Goal: Task Accomplishment & Management: Complete application form

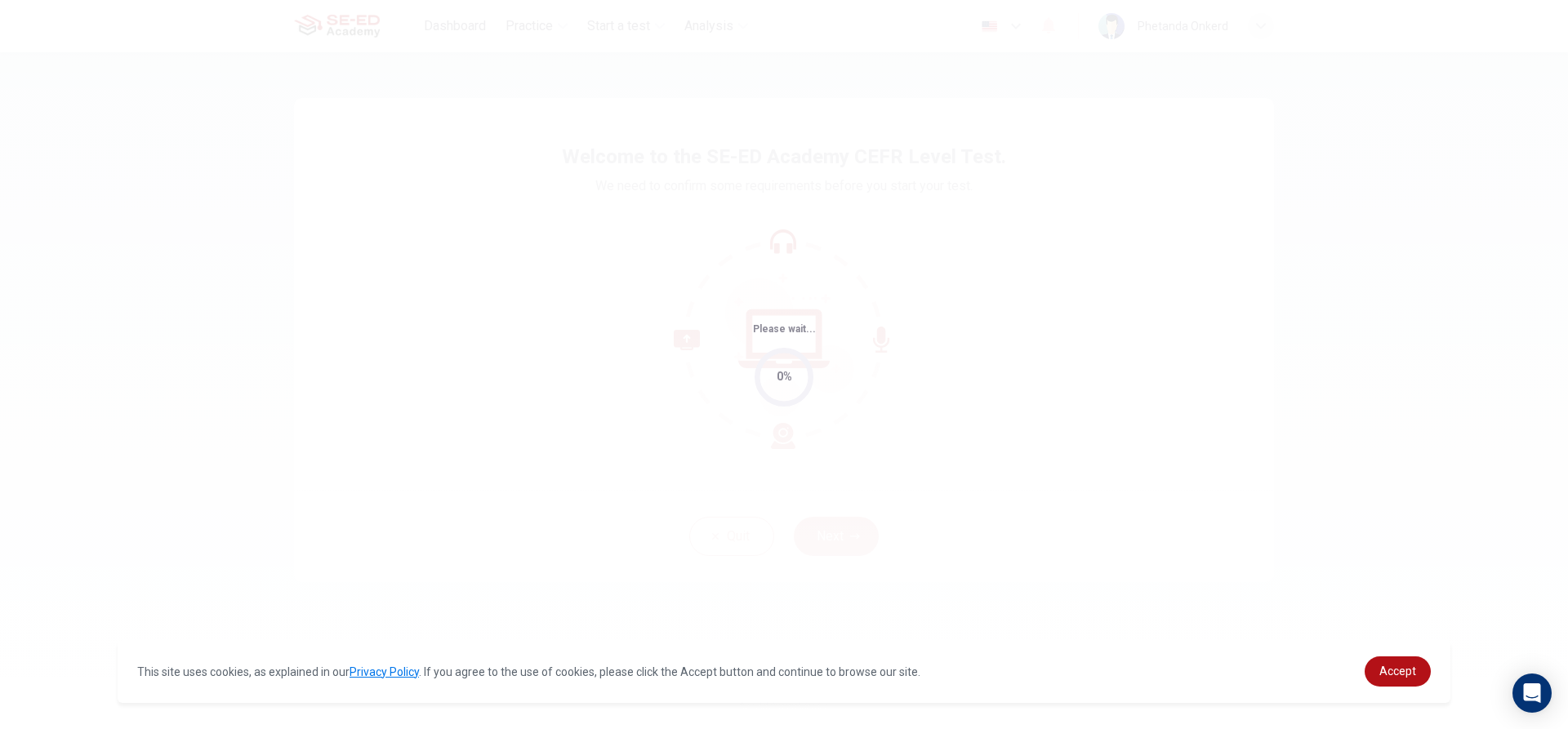
click at [774, 379] on div "0%" at bounding box center [783, 376] width 59 height 59
click at [782, 377] on div "0%" at bounding box center [784, 376] width 16 height 19
drag, startPoint x: 783, startPoint y: 374, endPoint x: 907, endPoint y: 416, distance: 130.9
click at [907, 416] on div "Please wait... 0%" at bounding box center [784, 364] width 1568 height 729
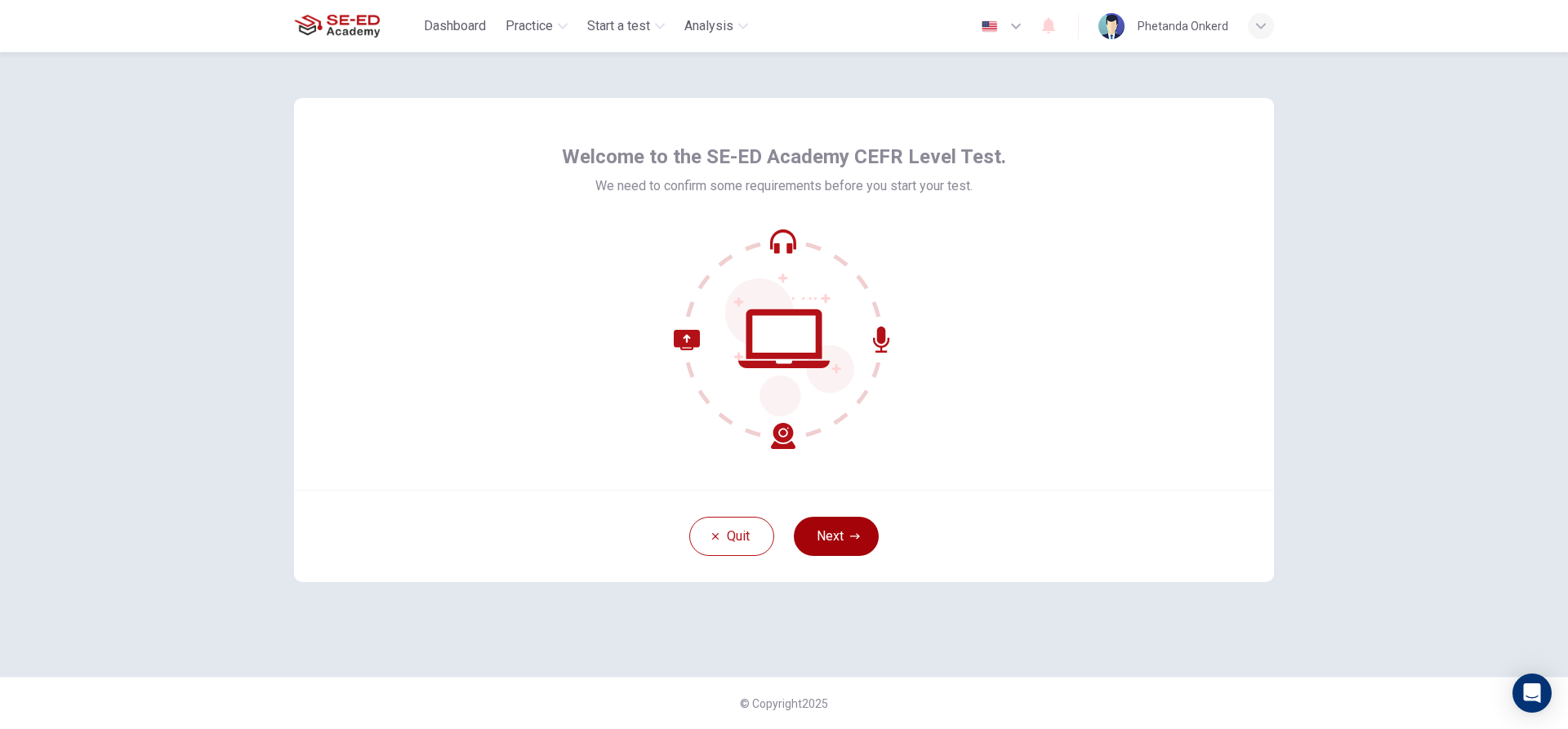
click at [857, 540] on icon "button" at bounding box center [855, 536] width 10 height 10
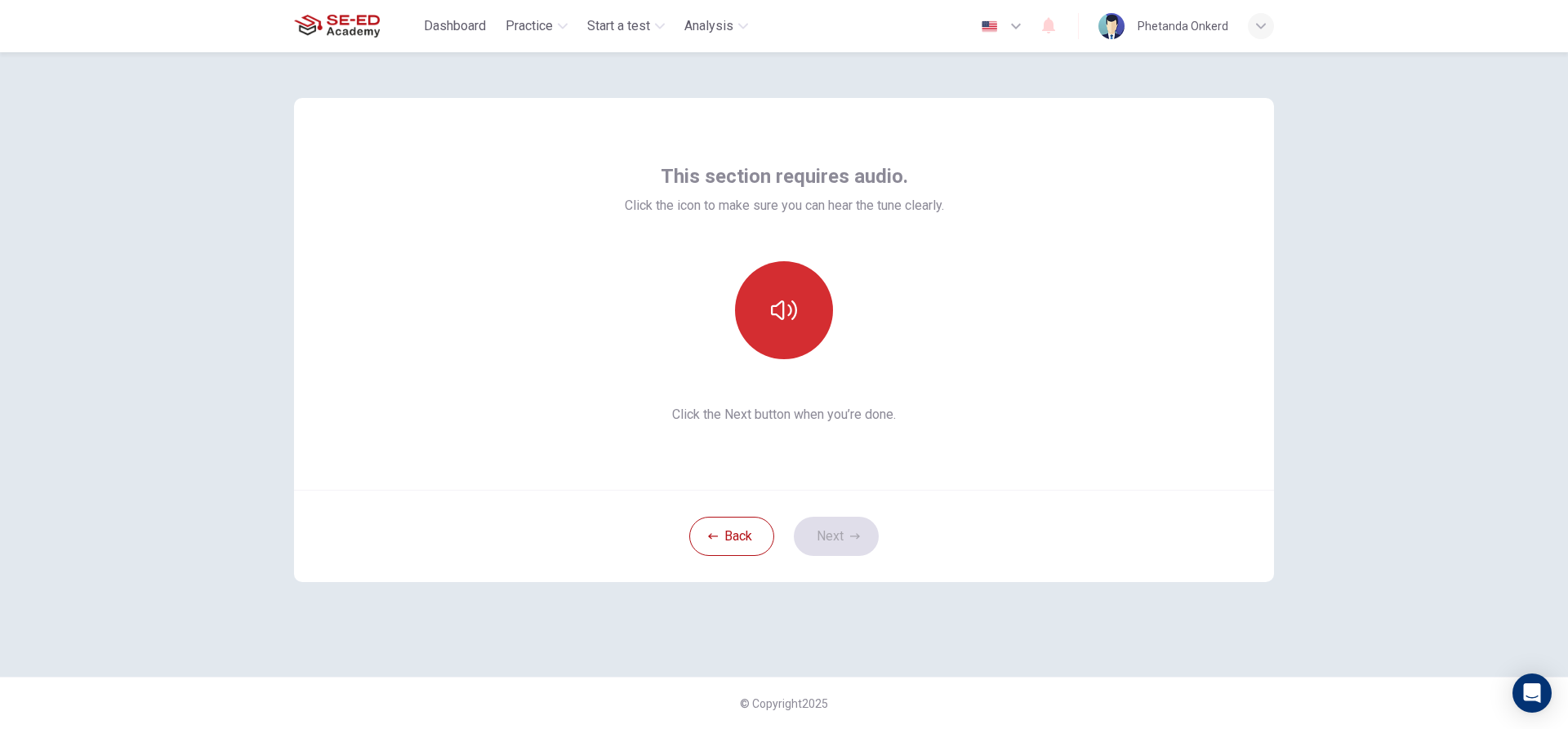
click at [787, 334] on button "button" at bounding box center [784, 311] width 98 height 98
click at [850, 534] on icon "button" at bounding box center [855, 536] width 10 height 10
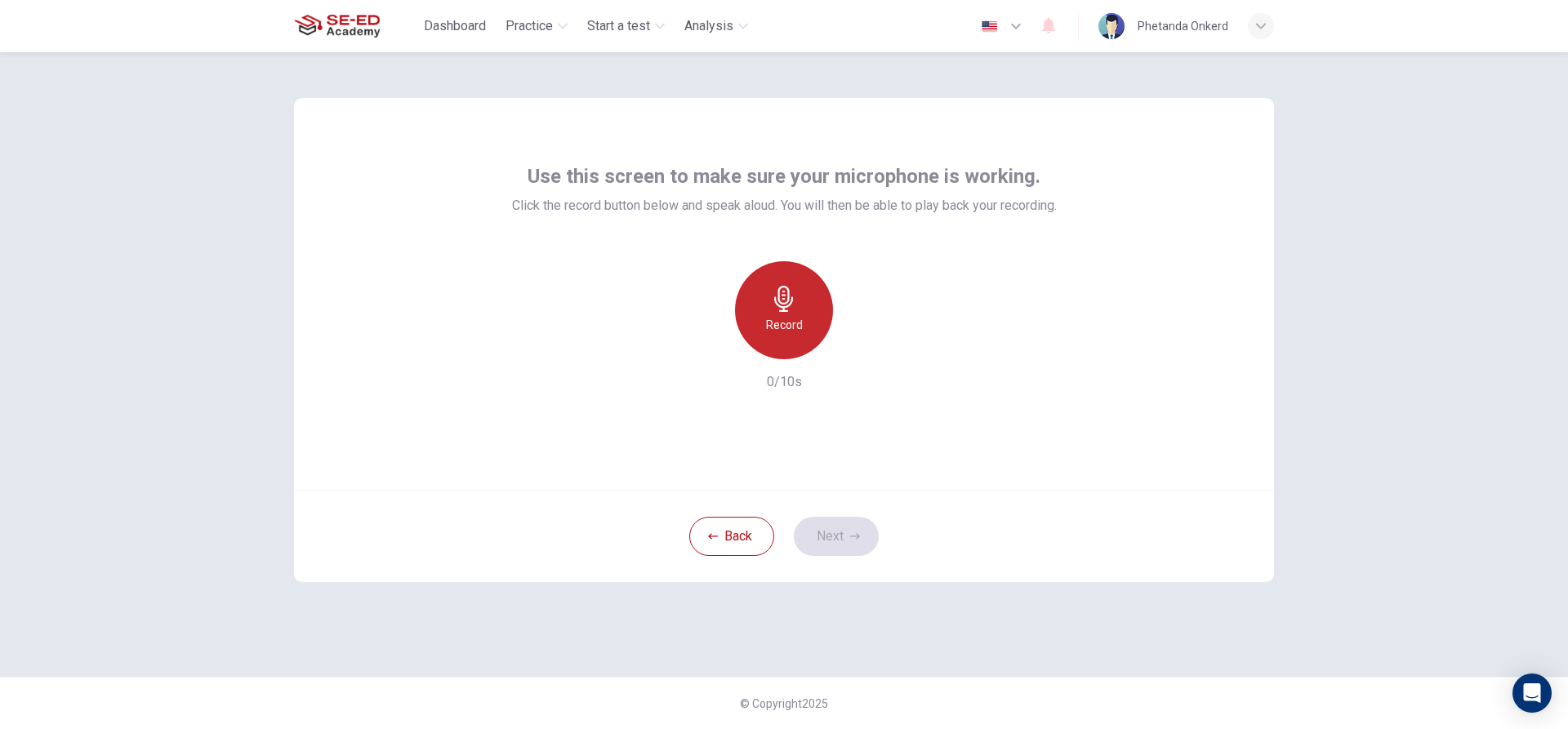
click at [787, 332] on h6 "Record" at bounding box center [784, 326] width 37 height 20
click at [820, 545] on button "Next" at bounding box center [836, 535] width 85 height 39
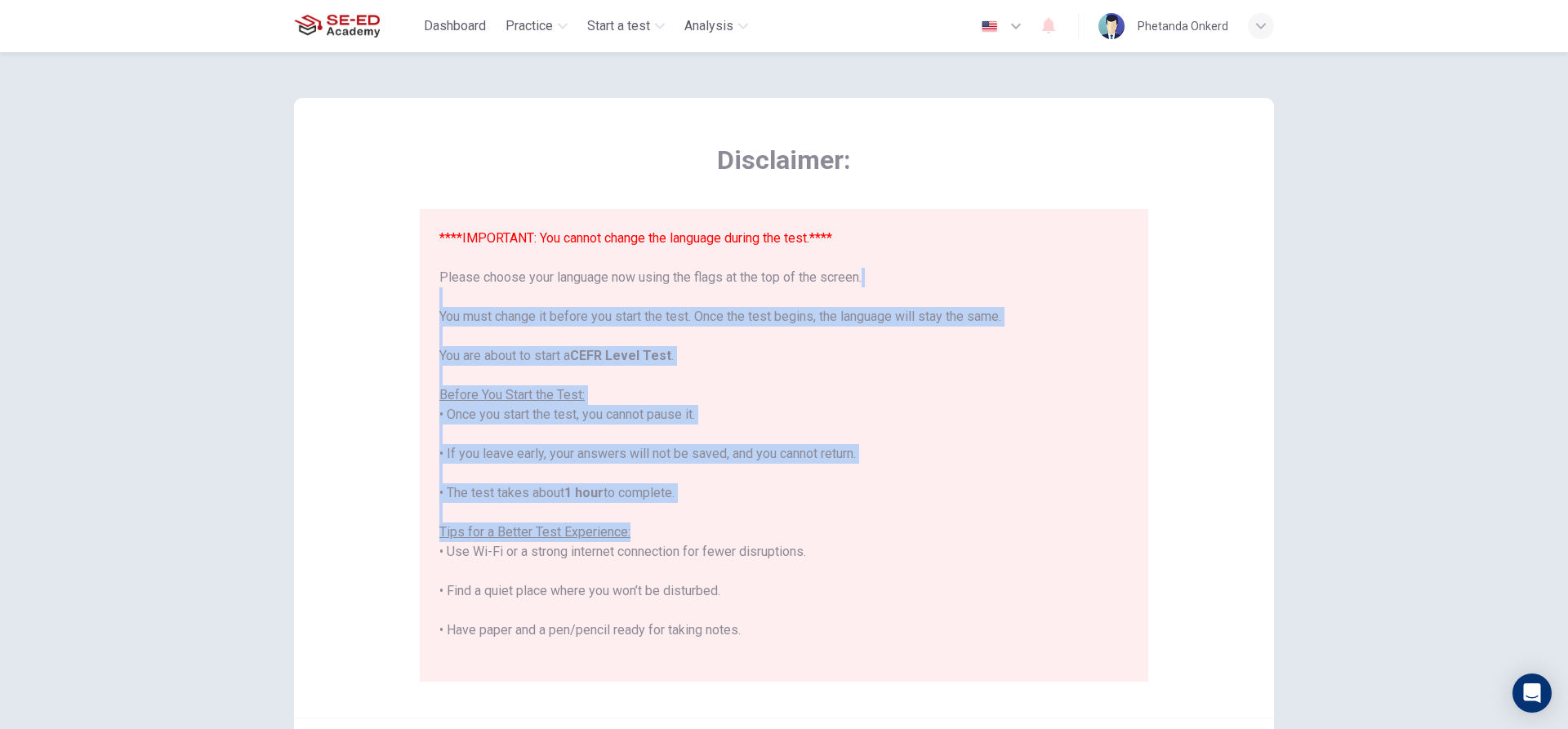
drag, startPoint x: 1223, startPoint y: 533, endPoint x: 1150, endPoint y: 339, distance: 207.3
click at [1152, 311] on div "Disclaimer: ****IMPORTANT: You cannot change the language during the test.**** …" at bounding box center [783, 407] width 980 height 619
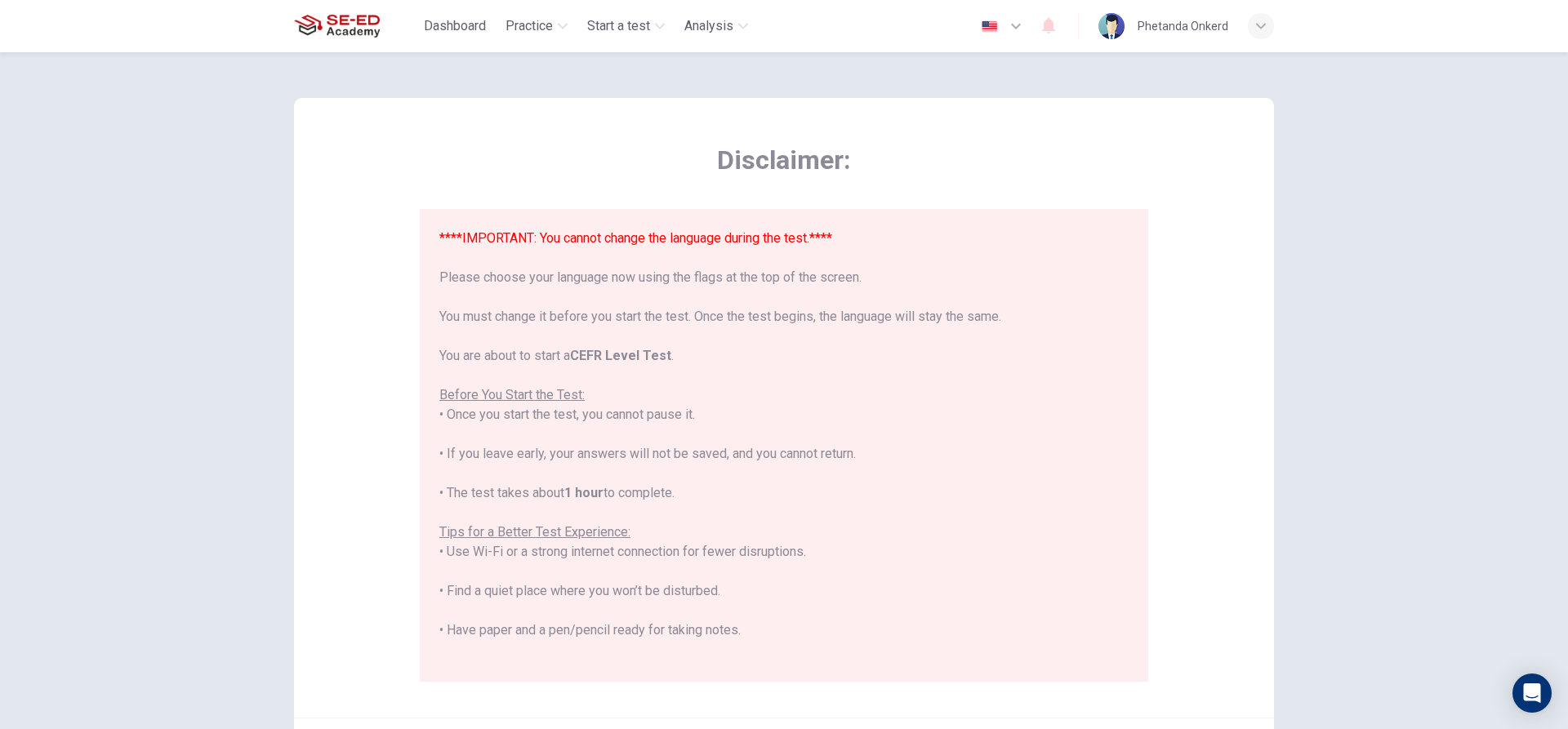
click at [1077, 149] on span "Disclaimer:" at bounding box center [783, 160] width 728 height 33
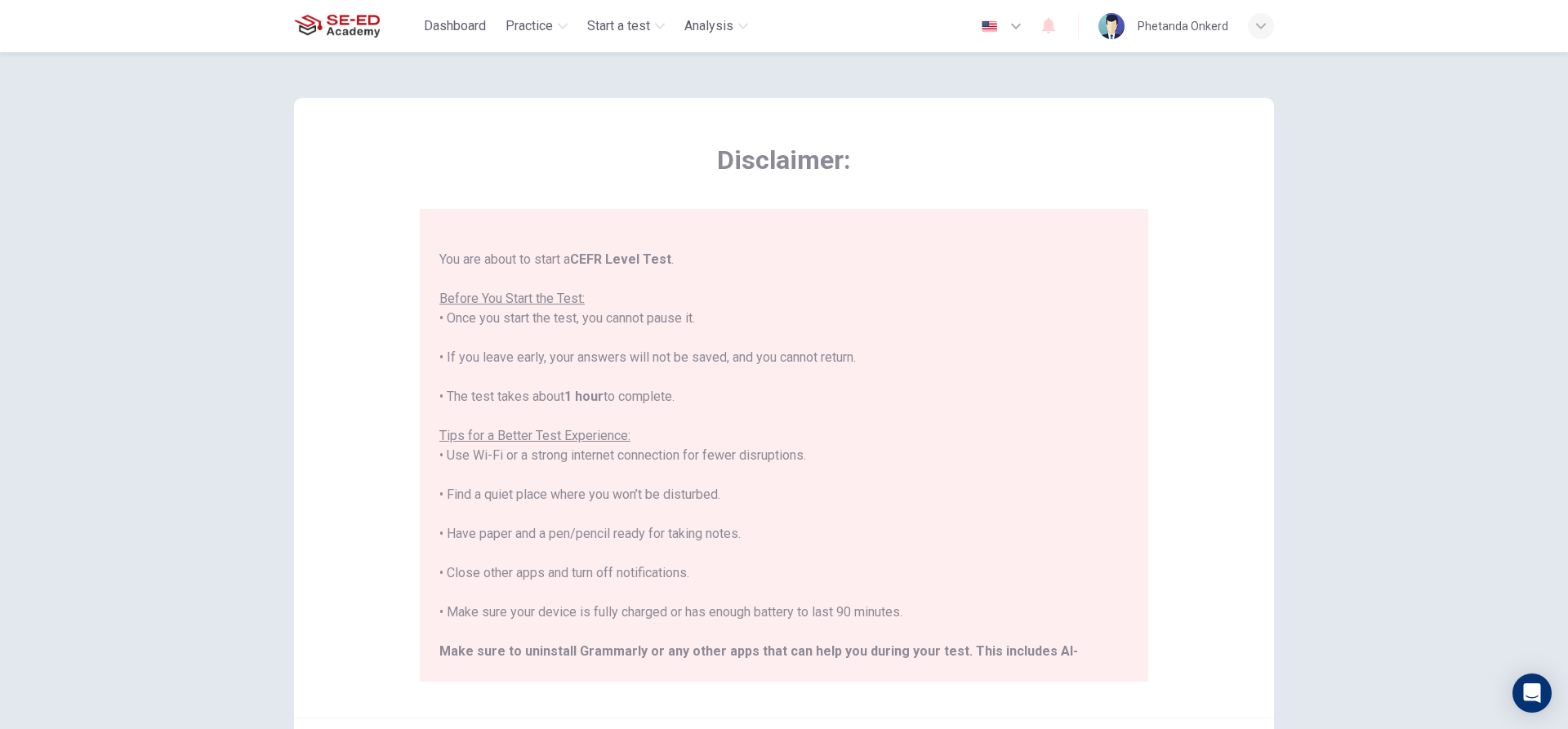
scroll to position [156, 0]
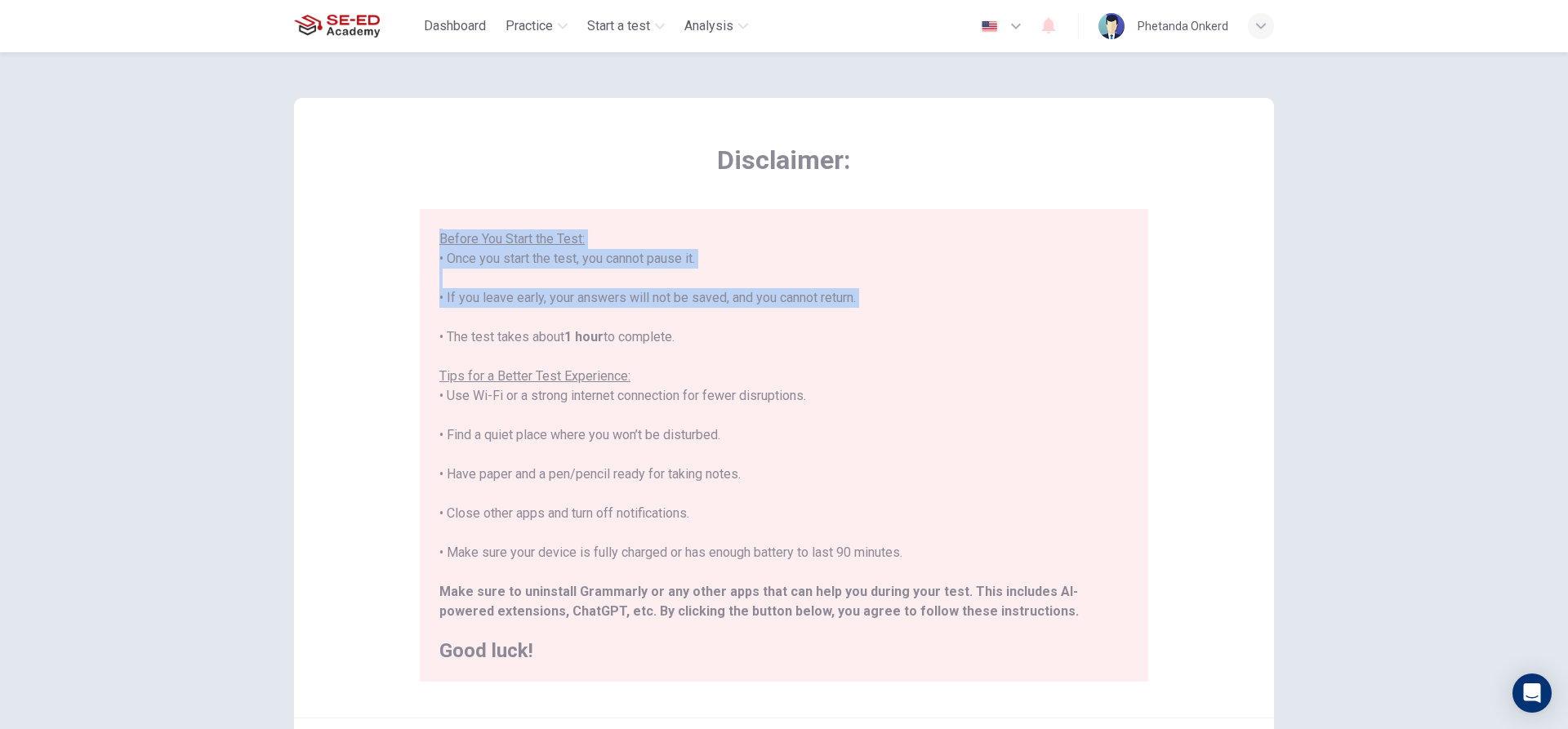
drag, startPoint x: 1340, startPoint y: 319, endPoint x: 1430, endPoint y: 209, distance: 142.1
click at [1429, 209] on div "Disclaimer: ****IMPORTANT: You cannot change the language during the test.**** …" at bounding box center [784, 390] width 1568 height 677
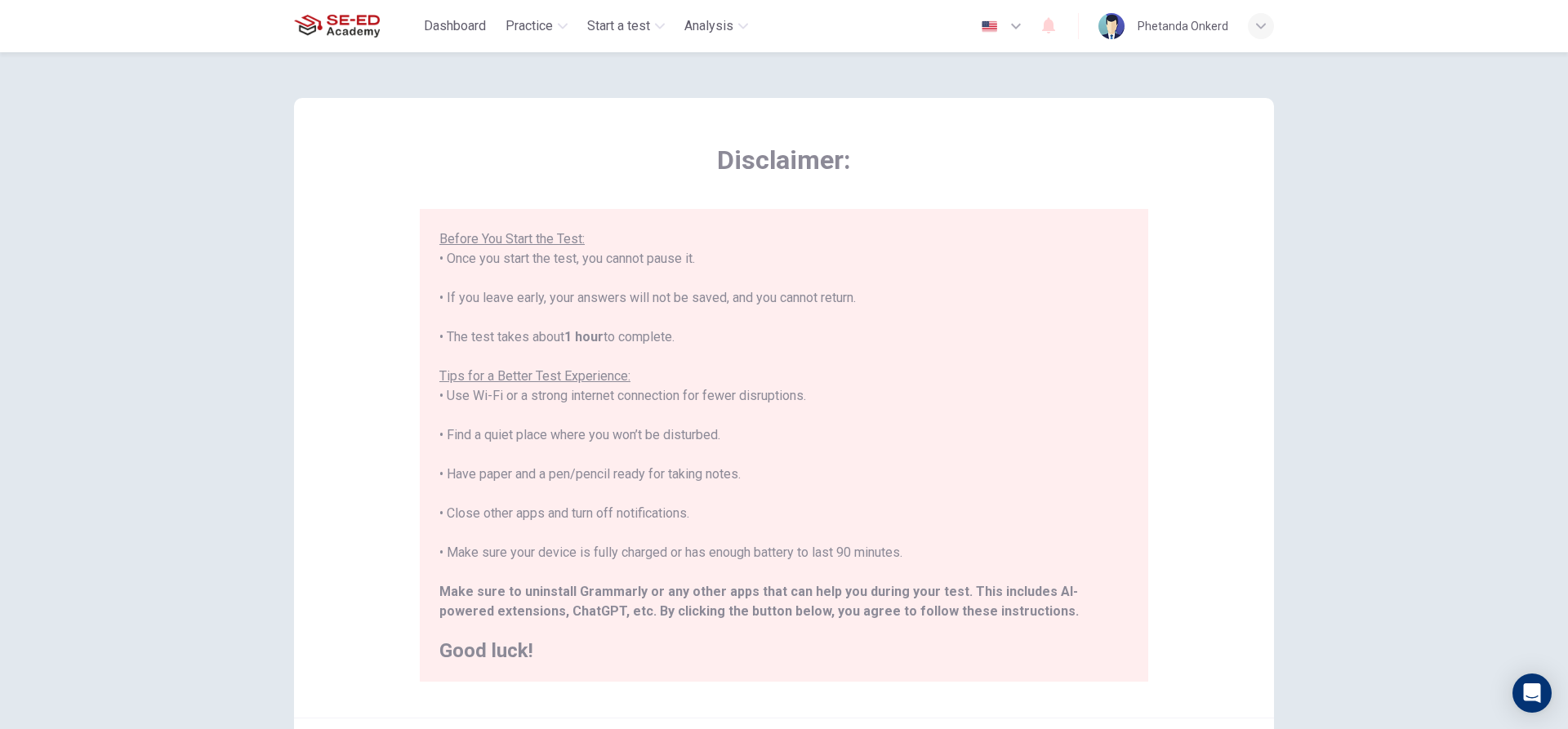
drag, startPoint x: 1489, startPoint y: 338, endPoint x: 1513, endPoint y: 336, distance: 24.1
click at [1489, 339] on div "Disclaimer: ****IMPORTANT: You cannot change the language during the test.**** …" at bounding box center [784, 390] width 1568 height 677
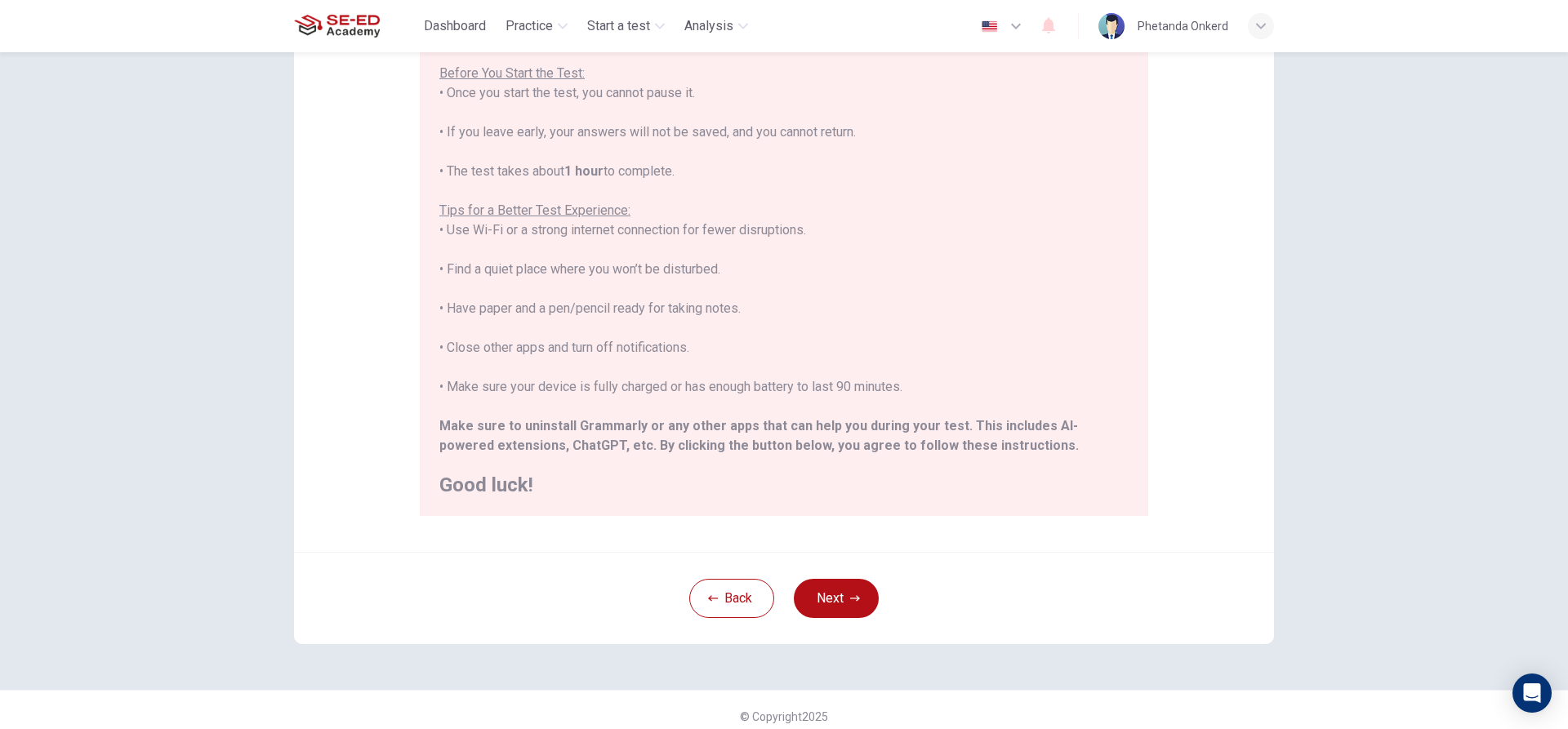
scroll to position [179, 0]
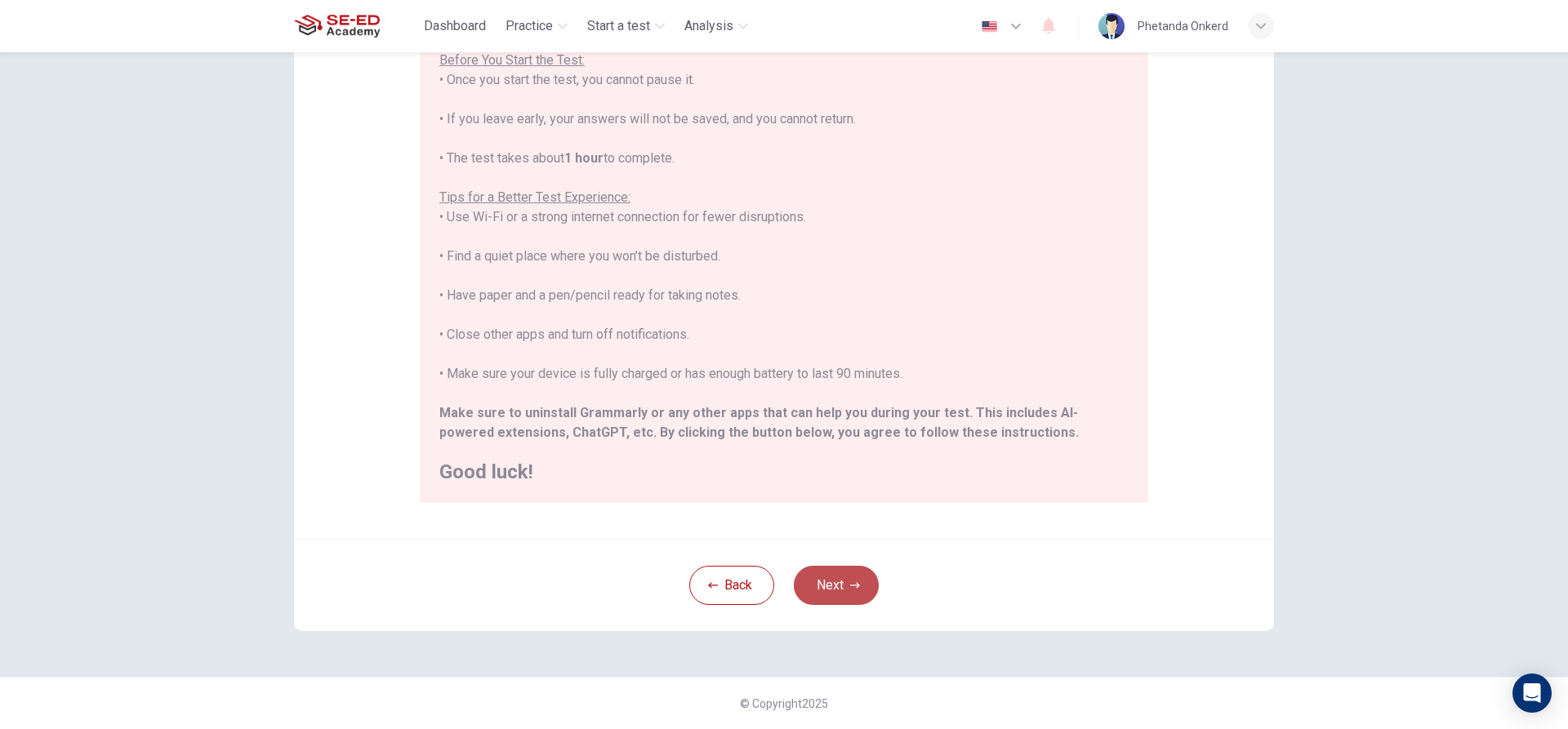
click at [864, 587] on button "Next" at bounding box center [836, 585] width 85 height 39
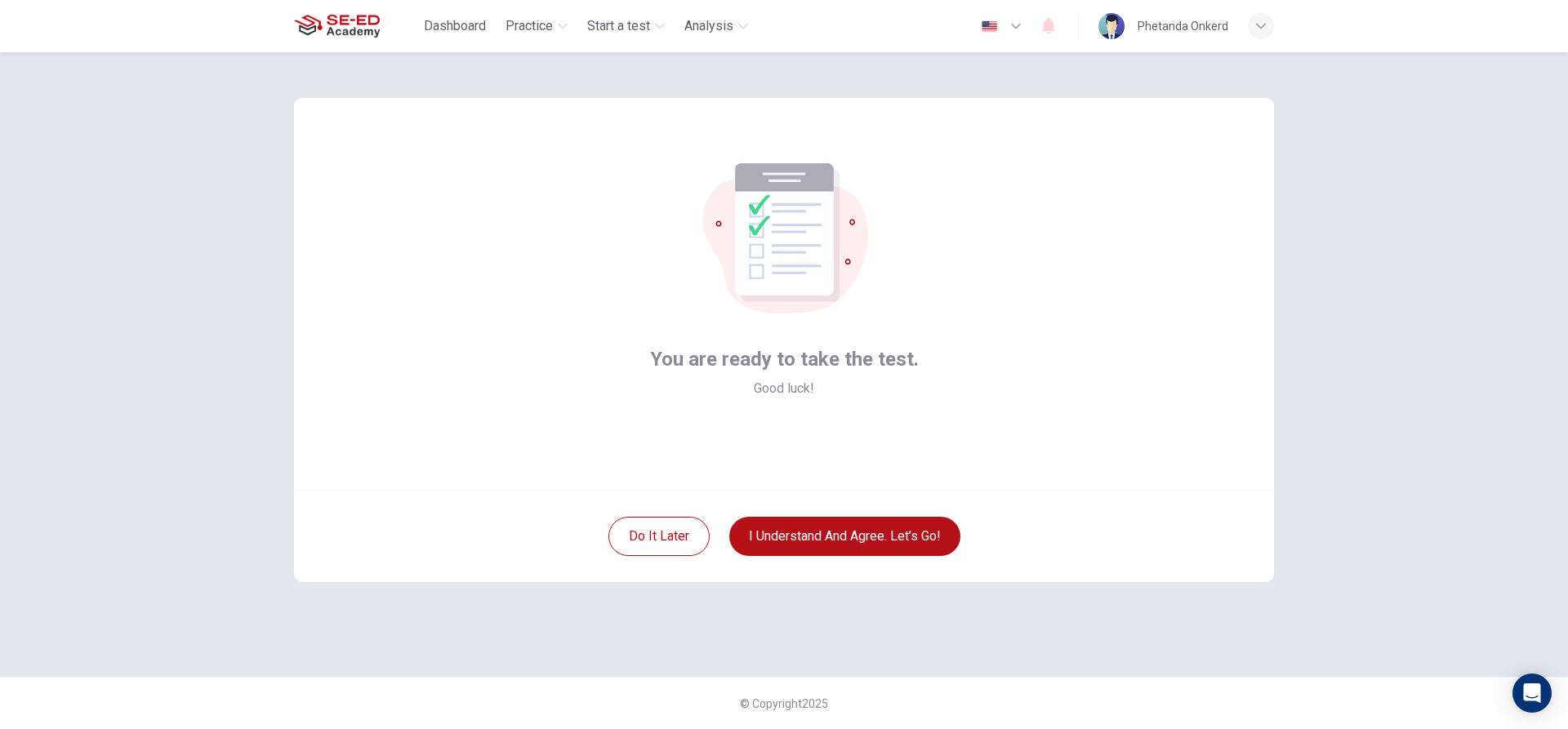
scroll to position [0, 0]
click at [893, 537] on button "I understand and agree. Let’s go!" at bounding box center [844, 535] width 231 height 39
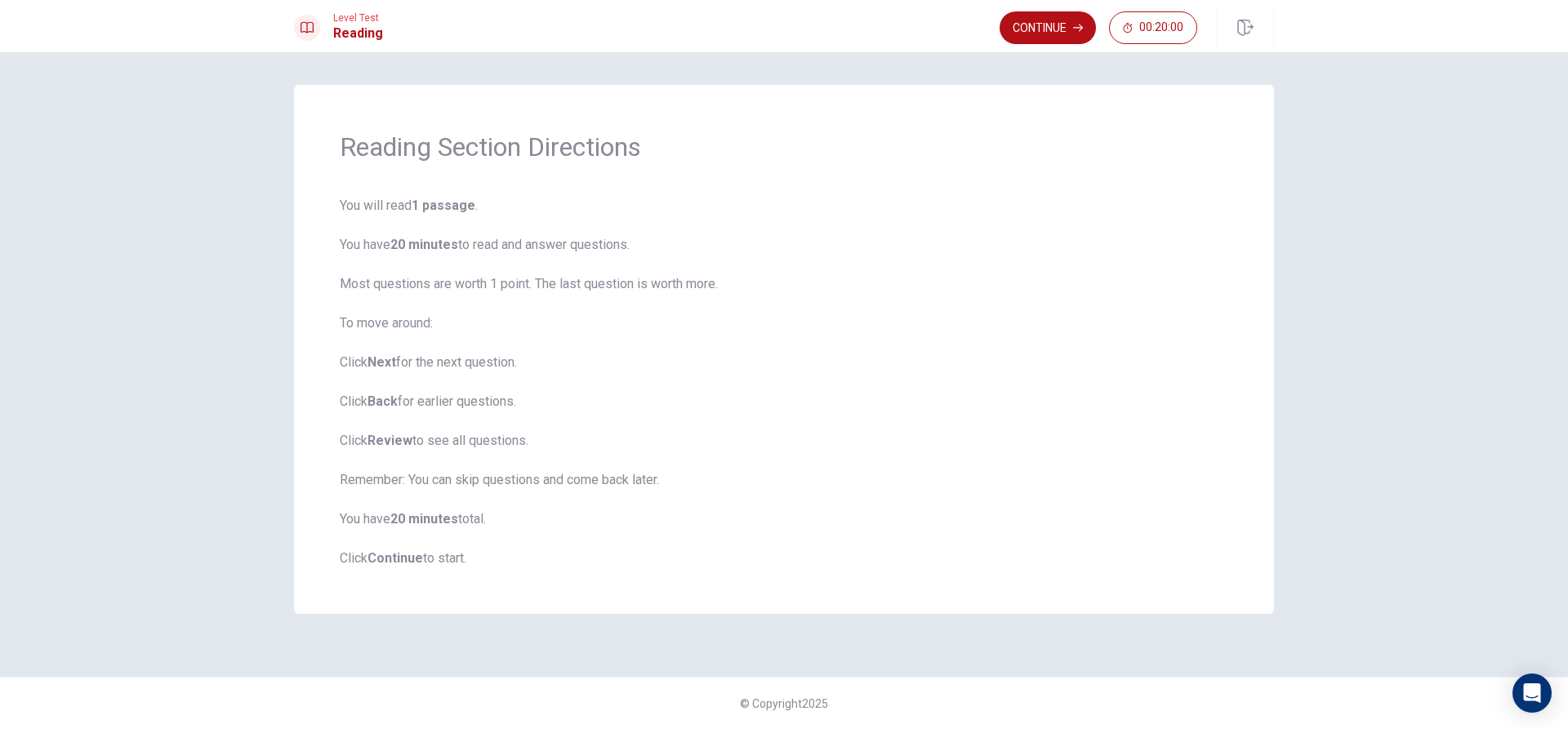
click at [399, 557] on b "Continue" at bounding box center [395, 558] width 56 height 16
click at [1004, 29] on button "Continue" at bounding box center [1048, 27] width 96 height 33
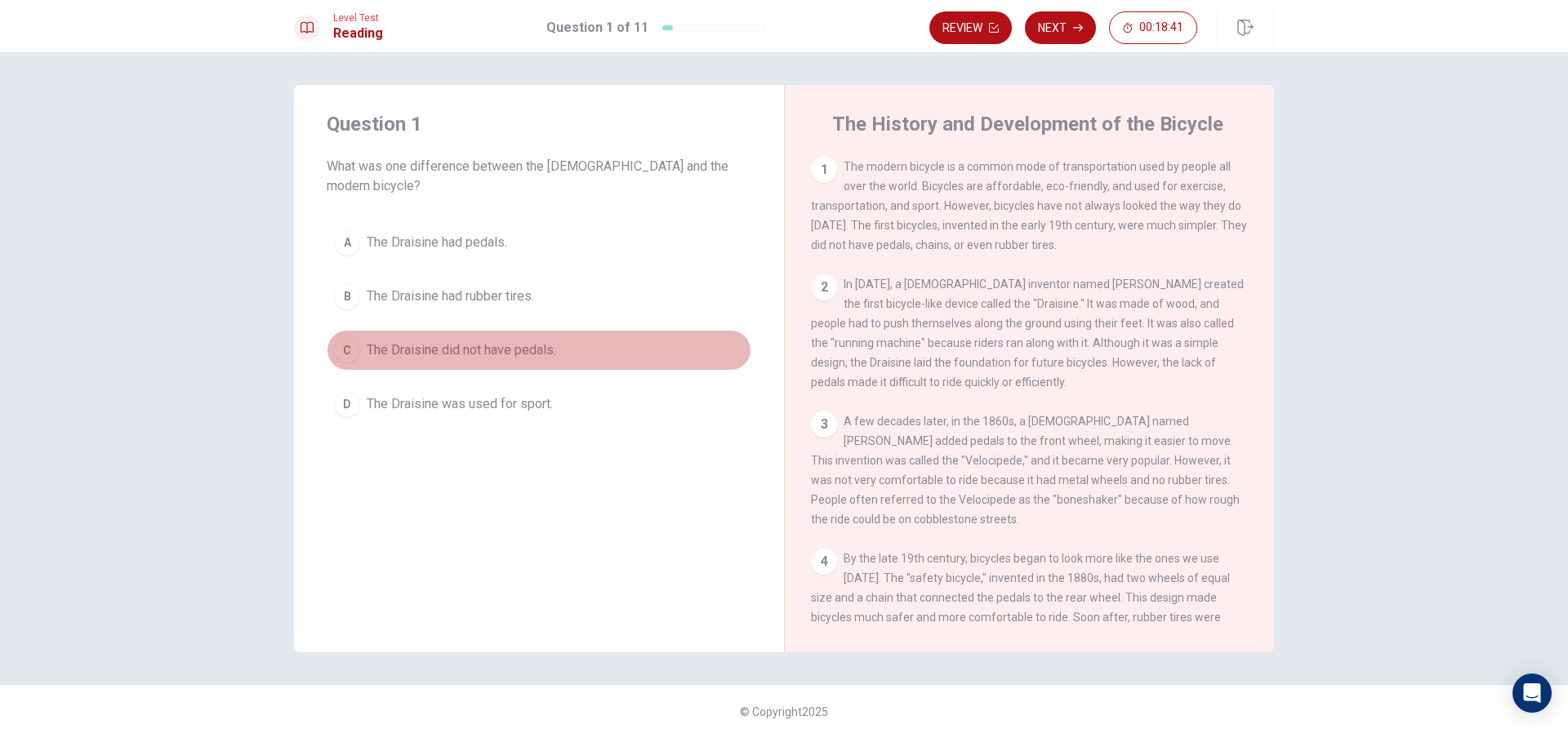
click at [347, 338] on div "C" at bounding box center [347, 351] width 26 height 26
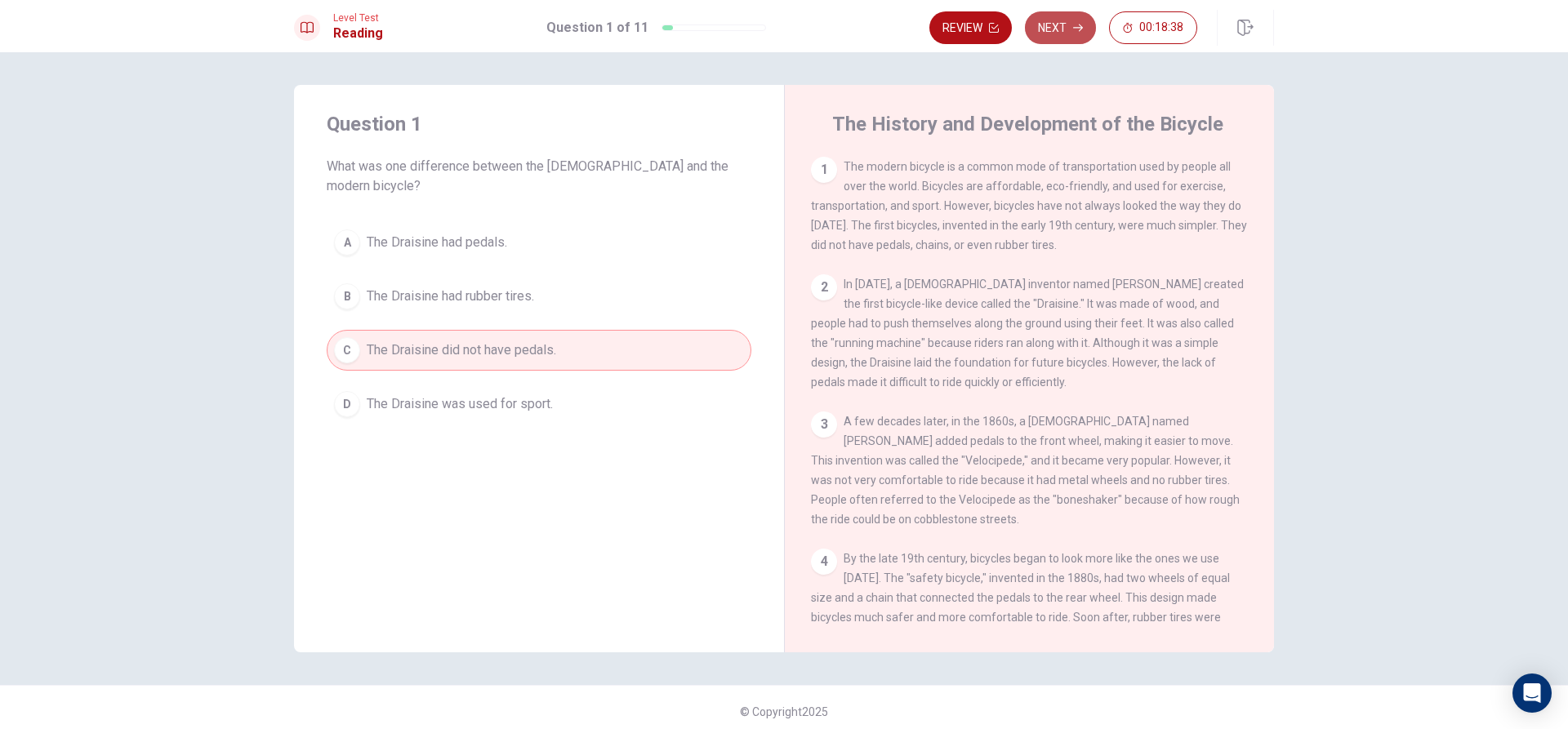
click at [1070, 33] on button "Next" at bounding box center [1060, 27] width 71 height 33
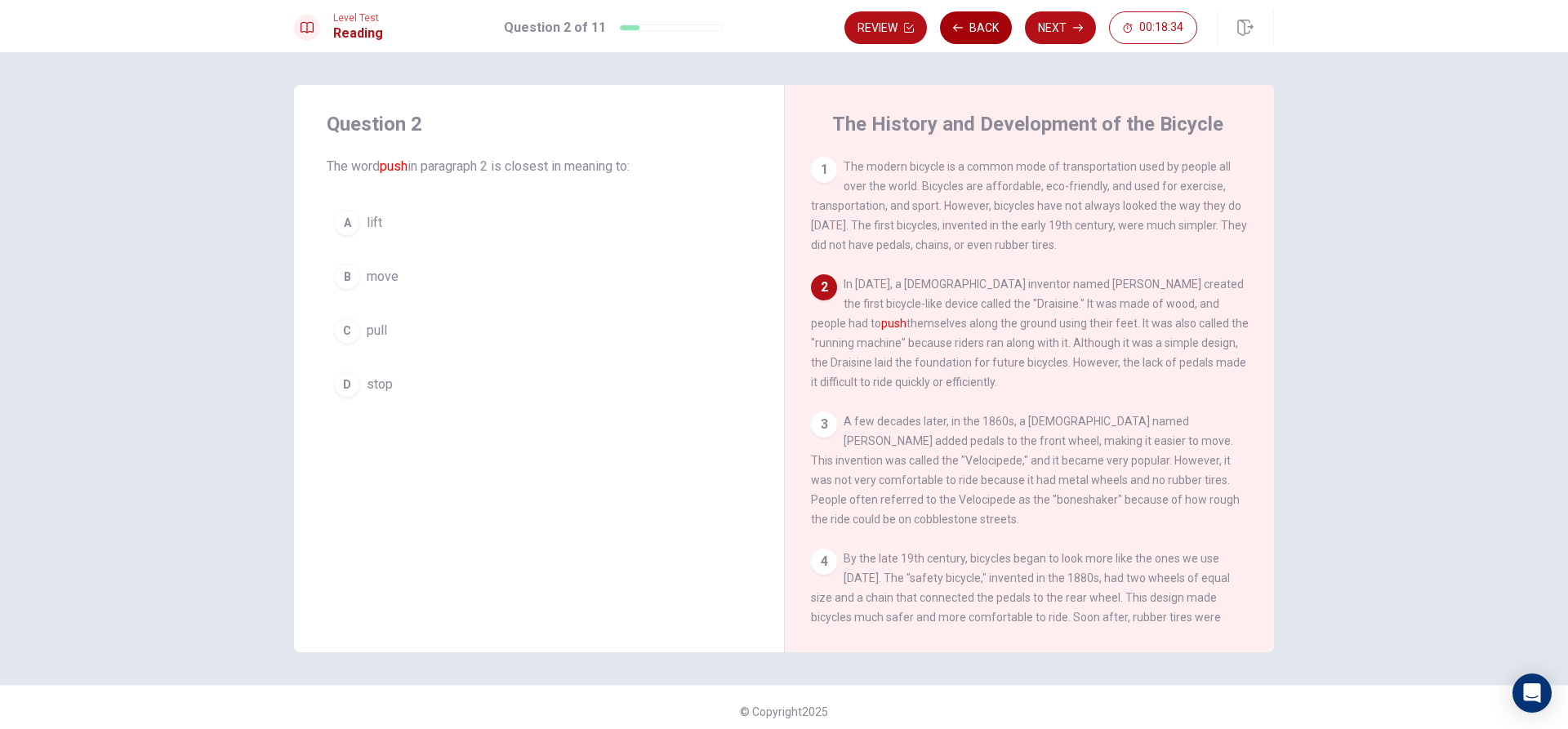
click at [955, 26] on icon "button" at bounding box center [958, 27] width 10 height 7
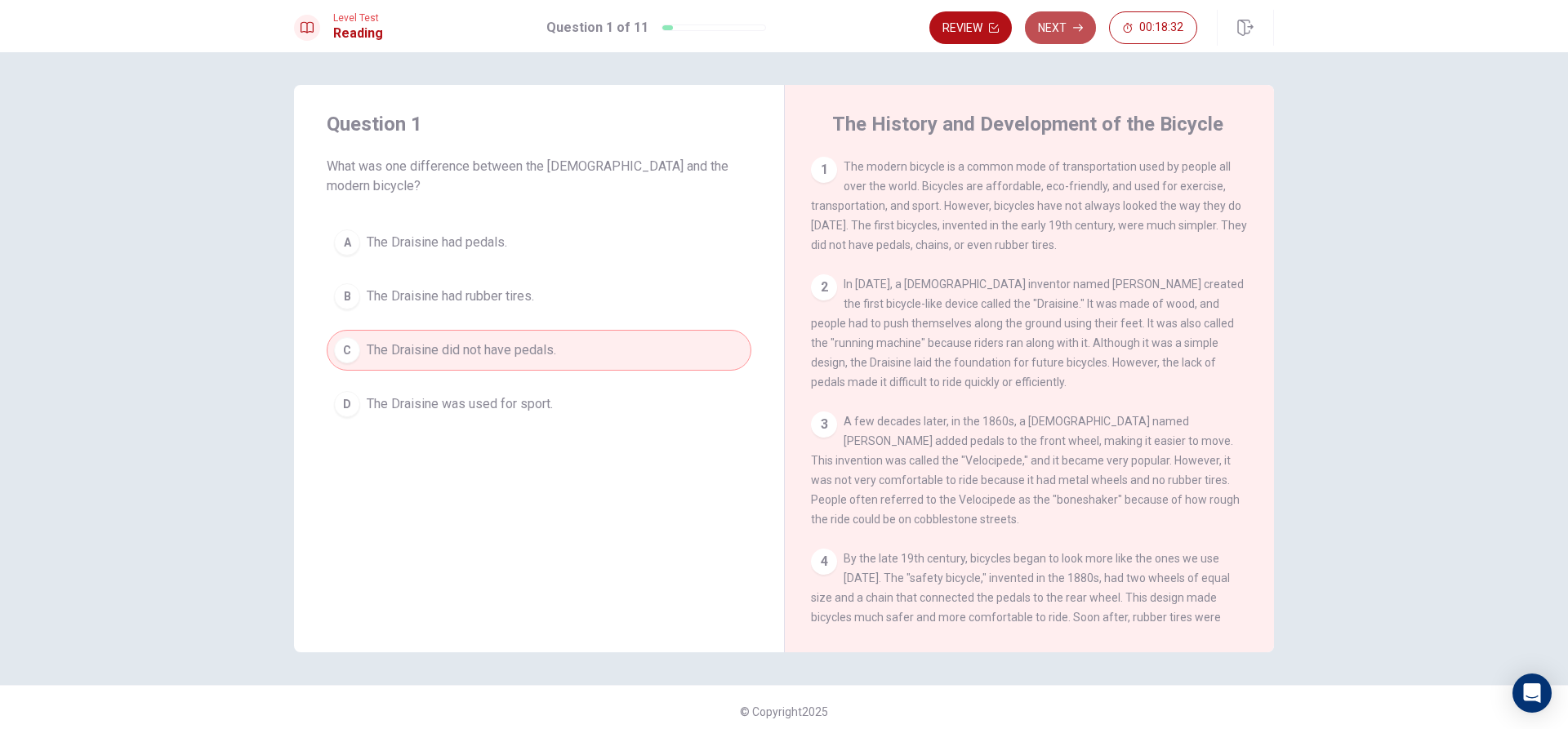
click at [1040, 16] on button "Next" at bounding box center [1060, 27] width 71 height 33
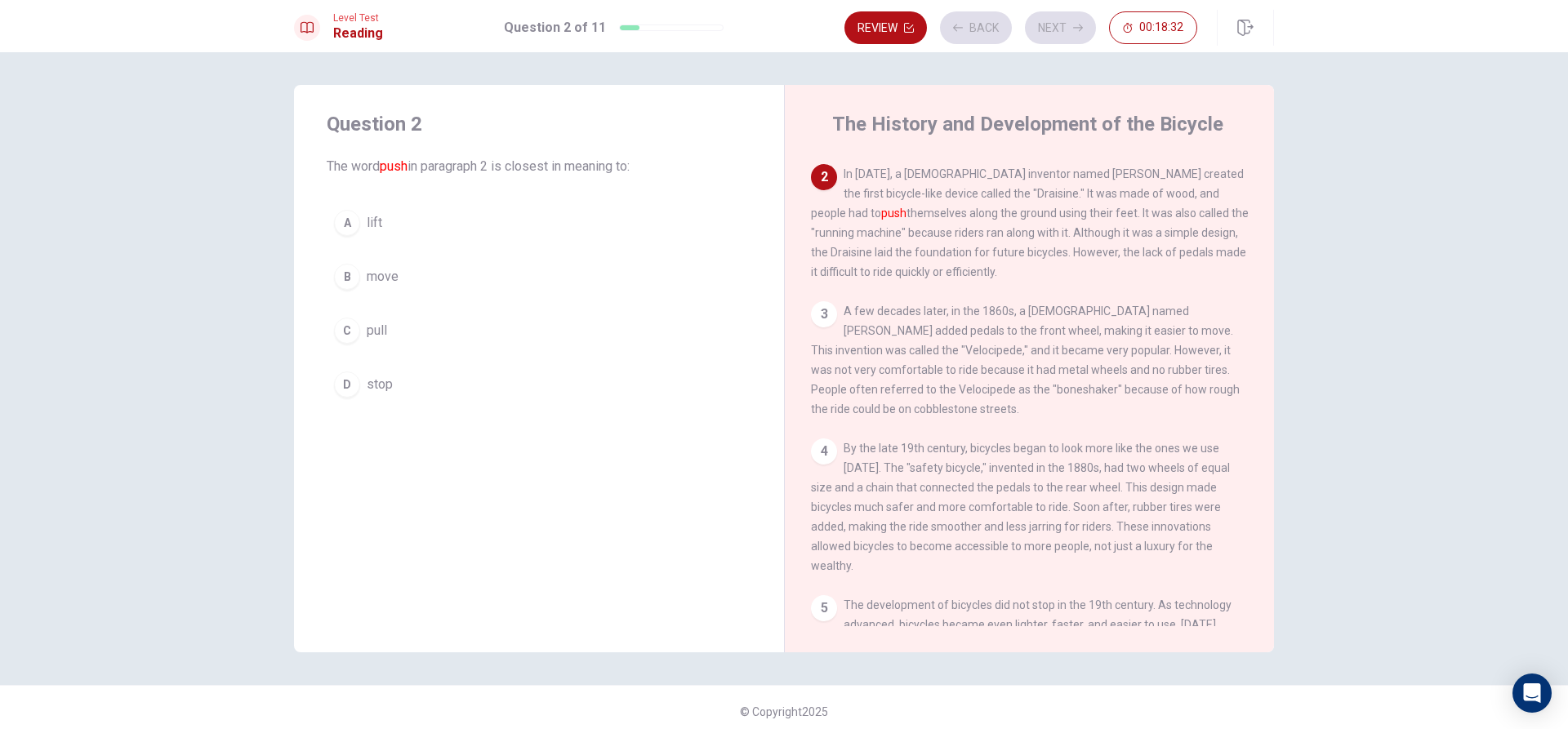
scroll to position [122, 0]
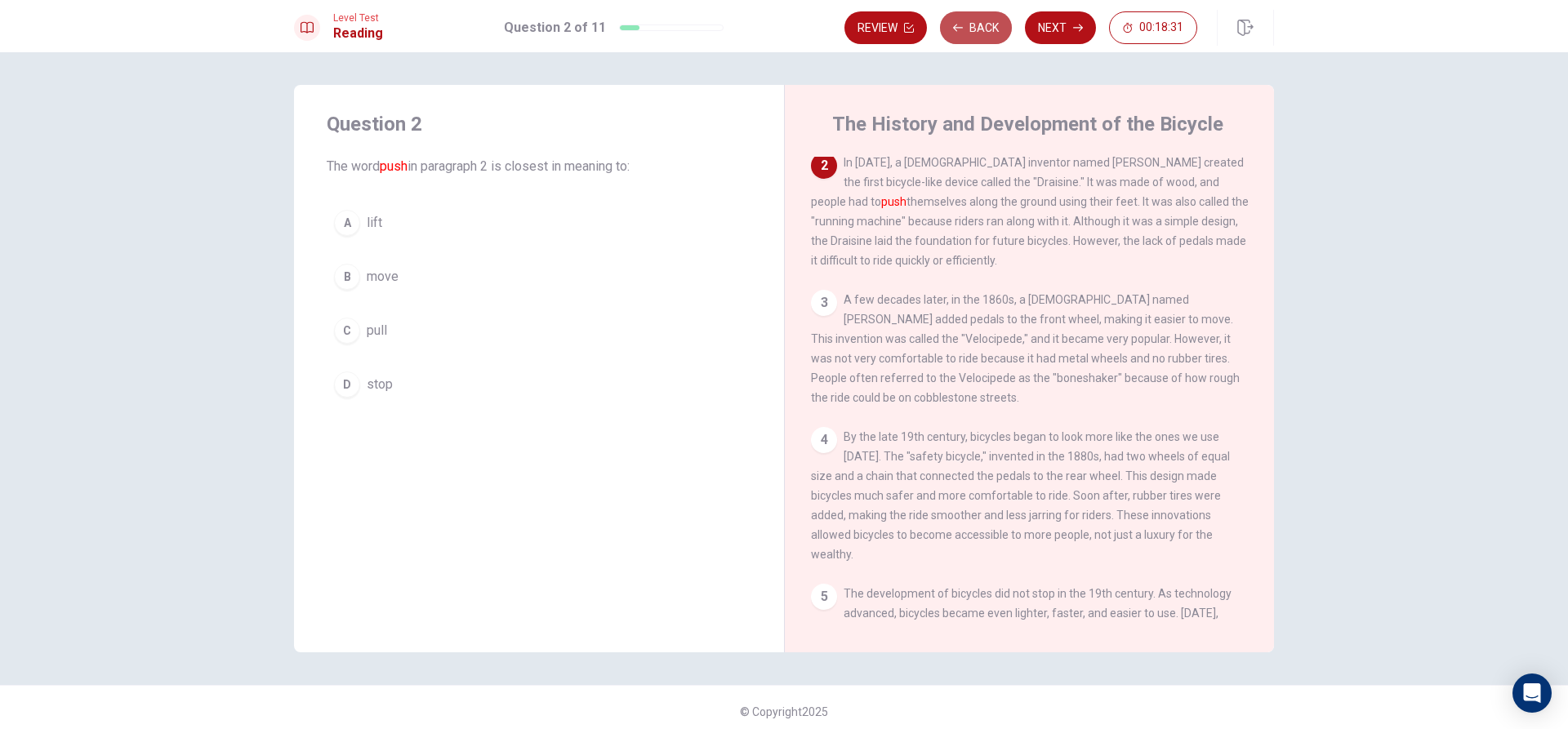
click at [987, 22] on button "Back" at bounding box center [976, 27] width 72 height 33
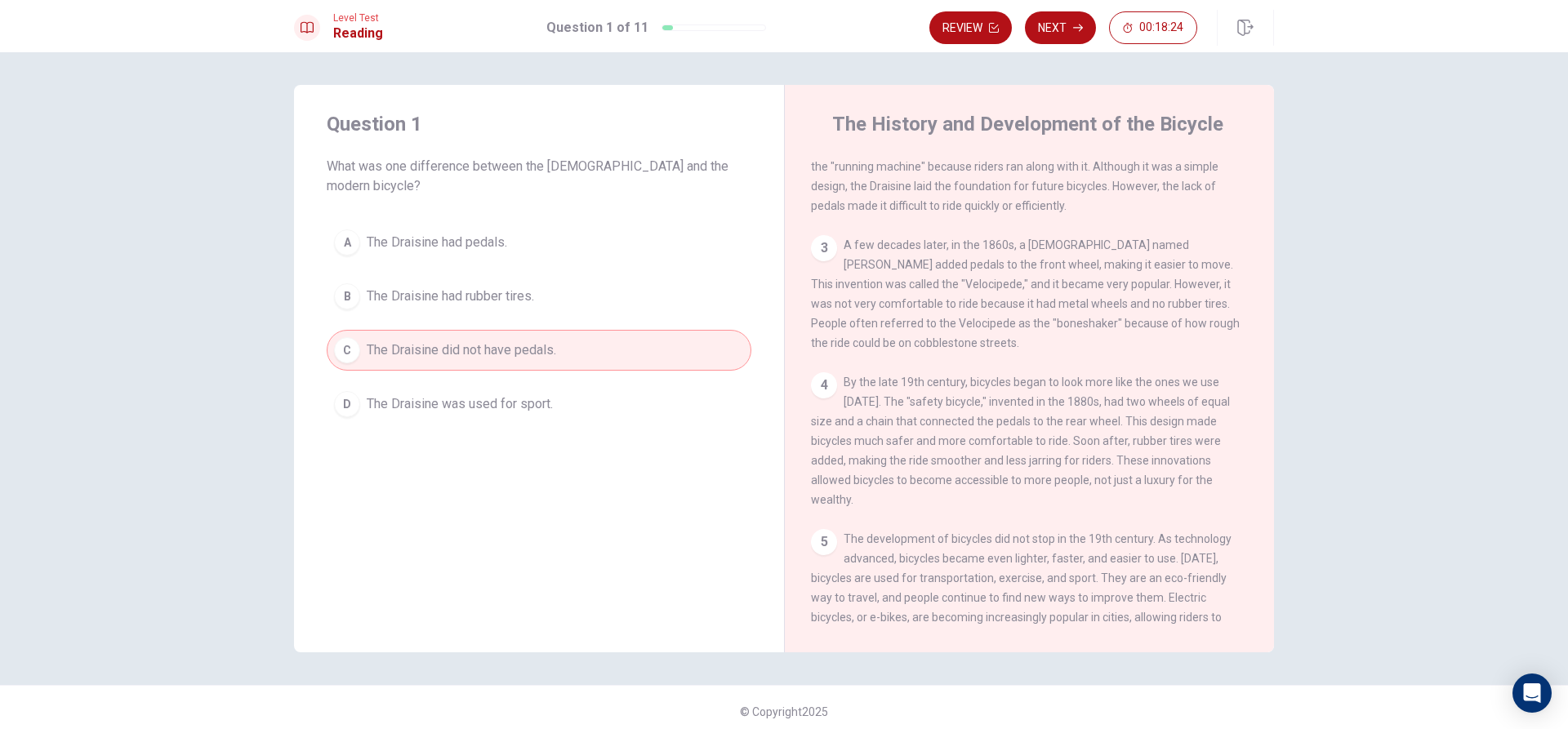
scroll to position [0, 0]
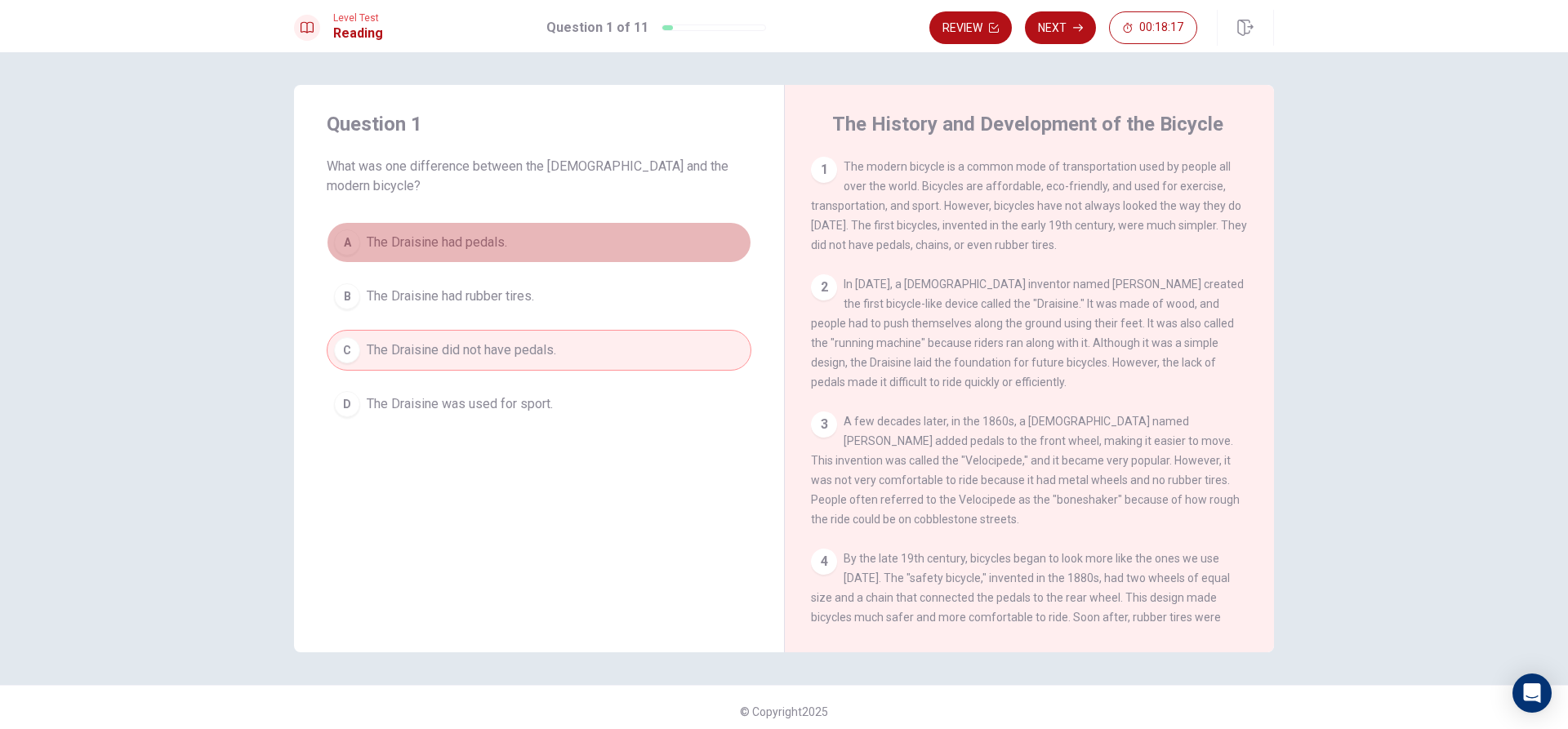
drag, startPoint x: 397, startPoint y: 209, endPoint x: 387, endPoint y: 219, distance: 14.1
click at [396, 222] on button "A The Draisine had pedals." at bounding box center [538, 242] width 424 height 41
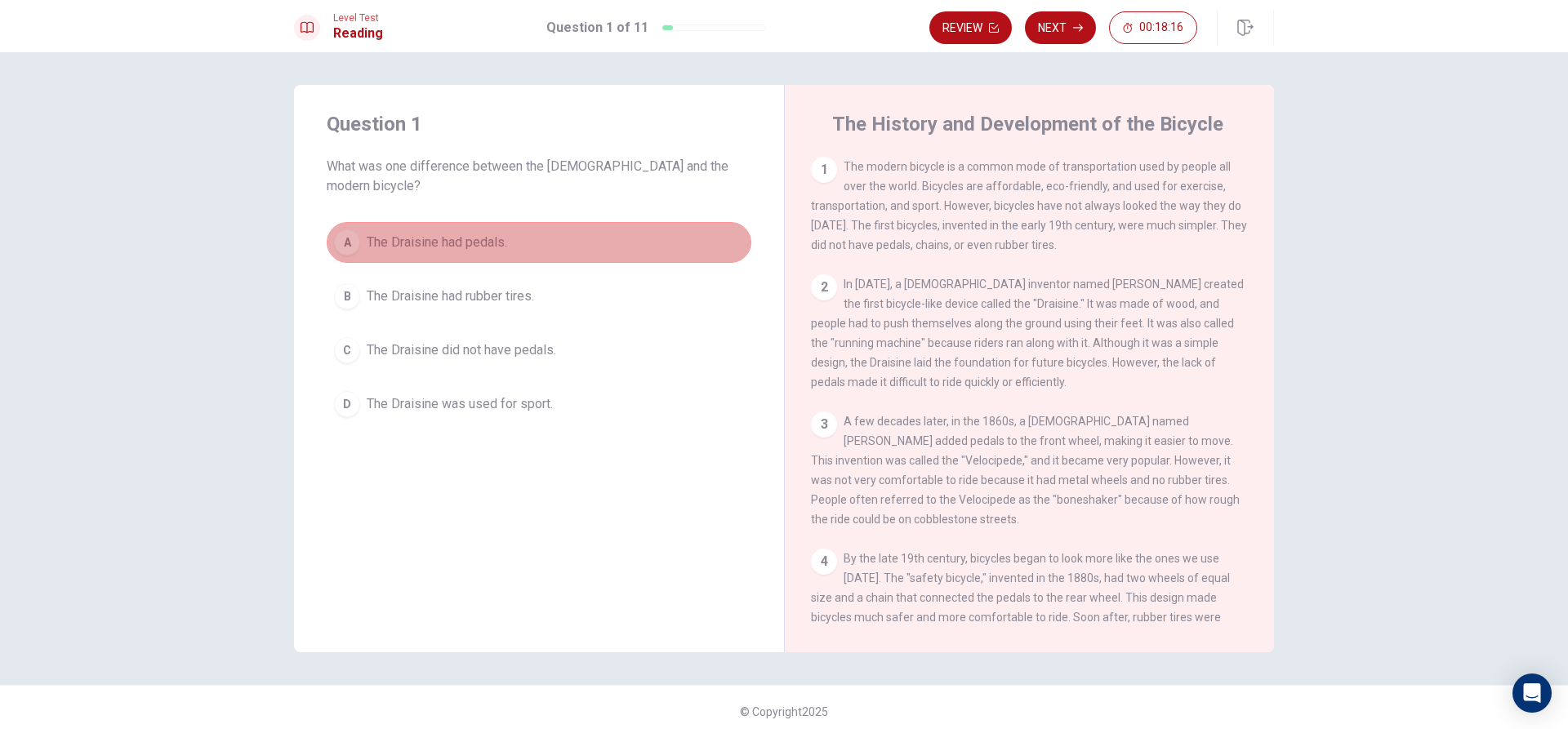
click at [343, 230] on div "A" at bounding box center [347, 243] width 26 height 26
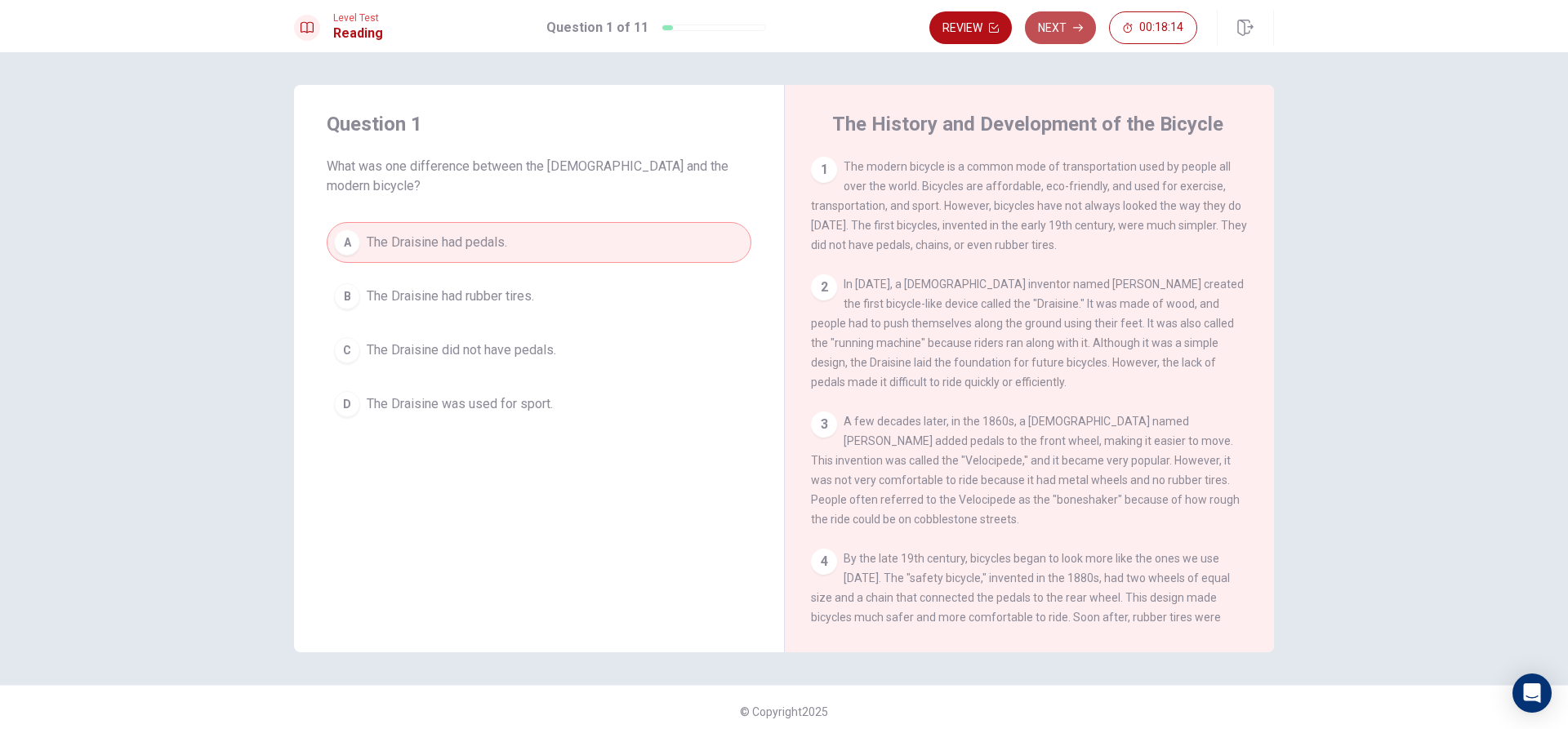
click at [1082, 25] on icon "button" at bounding box center [1078, 28] width 10 height 10
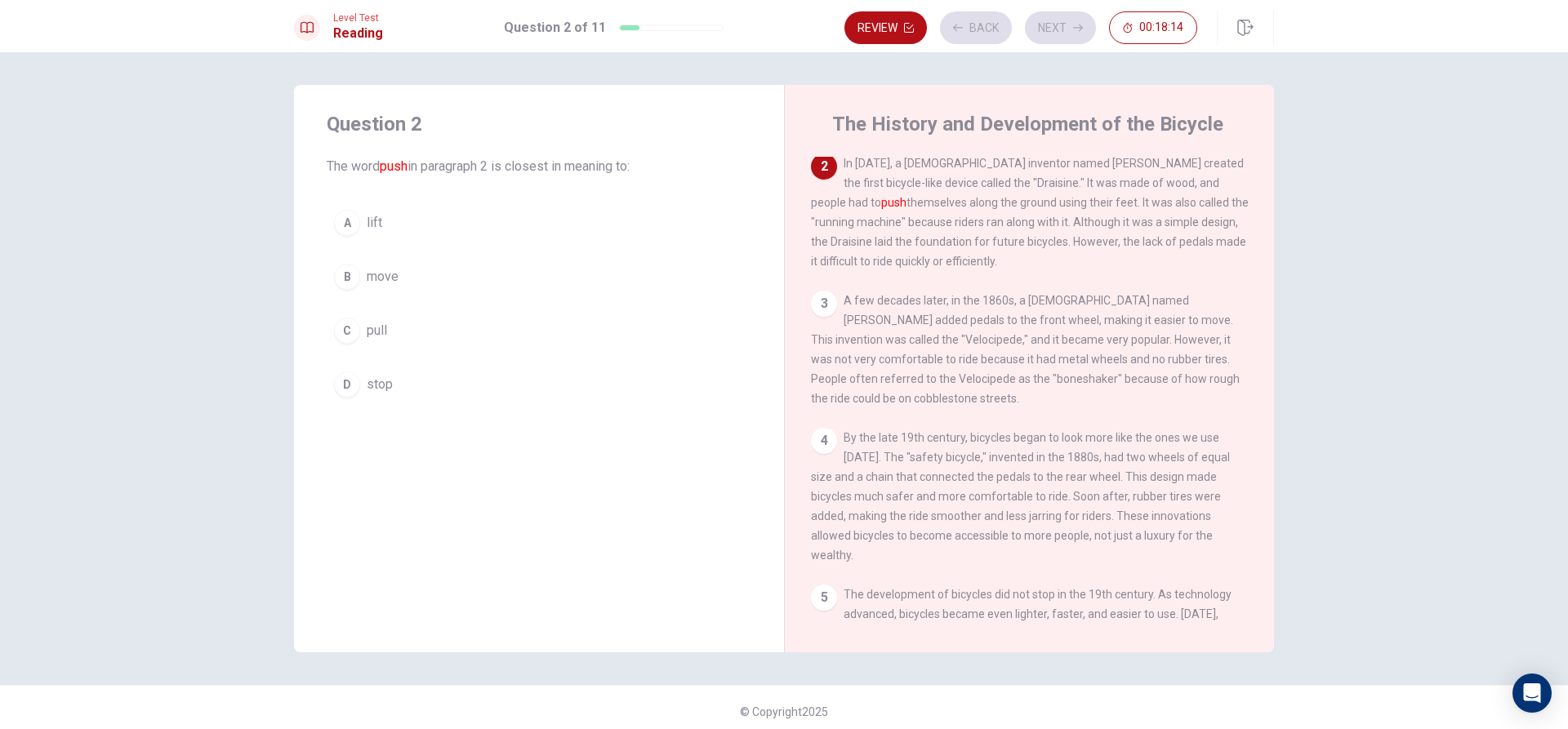
scroll to position [122, 0]
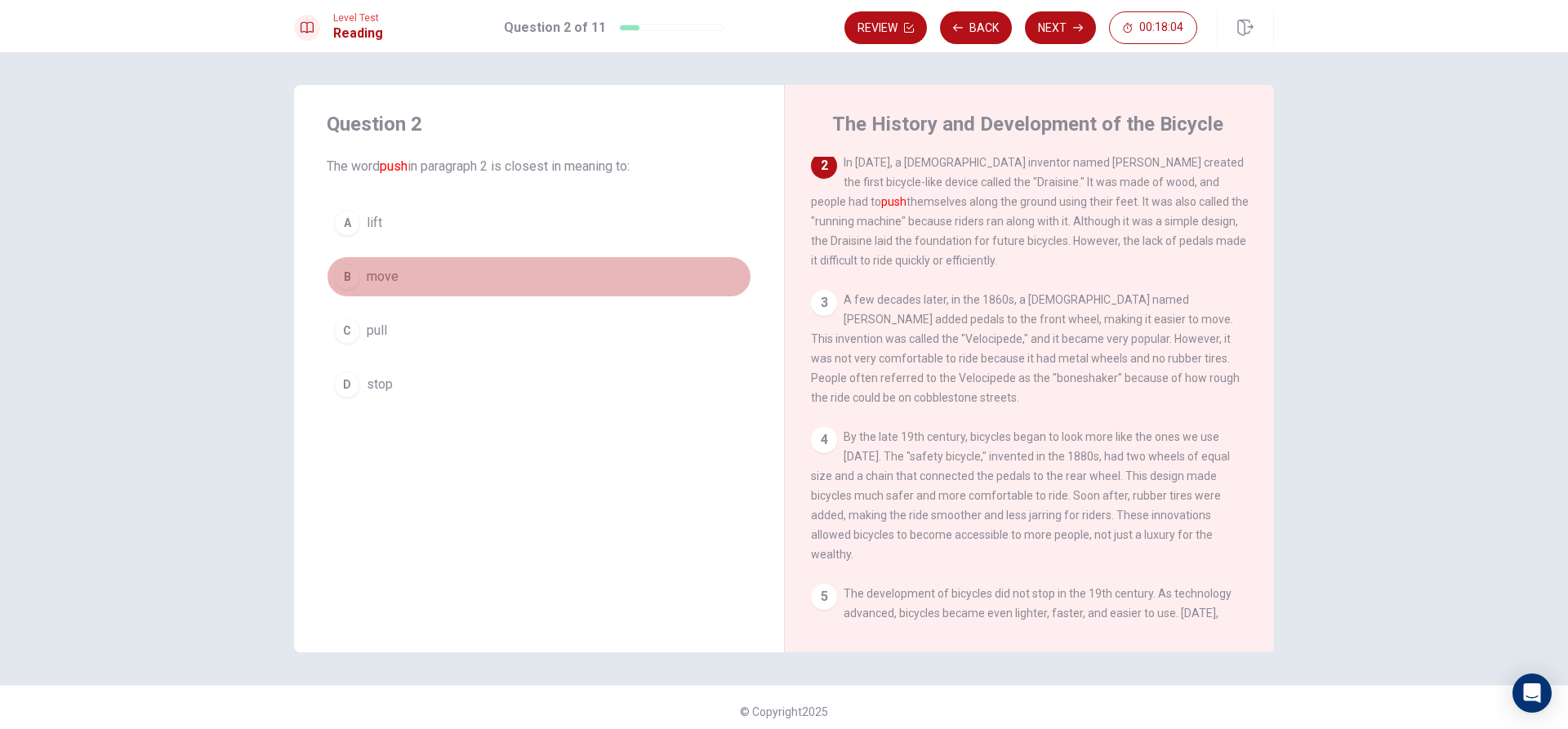
click at [351, 269] on div "B" at bounding box center [347, 277] width 26 height 26
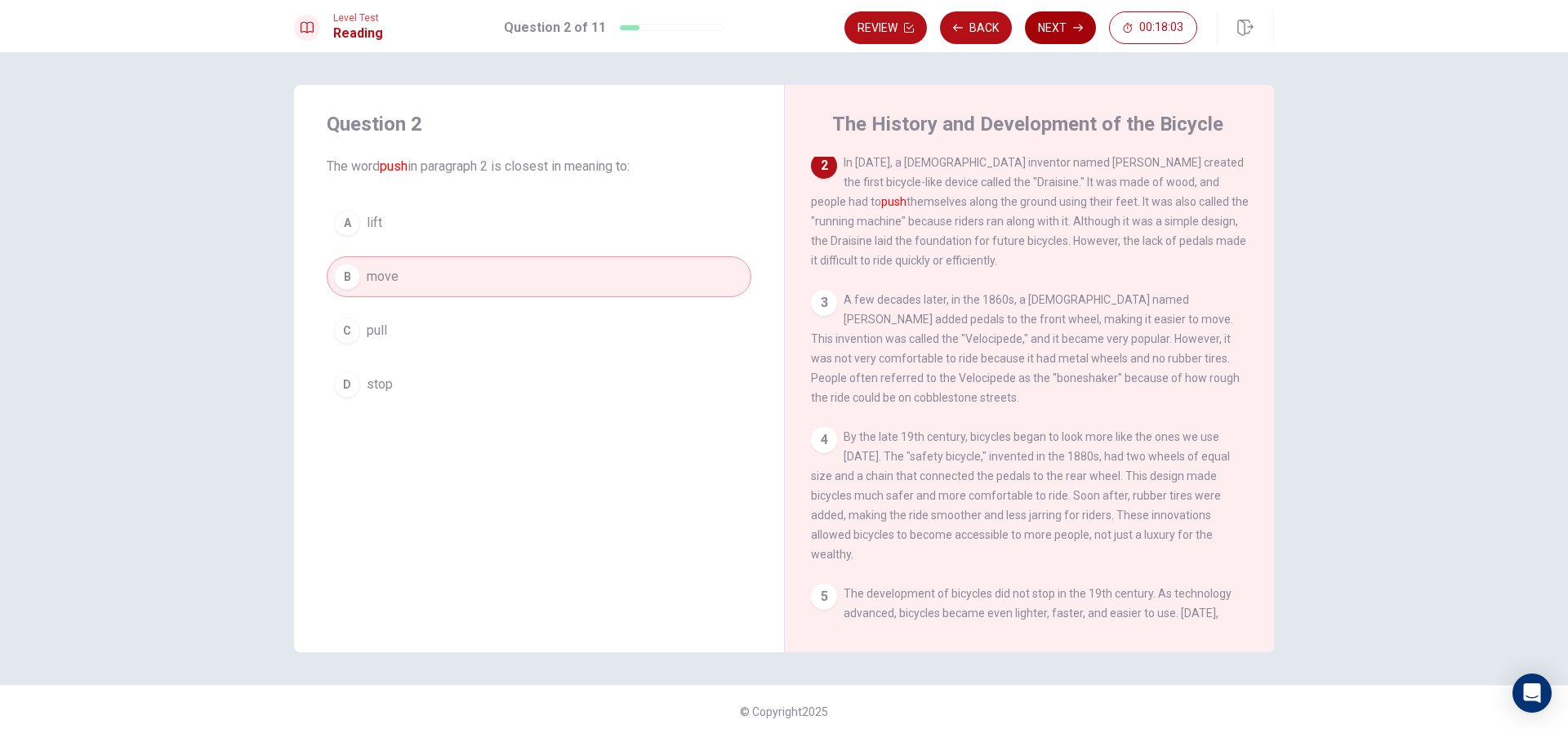
click at [1039, 26] on button "Next" at bounding box center [1060, 27] width 71 height 33
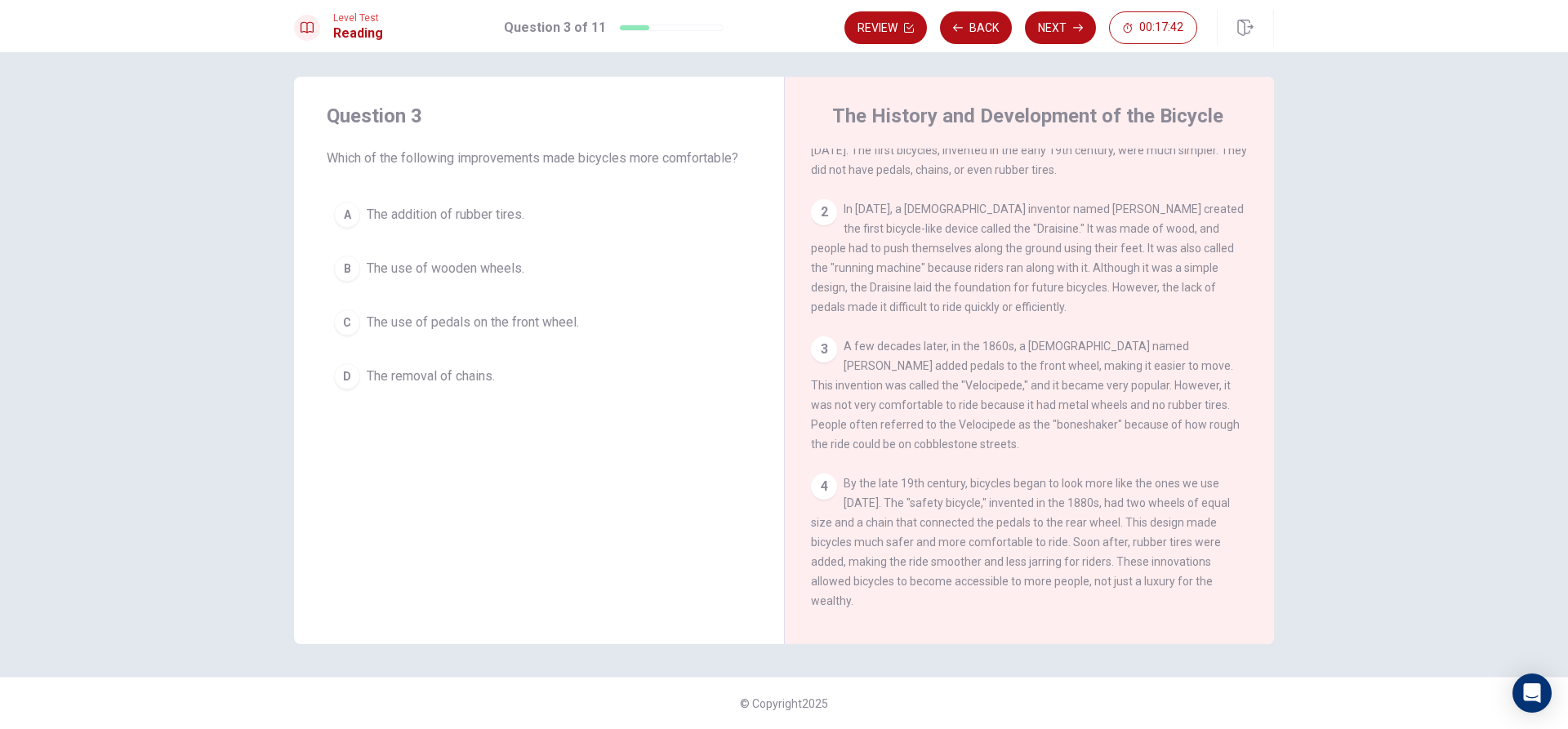
scroll to position [57, 0]
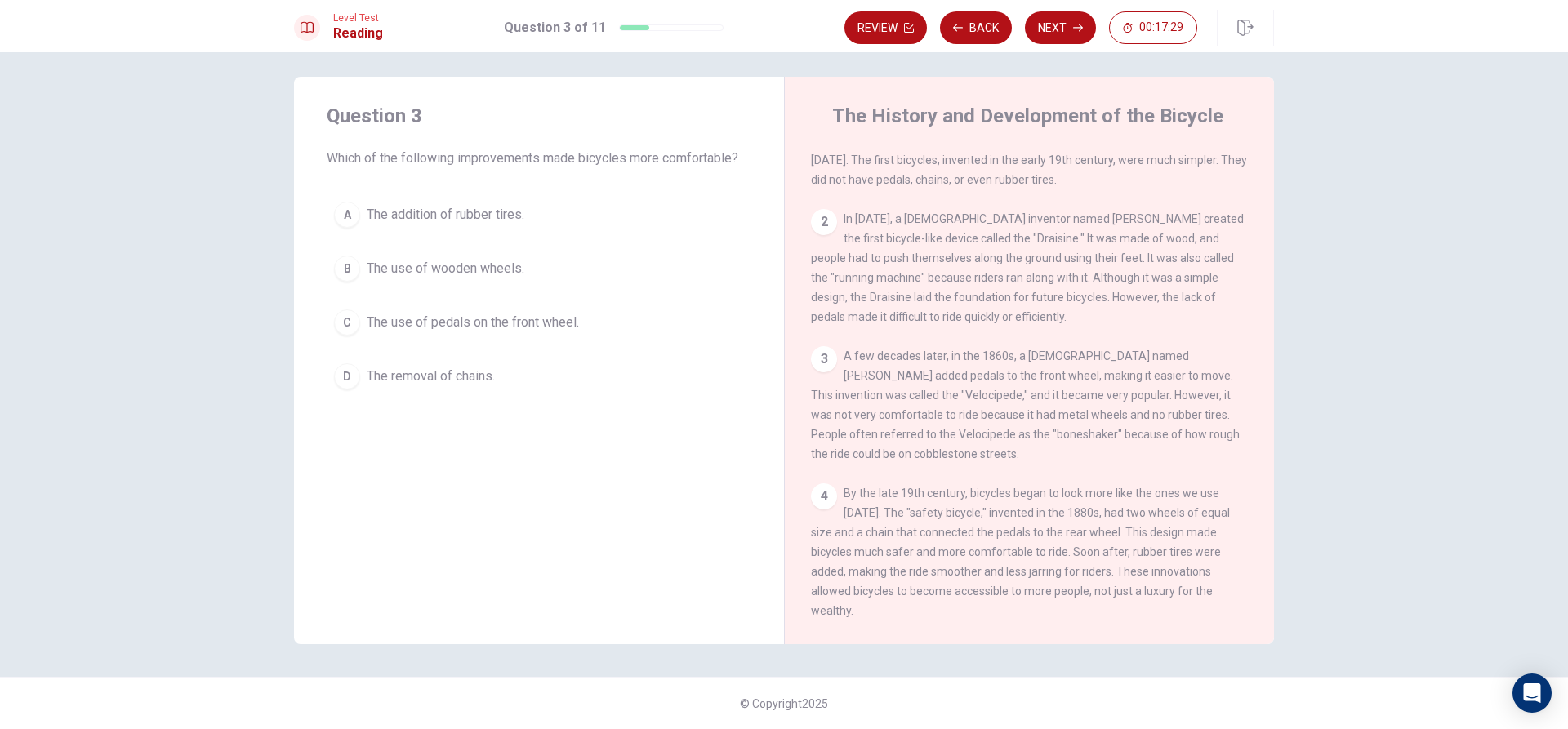
click at [344, 326] on div "C" at bounding box center [347, 323] width 26 height 26
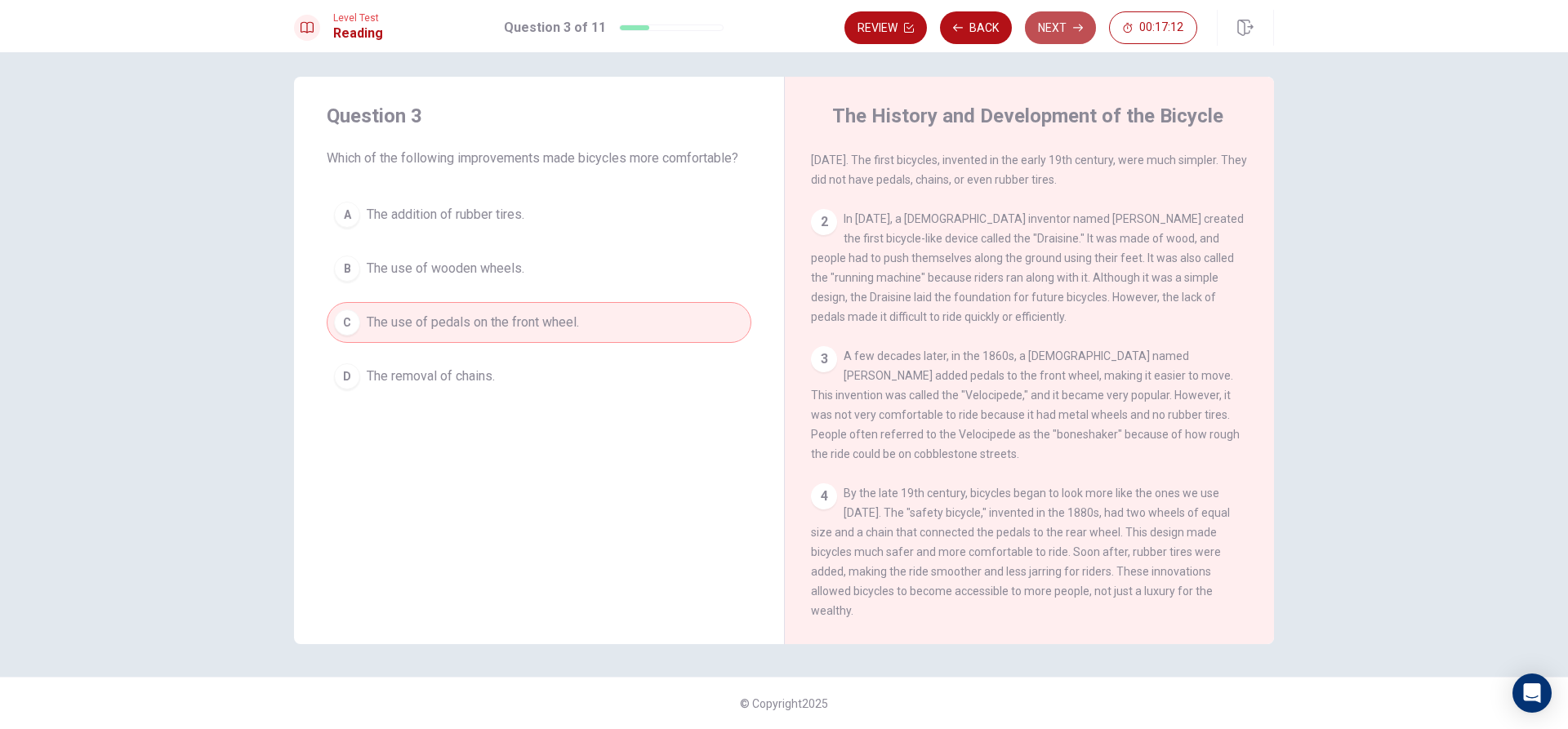
click at [1035, 34] on button "Next" at bounding box center [1060, 27] width 71 height 33
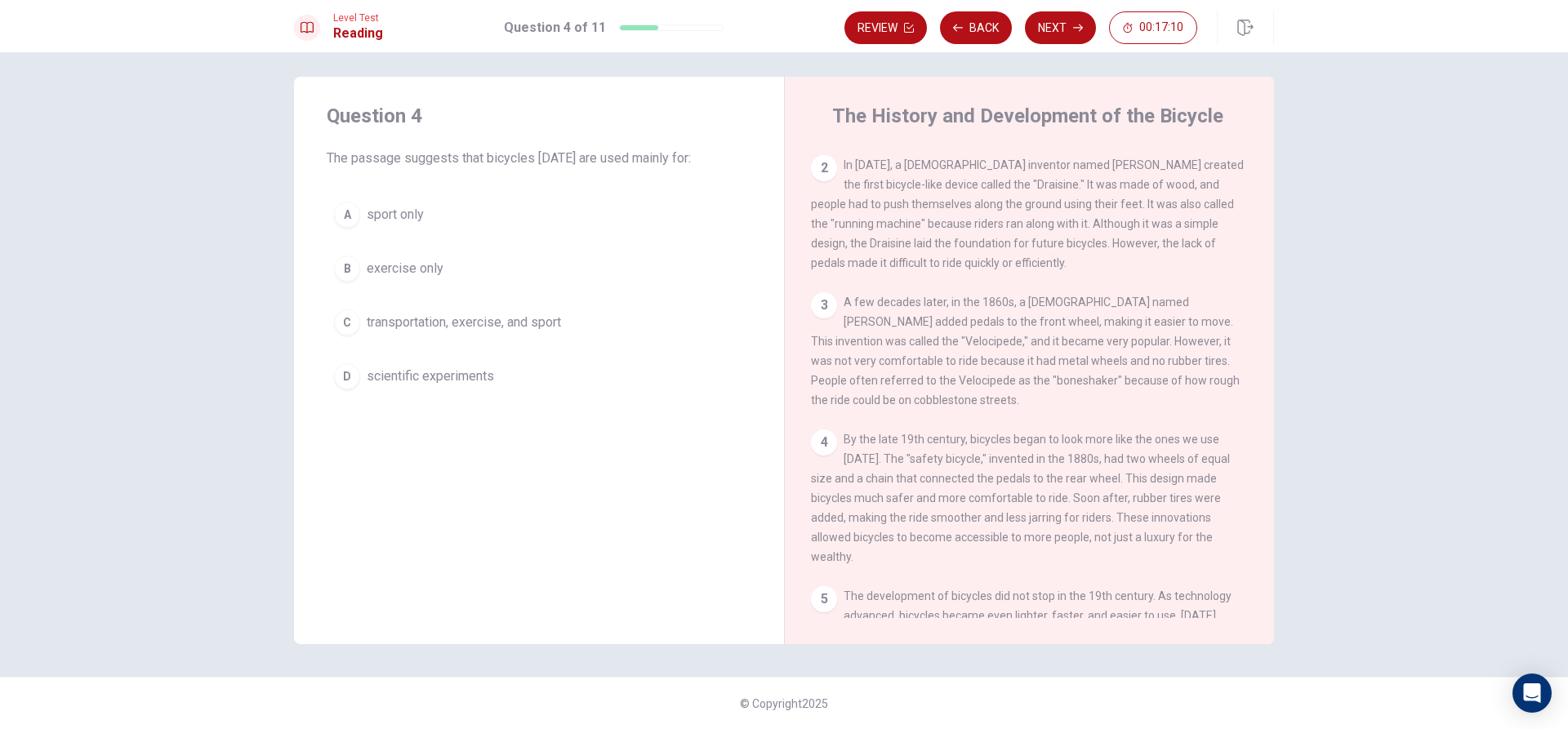
scroll to position [221, 0]
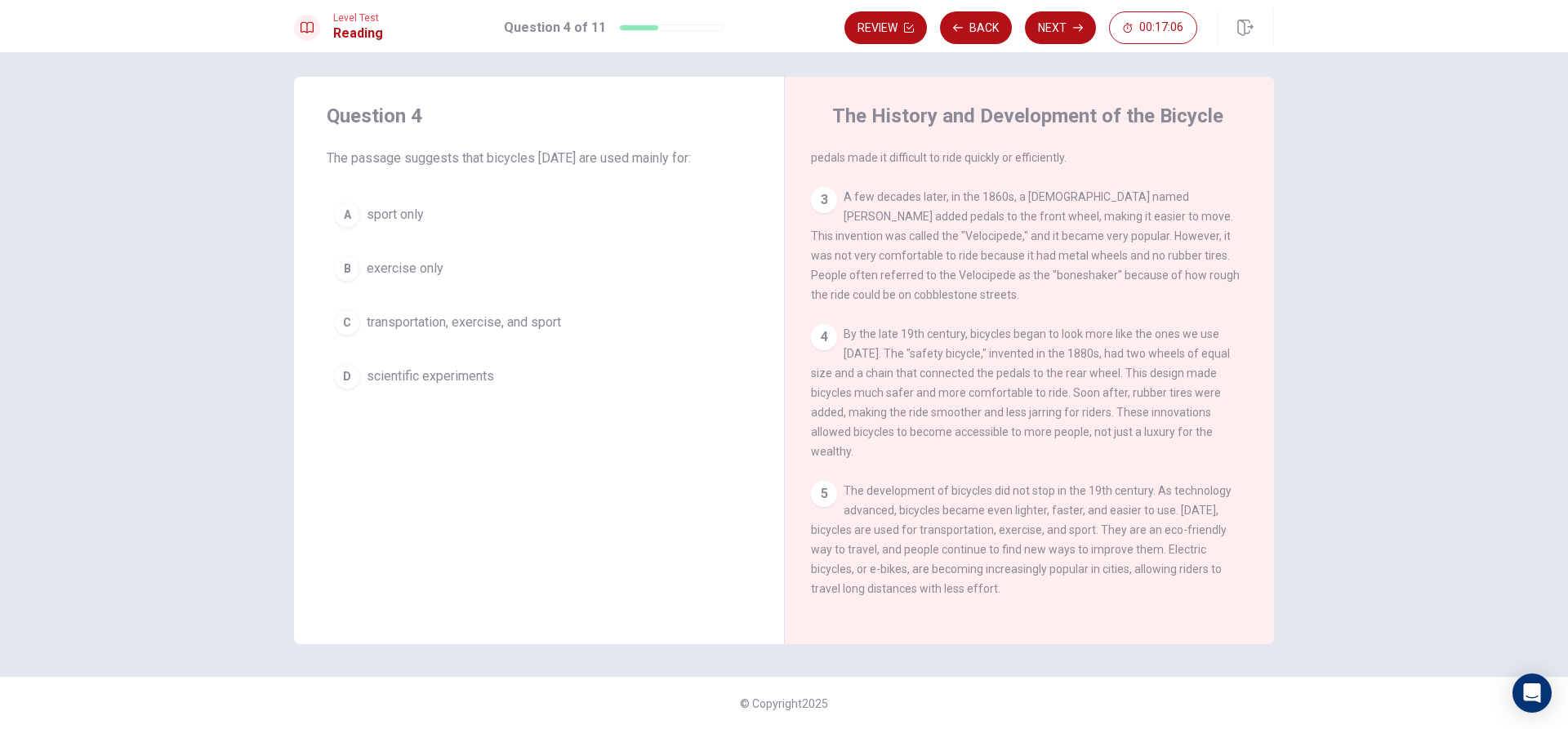
click at [348, 320] on div "C" at bounding box center [347, 323] width 26 height 26
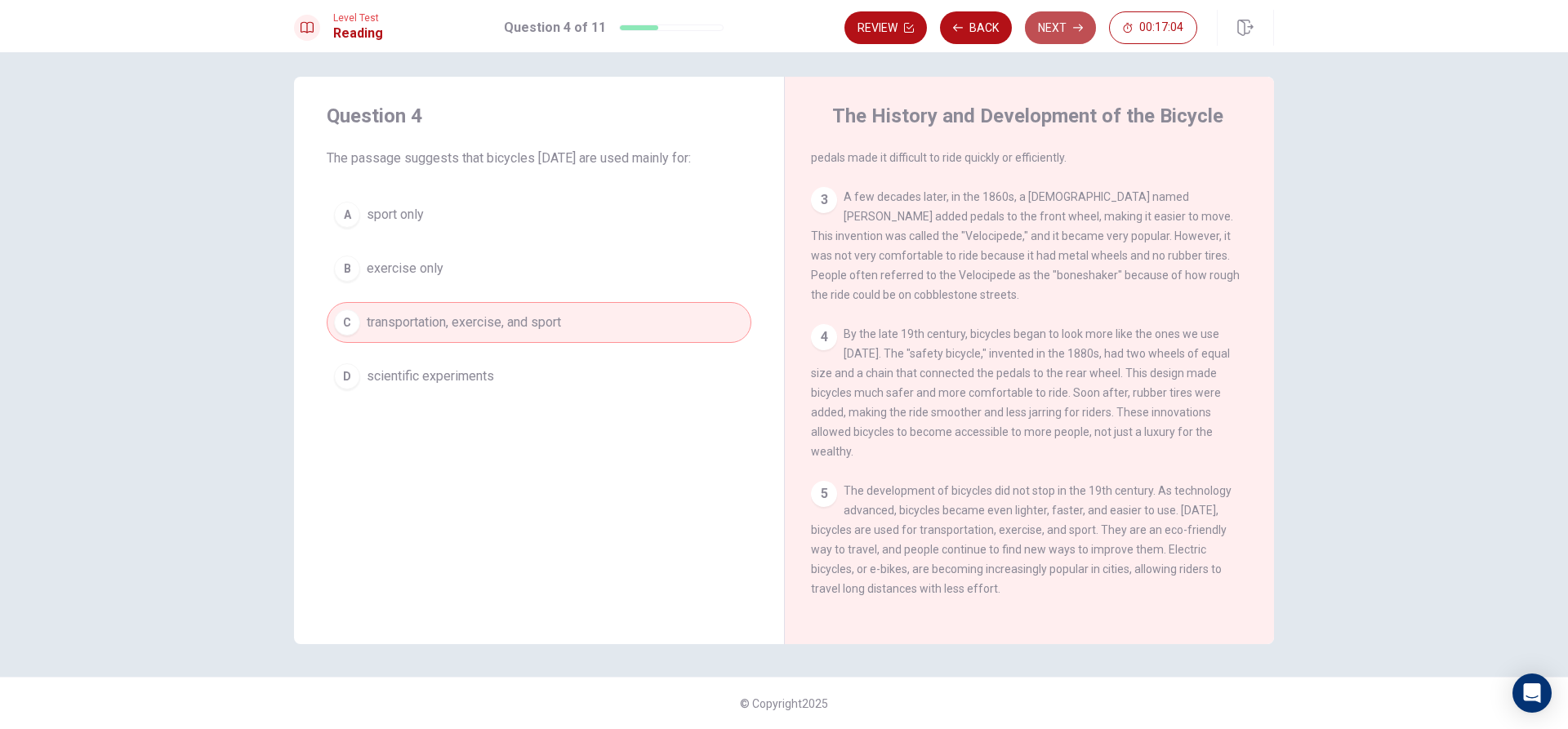
click at [1082, 27] on icon "button" at bounding box center [1078, 28] width 10 height 7
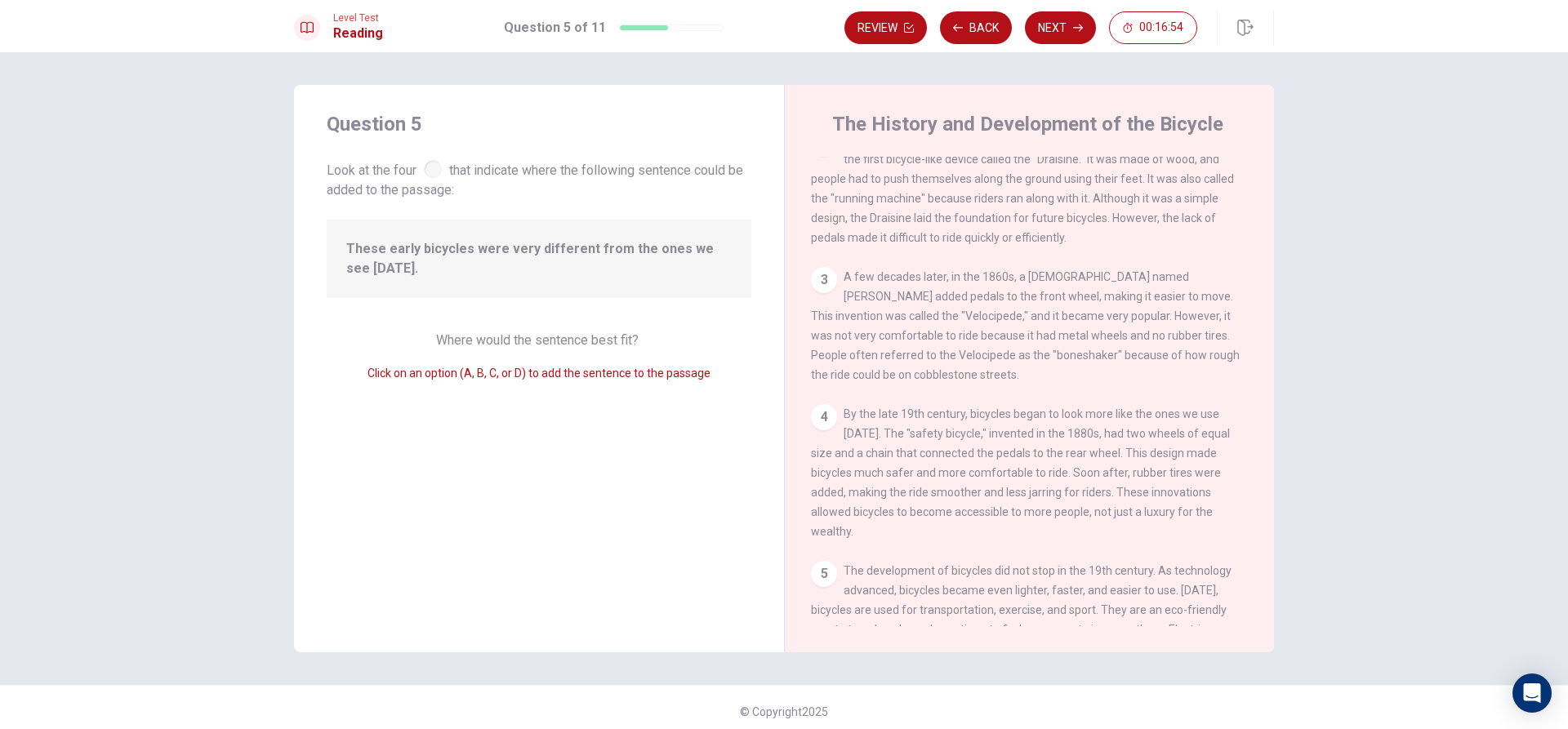
scroll to position [236, 0]
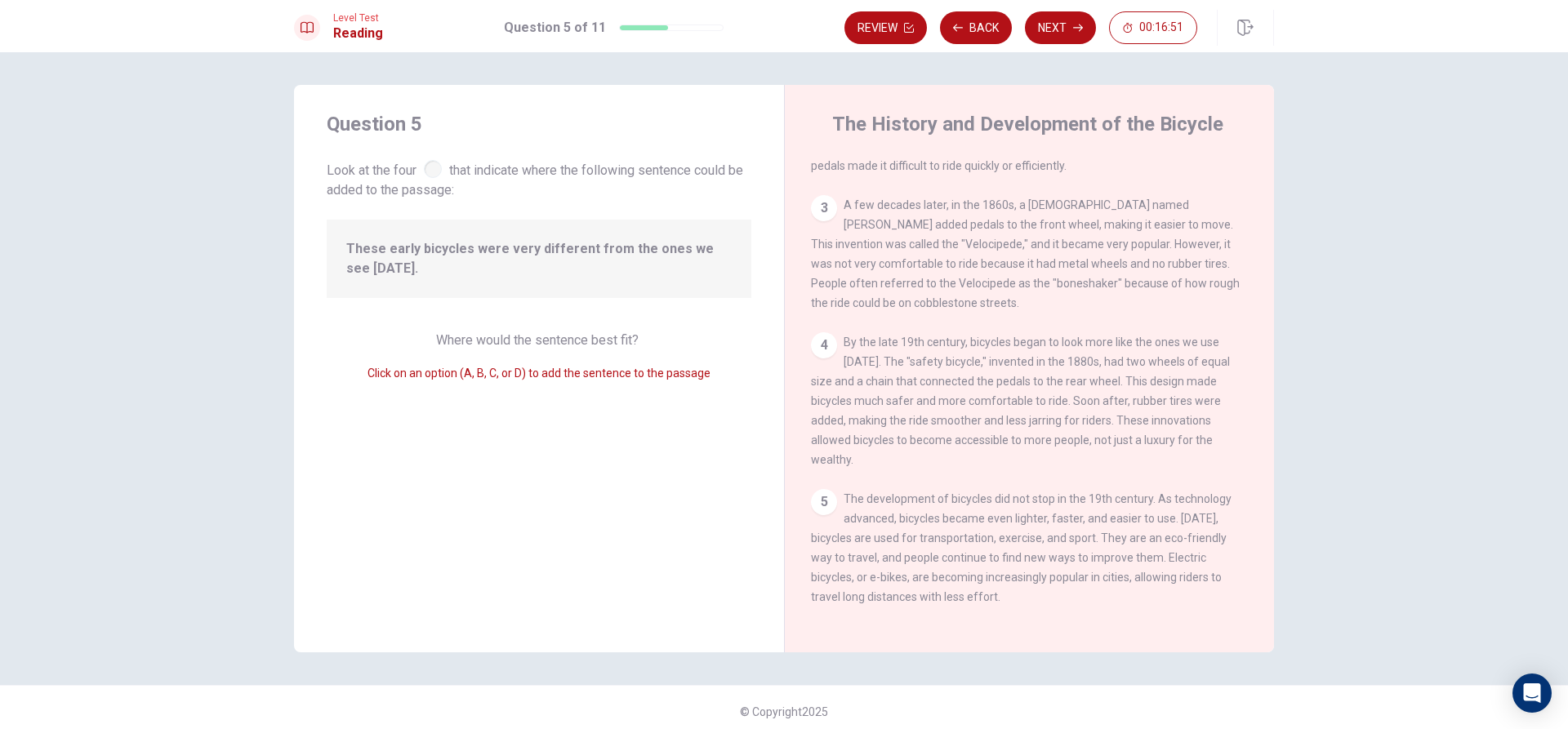
click at [817, 356] on div "4" at bounding box center [824, 346] width 26 height 26
click at [818, 352] on div "4" at bounding box center [824, 346] width 26 height 26
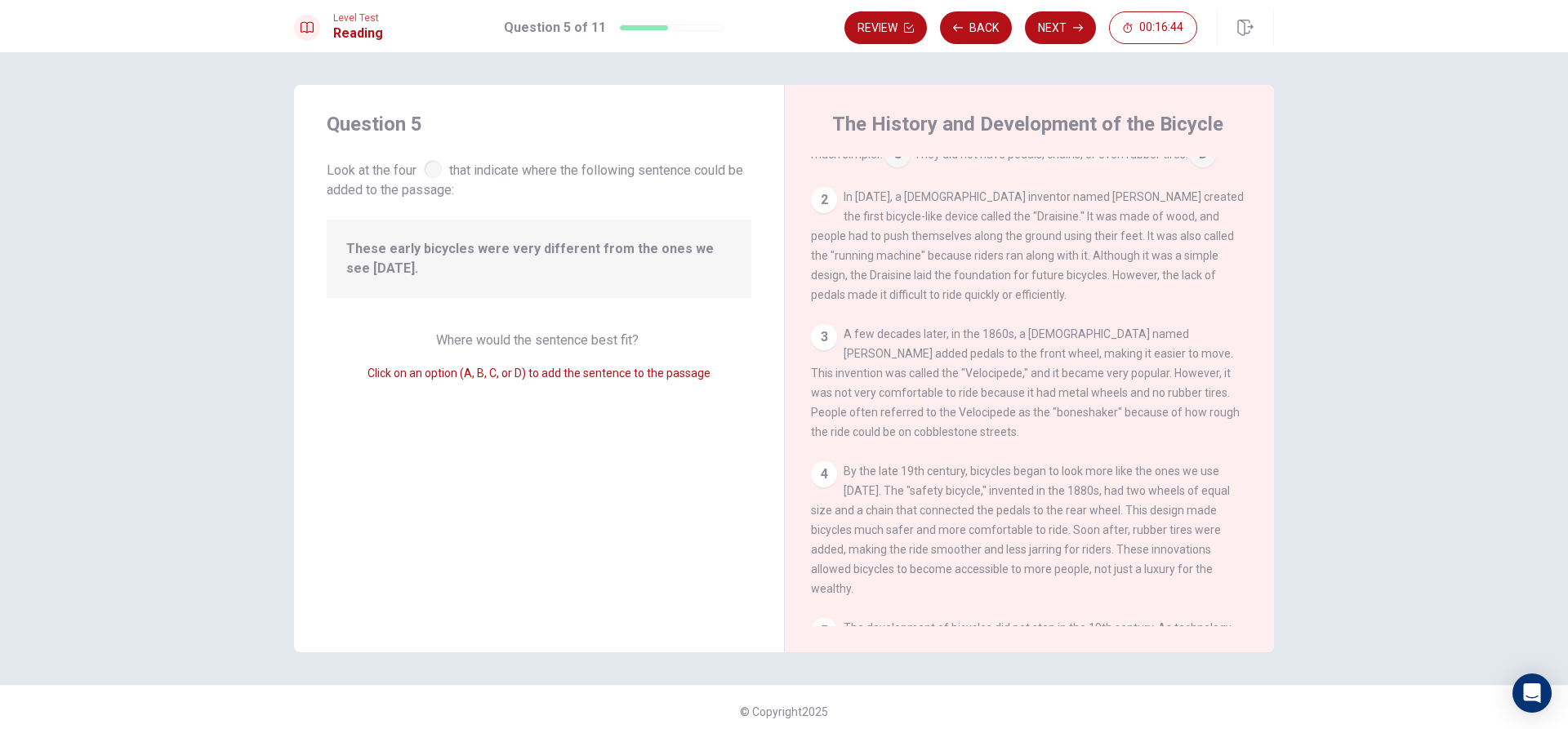
scroll to position [0, 0]
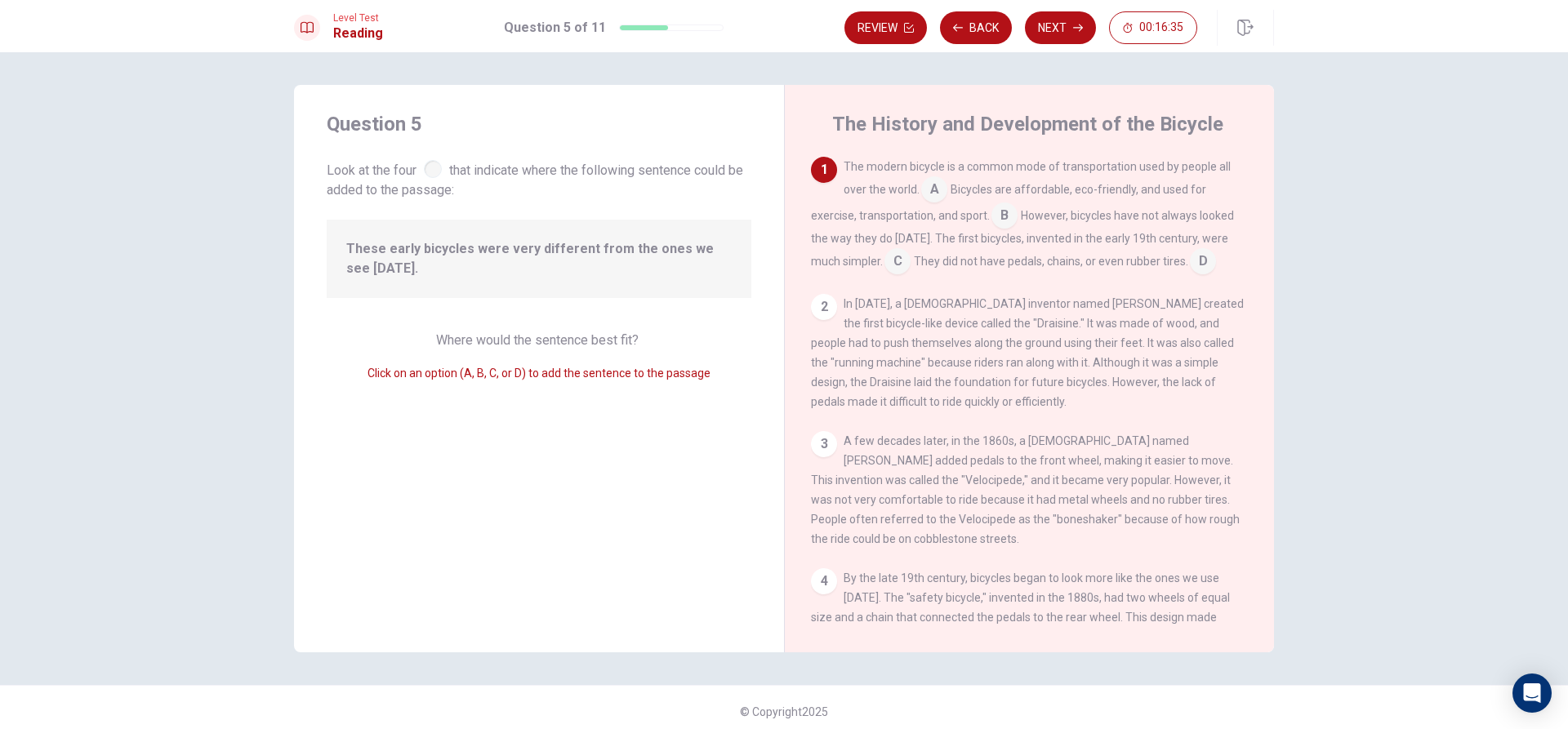
click at [998, 215] on input at bounding box center [1004, 217] width 26 height 26
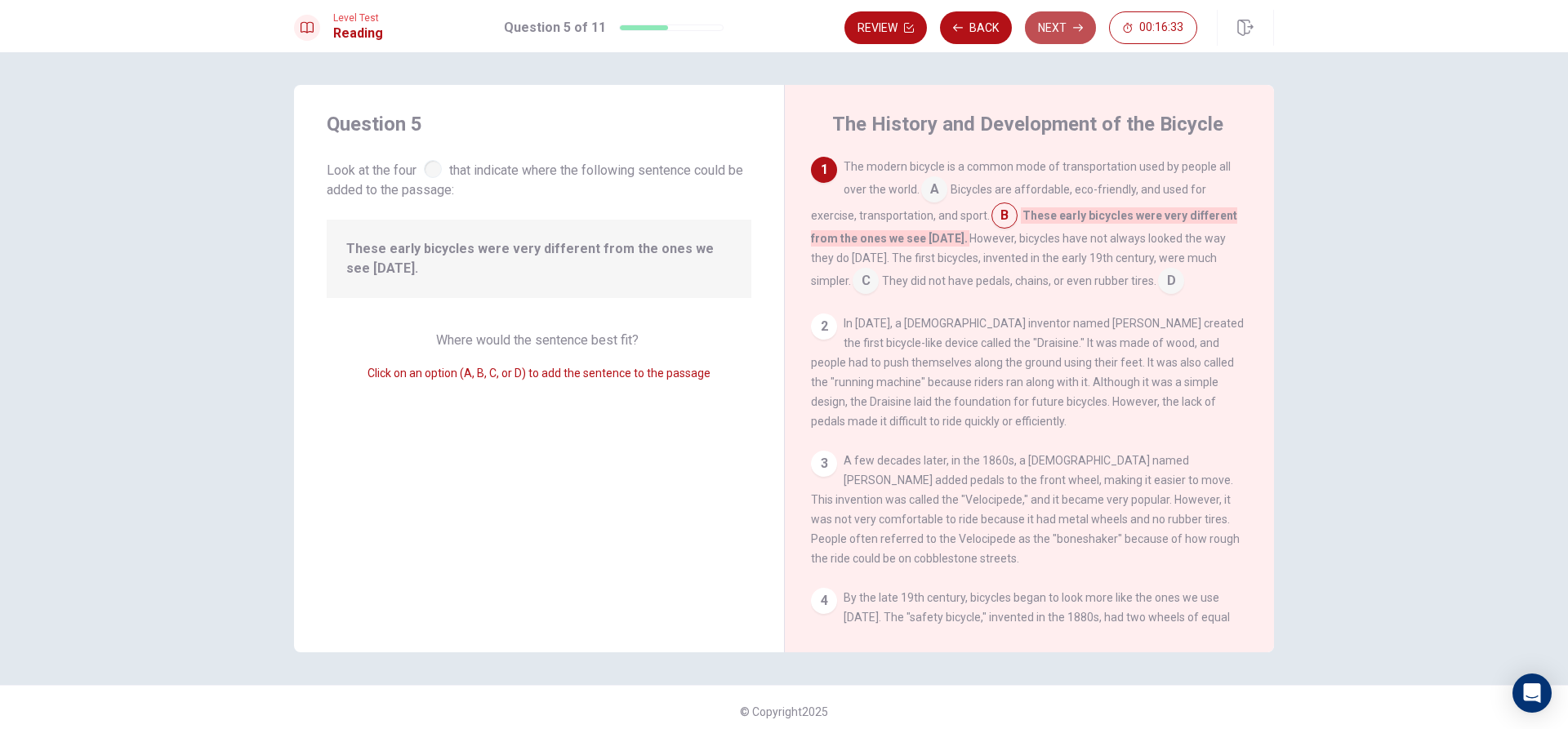
click at [1080, 36] on button "Next" at bounding box center [1060, 27] width 71 height 33
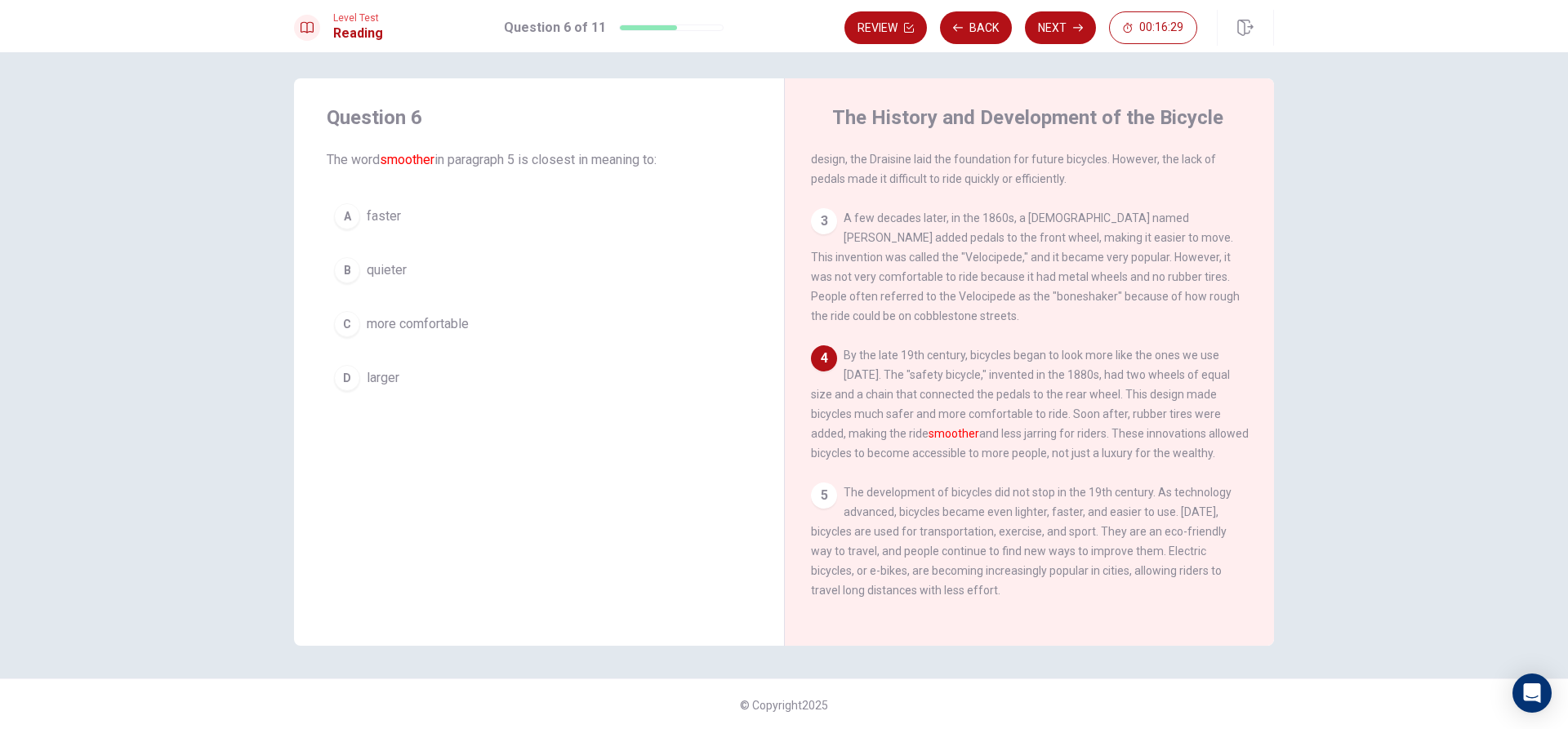
scroll to position [8, 0]
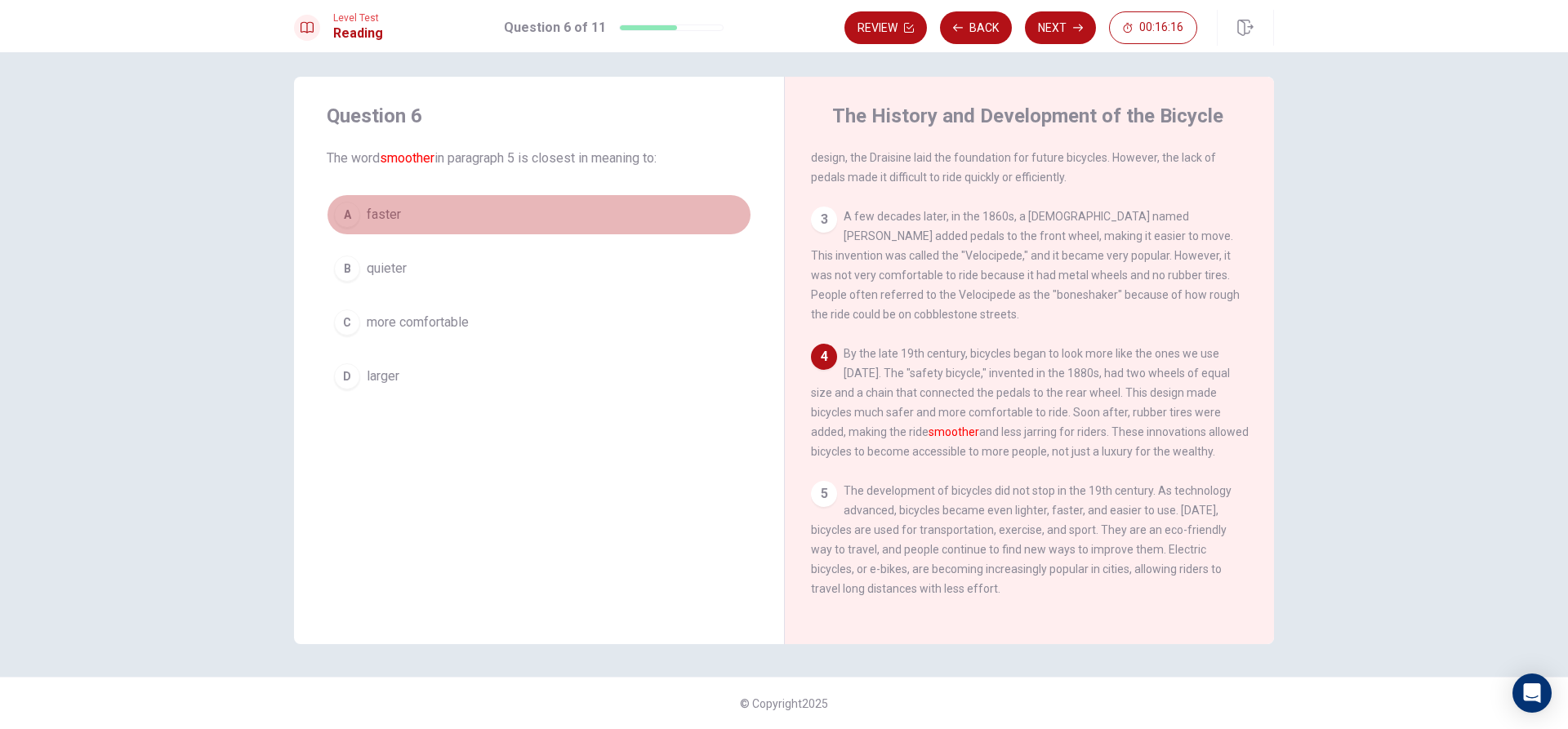
click at [345, 203] on div "A" at bounding box center [347, 215] width 26 height 26
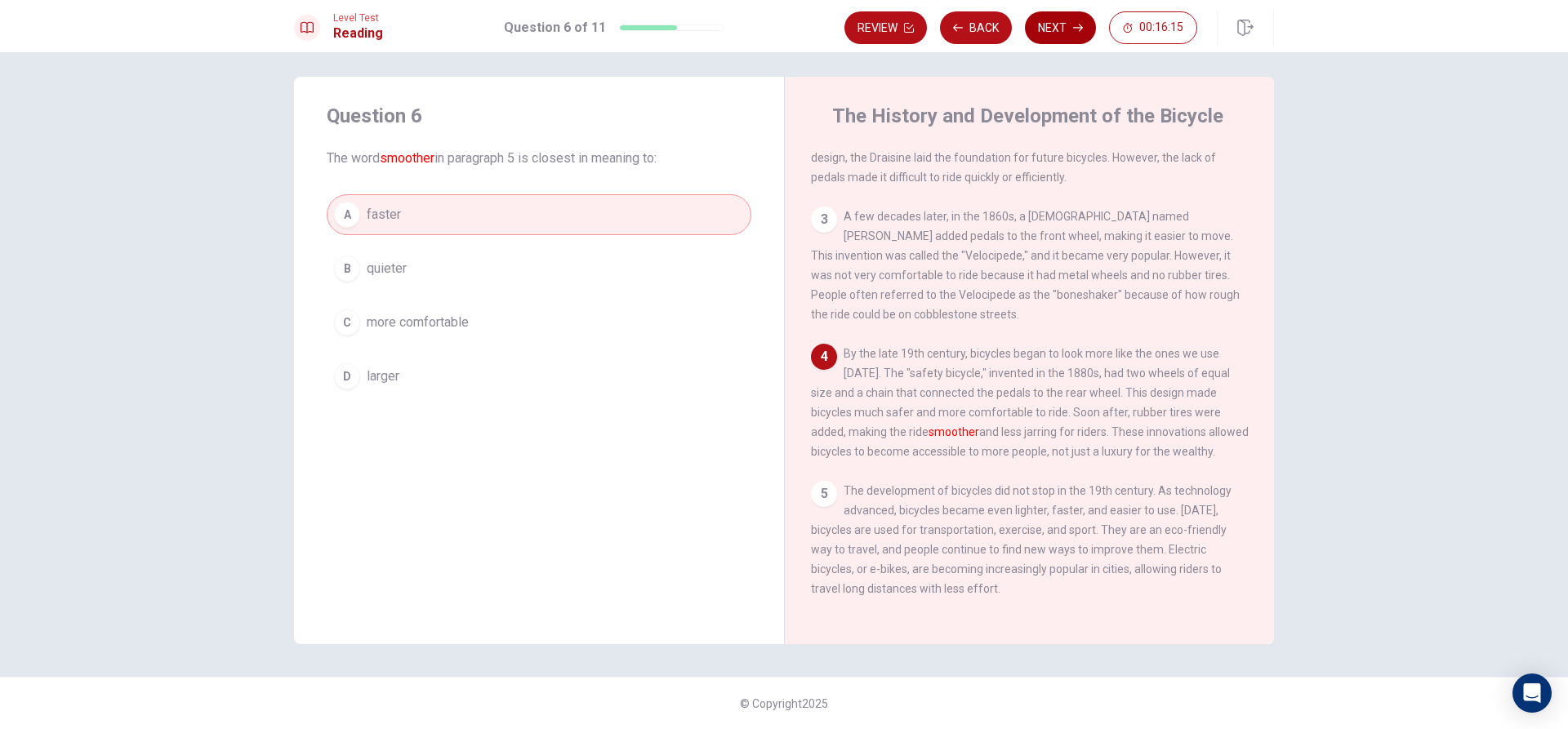
click at [1063, 26] on button "Next" at bounding box center [1060, 27] width 71 height 33
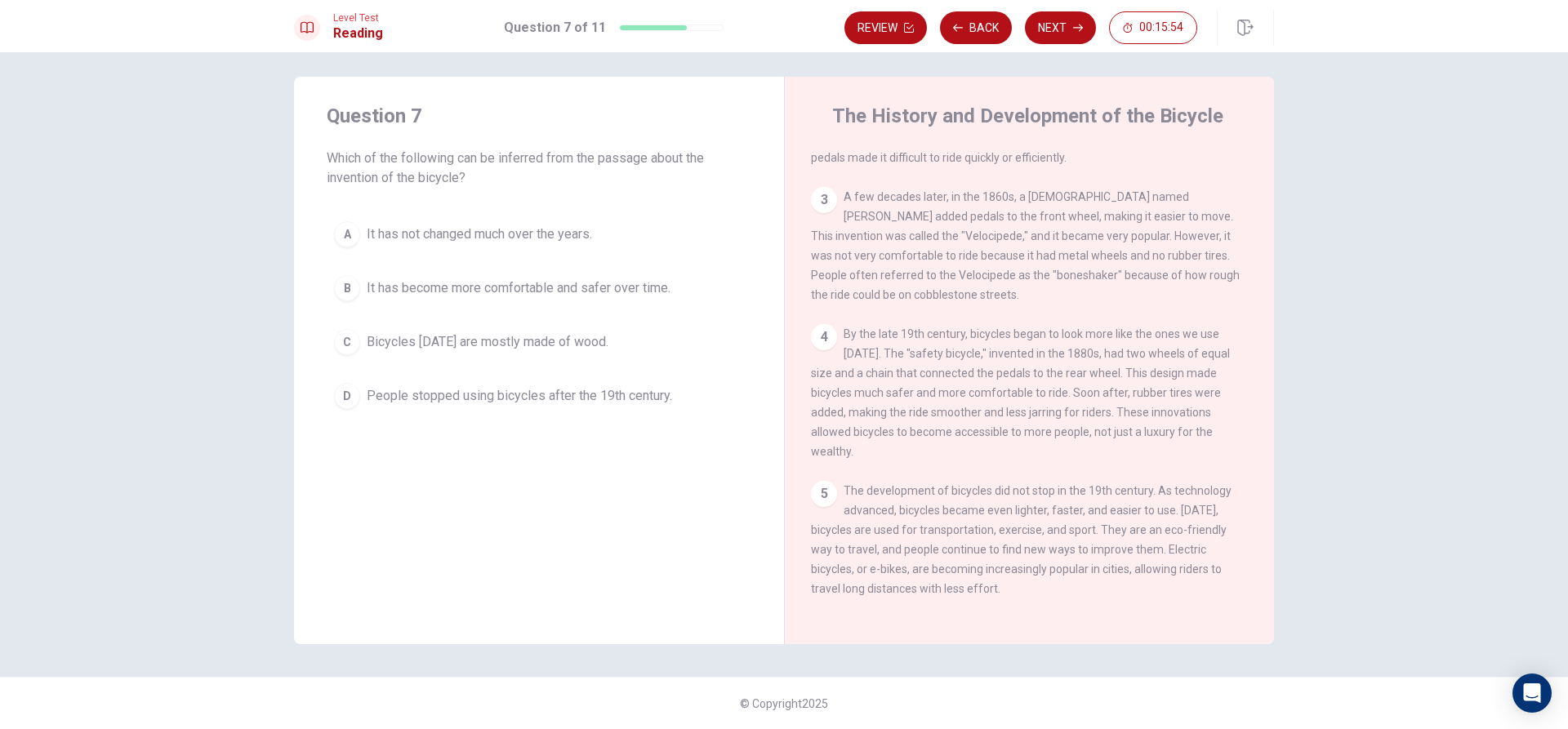
scroll to position [139, 0]
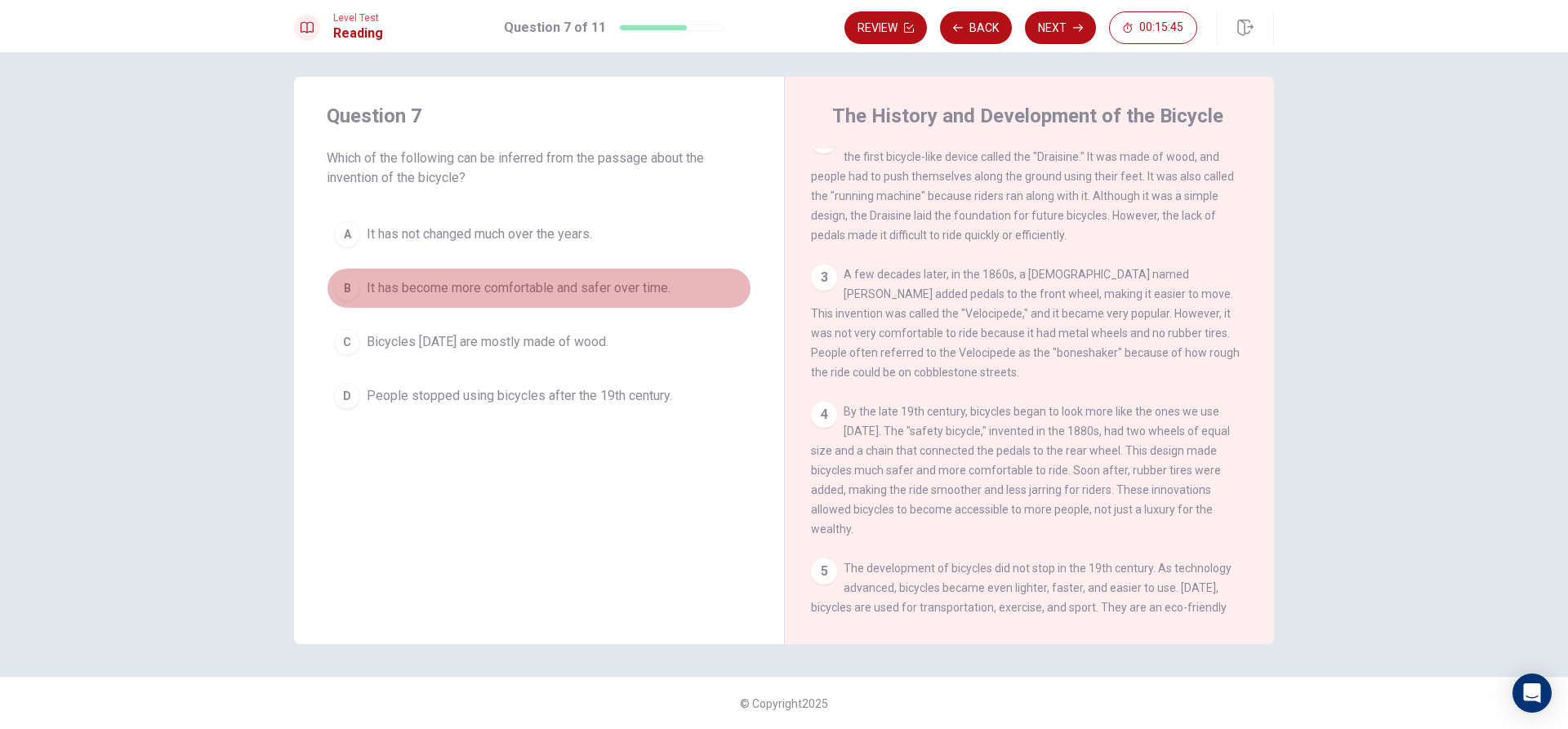
click at [343, 293] on div "B" at bounding box center [347, 288] width 26 height 26
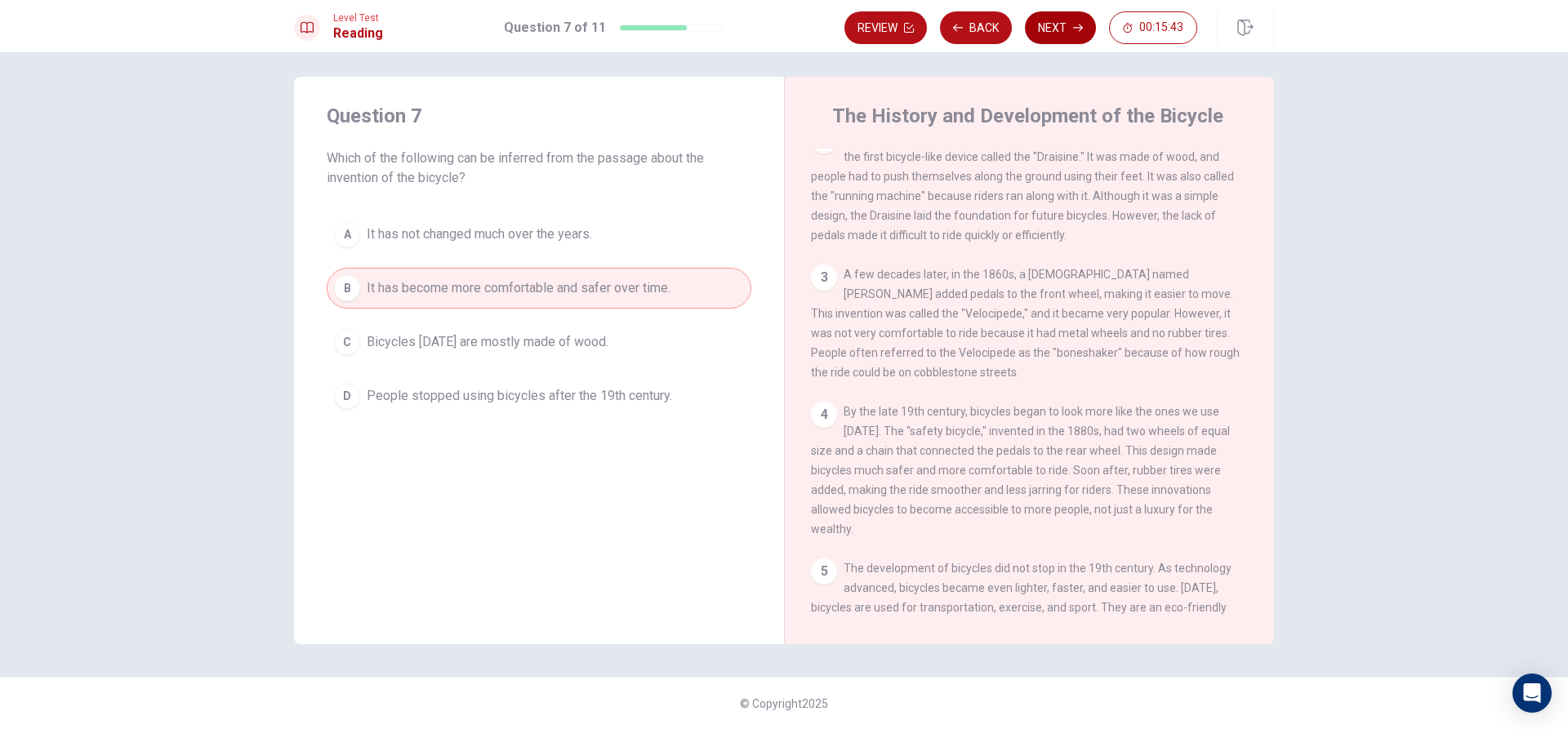
click at [1079, 29] on icon "button" at bounding box center [1078, 28] width 10 height 10
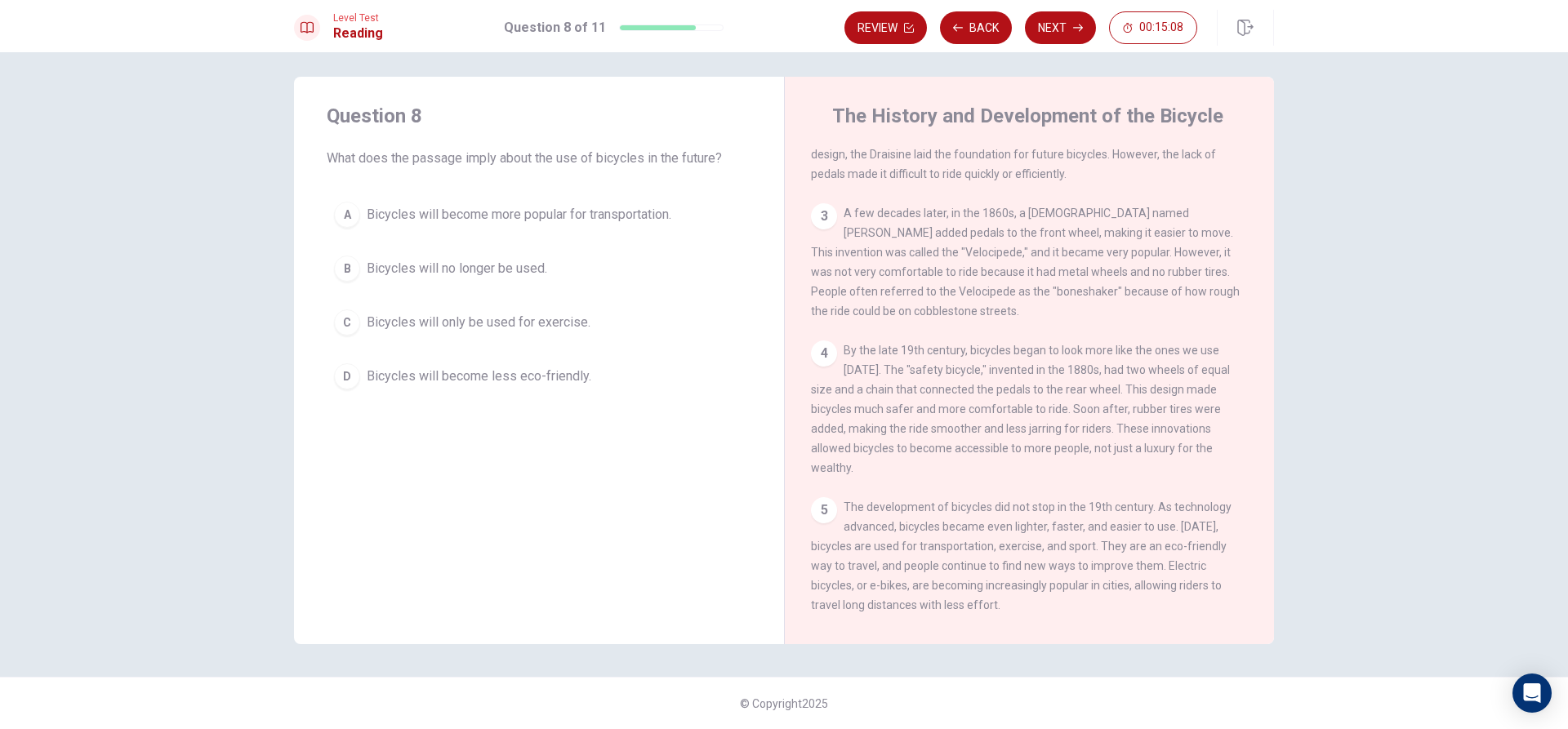
scroll to position [221, 0]
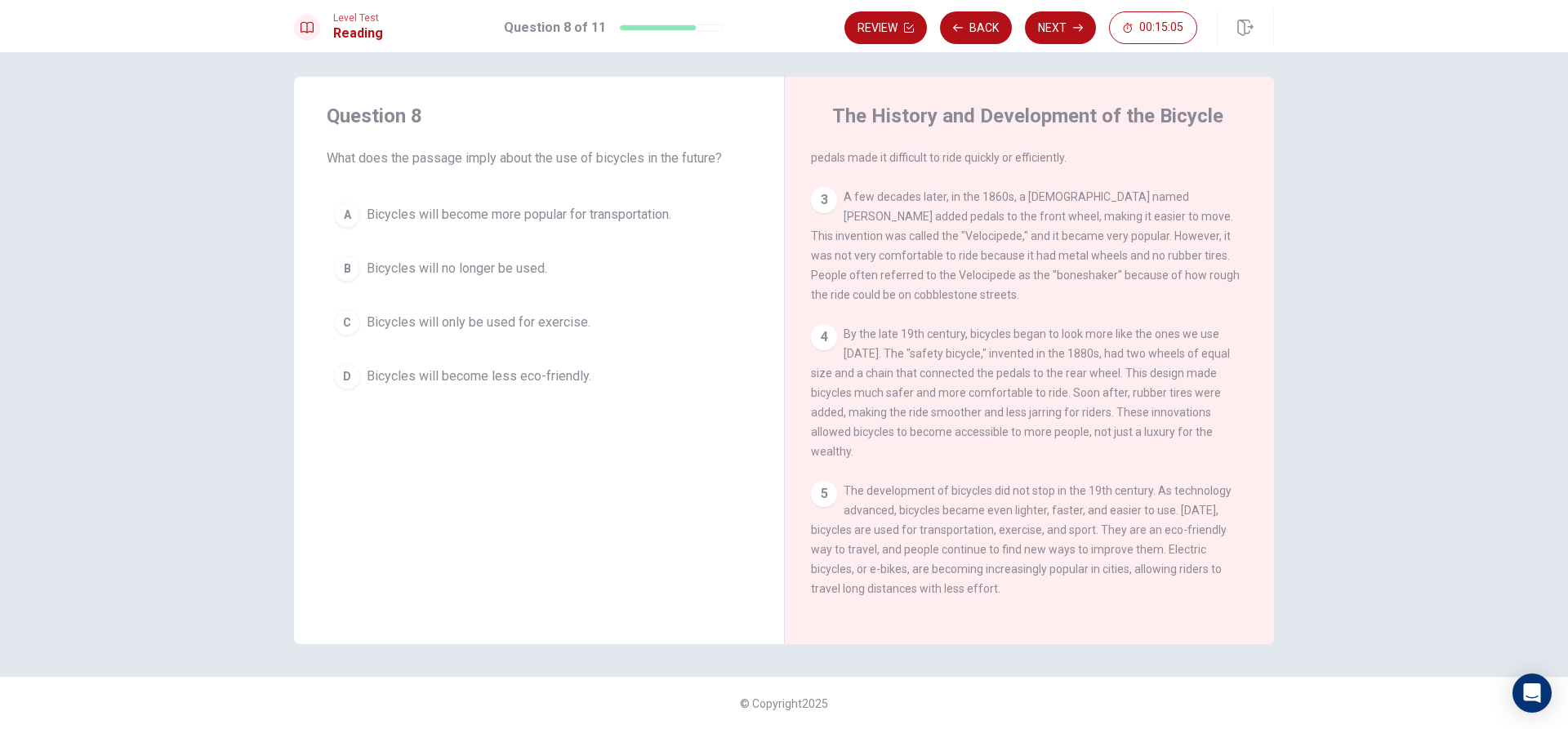
click at [329, 211] on button "A Bicycles will become more popular for transportation." at bounding box center [538, 215] width 424 height 41
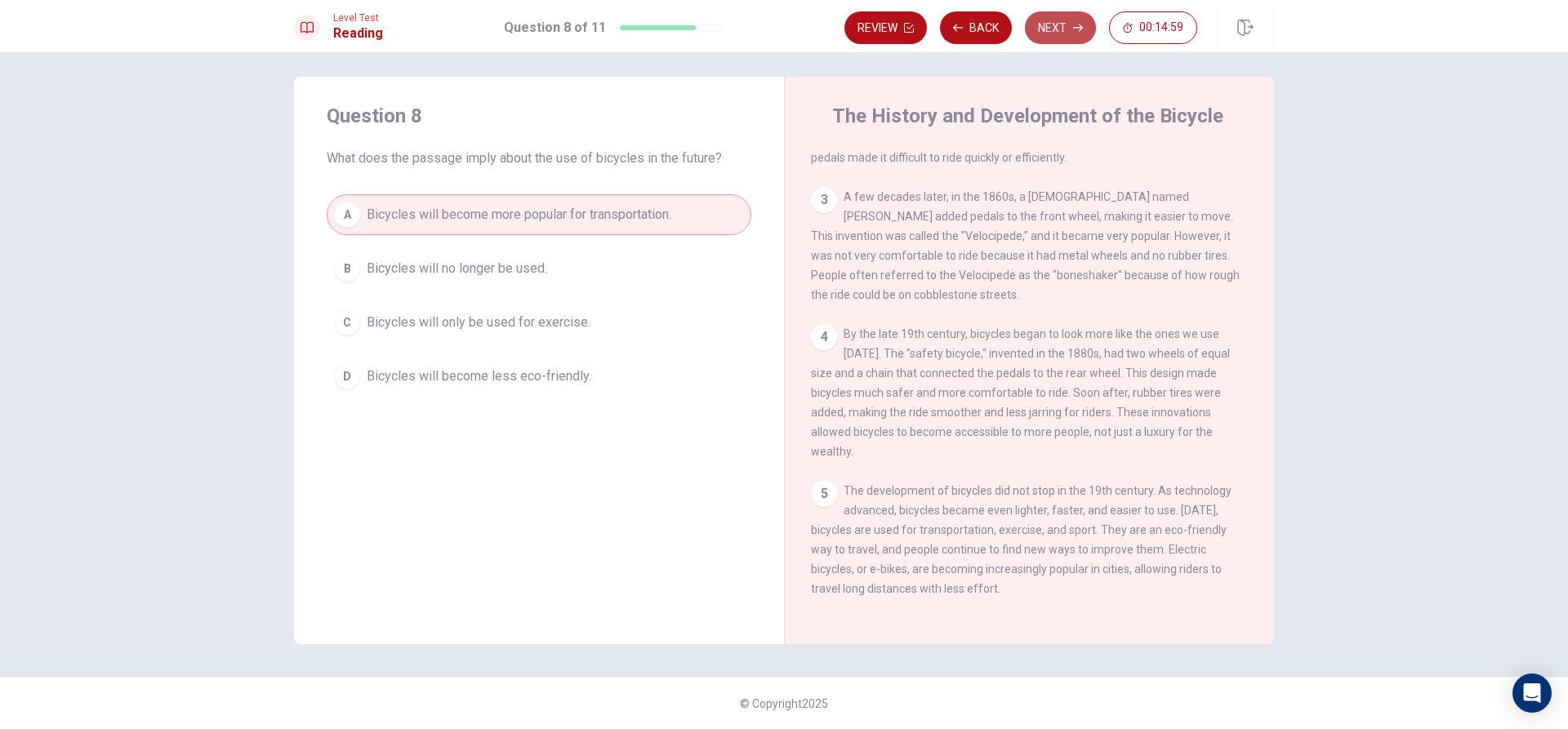
click at [1060, 35] on button "Next" at bounding box center [1060, 27] width 71 height 33
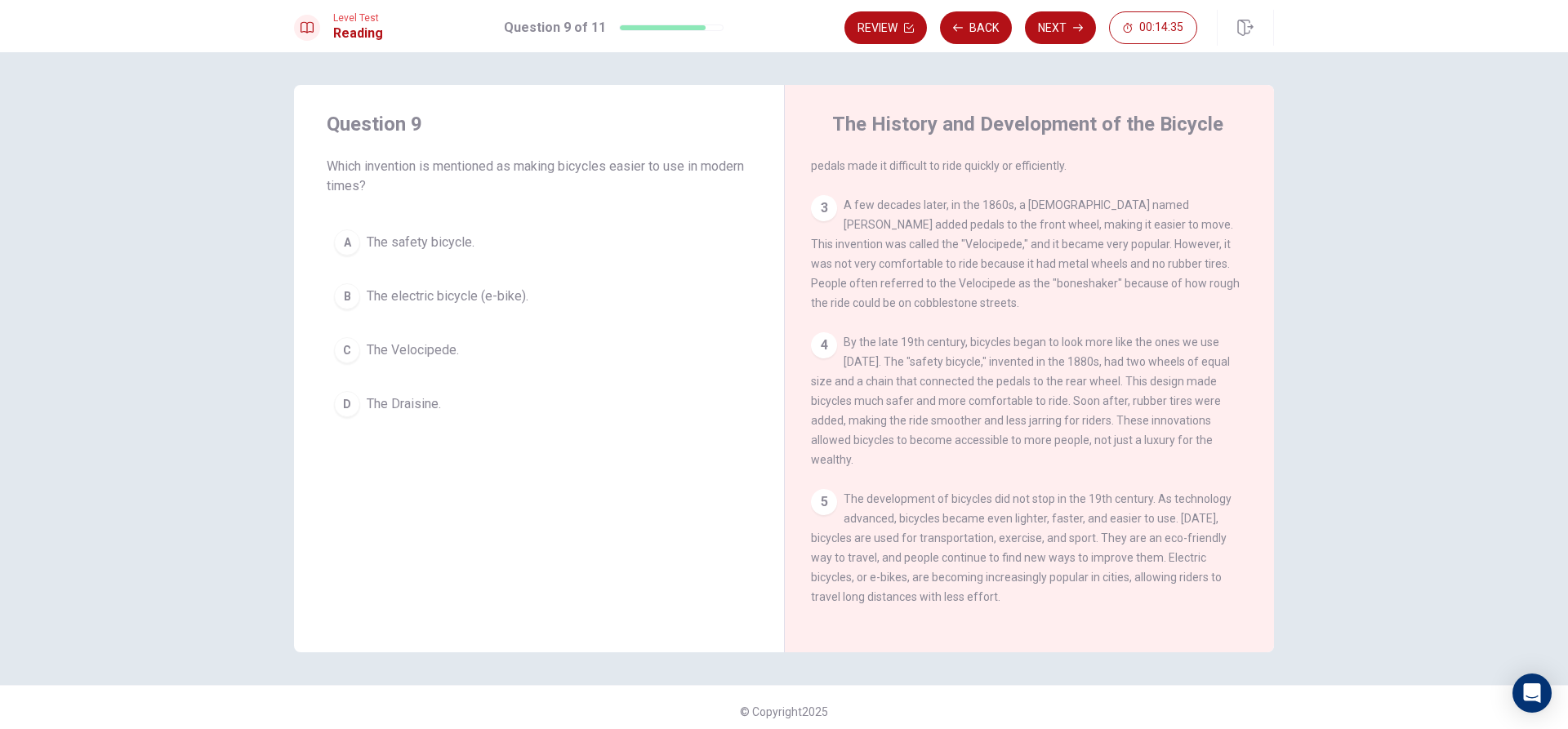
scroll to position [8, 0]
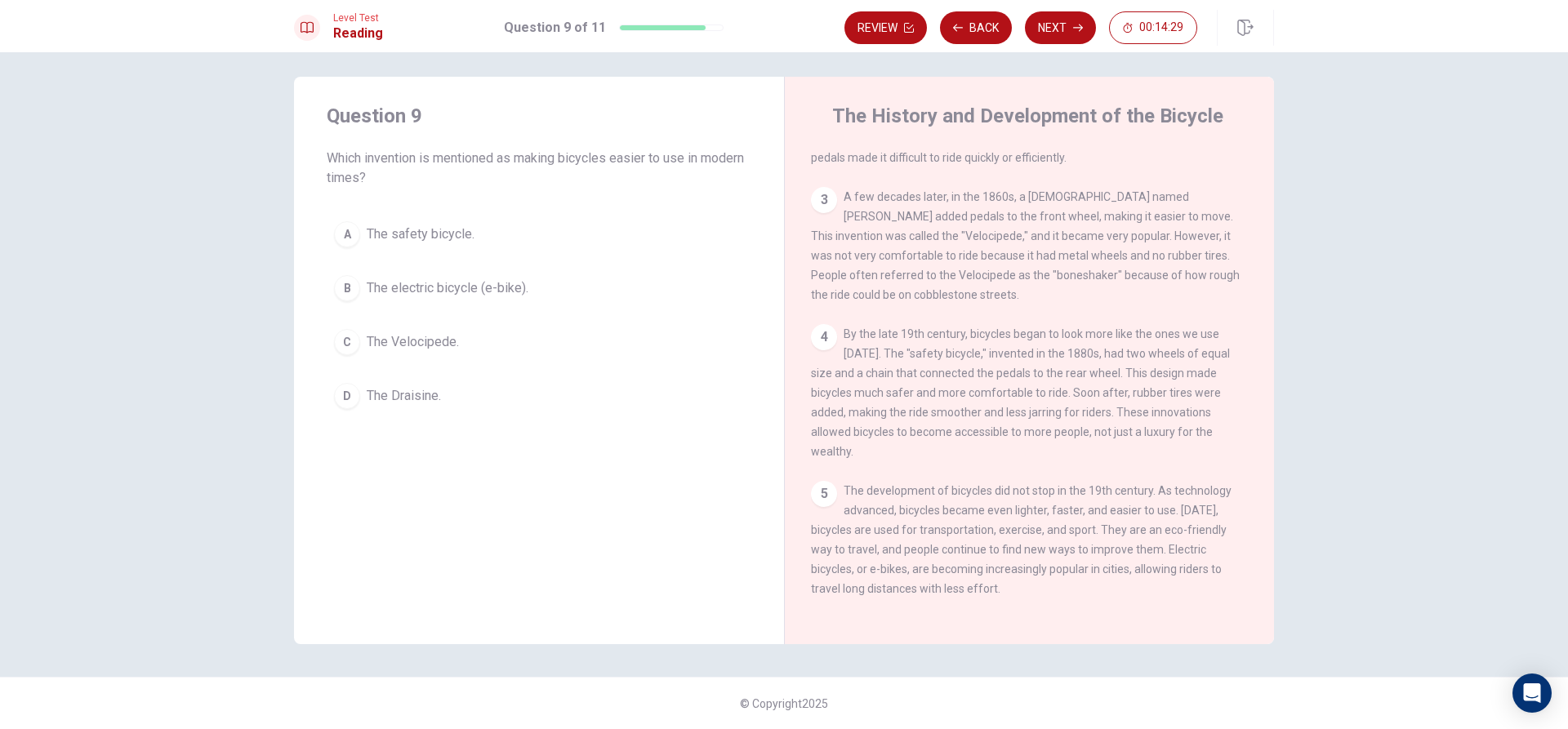
click at [343, 234] on div "A" at bounding box center [347, 235] width 26 height 26
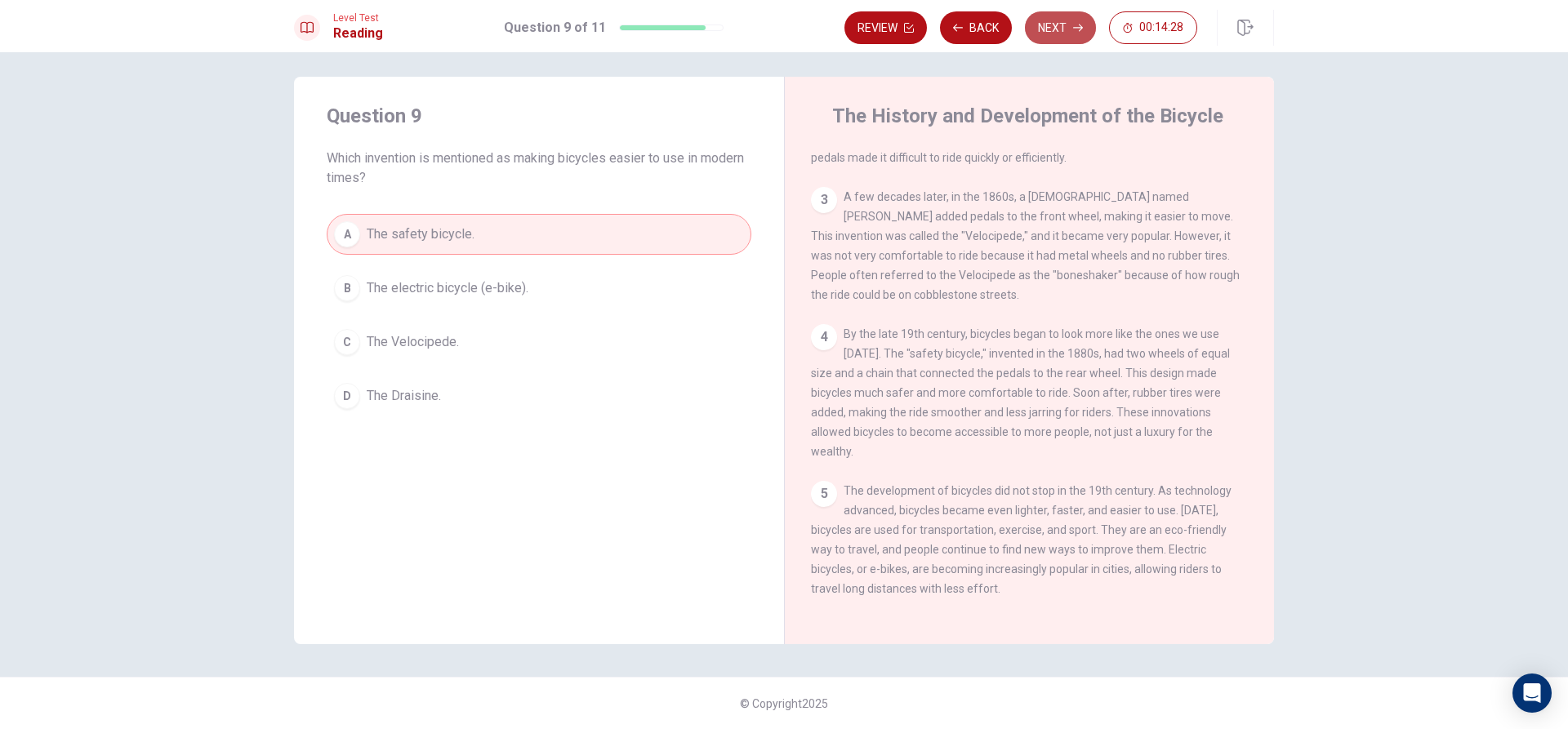
click at [1049, 20] on button "Next" at bounding box center [1060, 27] width 71 height 33
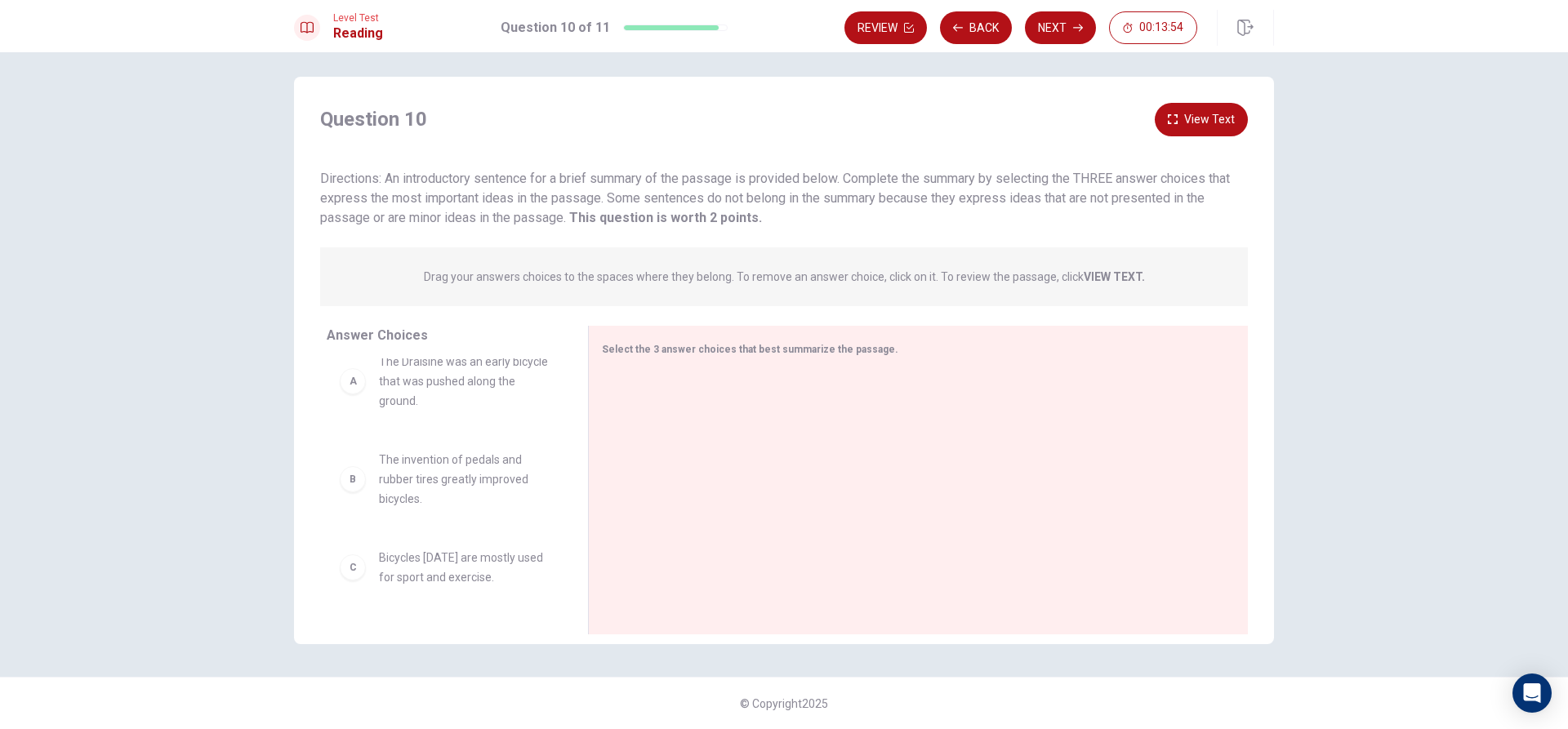
scroll to position [0, 0]
drag, startPoint x: 474, startPoint y: 509, endPoint x: 699, endPoint y: 400, distance: 250.0
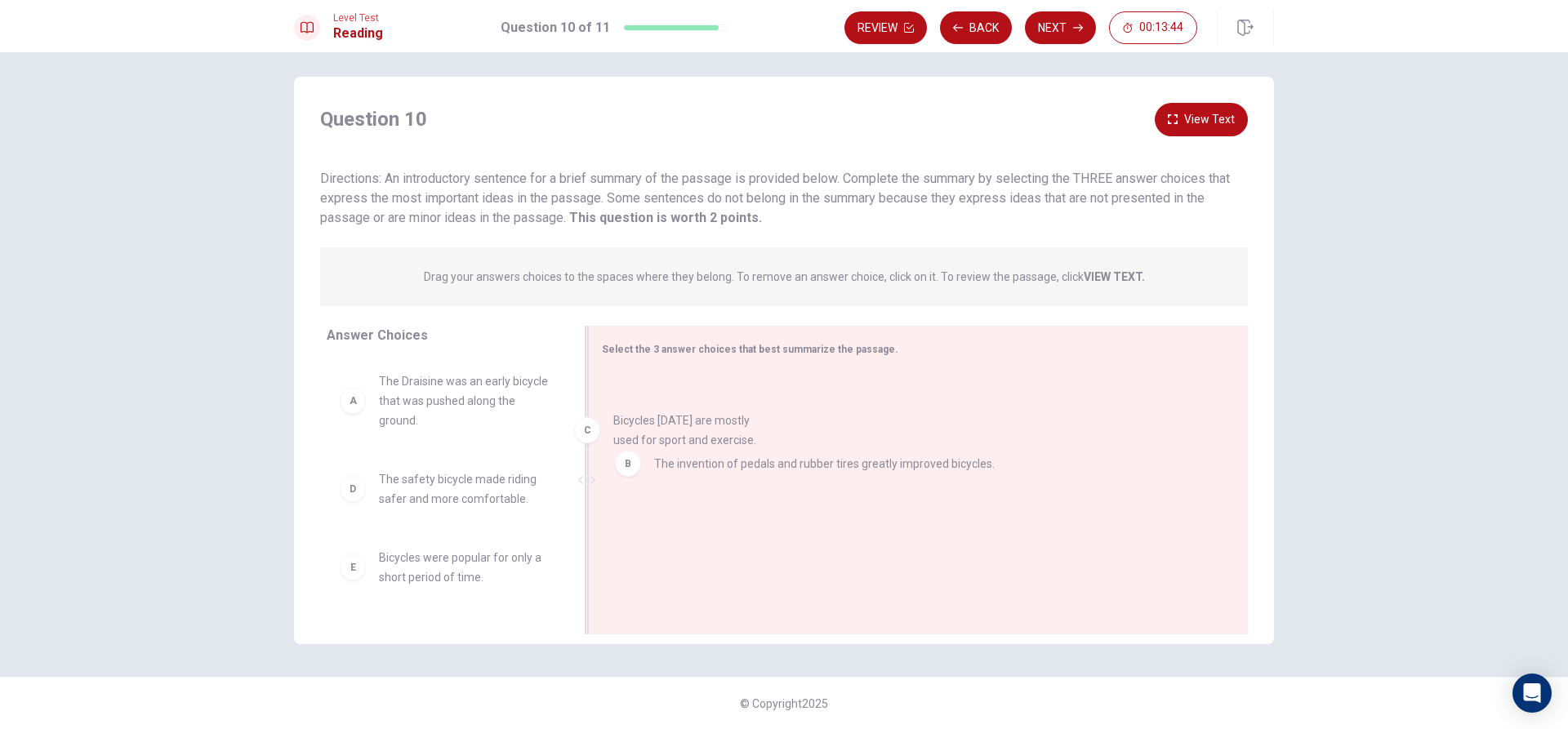
drag, startPoint x: 519, startPoint y: 489, endPoint x: 763, endPoint y: 431, distance: 250.8
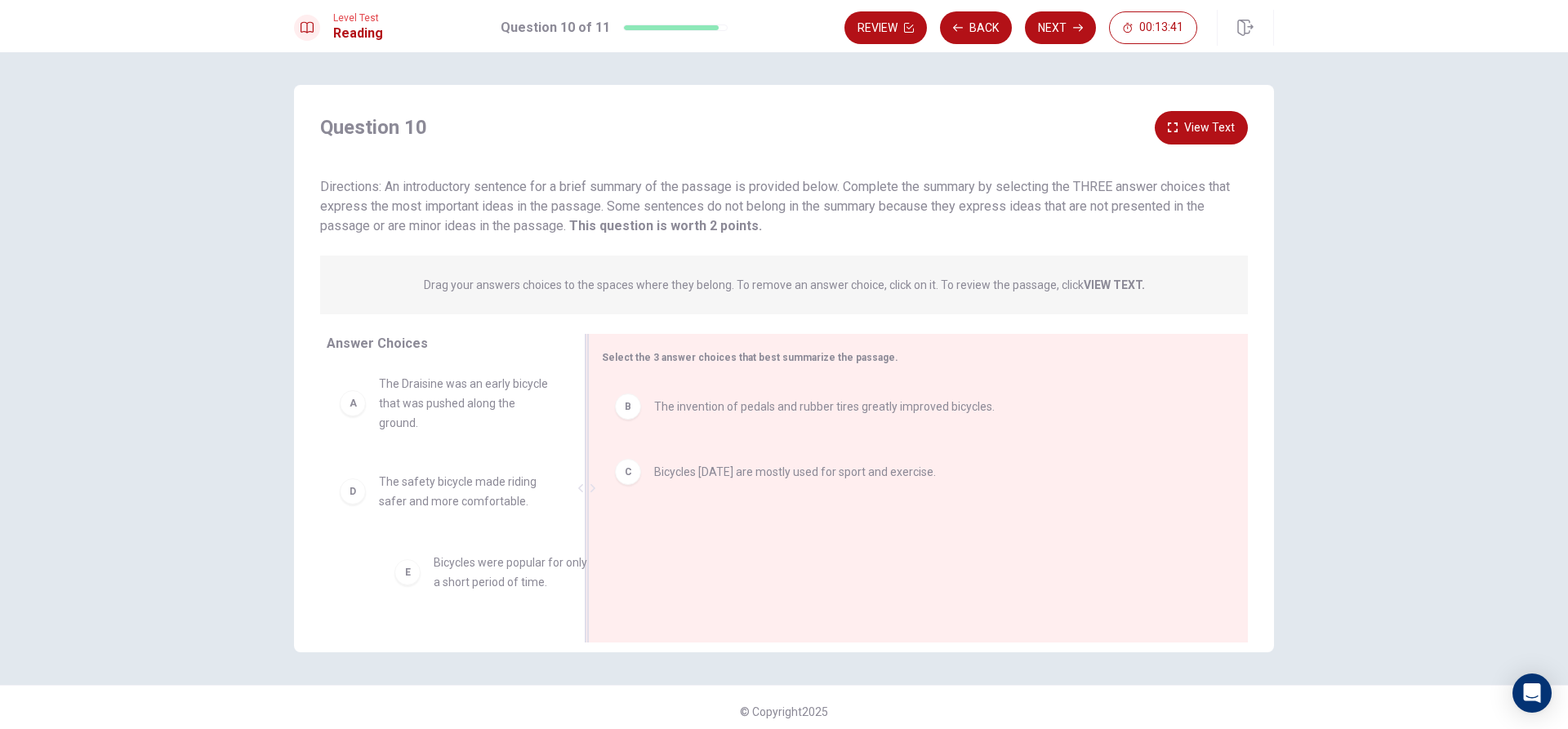
scroll to position [11, 0]
drag, startPoint x: 476, startPoint y: 584, endPoint x: 749, endPoint y: 530, distance: 278.3
click at [1171, 123] on icon "button" at bounding box center [1173, 128] width 10 height 10
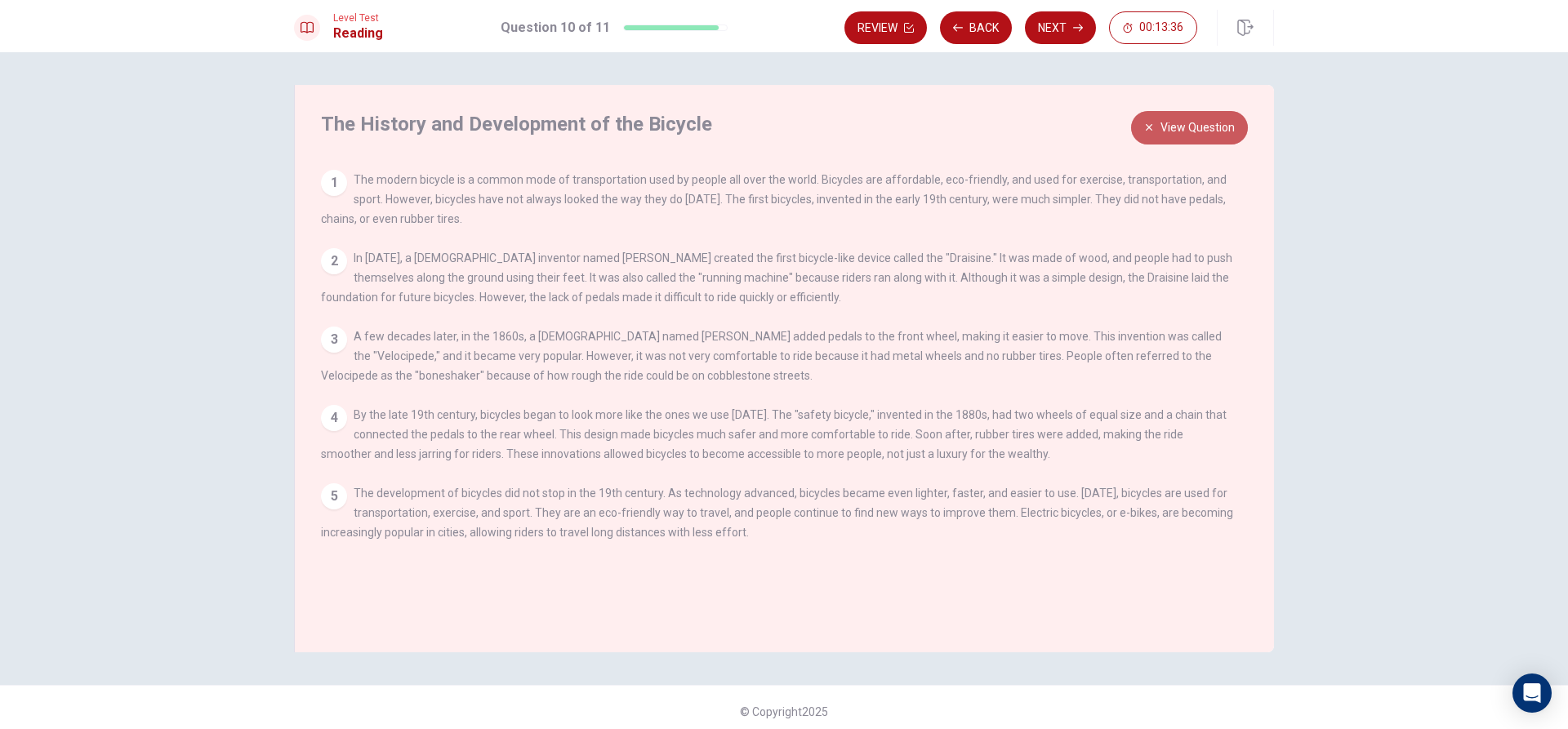
click at [1171, 123] on button "View Question" at bounding box center [1188, 128] width 117 height 34
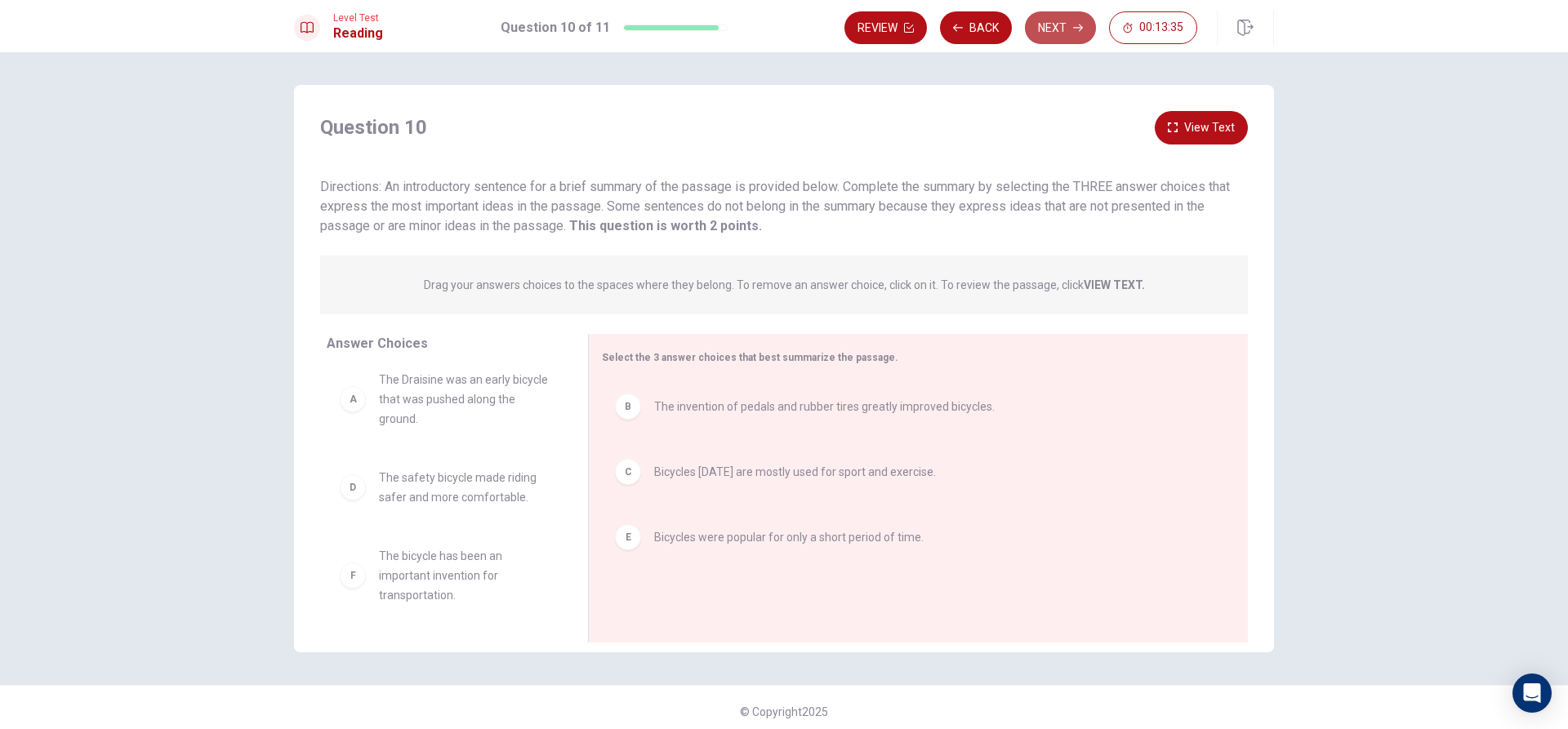
click at [1062, 35] on button "Next" at bounding box center [1060, 27] width 71 height 33
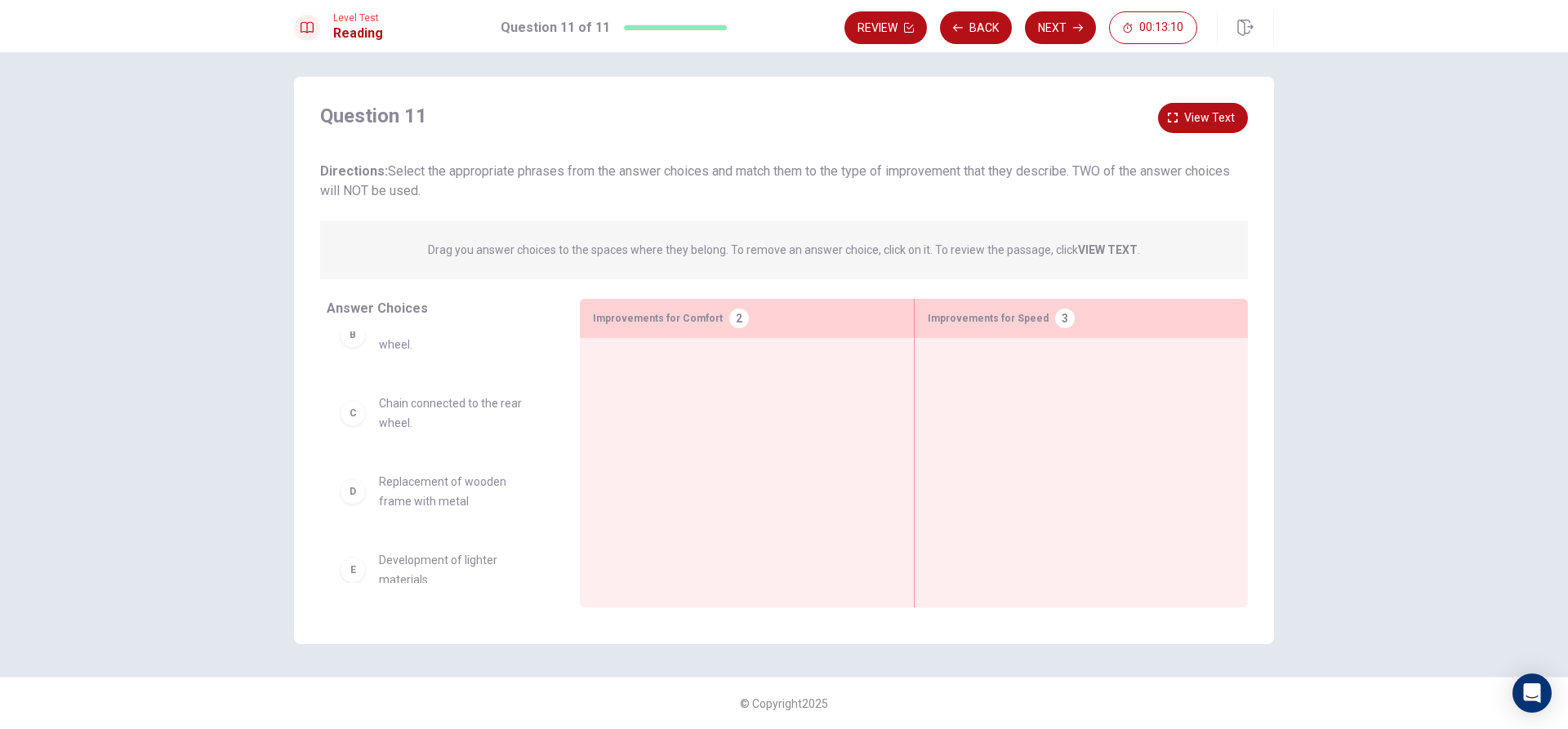
scroll to position [0, 0]
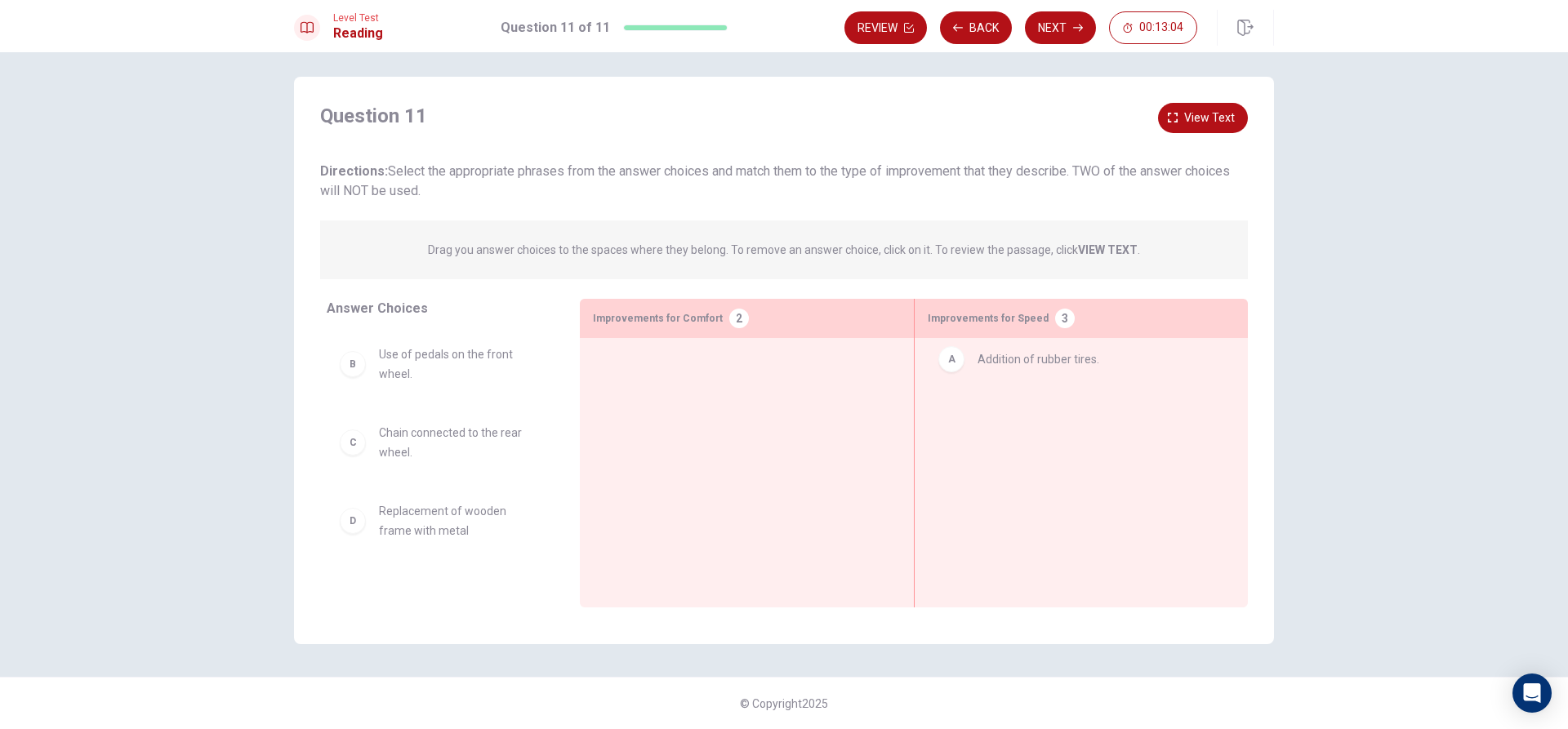
drag, startPoint x: 471, startPoint y: 368, endPoint x: 1079, endPoint y: 369, distance: 608.0
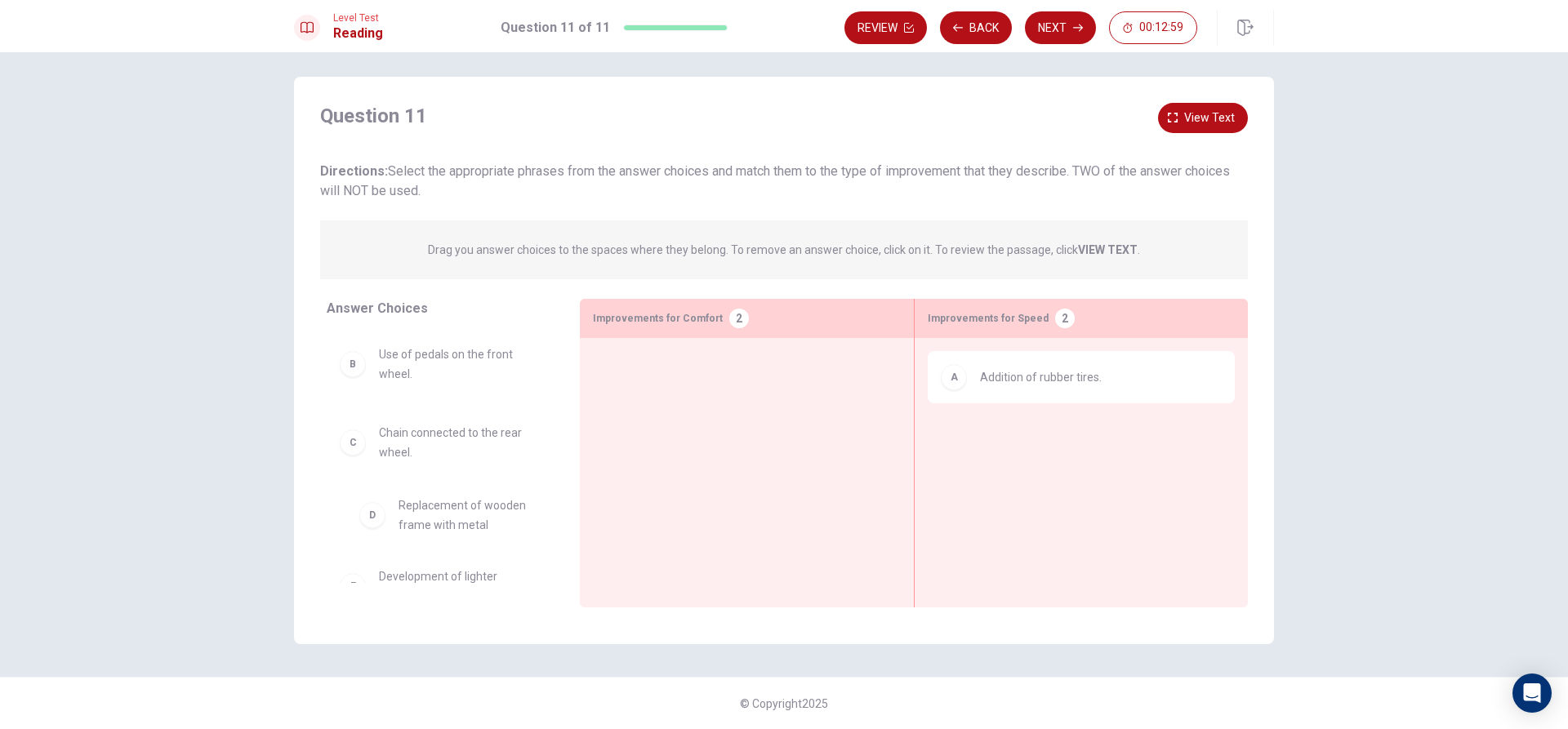
scroll to position [2, 0]
drag, startPoint x: 470, startPoint y: 535, endPoint x: 741, endPoint y: 400, distance: 302.8
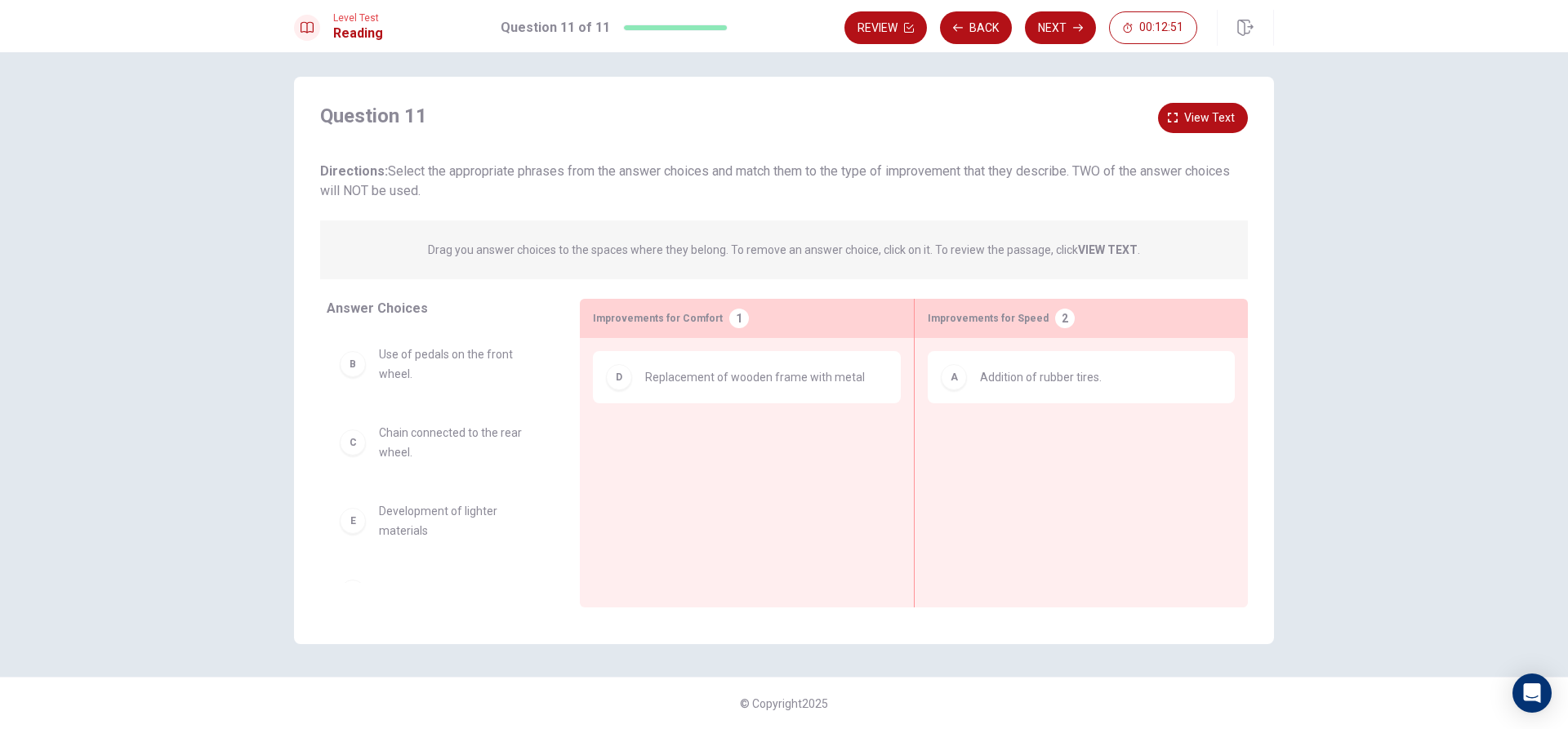
scroll to position [2, 0]
drag, startPoint x: 458, startPoint y: 525, endPoint x: 709, endPoint y: 436, distance: 266.3
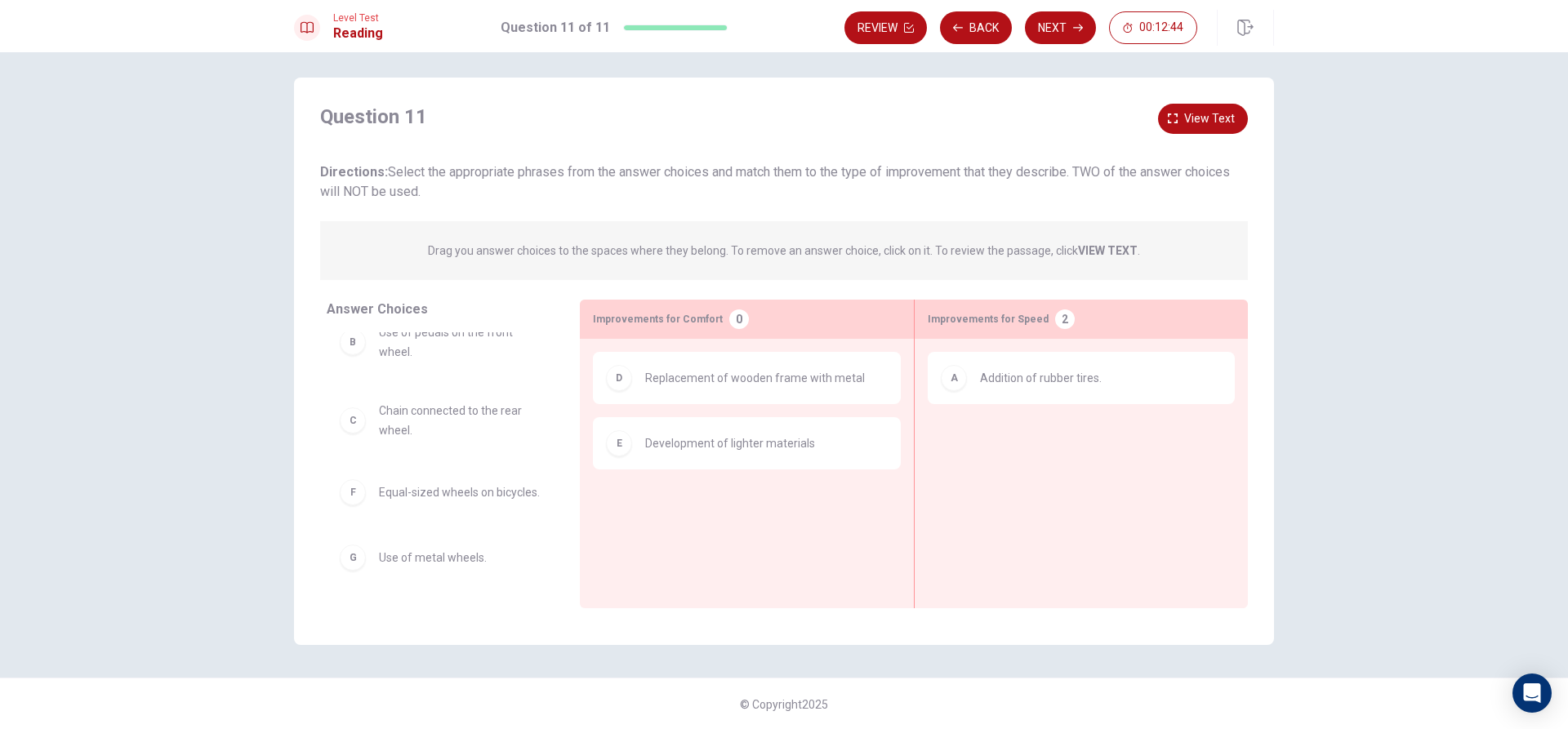
scroll to position [0, 0]
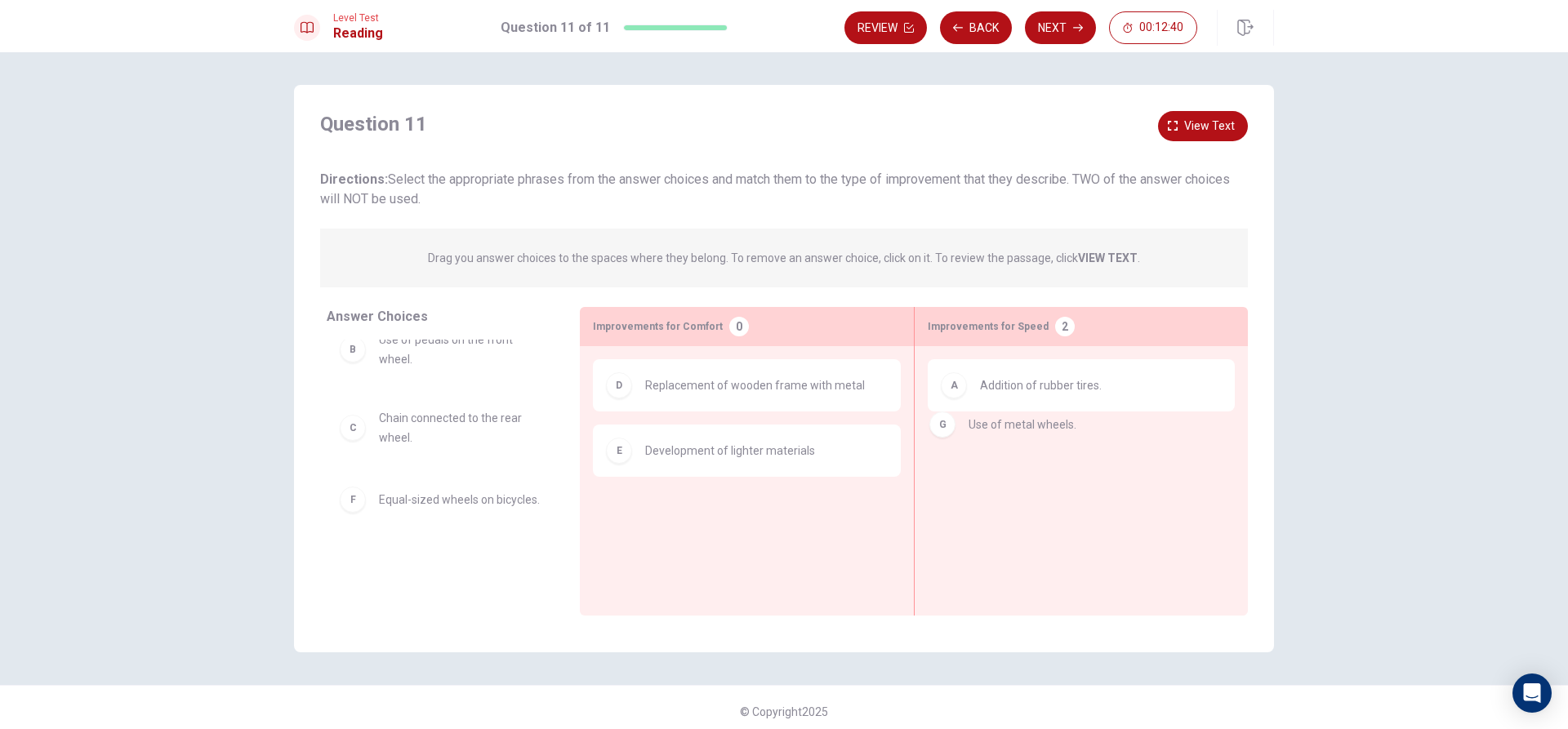
drag, startPoint x: 451, startPoint y: 564, endPoint x: 1049, endPoint y: 423, distance: 614.4
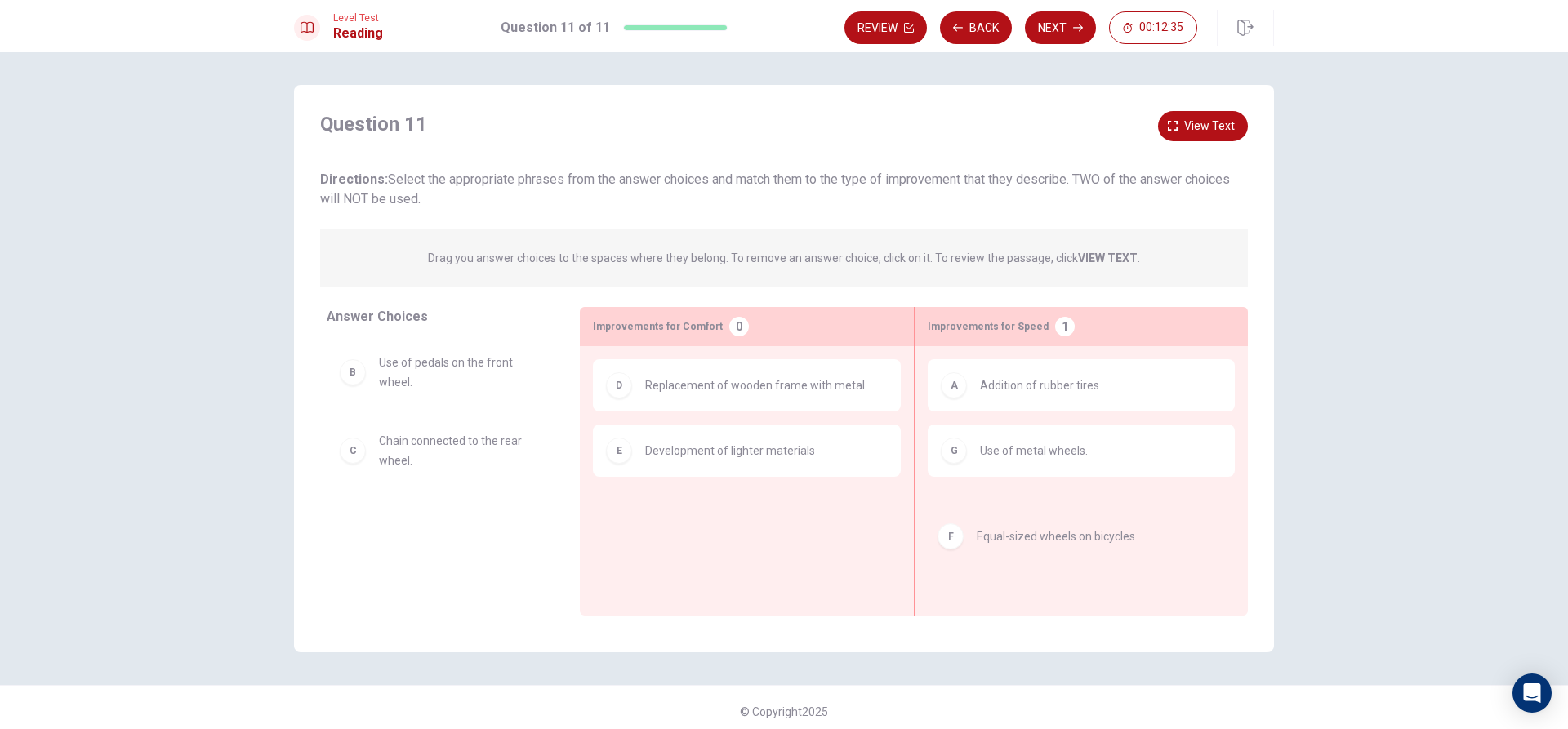
drag, startPoint x: 395, startPoint y: 528, endPoint x: 1012, endPoint y: 534, distance: 617.0
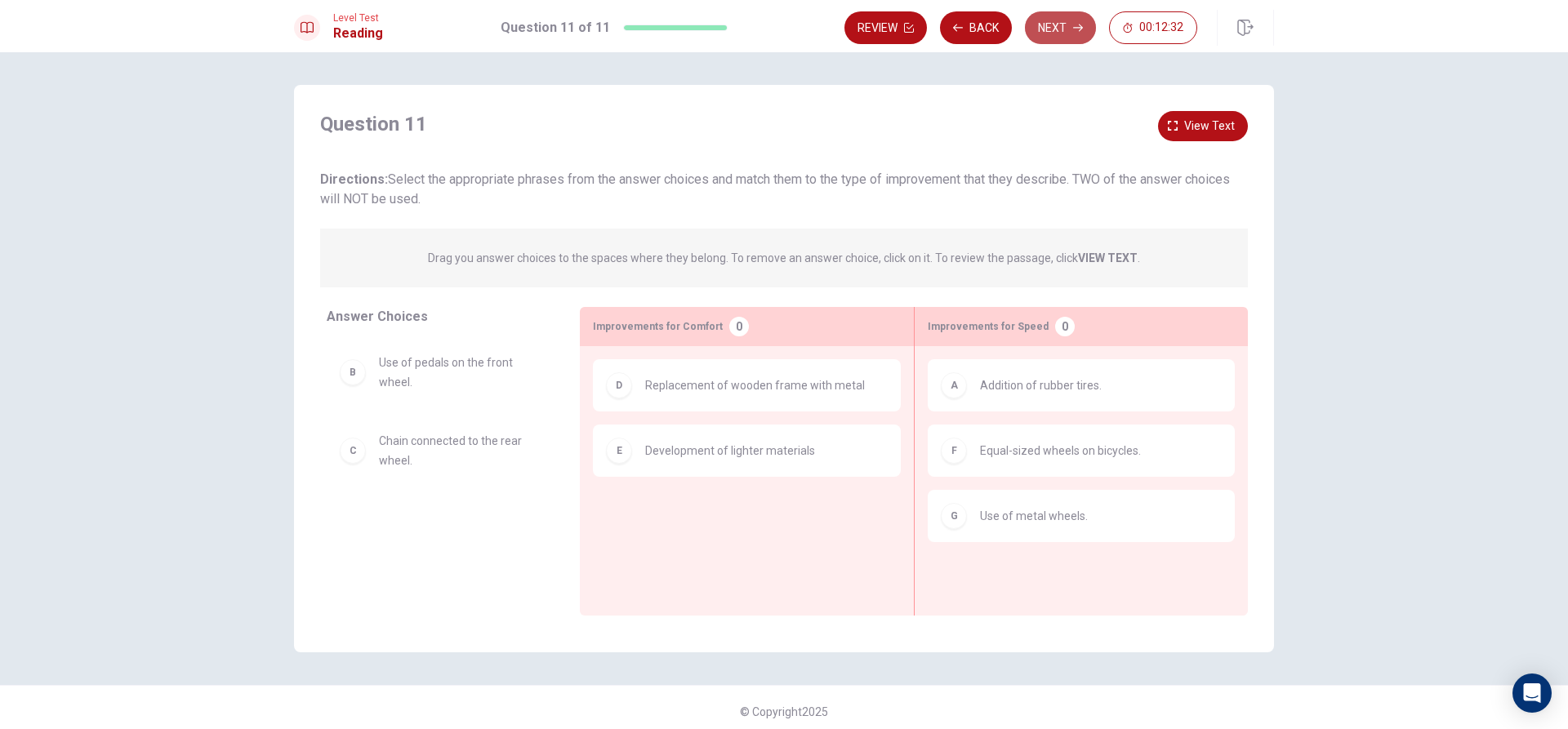
click at [1066, 29] on button "Next" at bounding box center [1060, 27] width 71 height 33
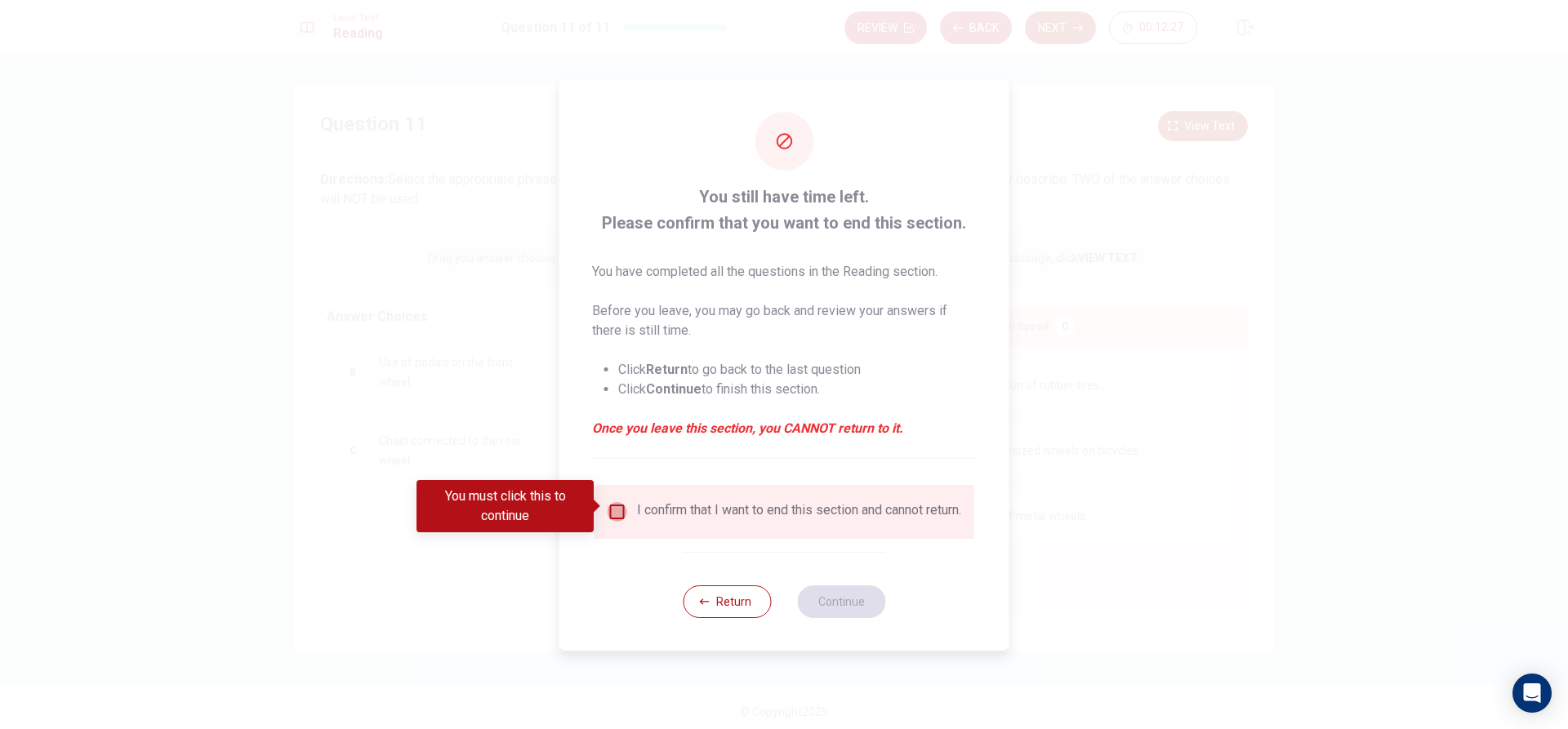
click at [607, 502] on input "You must click this to continue" at bounding box center [617, 512] width 20 height 20
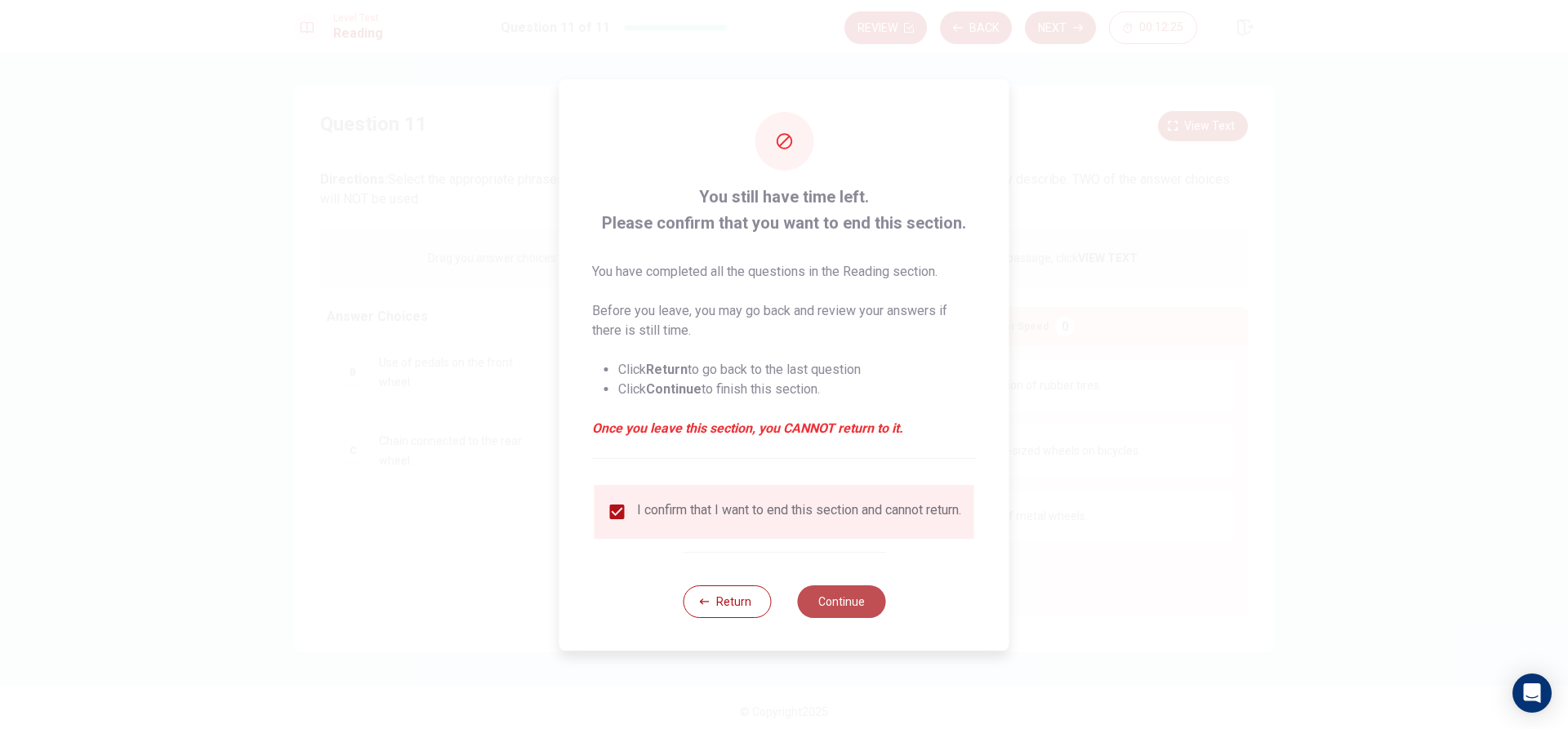
click at [848, 606] on button "Continue" at bounding box center [841, 601] width 88 height 33
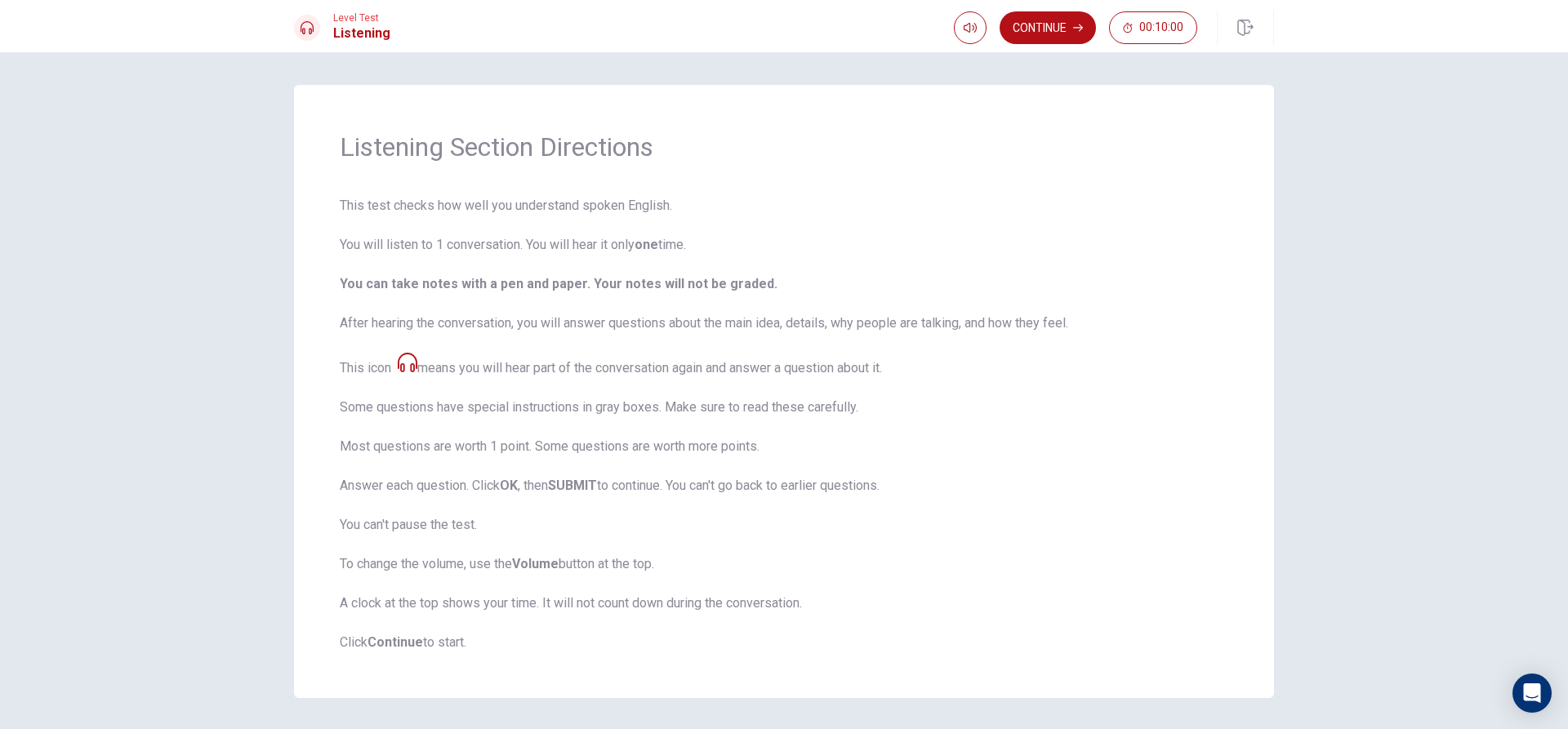
scroll to position [54, 0]
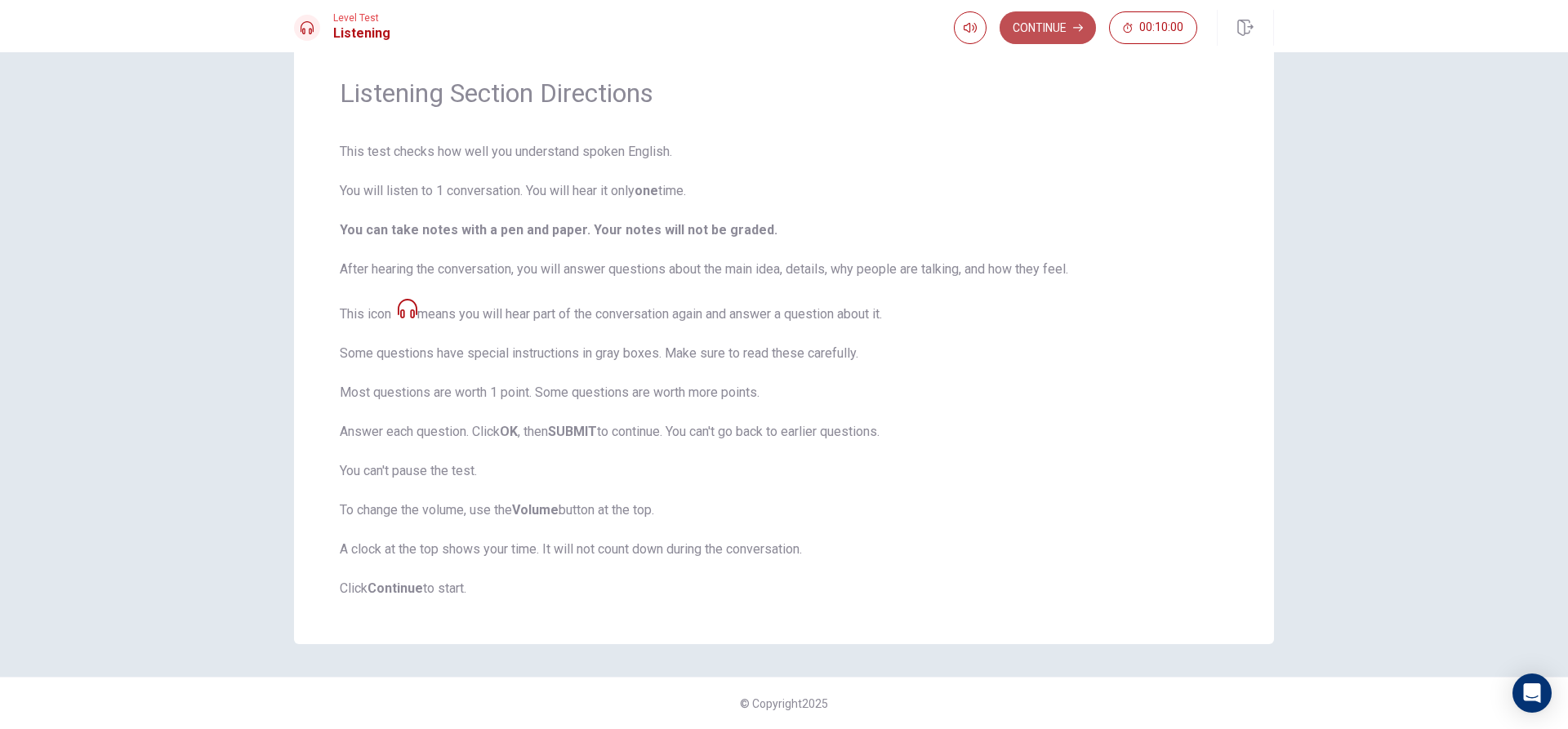
click at [1079, 34] on button "Continue" at bounding box center [1048, 27] width 96 height 33
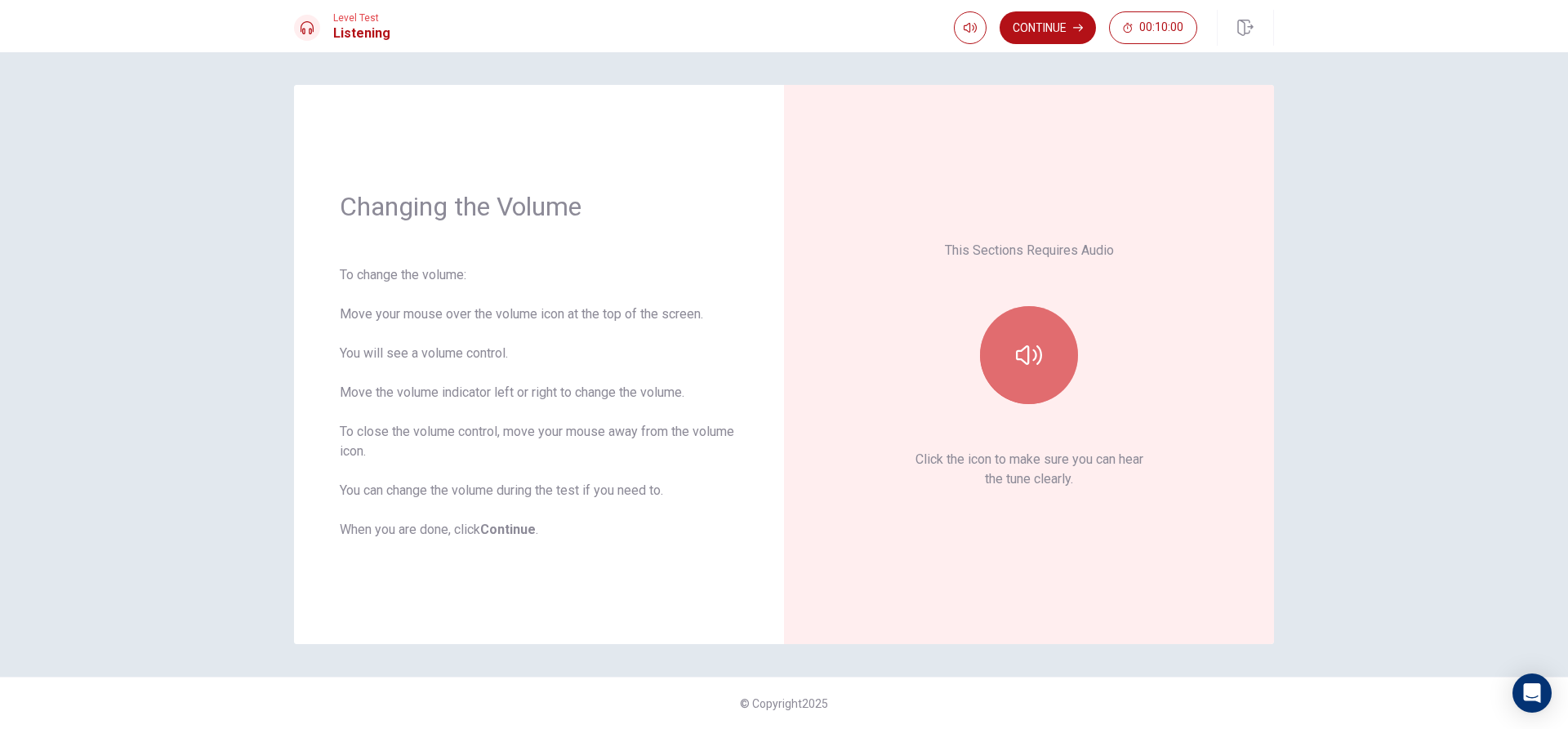
click at [1023, 355] on icon "button" at bounding box center [1029, 356] width 26 height 26
click at [1054, 32] on button "Continue" at bounding box center [1048, 27] width 96 height 33
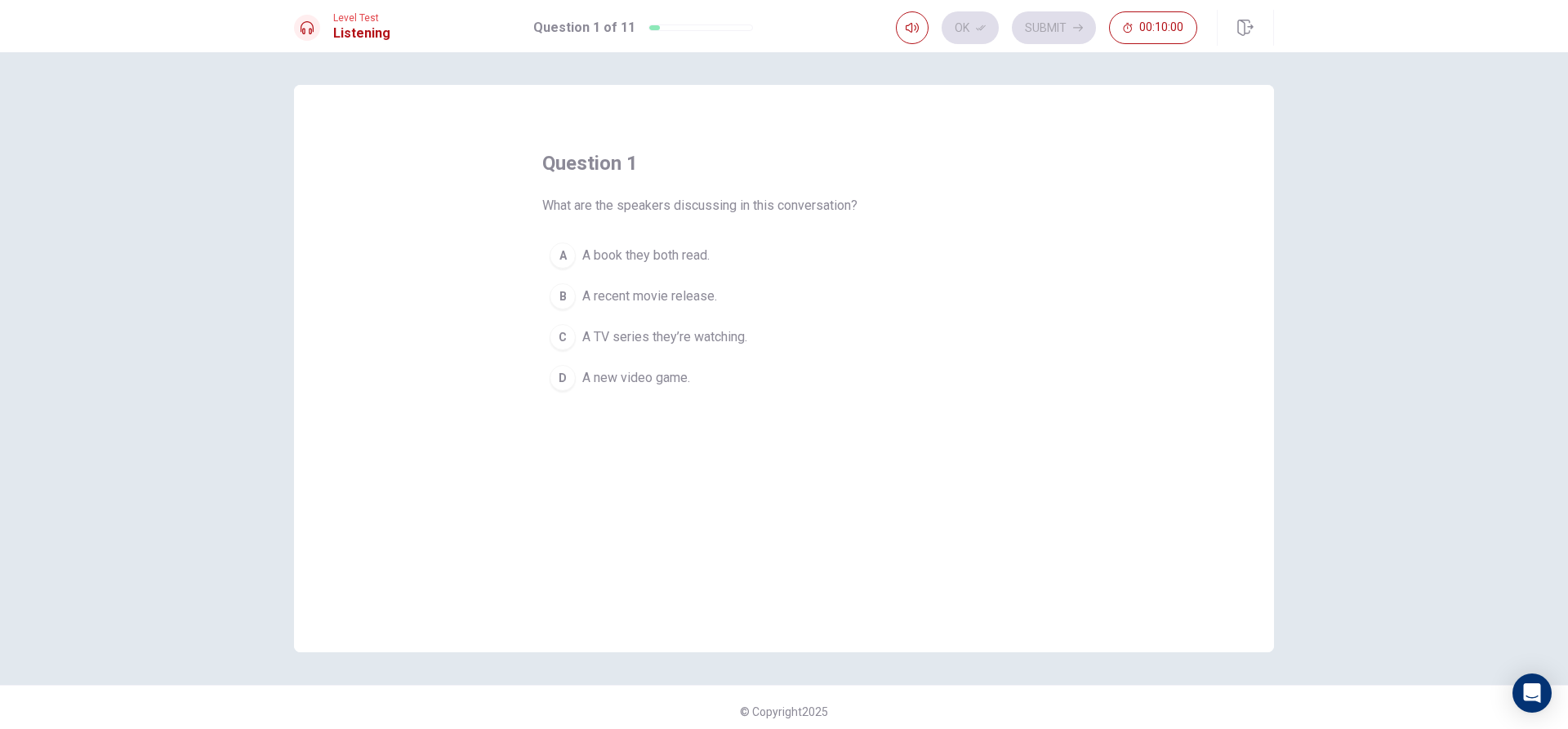
click at [853, 268] on button "A A book they both read." at bounding box center [784, 255] width 483 height 41
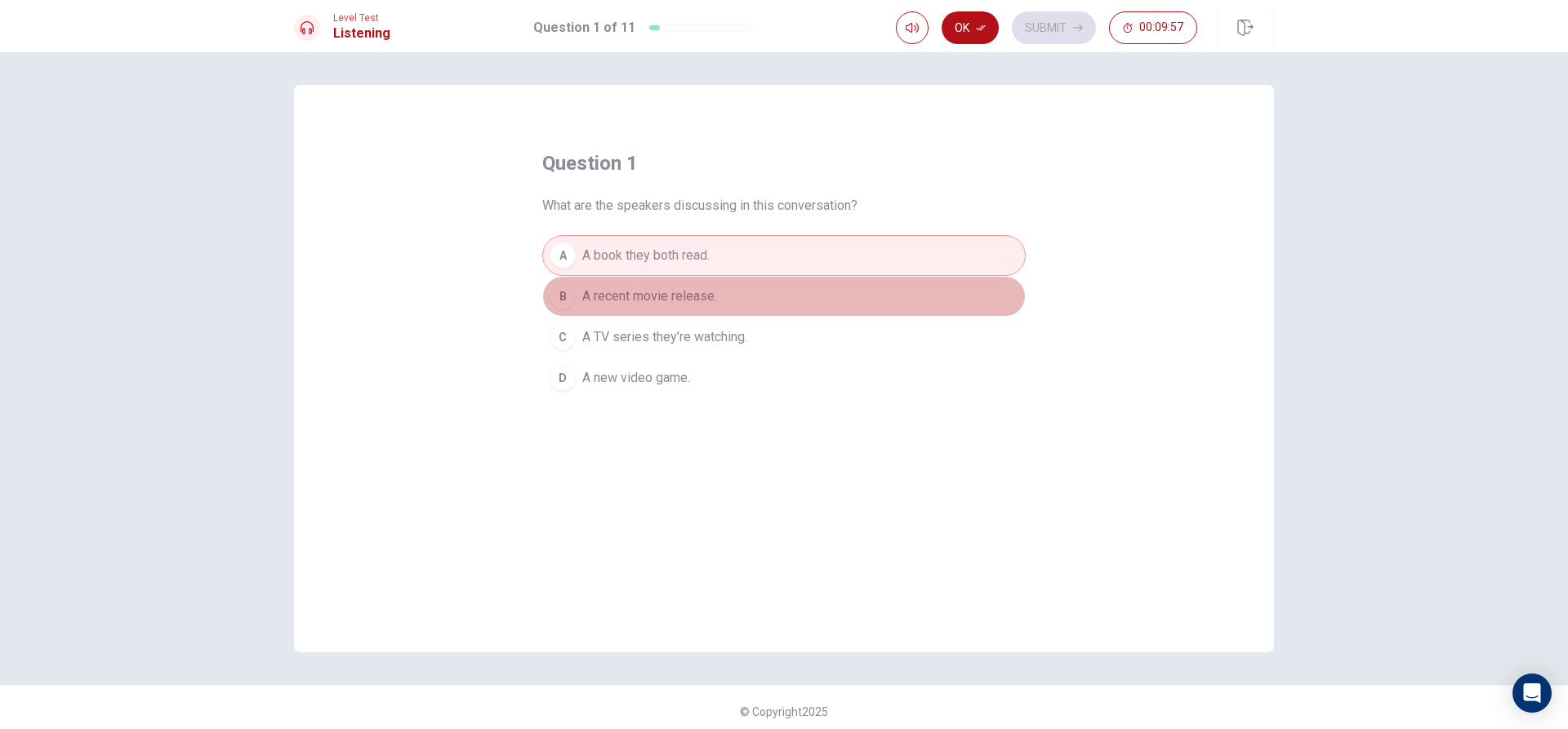
click at [684, 298] on span "A recent movie release." at bounding box center [649, 297] width 135 height 20
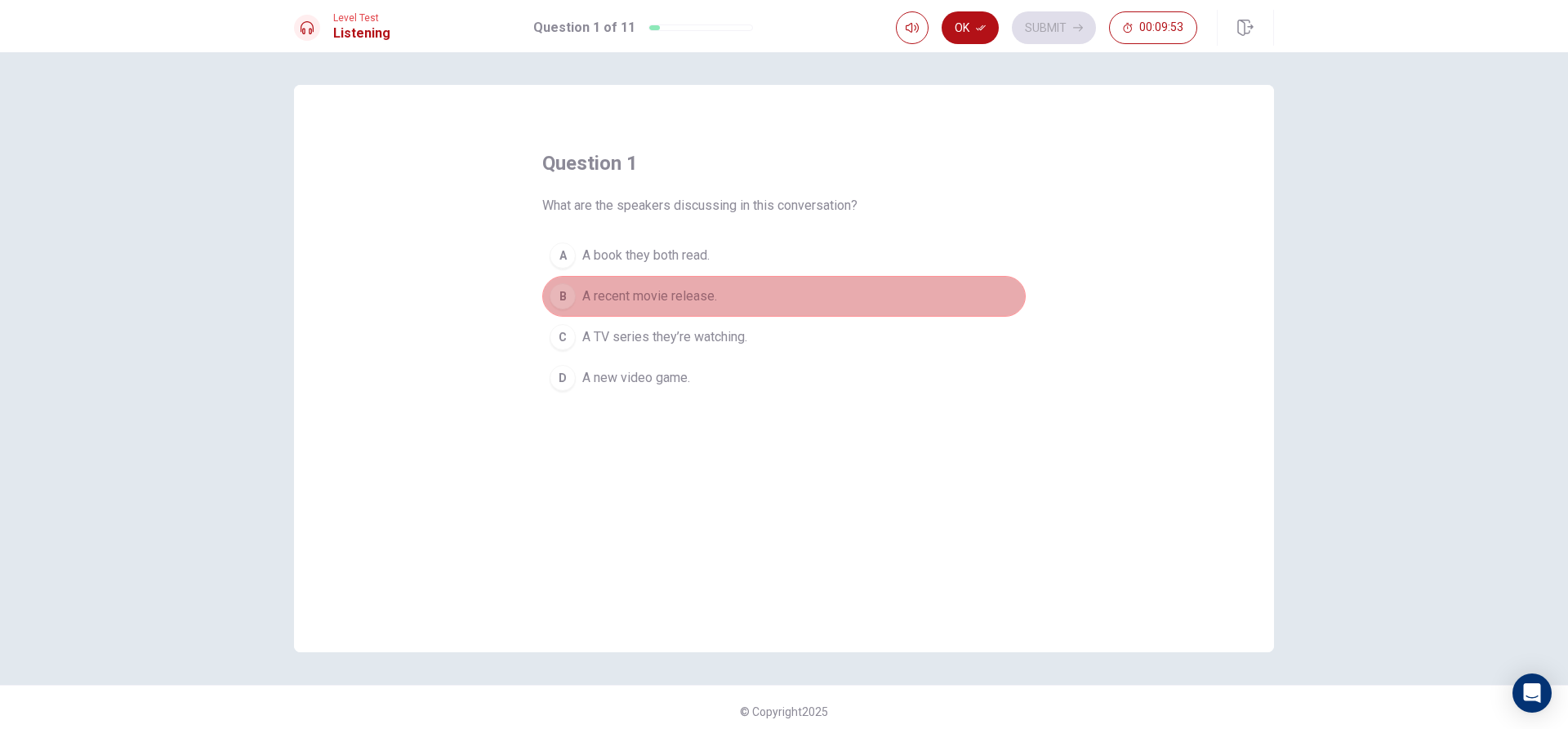
click at [809, 283] on button "B A recent movie release." at bounding box center [784, 296] width 483 height 41
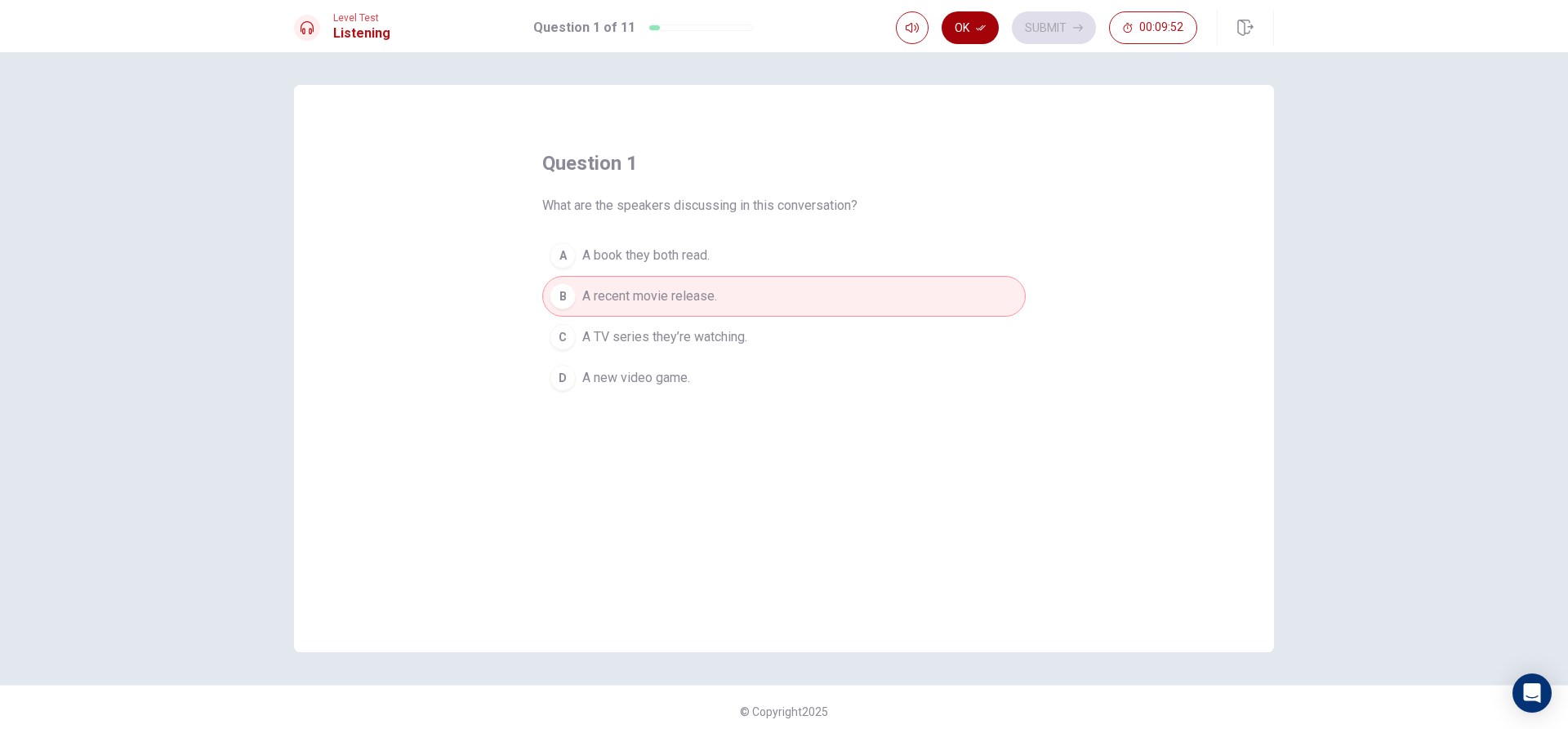
click at [960, 25] on button "Ok" at bounding box center [970, 27] width 57 height 33
click at [1033, 20] on button "Submit" at bounding box center [1054, 27] width 84 height 33
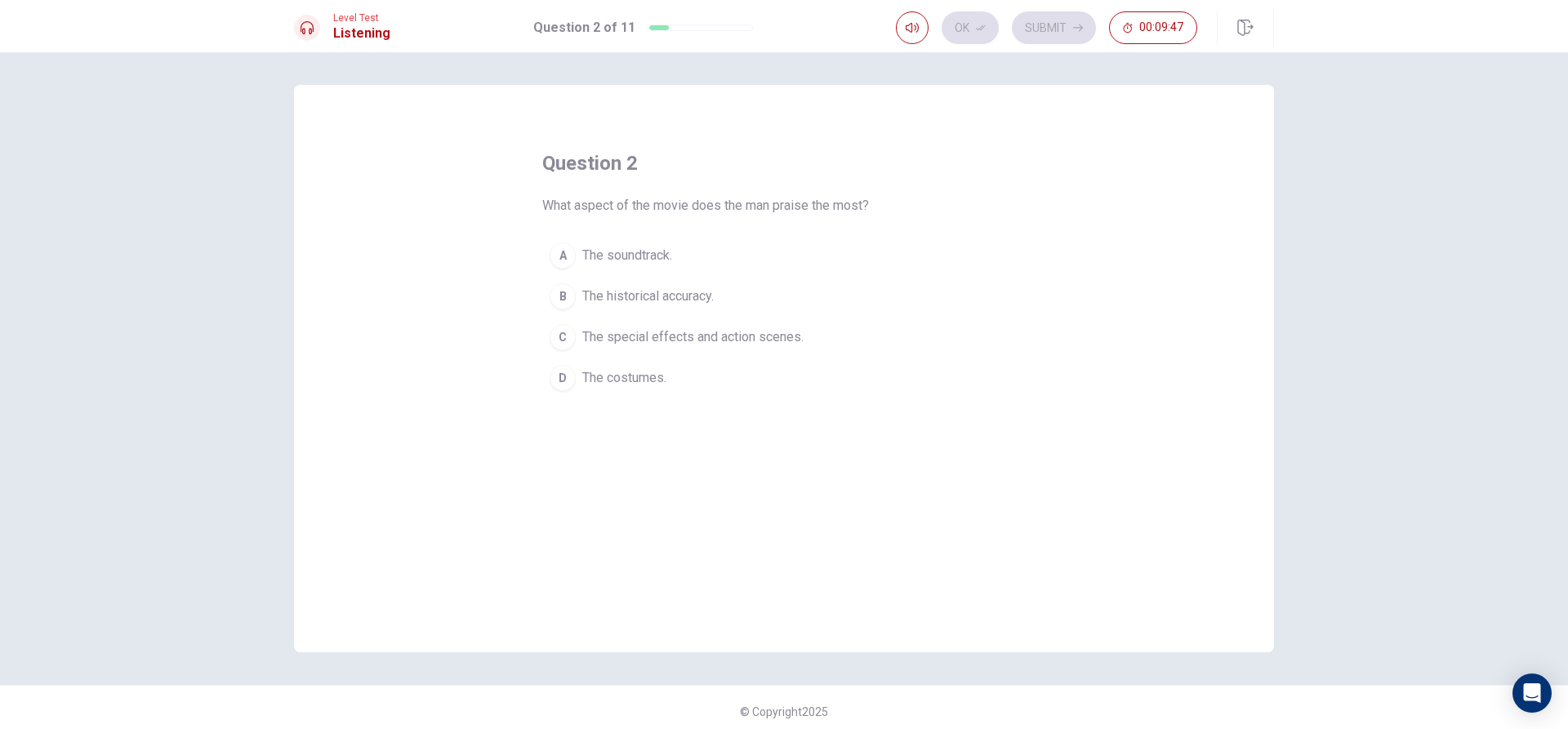
click at [681, 339] on span "The special effects and action scenes." at bounding box center [693, 338] width 222 height 20
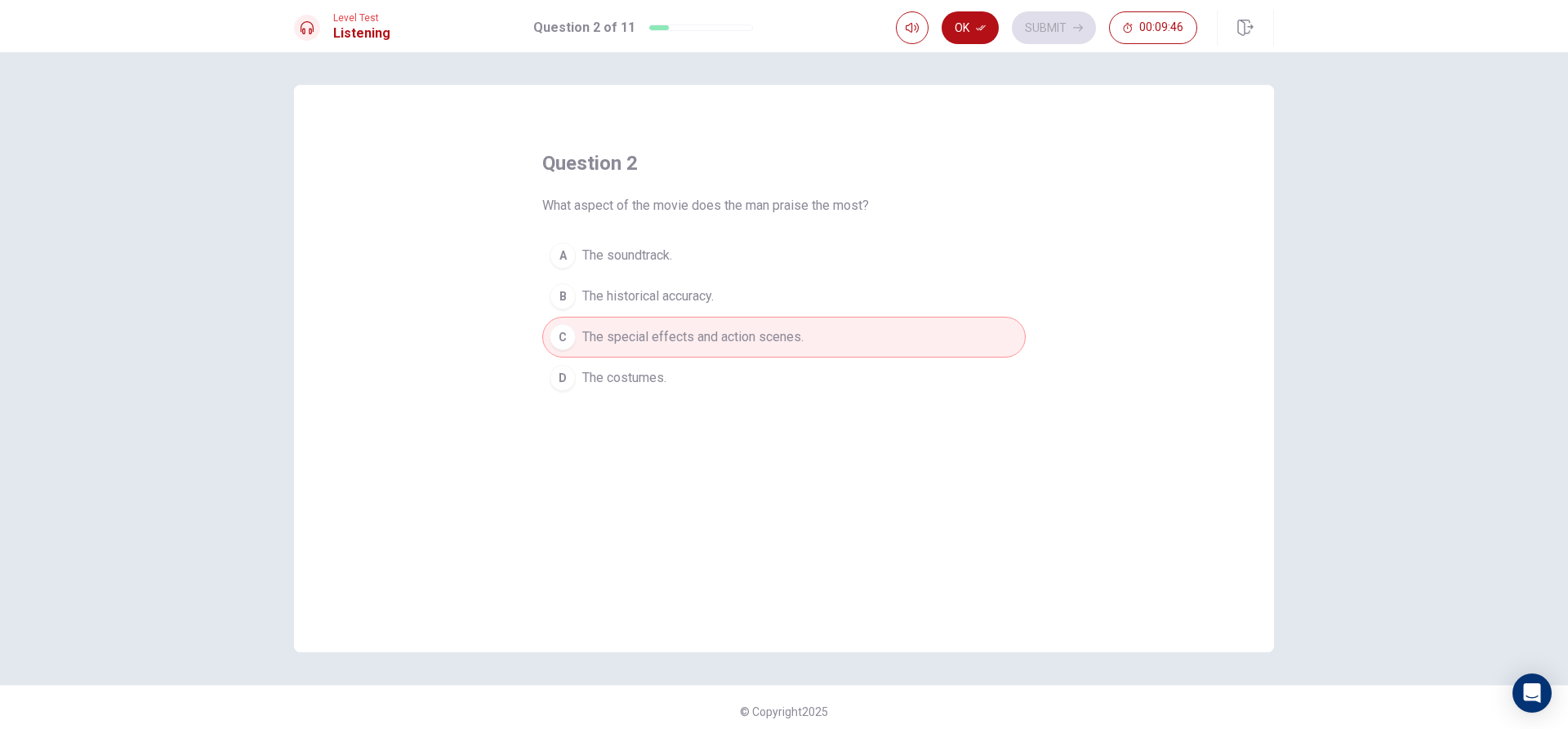
drag, startPoint x: 980, startPoint y: 24, endPoint x: 992, endPoint y: 17, distance: 13.9
click at [981, 23] on icon "button" at bounding box center [981, 28] width 10 height 10
click at [1032, 20] on button "Submit" at bounding box center [1054, 27] width 84 height 33
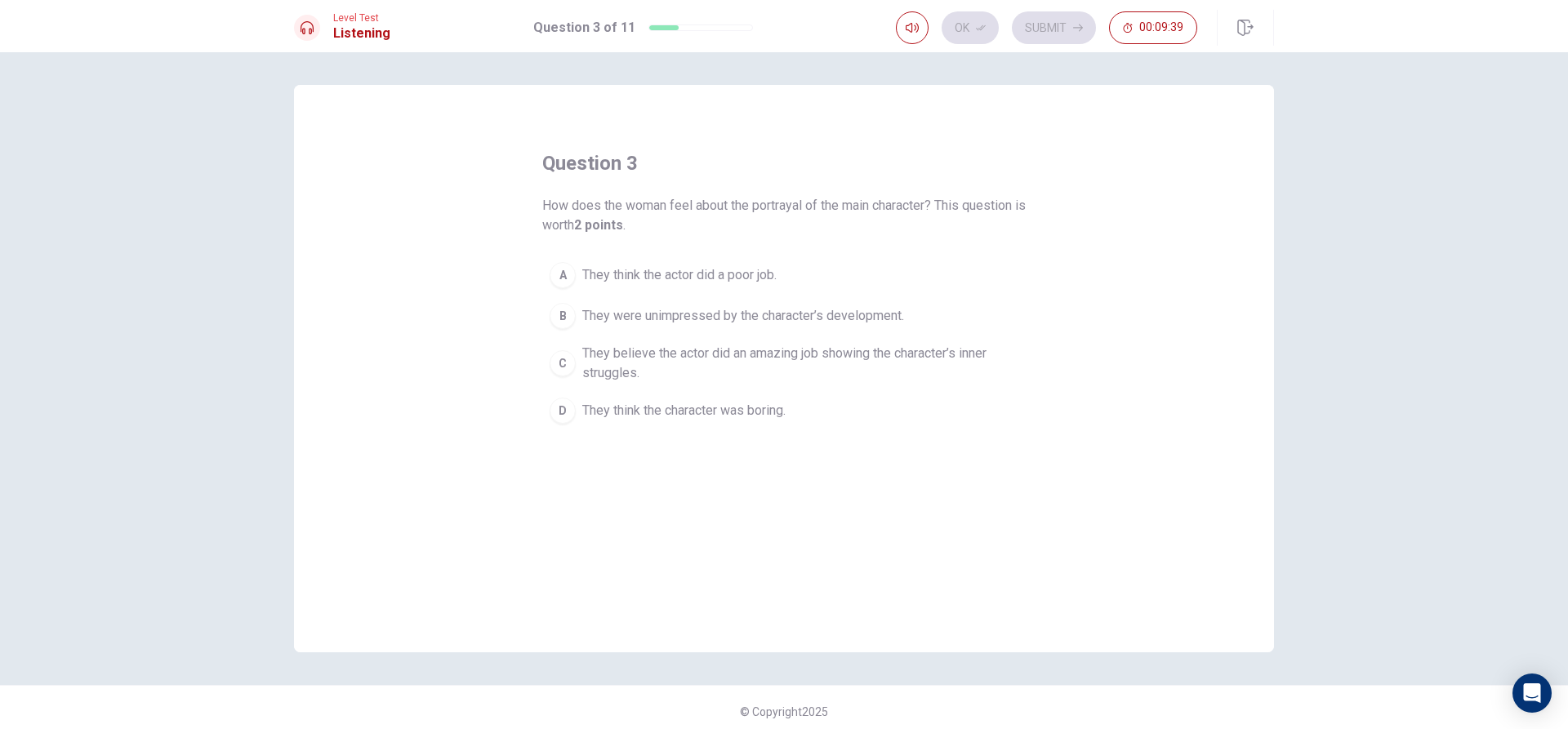
click at [560, 362] on div "C" at bounding box center [562, 364] width 26 height 26
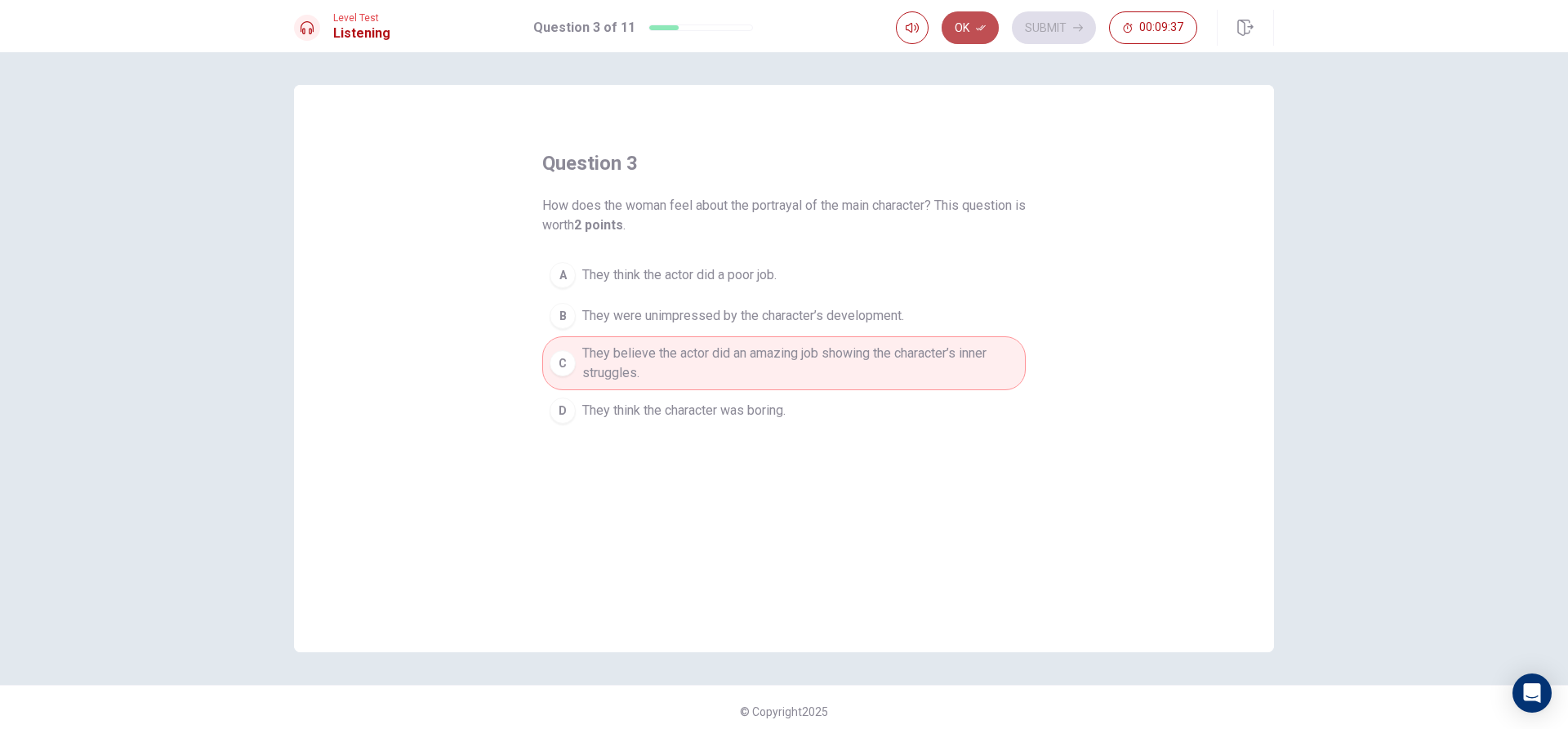
click at [990, 29] on button "Ok" at bounding box center [970, 27] width 57 height 33
click at [1025, 21] on button "Submit" at bounding box center [1054, 27] width 84 height 33
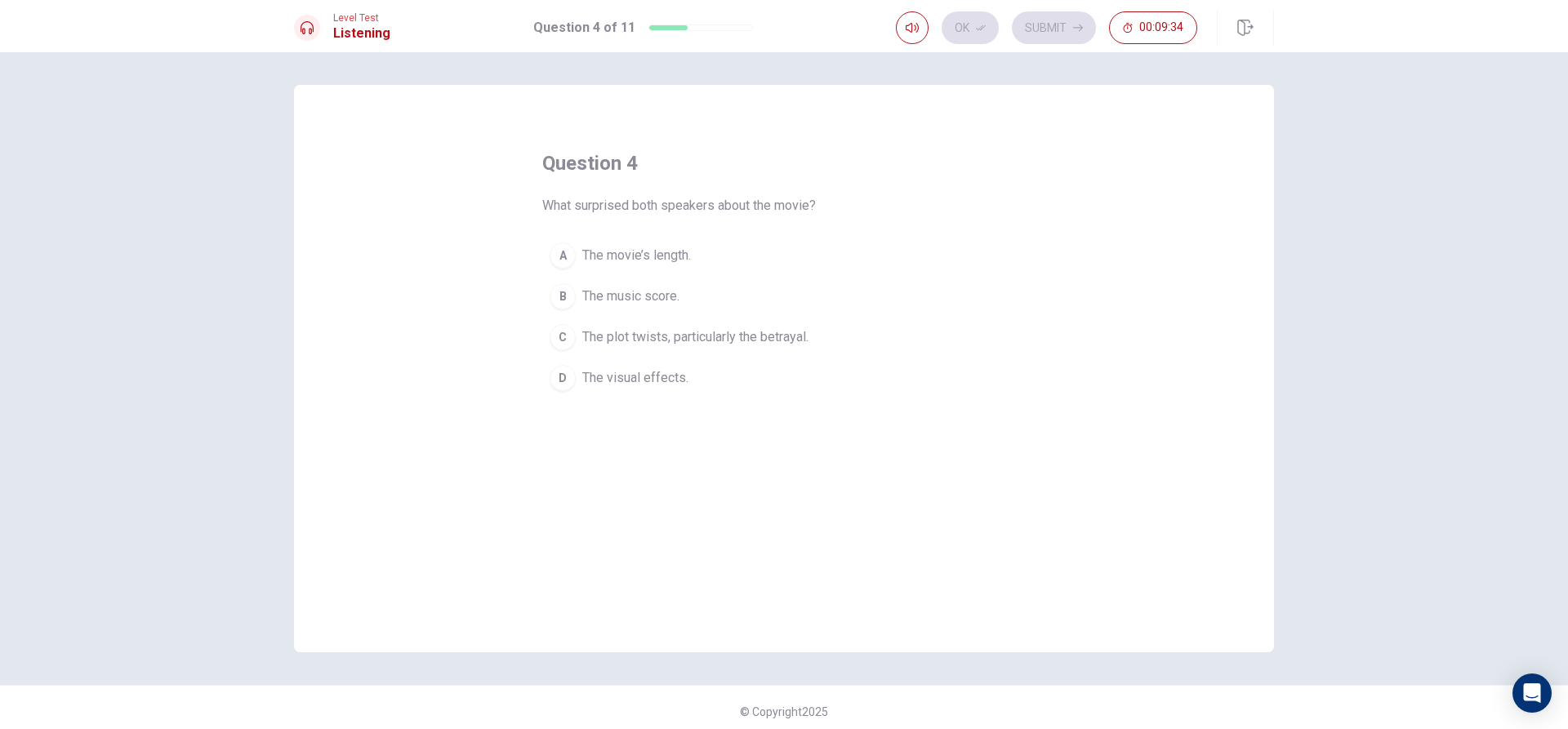
click at [575, 328] on button "C The plot twists, particularly the betrayal." at bounding box center [784, 337] width 483 height 41
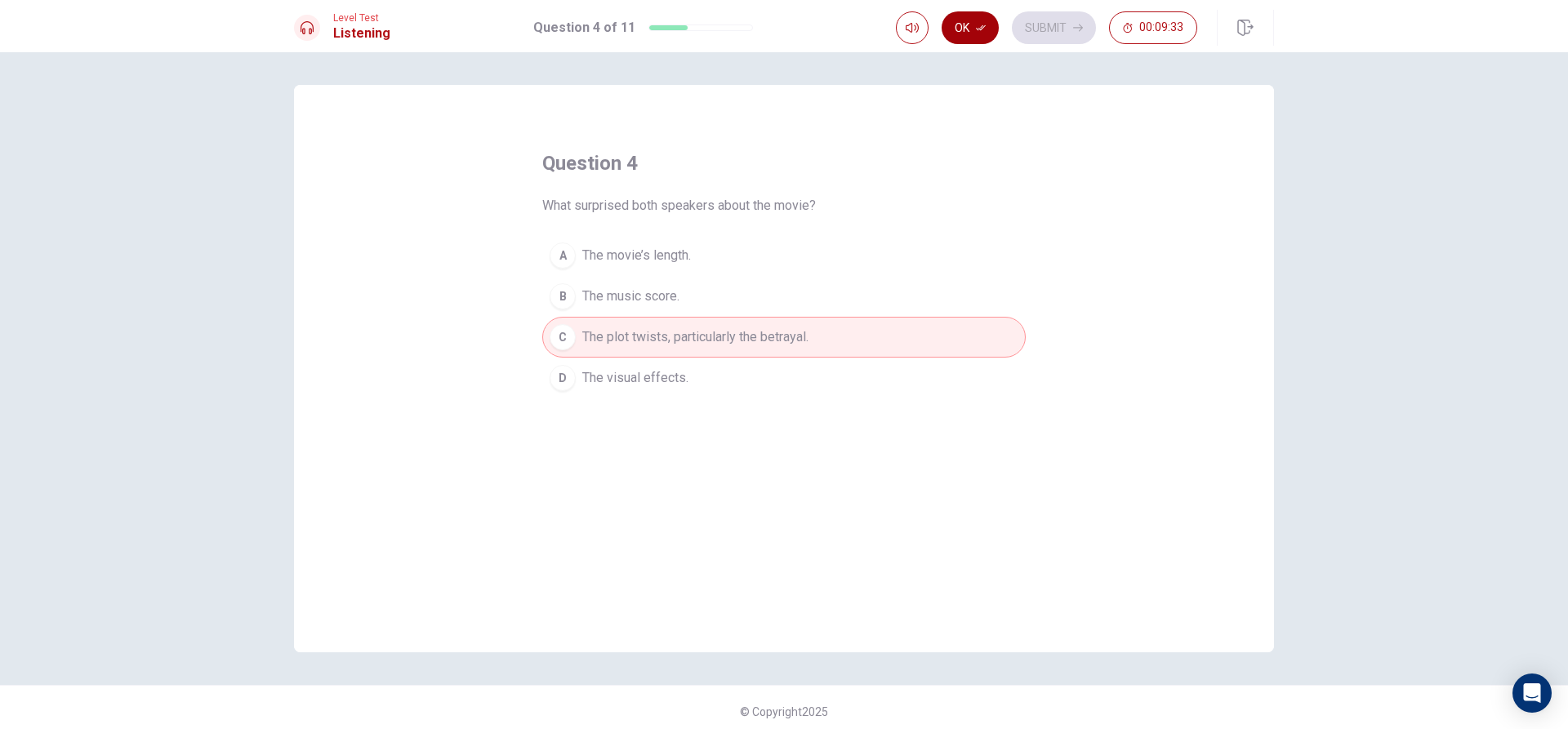
click at [978, 34] on button "Ok" at bounding box center [970, 27] width 57 height 33
click at [1037, 25] on button "Submit" at bounding box center [1054, 27] width 84 height 33
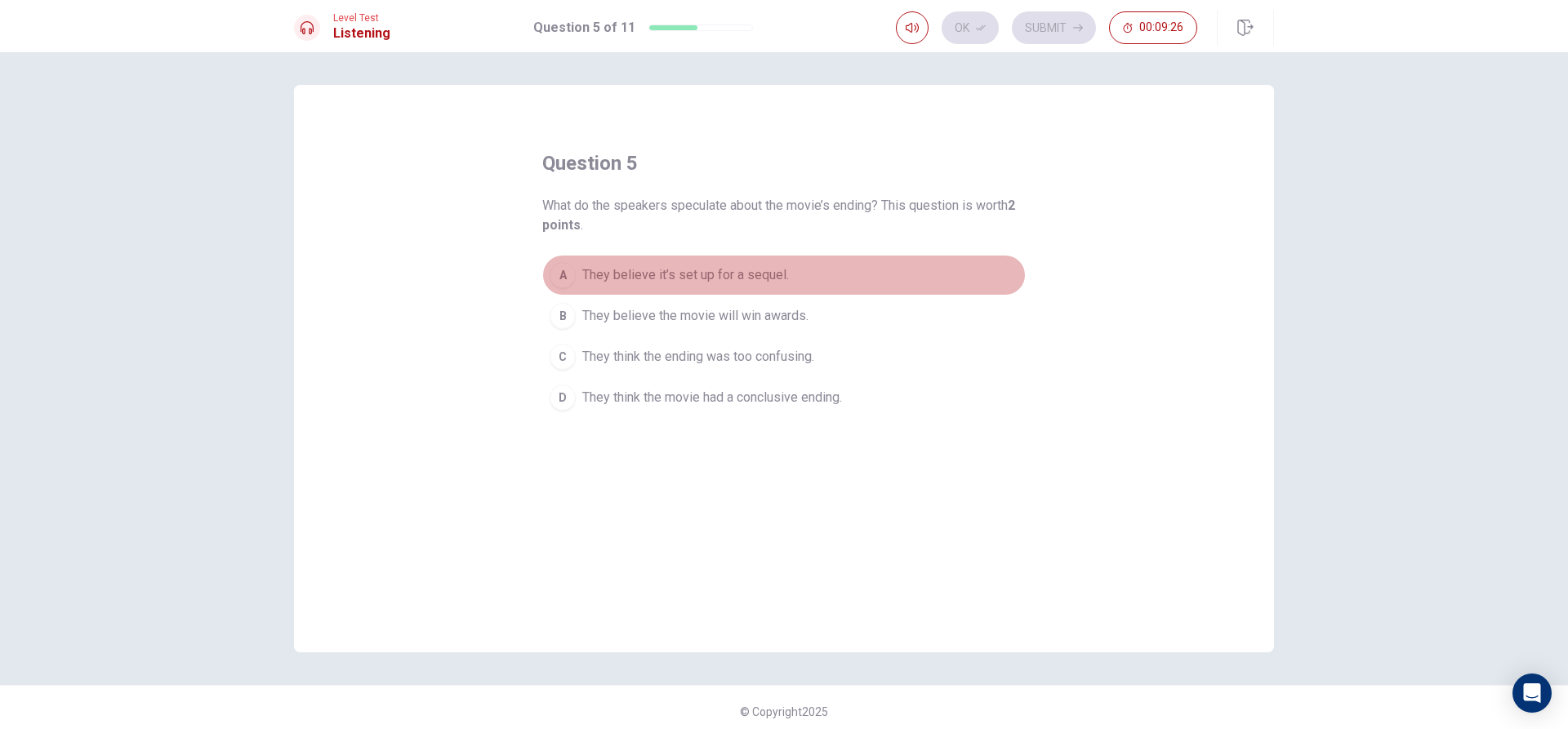
click at [579, 256] on button "A They believe it’s set up for a sequel." at bounding box center [784, 275] width 483 height 41
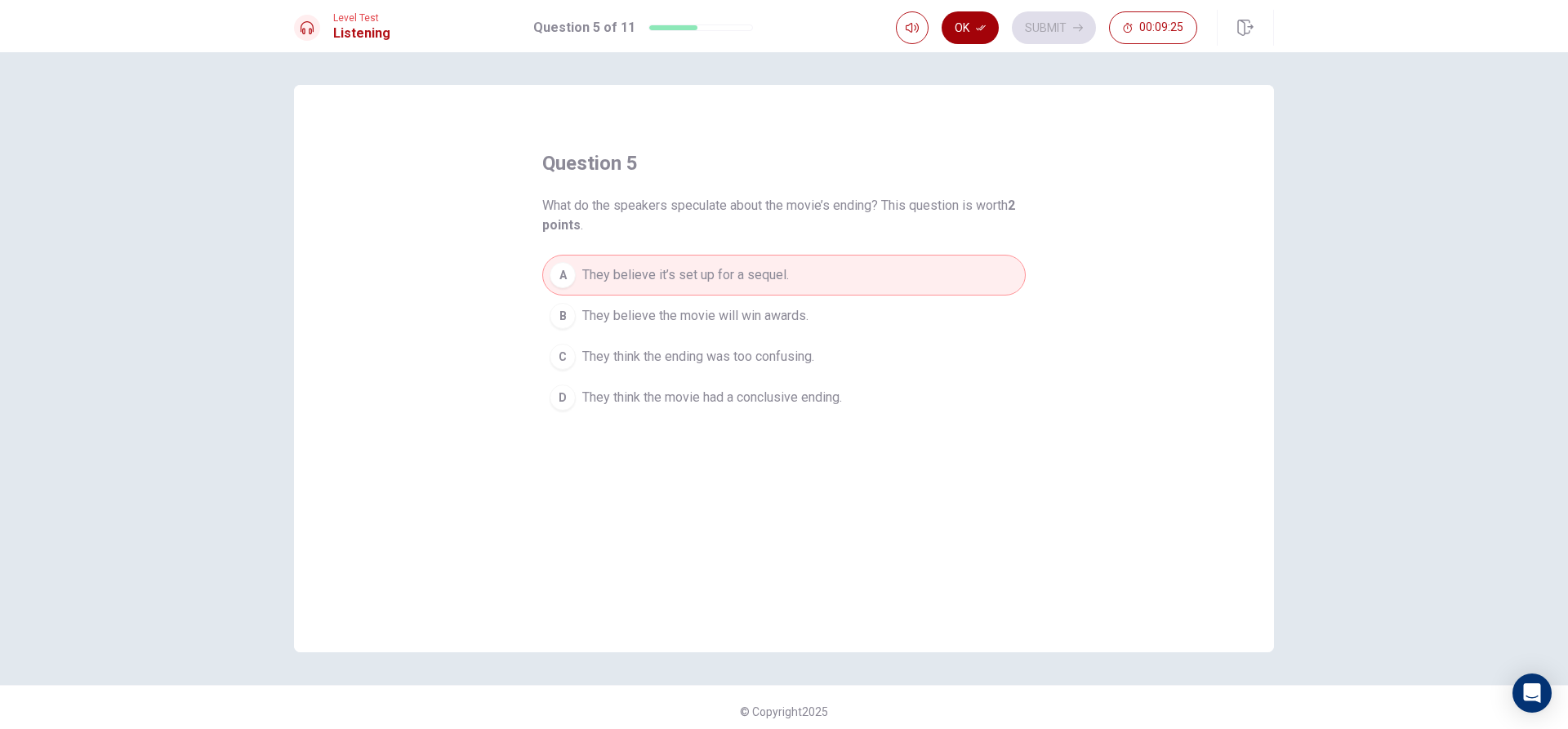
click at [965, 35] on button "Ok" at bounding box center [970, 27] width 57 height 33
click at [1024, 20] on button "Submit" at bounding box center [1054, 27] width 84 height 33
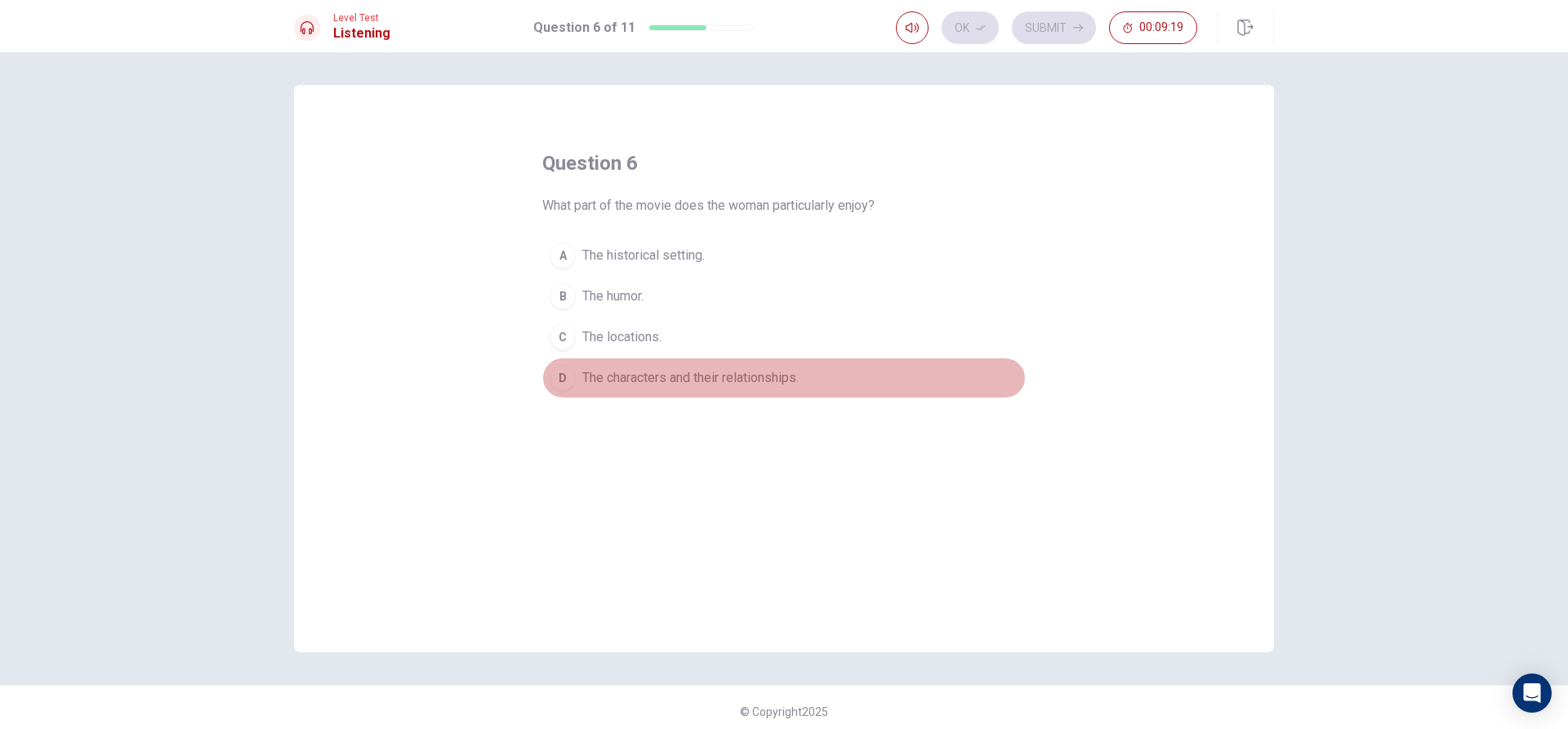
click at [584, 377] on span "The characters and their relationships." at bounding box center [690, 378] width 217 height 20
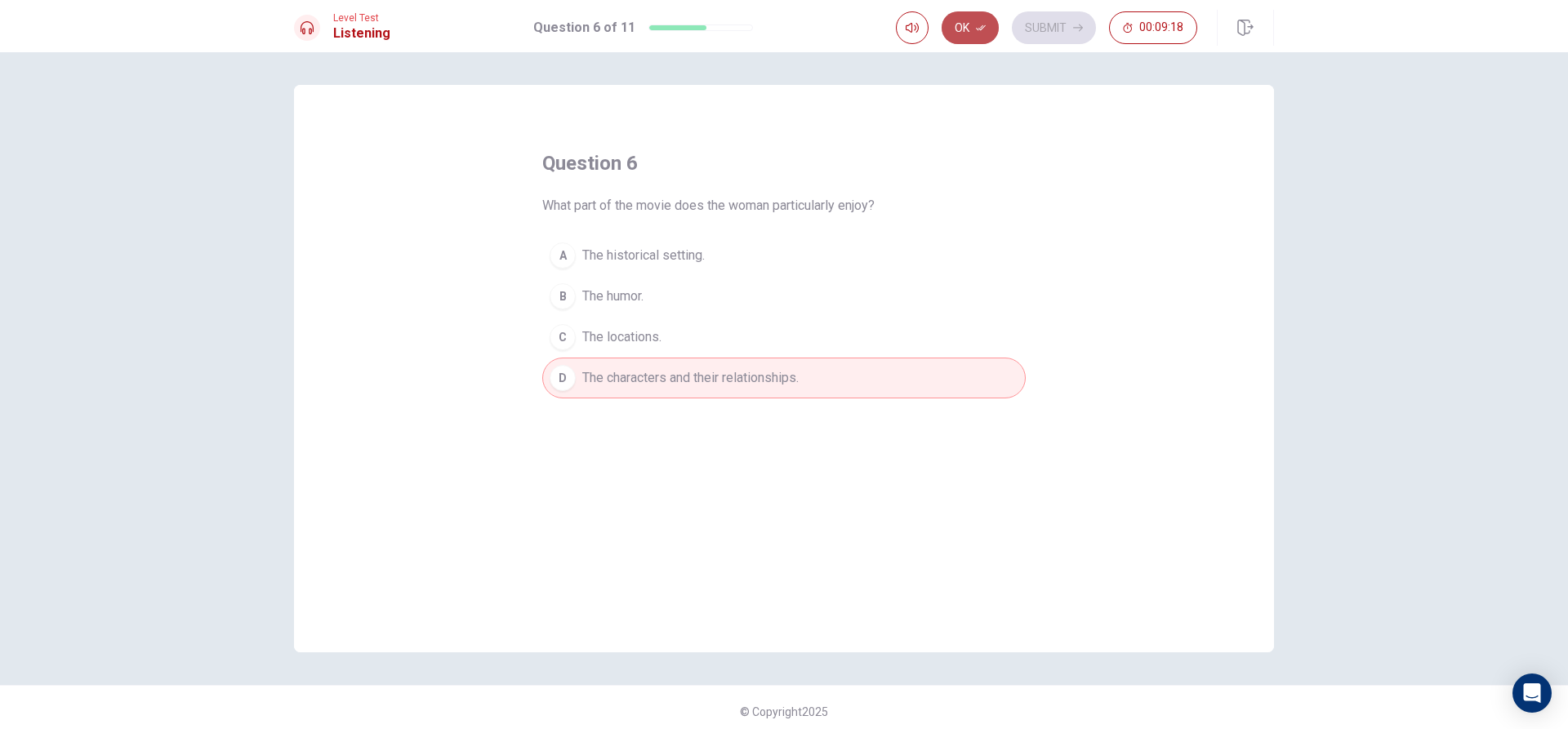
click at [977, 24] on icon "button" at bounding box center [981, 28] width 10 height 10
click at [1045, 18] on button "Submit" at bounding box center [1054, 27] width 84 height 33
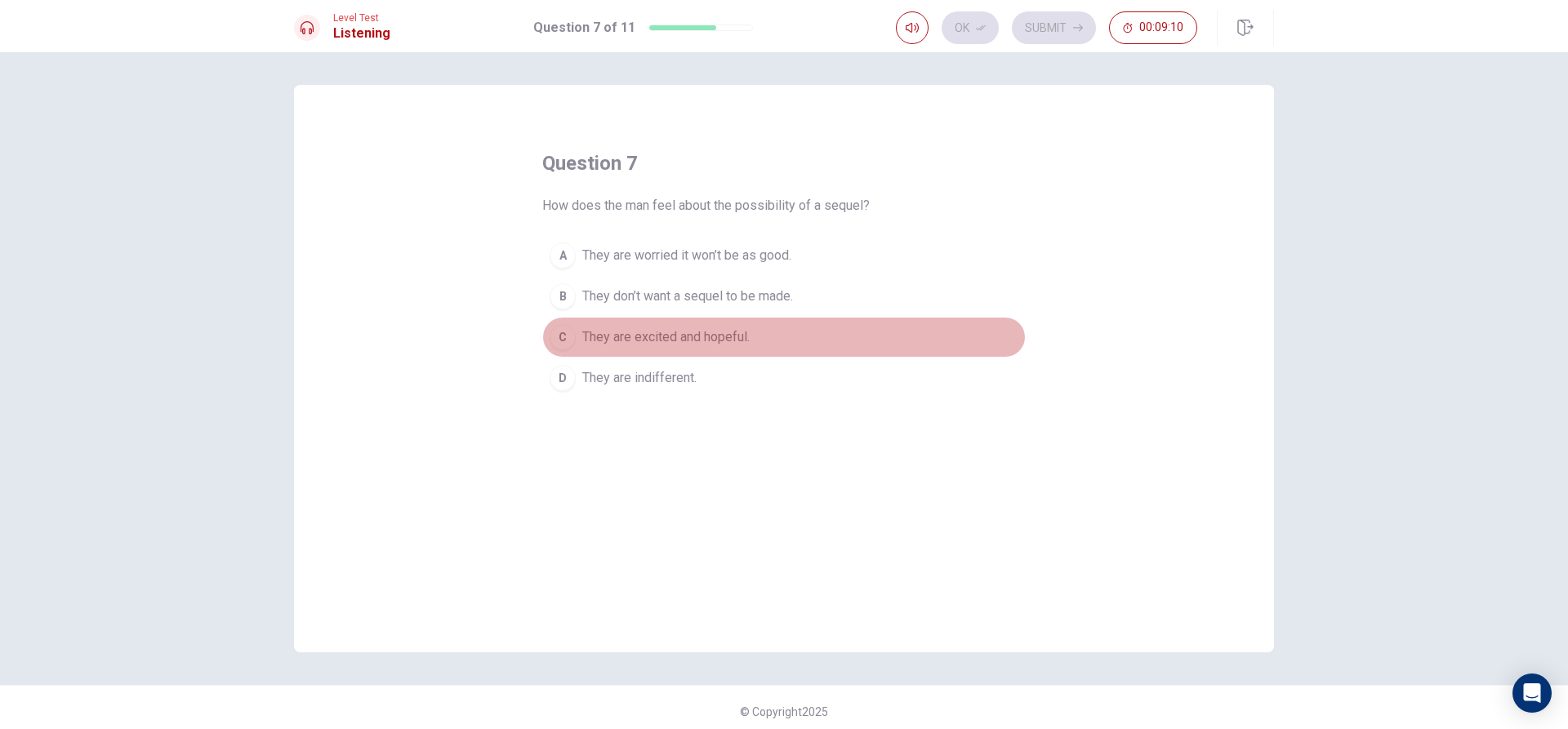
click at [587, 340] on span "They are excited and hopeful." at bounding box center [666, 338] width 168 height 20
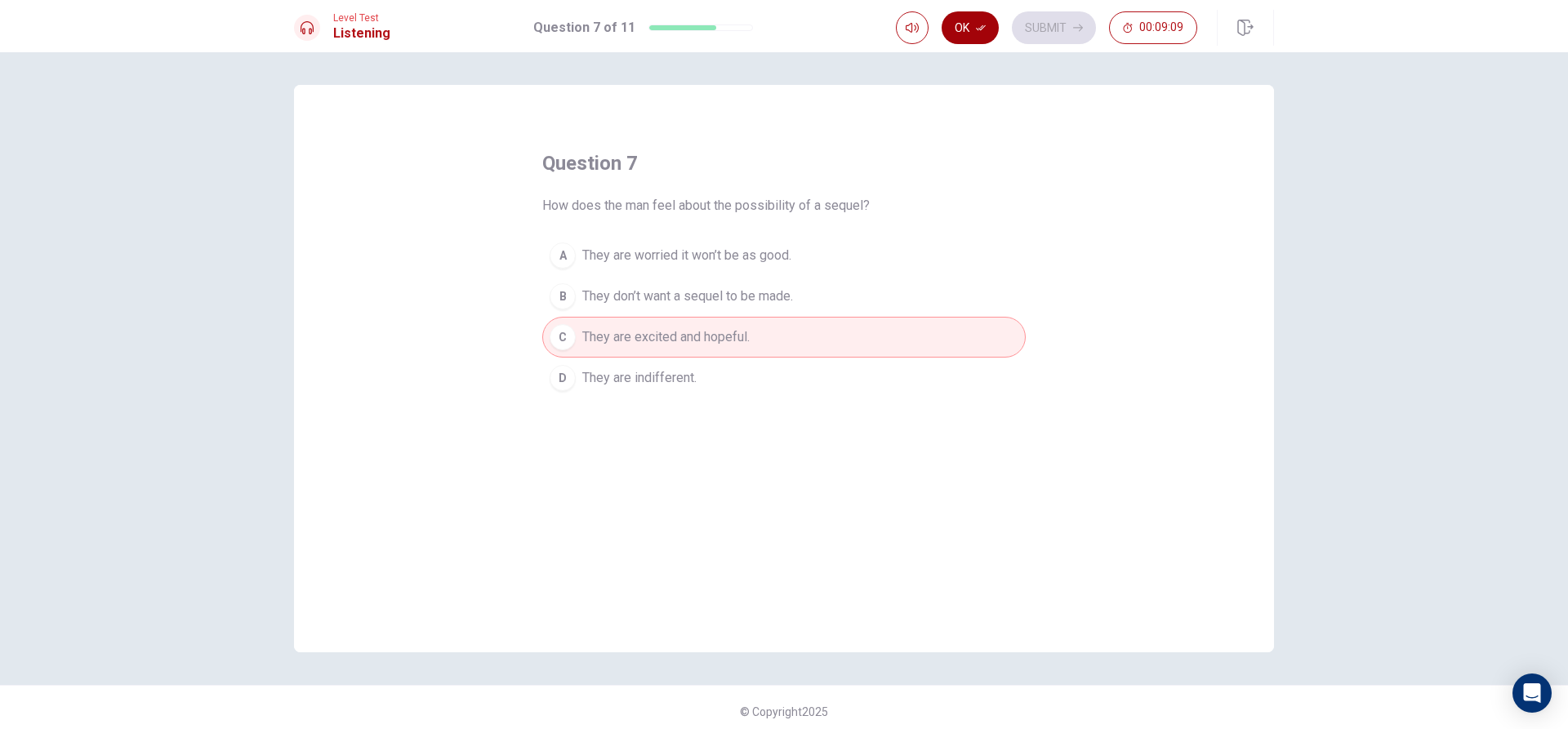
click at [978, 30] on icon "button" at bounding box center [981, 28] width 10 height 10
click at [1031, 14] on button "Submit" at bounding box center [1054, 27] width 84 height 33
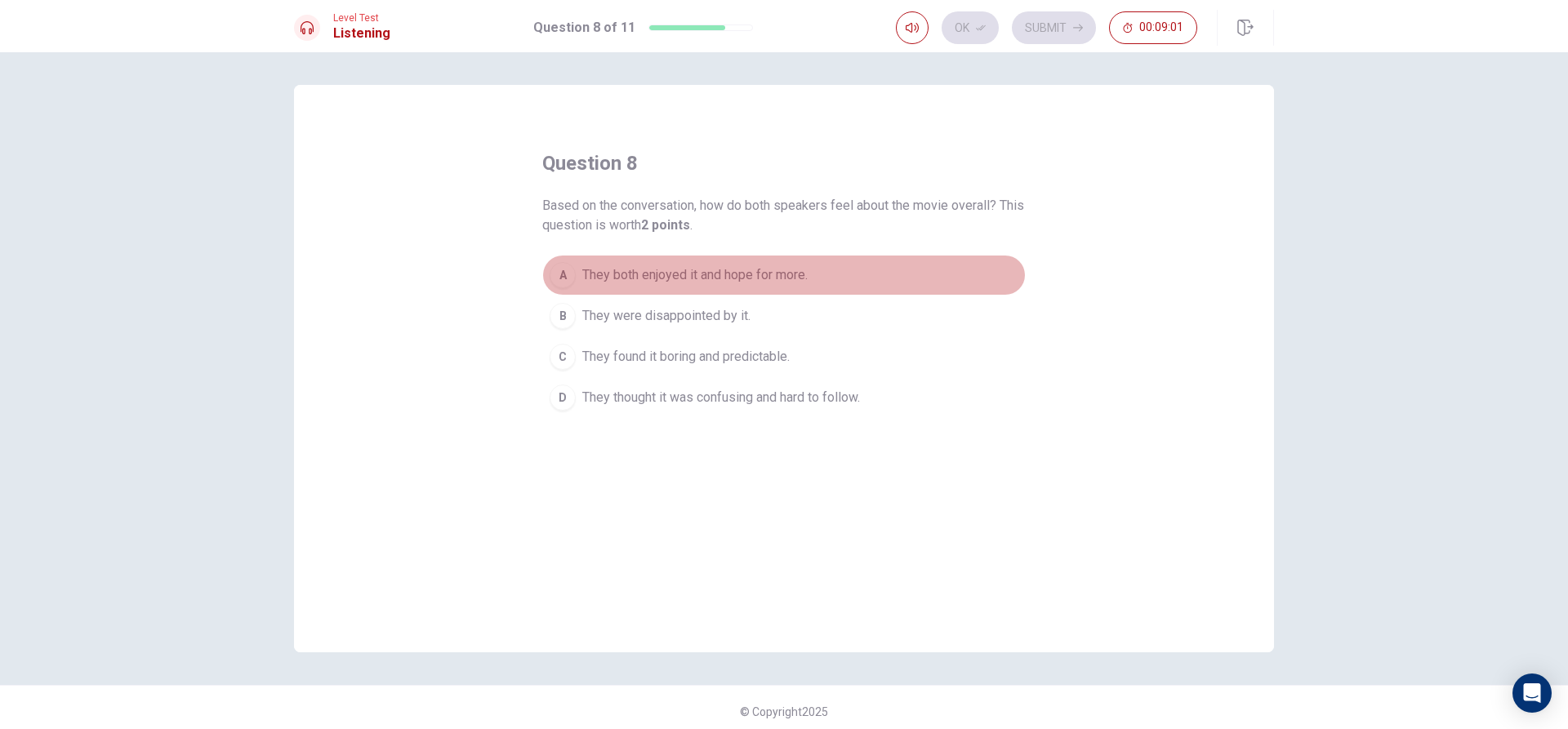
click at [555, 267] on div "A" at bounding box center [562, 275] width 26 height 26
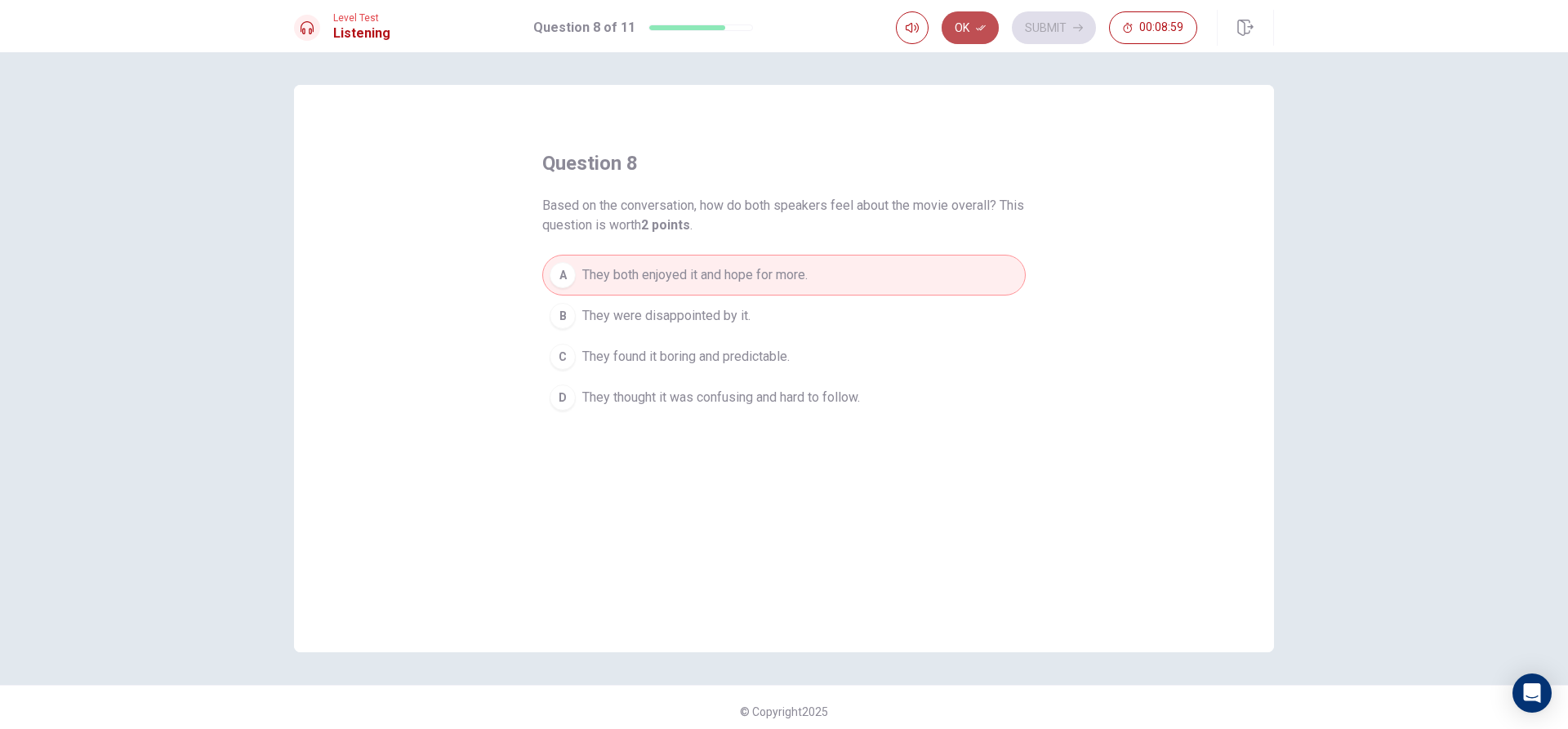
click at [964, 38] on button "Ok" at bounding box center [970, 27] width 57 height 33
click at [1022, 15] on button "Submit" at bounding box center [1054, 27] width 84 height 33
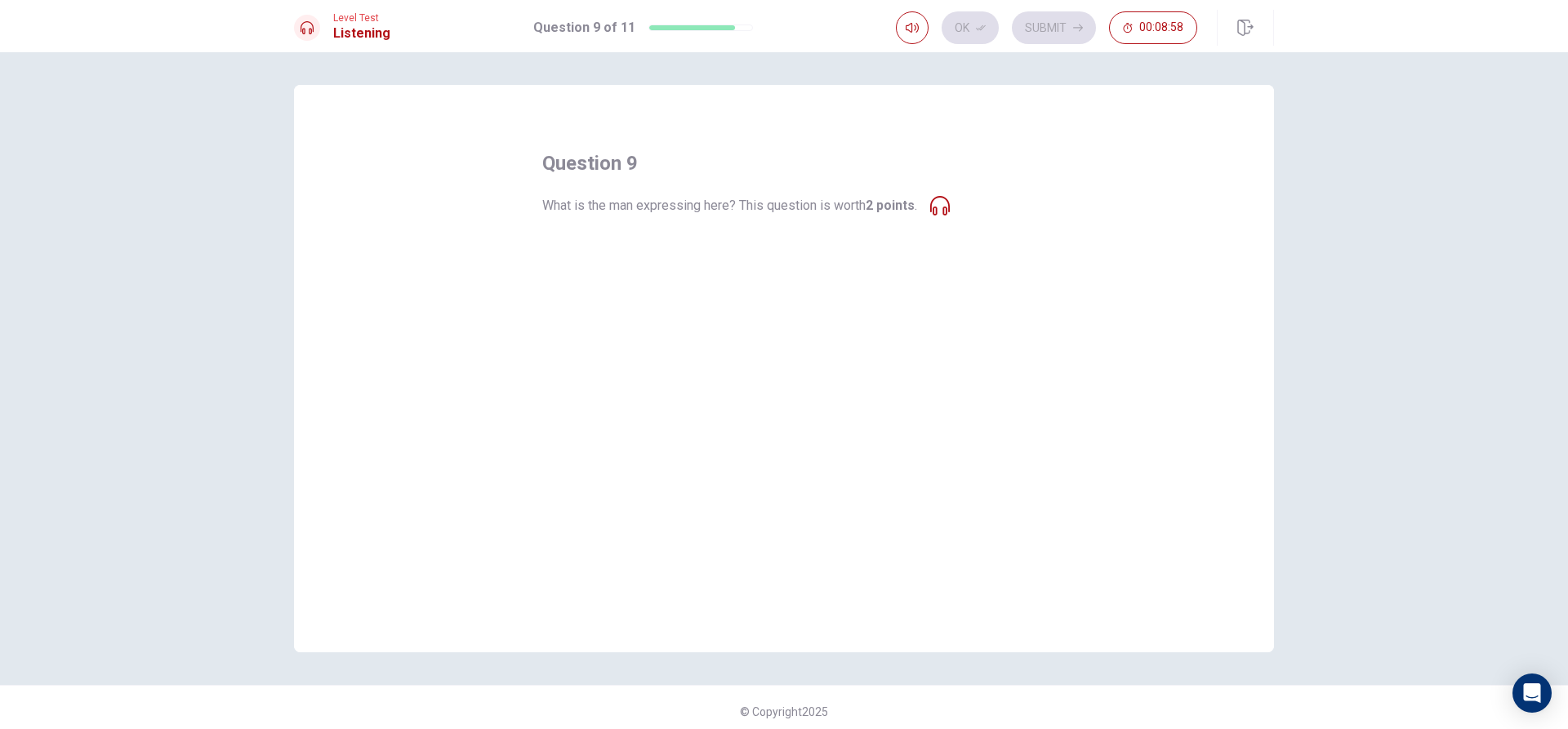
click at [597, 249] on span "Boredom with the movie’s conclusion." at bounding box center [689, 256] width 214 height 20
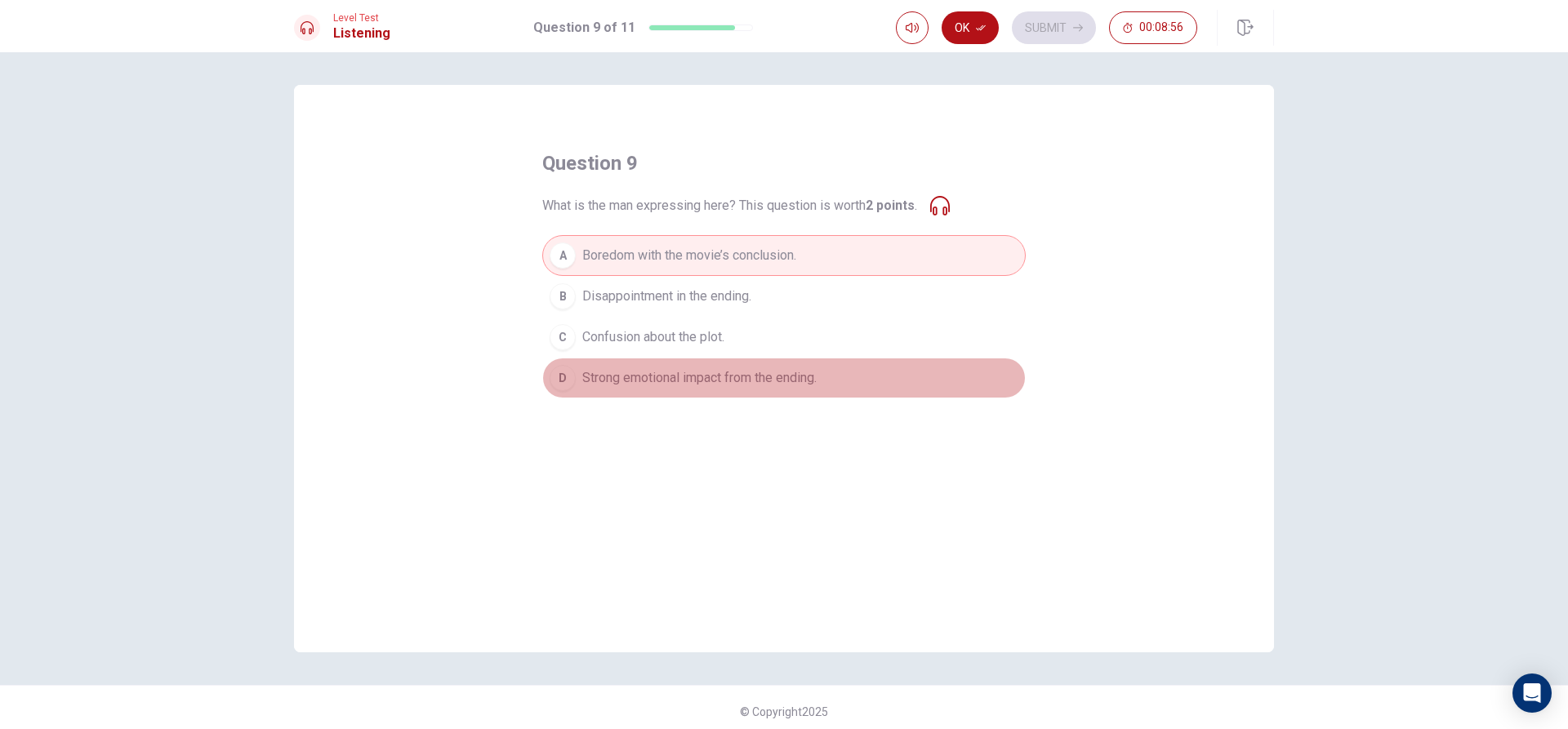
click at [741, 383] on span "Strong emotional impact from the ending." at bounding box center [699, 378] width 235 height 20
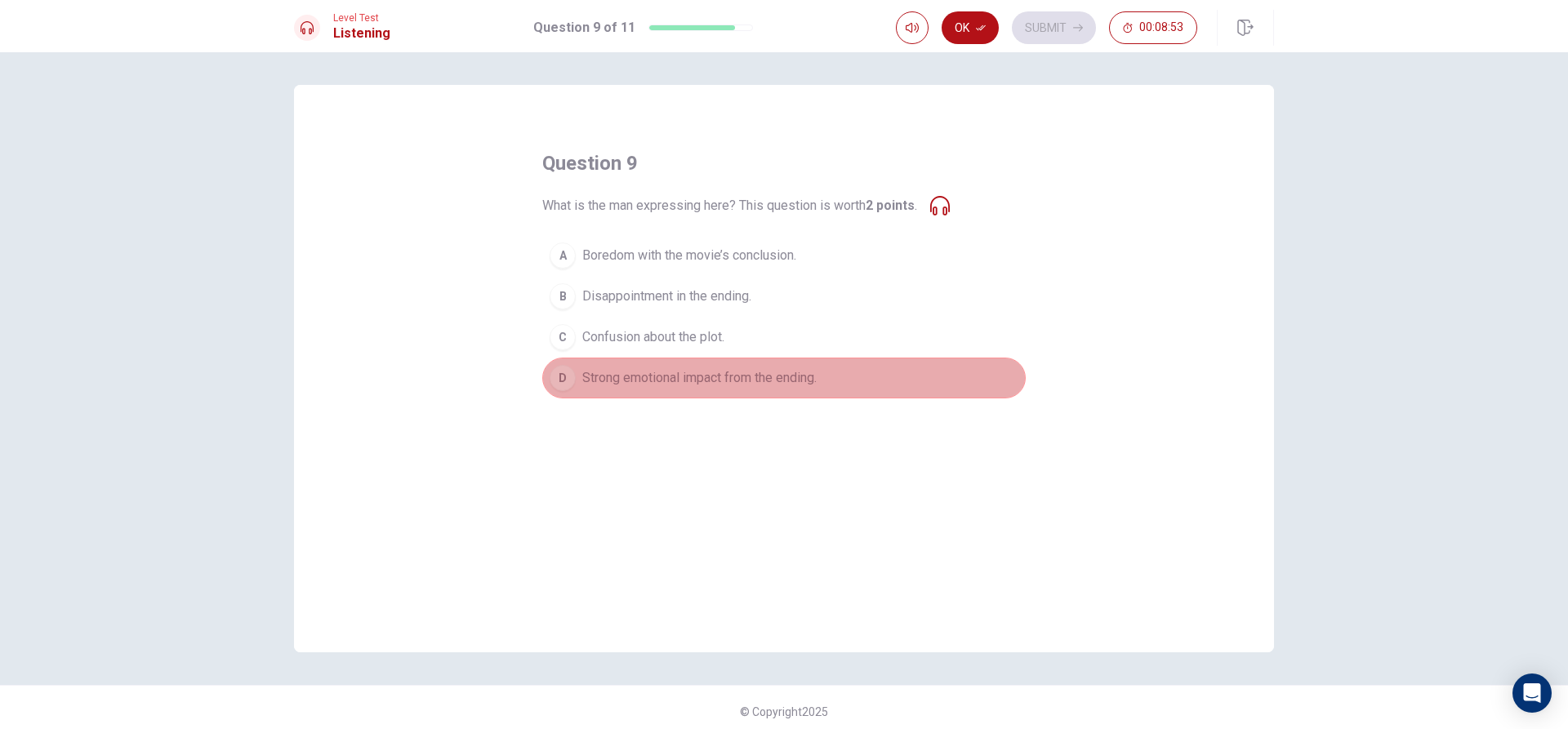
click at [630, 387] on button "D Strong emotional impact from the ending." at bounding box center [784, 377] width 483 height 41
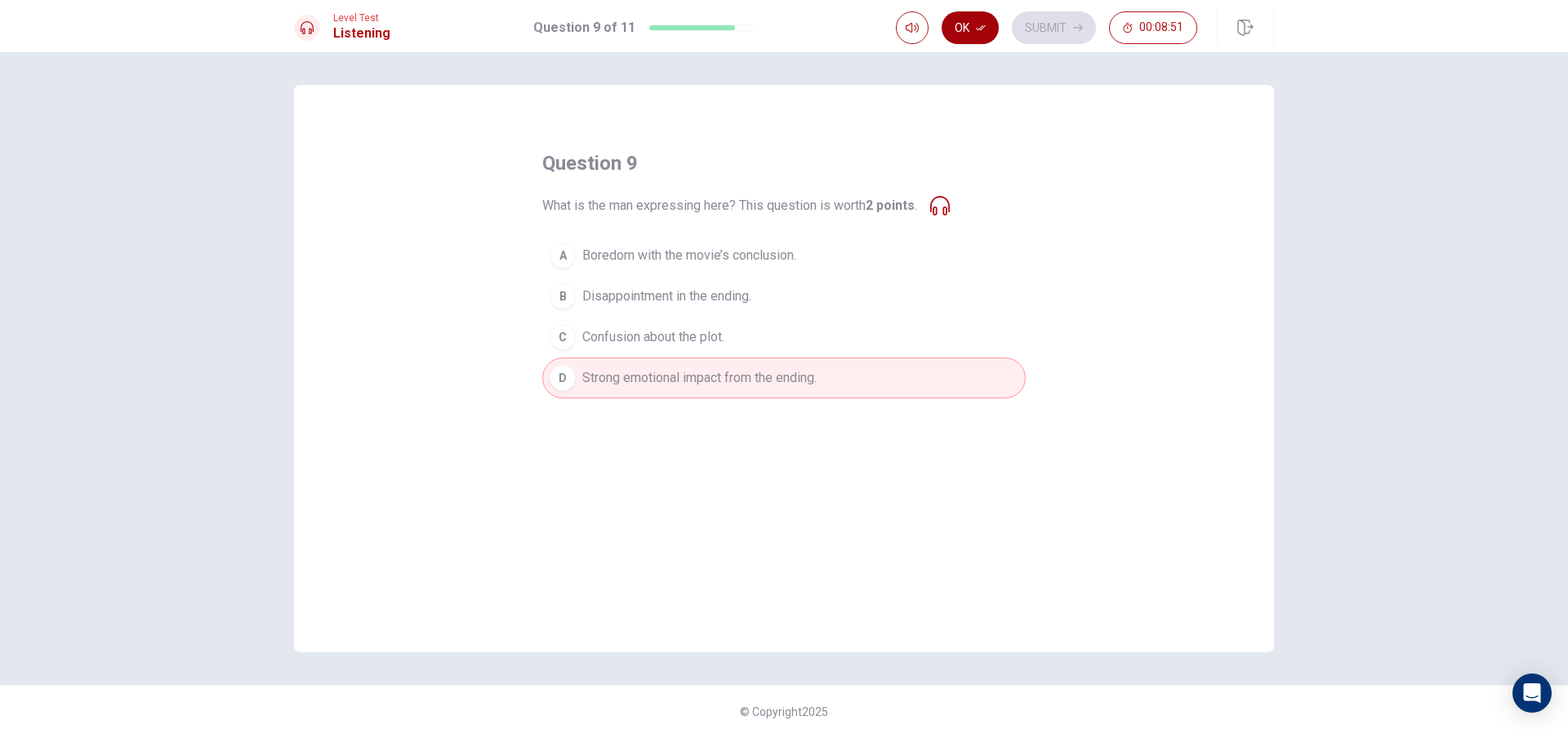
click at [959, 20] on button "Ok" at bounding box center [970, 27] width 57 height 33
click at [1031, 21] on button "Submit" at bounding box center [1054, 27] width 84 height 33
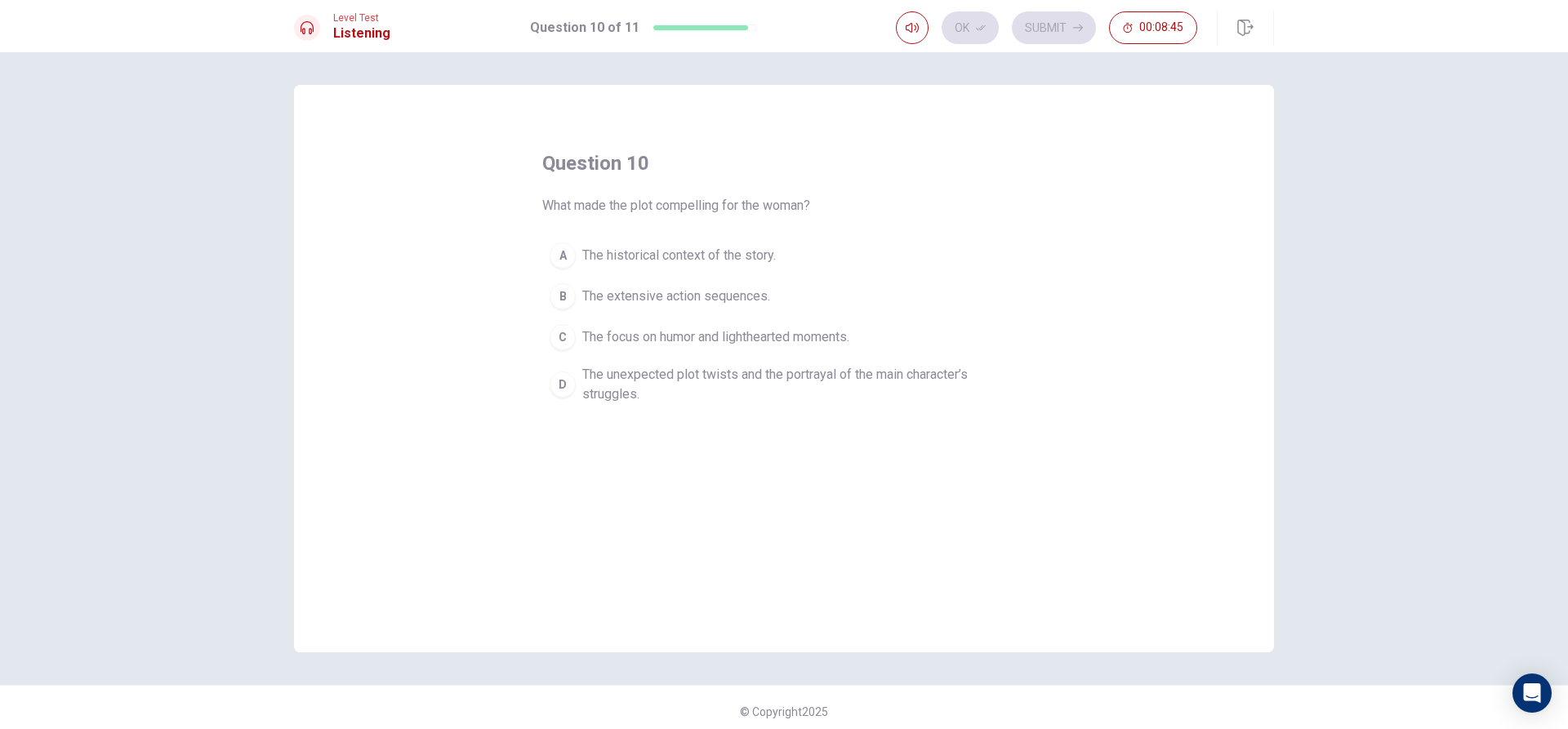
click at [689, 385] on span "The unexpected plot twists and the portrayal of the main character’s struggles." at bounding box center [800, 383] width 436 height 39
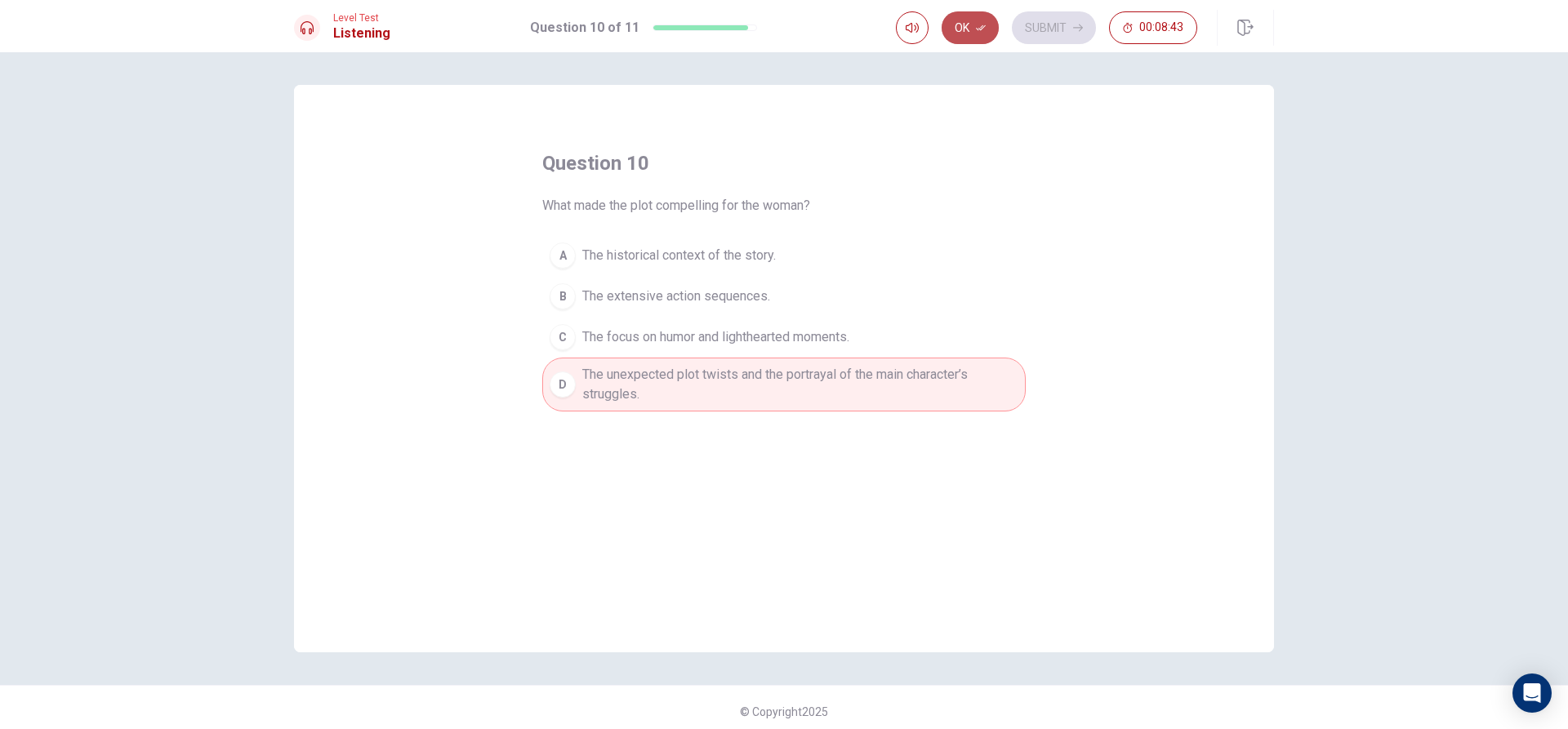
click at [982, 22] on button "Ok" at bounding box center [970, 27] width 57 height 33
click at [1051, 25] on button "Submit" at bounding box center [1054, 27] width 84 height 33
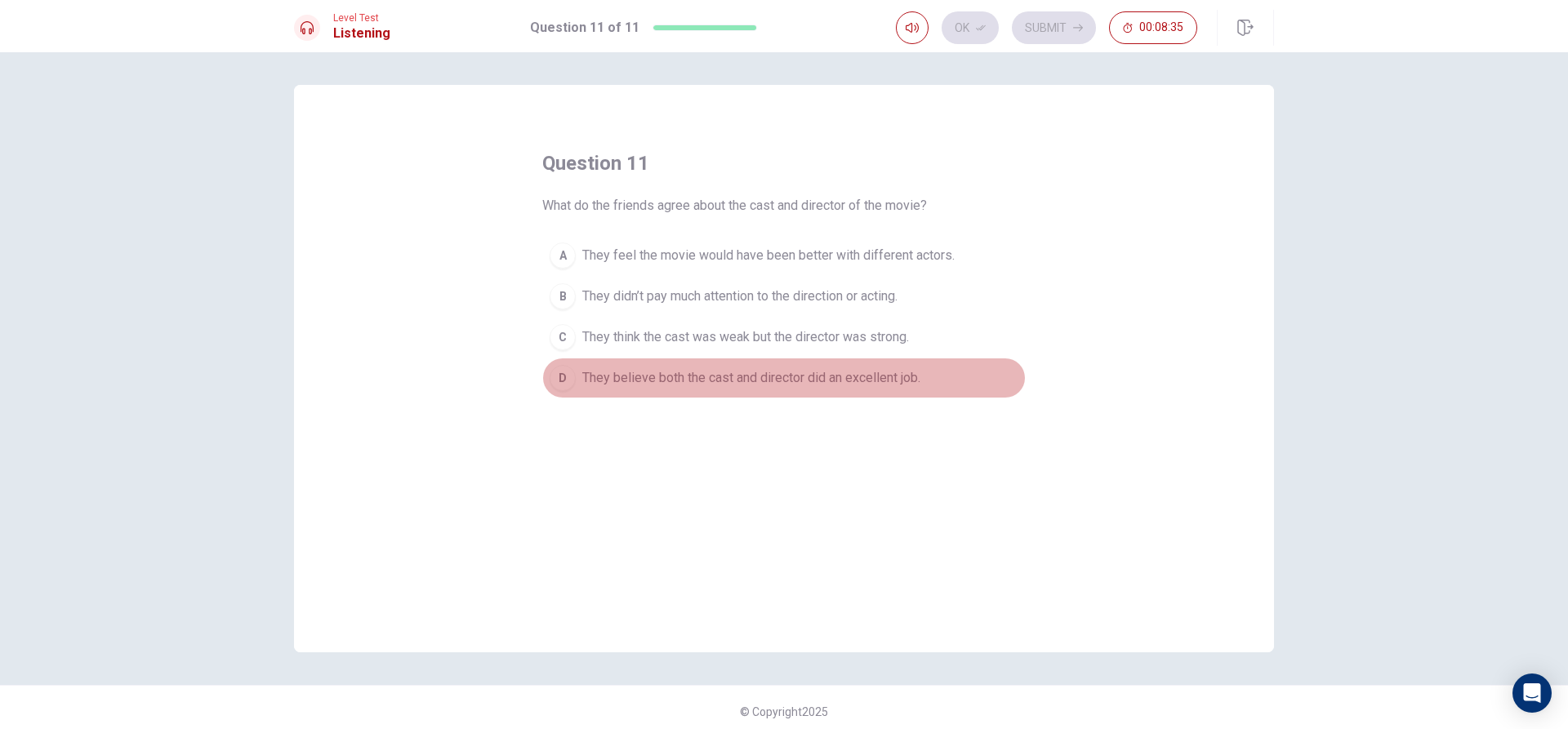
click at [664, 378] on span "They believe both the cast and director did an excellent job." at bounding box center [751, 378] width 338 height 20
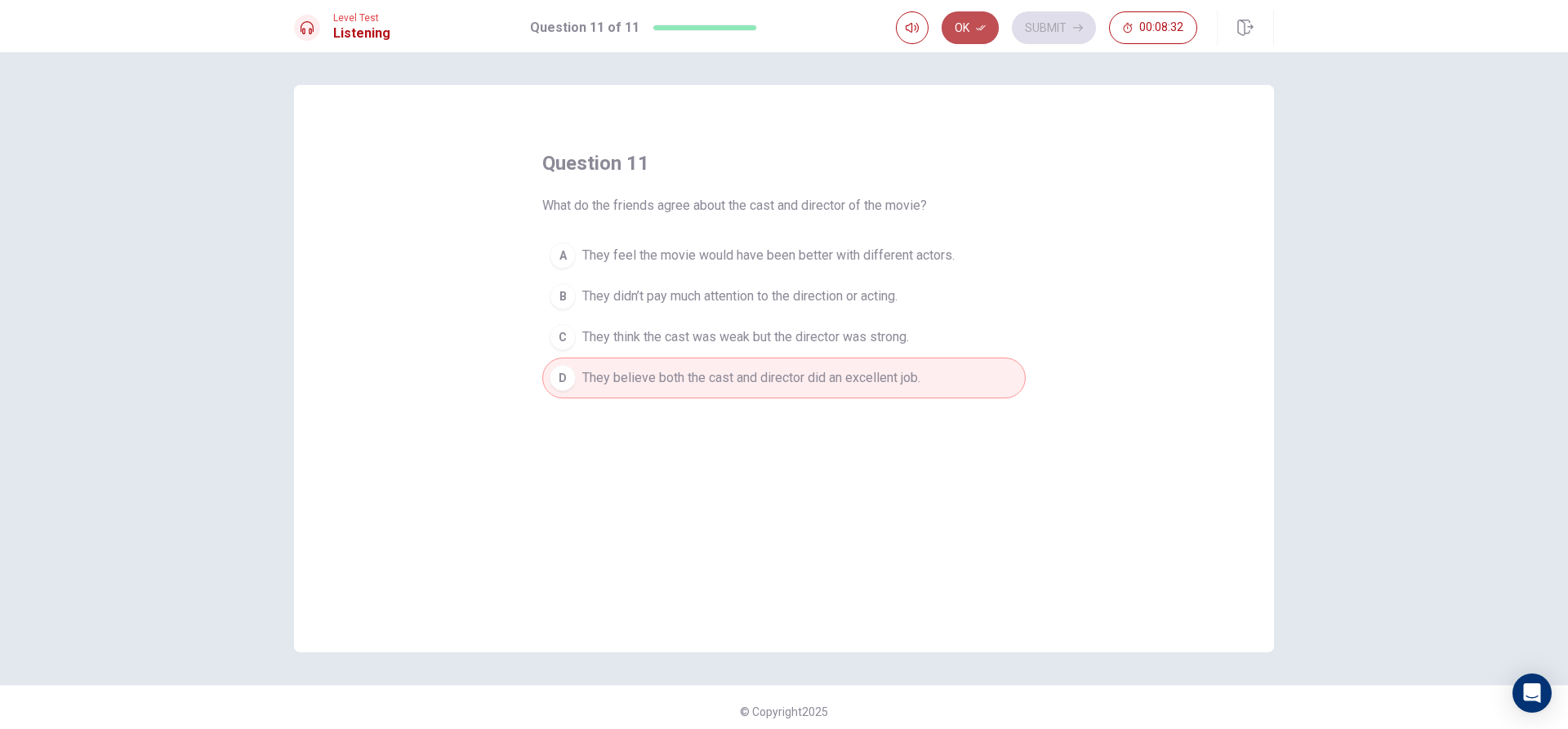
click at [963, 29] on button "Ok" at bounding box center [970, 27] width 57 height 33
click at [1036, 31] on button "Submit" at bounding box center [1054, 27] width 84 height 33
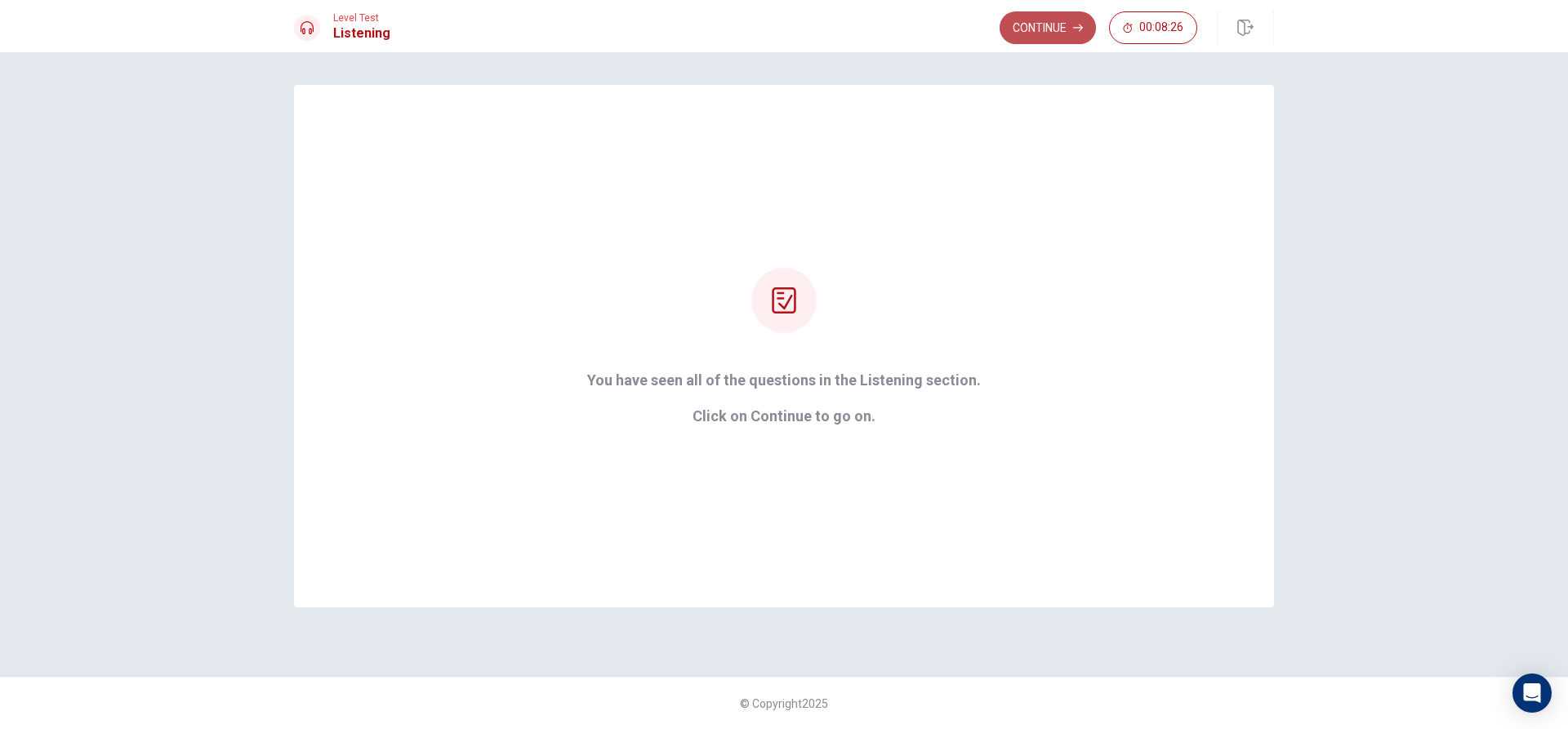
click at [1071, 29] on button "Continue" at bounding box center [1048, 27] width 96 height 33
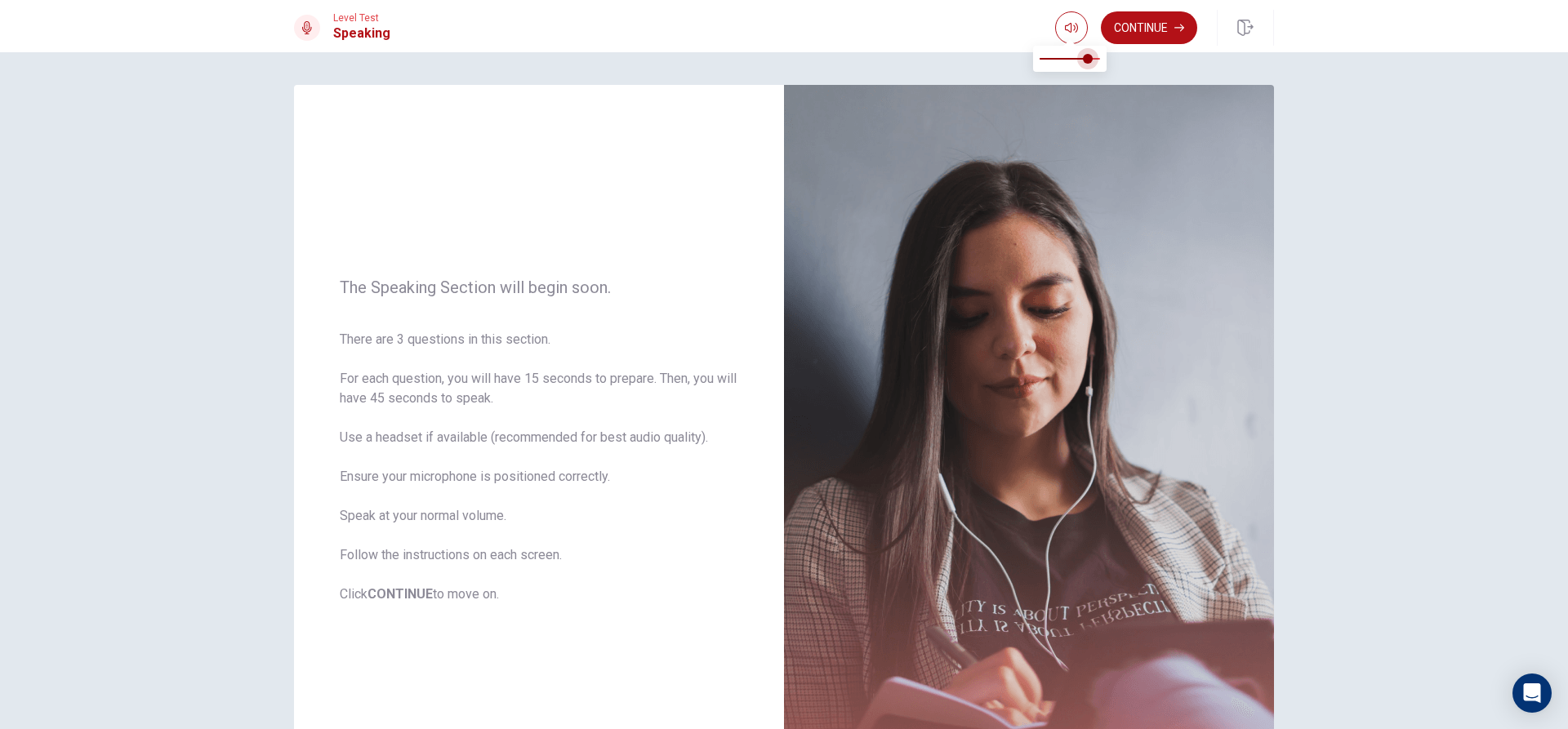
type input "0.9"
click at [1094, 57] on span at bounding box center [1095, 59] width 10 height 10
click at [1081, 31] on button "button" at bounding box center [1071, 27] width 33 height 33
click at [1073, 28] on icon "button" at bounding box center [1071, 27] width 13 height 13
click at [1286, 159] on div "The Speaking Section will begin soon. There are 3 questions in this section. Fo…" at bounding box center [783, 440] width 1032 height 712
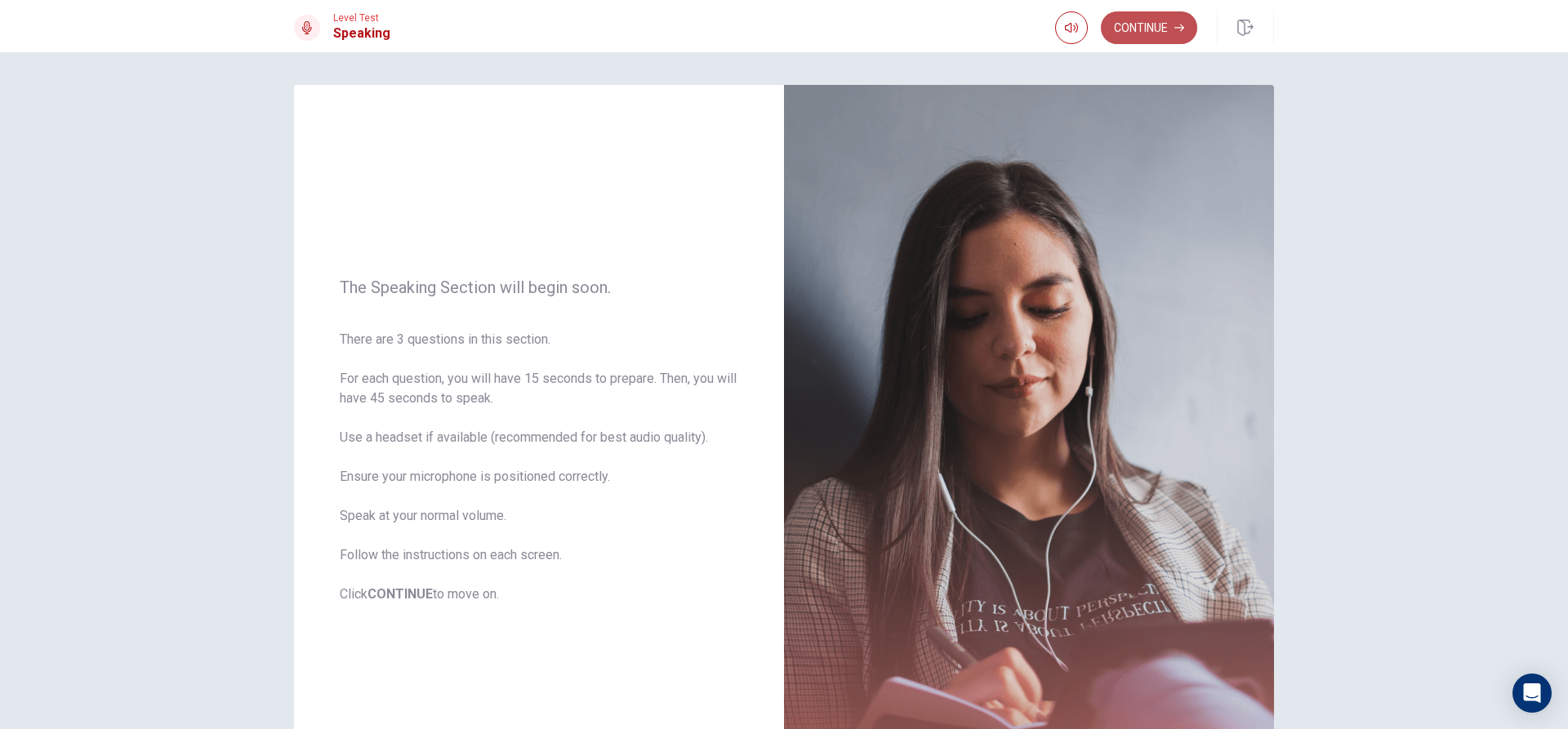
click at [1149, 29] on button "Continue" at bounding box center [1149, 27] width 96 height 33
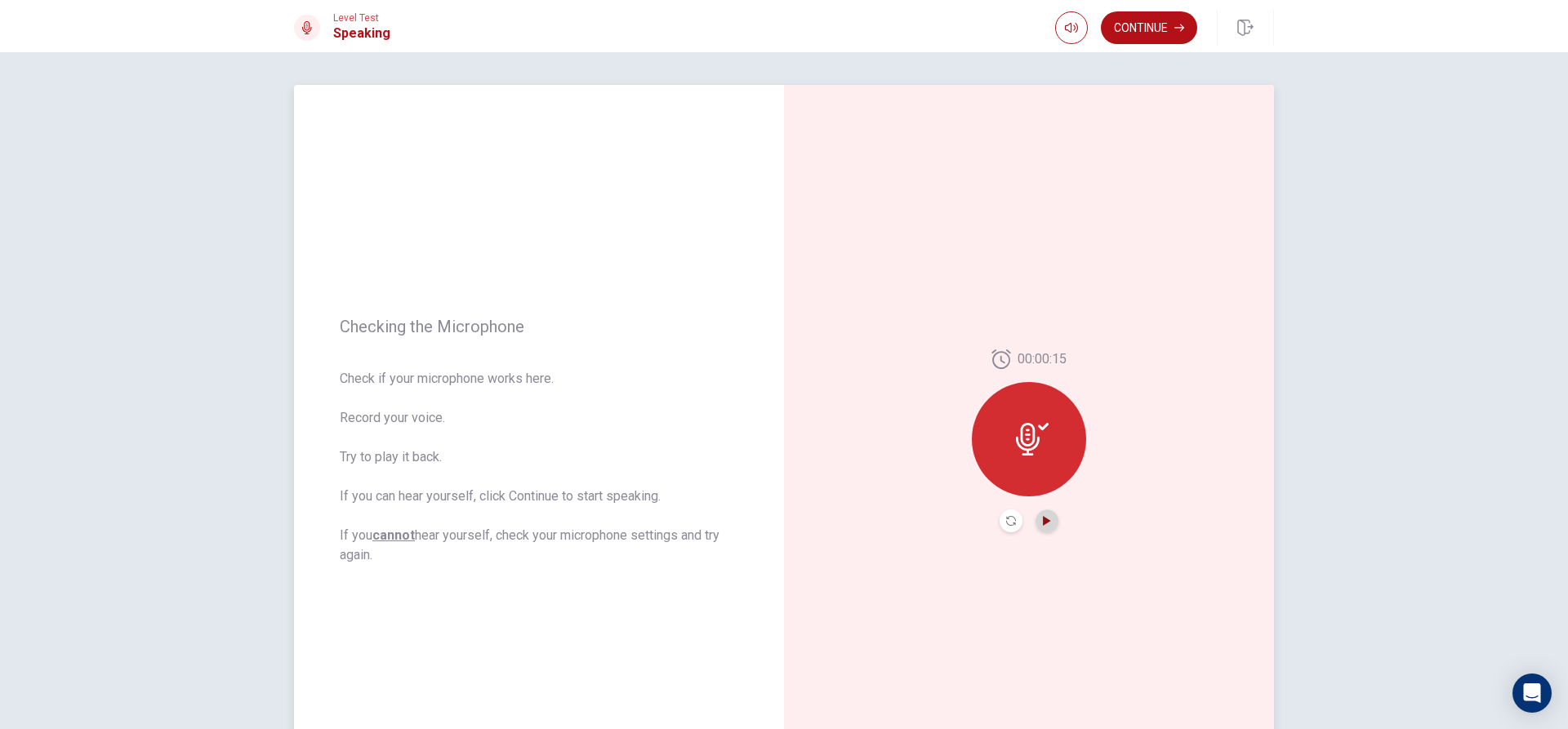
click at [1045, 518] on icon "Play Audio" at bounding box center [1047, 521] width 10 height 10
click at [1144, 30] on button "Continue" at bounding box center [1149, 27] width 96 height 33
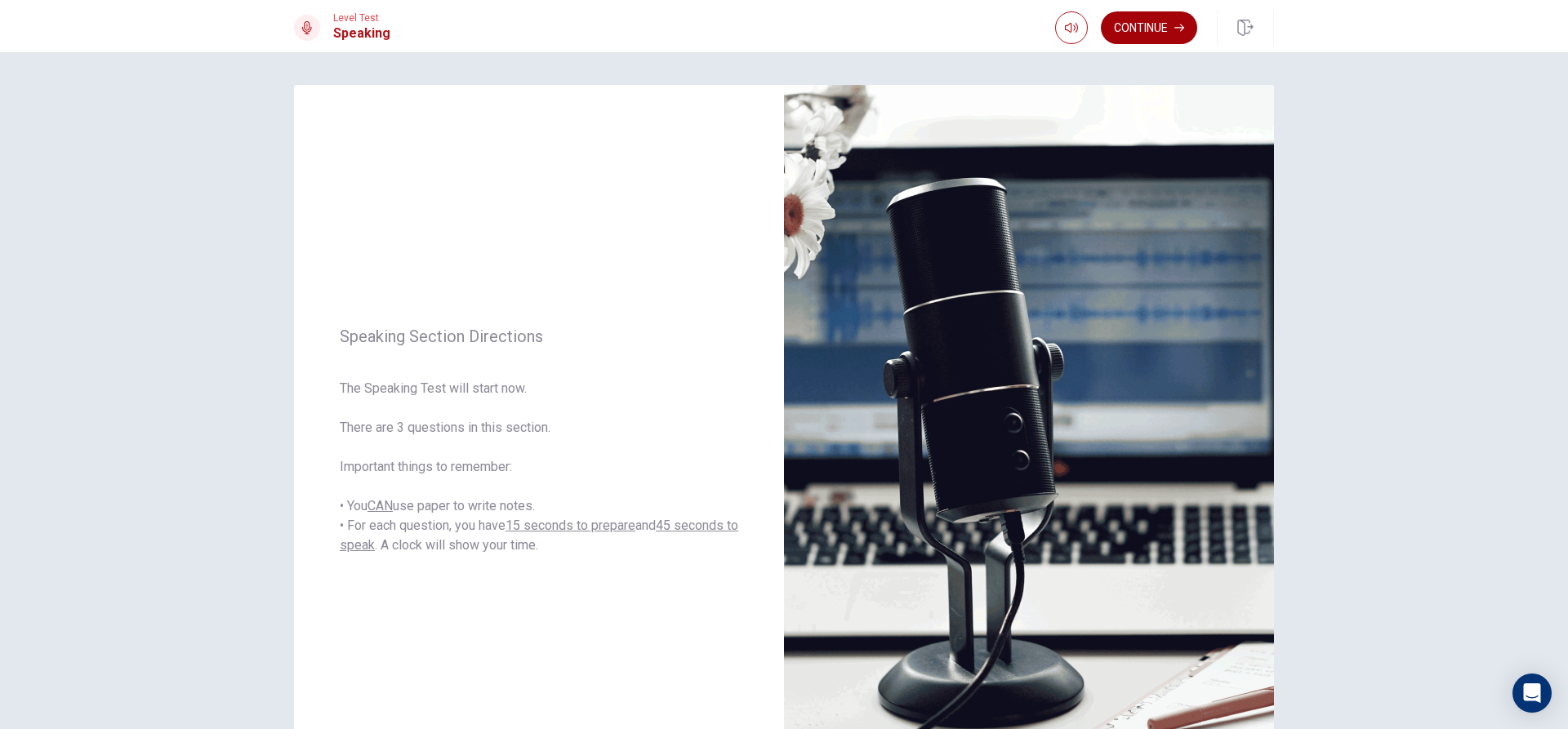
click at [1156, 25] on button "Continue" at bounding box center [1149, 27] width 96 height 33
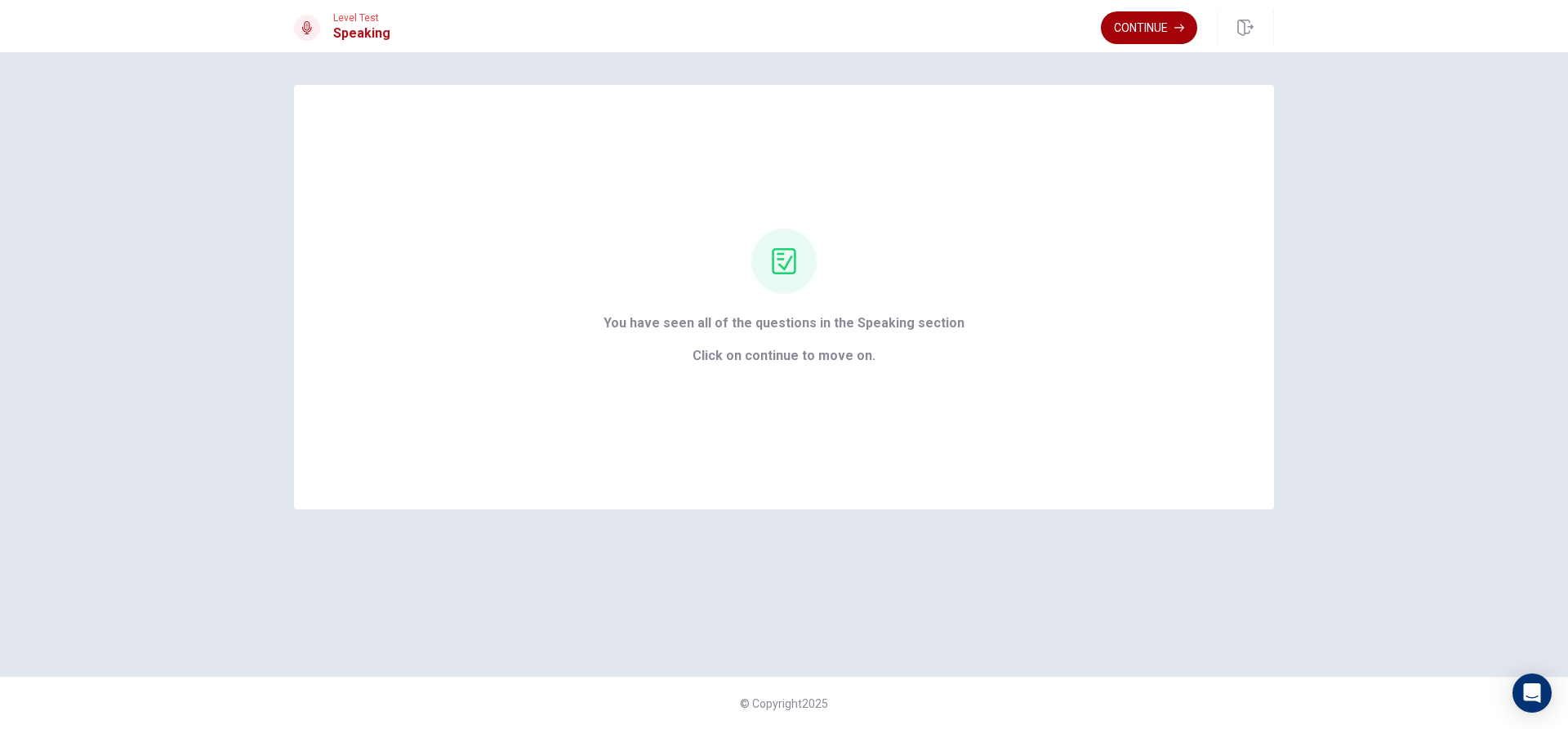
click at [1144, 20] on button "Continue" at bounding box center [1149, 27] width 96 height 33
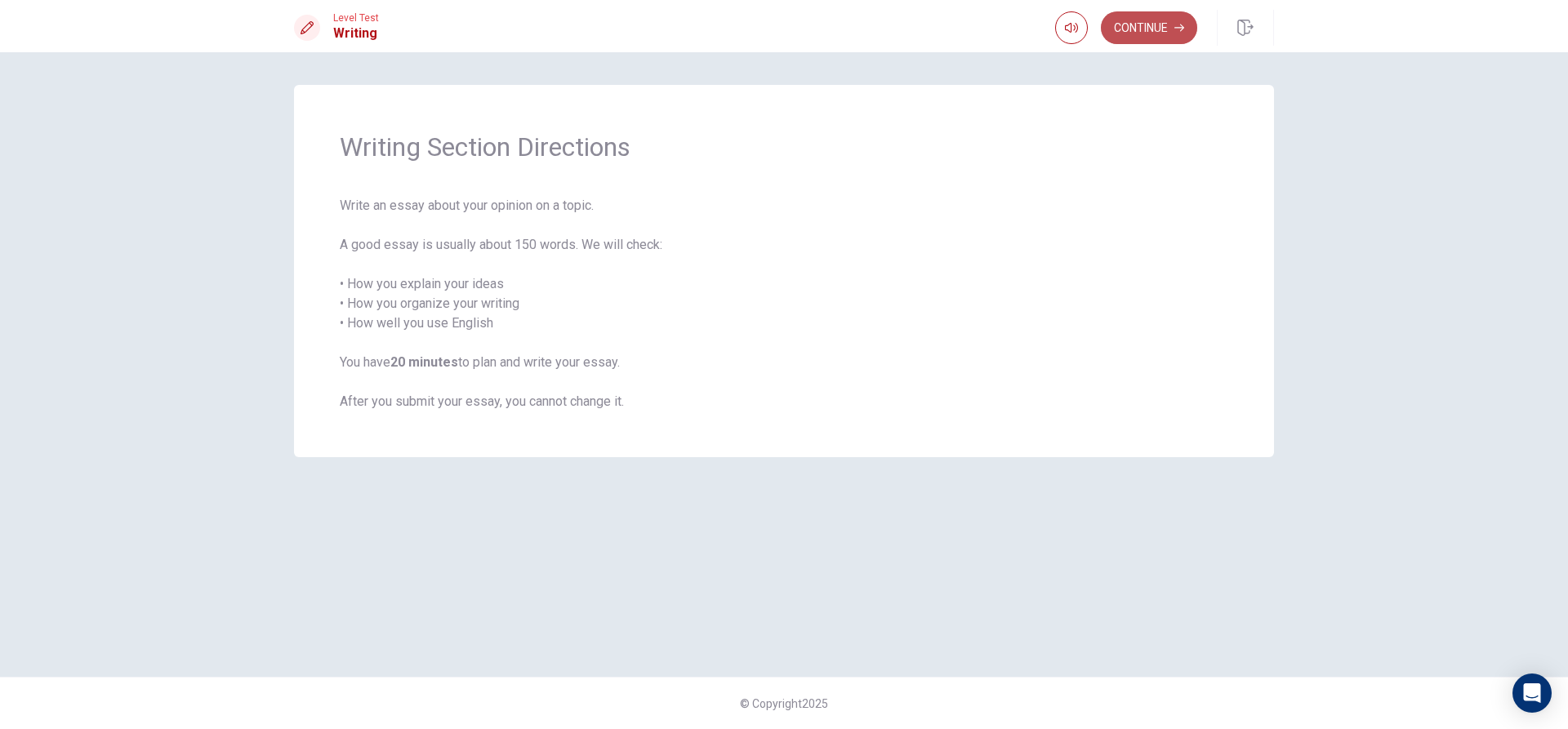
click at [1143, 27] on button "Continue" at bounding box center [1149, 27] width 96 height 33
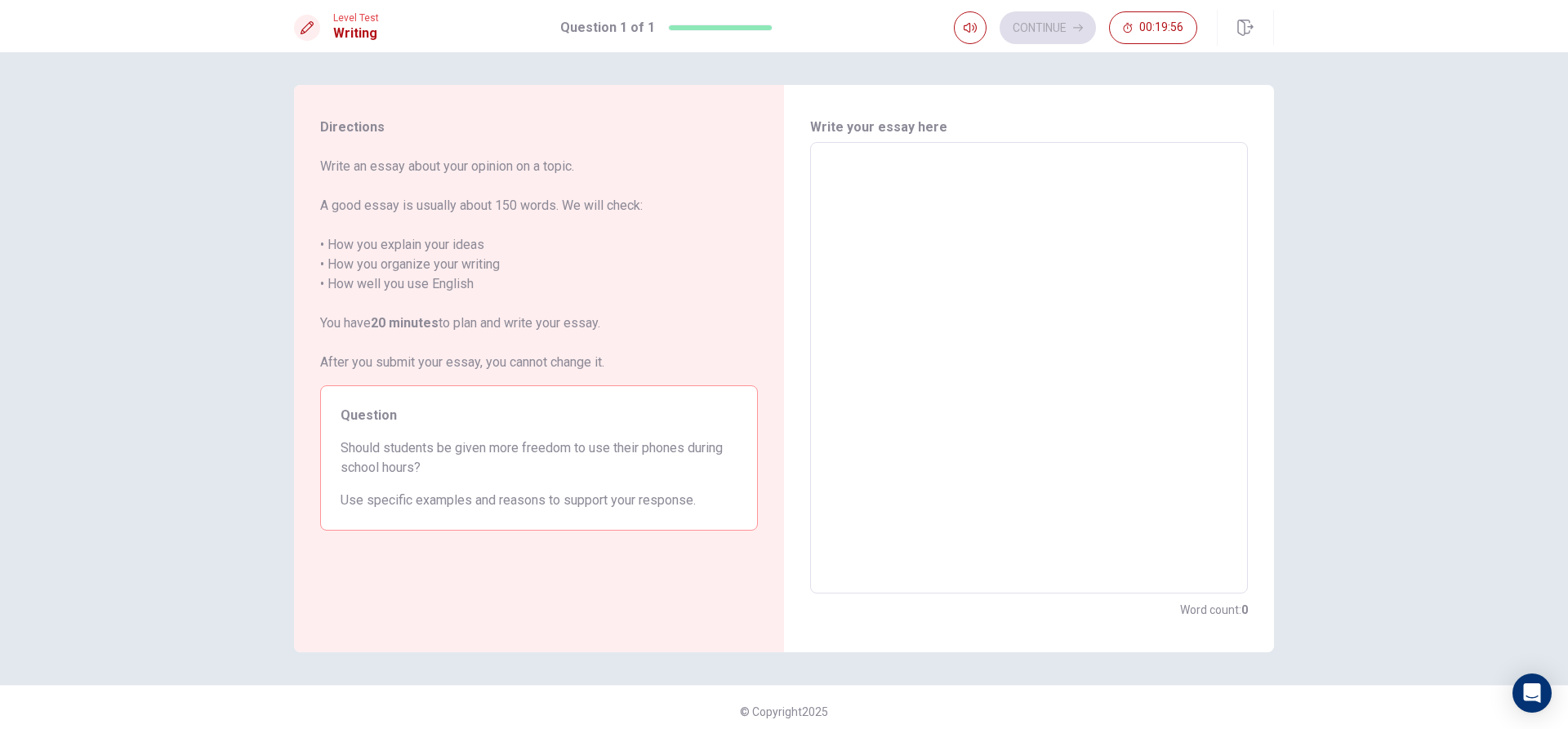
click at [823, 162] on textarea at bounding box center [1028, 367] width 414 height 424
type textarea "N"
type textarea "x"
type textarea "No"
type textarea "x"
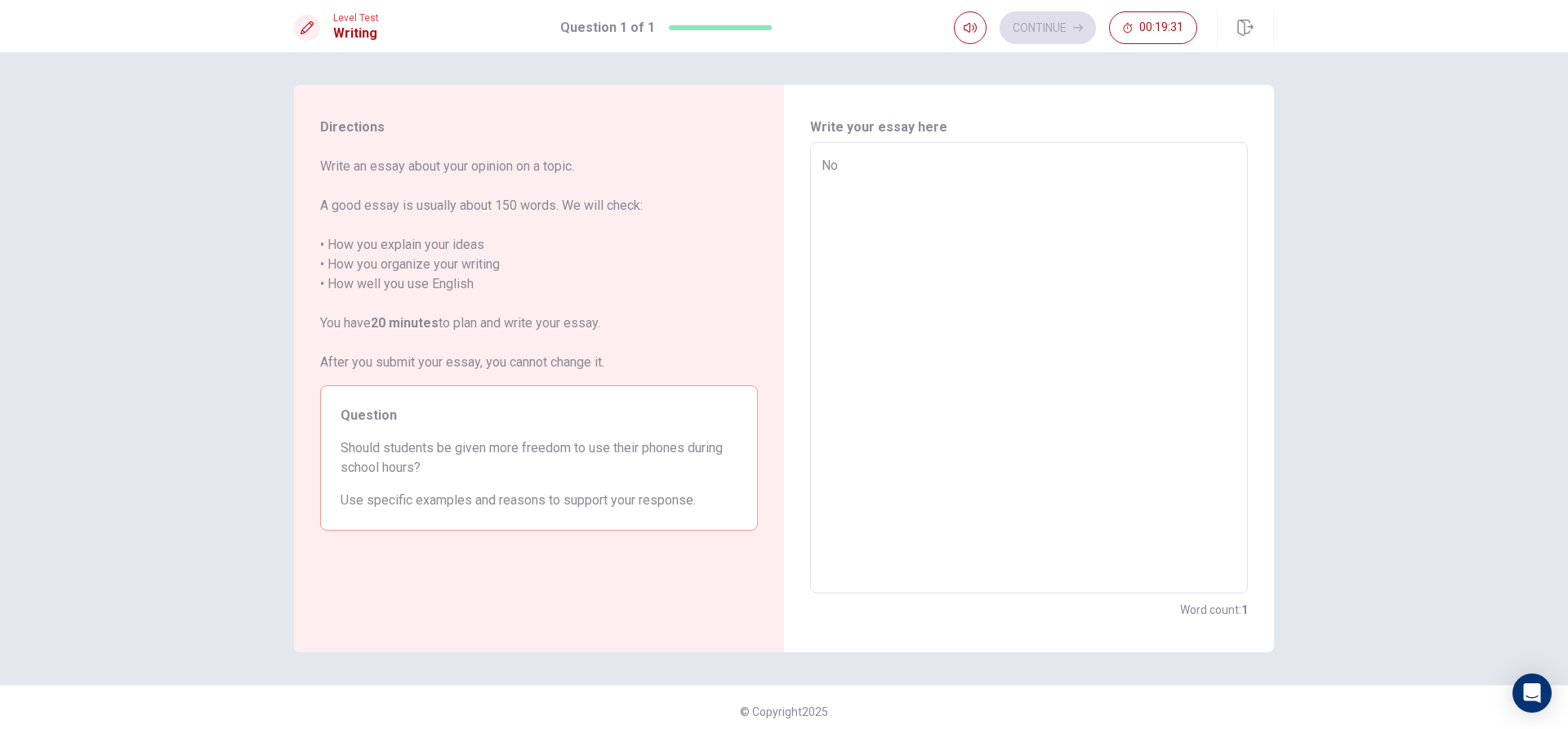
type textarea "No"
type textarea "x"
type textarea "No B"
type textarea "x"
type textarea "No BE"
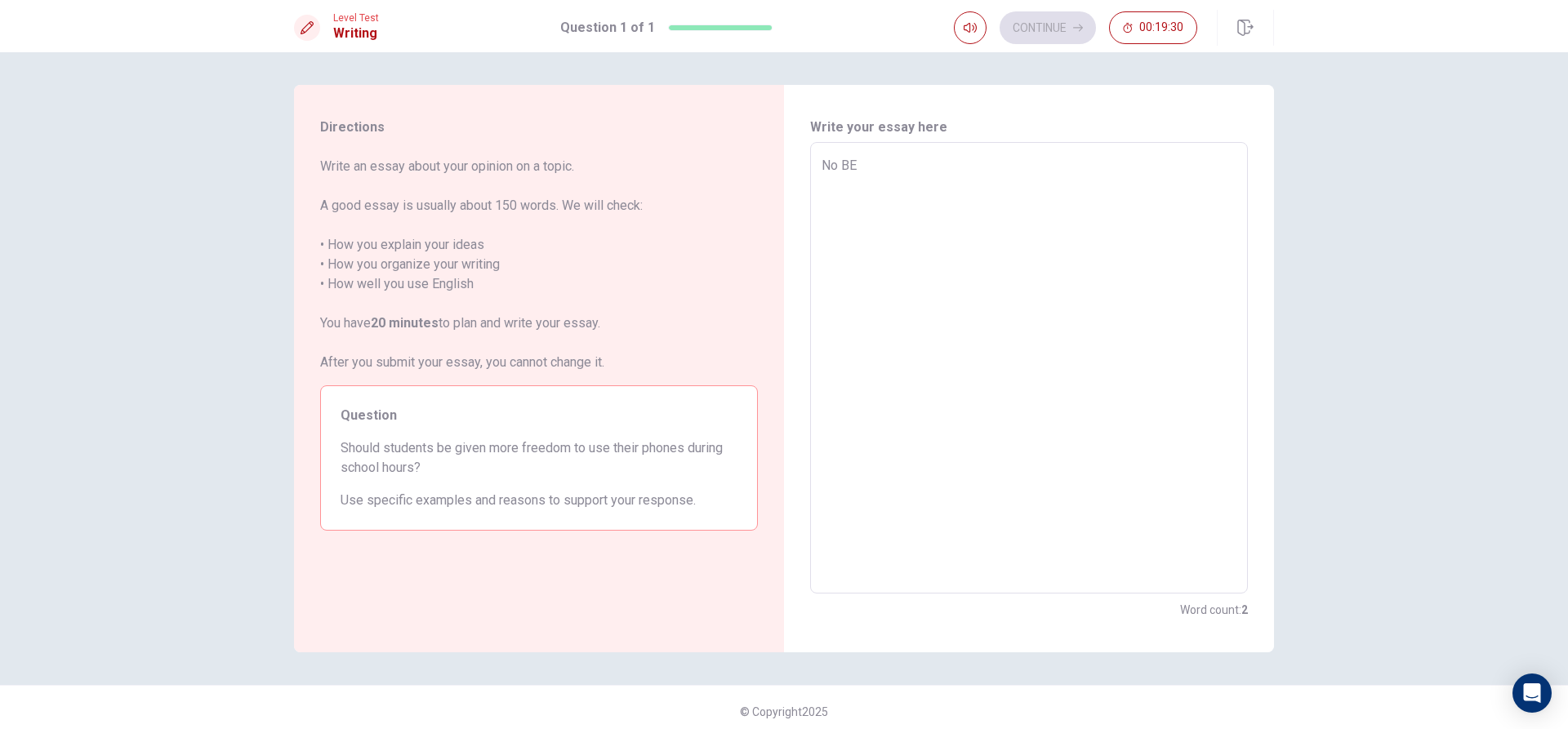
type textarea "x"
type textarea "No BEc"
type textarea "x"
type textarea "No BEca"
type textarea "x"
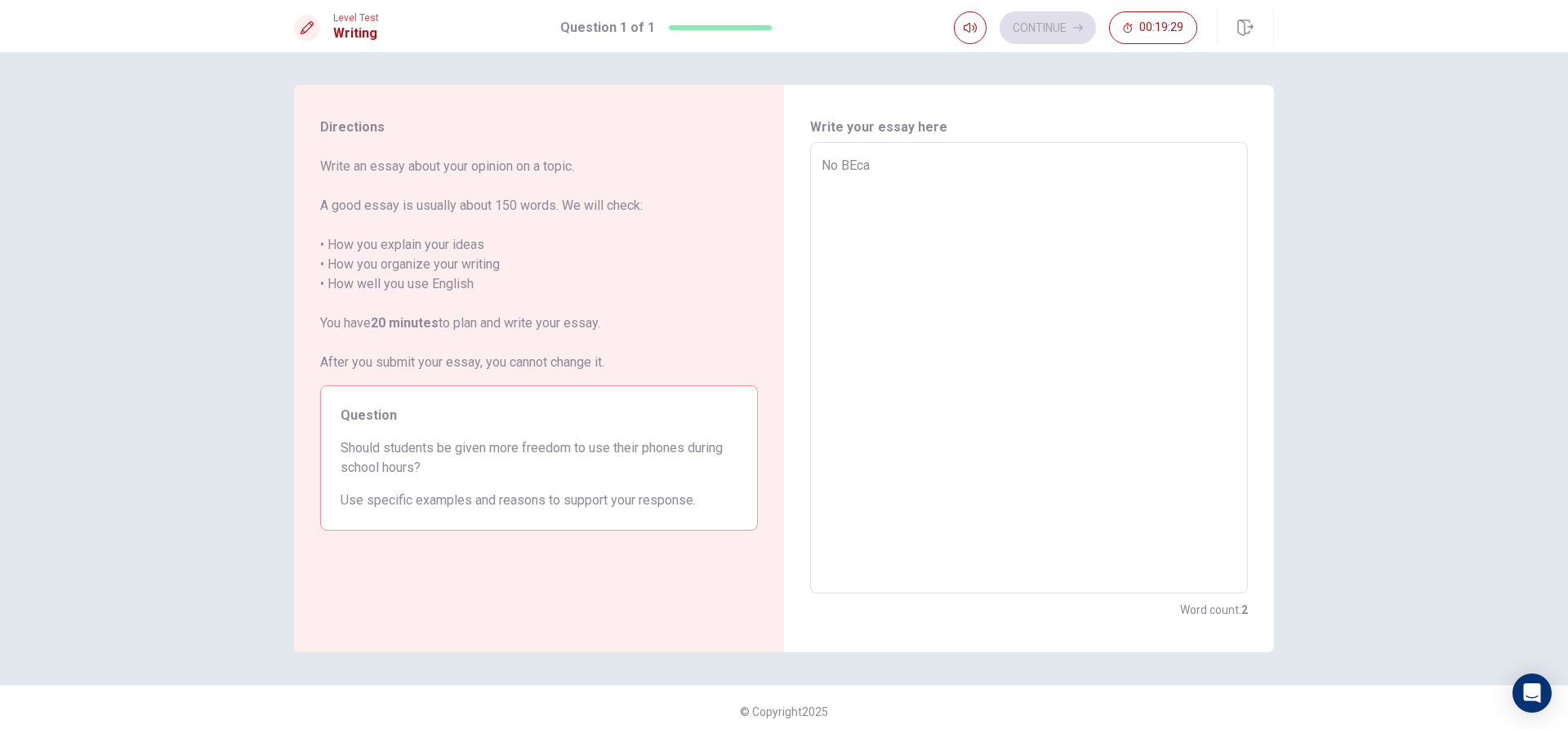
type textarea "No BEcau"
type textarea "x"
type textarea "No BEcaus"
type textarea "x"
type textarea "No BEcause"
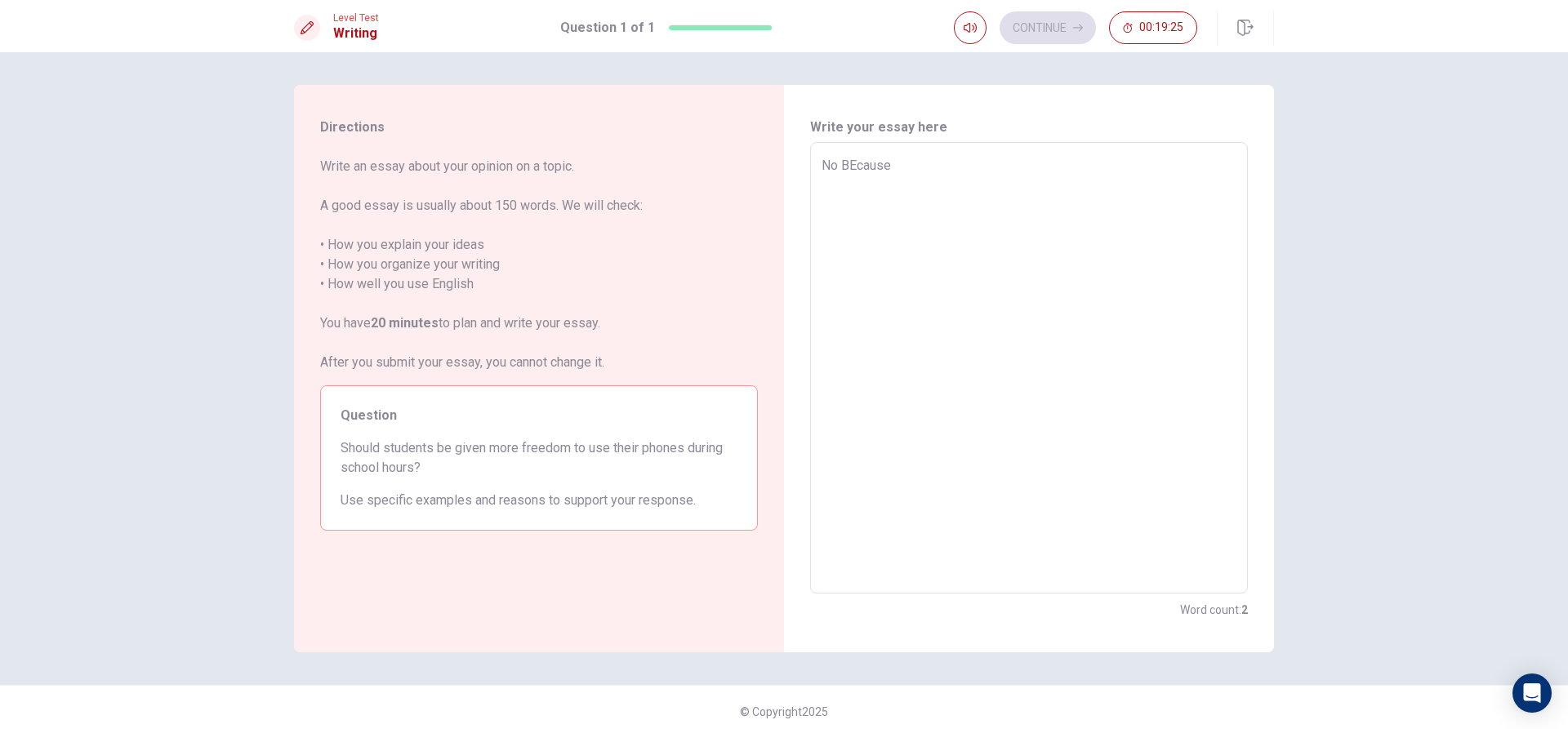
click at [850, 161] on textarea "No BEcause" at bounding box center [1028, 367] width 414 height 424
type textarea "x"
type textarea "No Bcause"
type textarea "x"
type textarea "No Because"
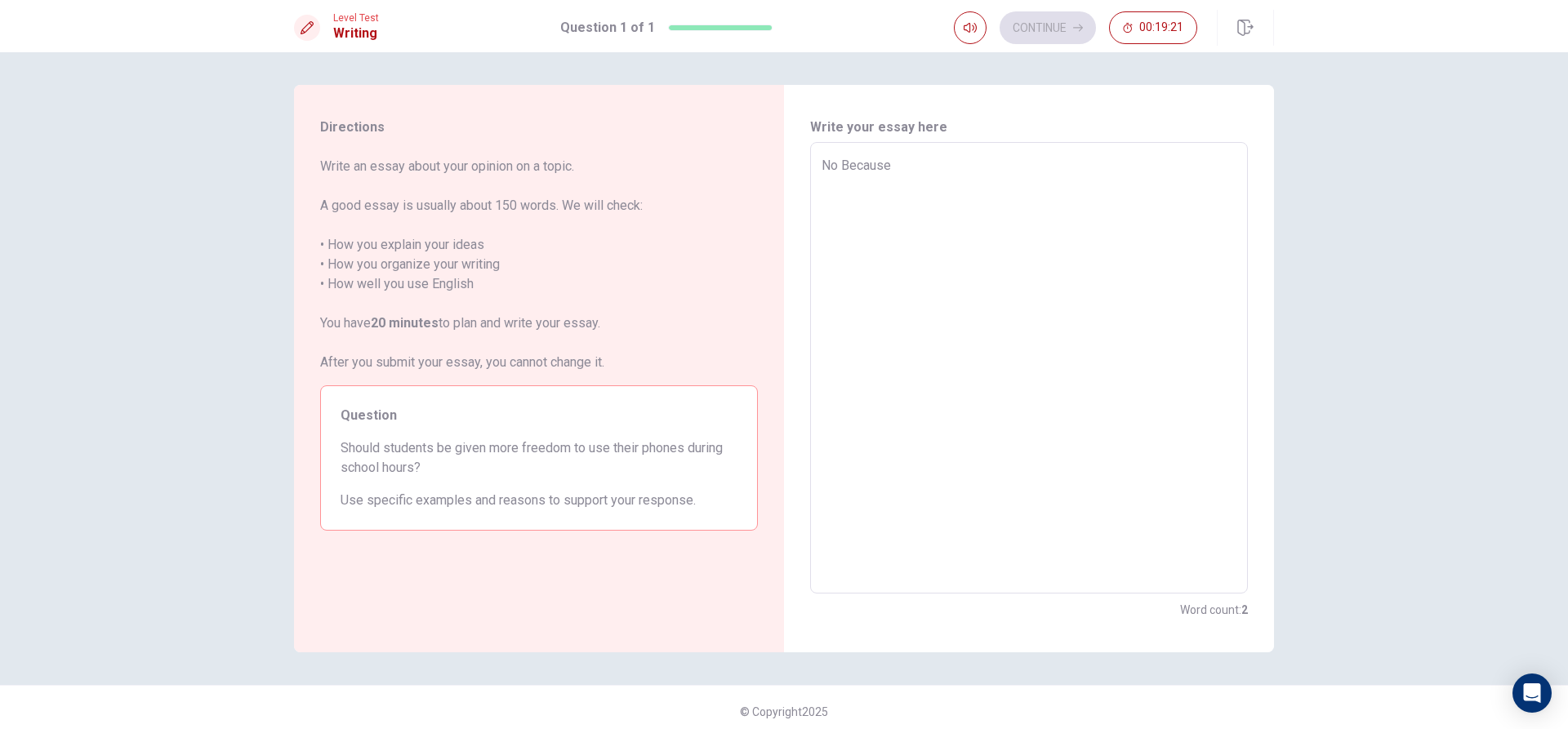
click at [906, 172] on textarea "No Because" at bounding box center [1028, 367] width 414 height 424
type textarea "x"
type textarea "No Because"
type textarea "x"
type textarea "No Because I"
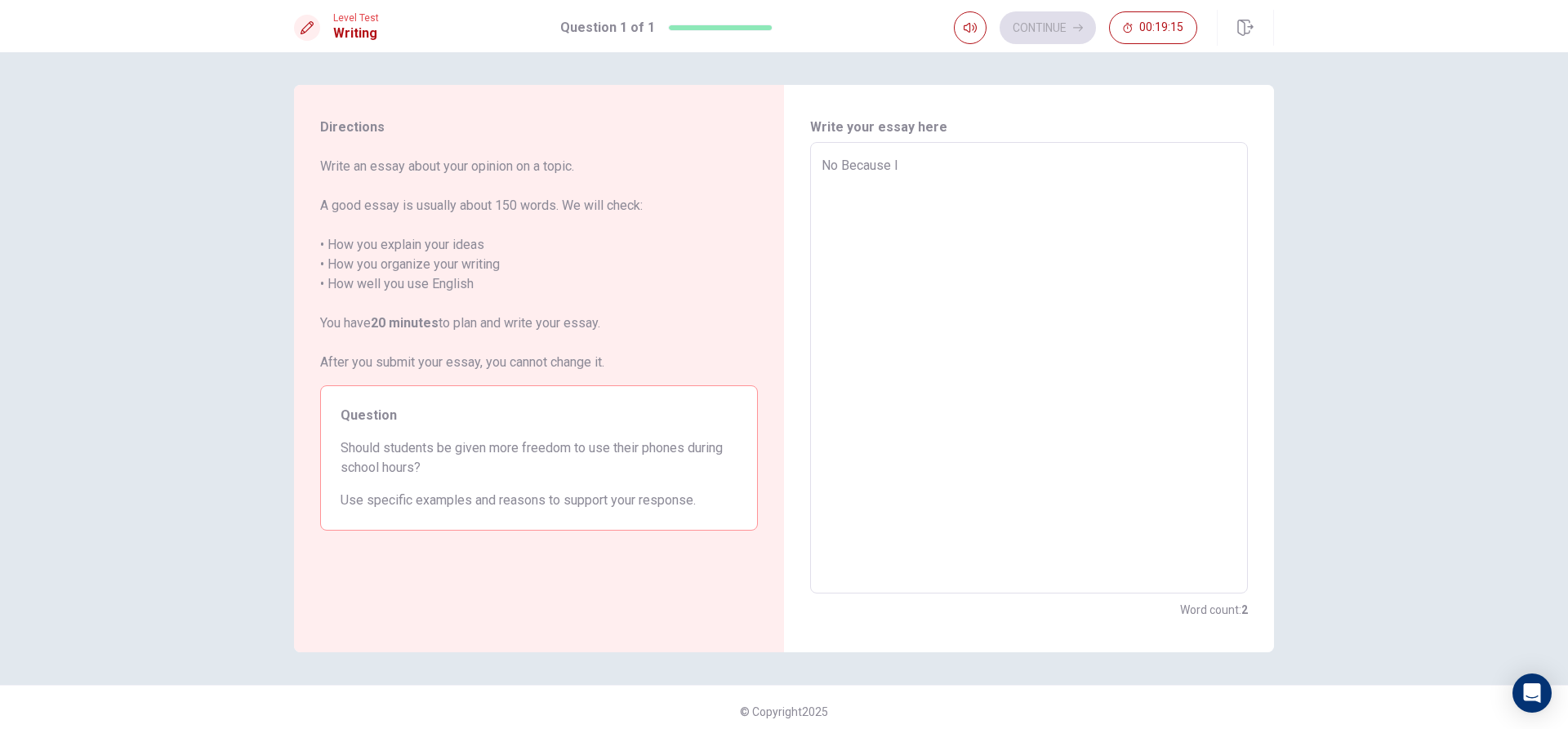
type textarea "x"
type textarea "No Because If"
type textarea "x"
type textarea "No Because If"
type textarea "x"
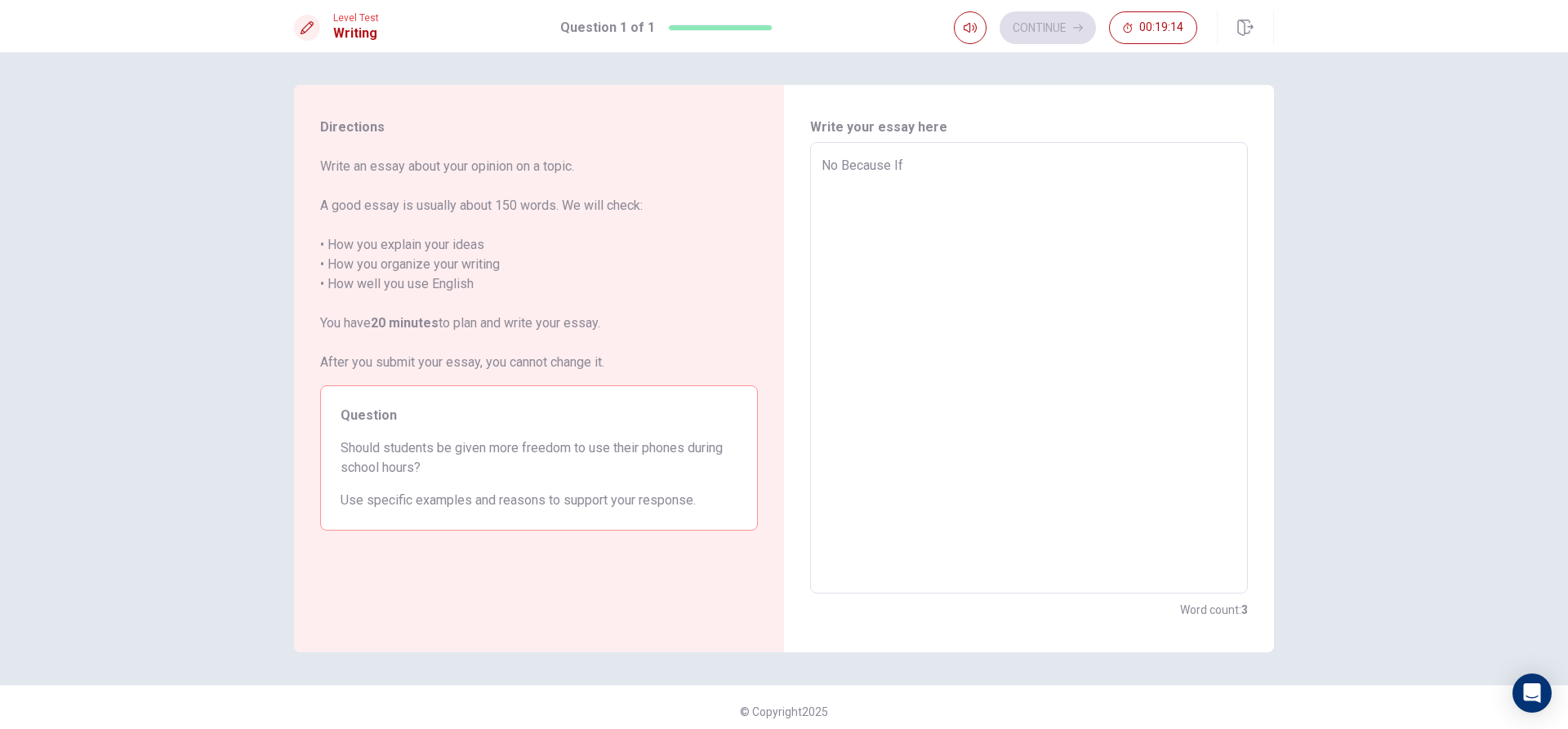
type textarea "No Because If t"
type textarea "x"
type textarea "No Because If th"
type textarea "x"
type textarea "No Because If the"
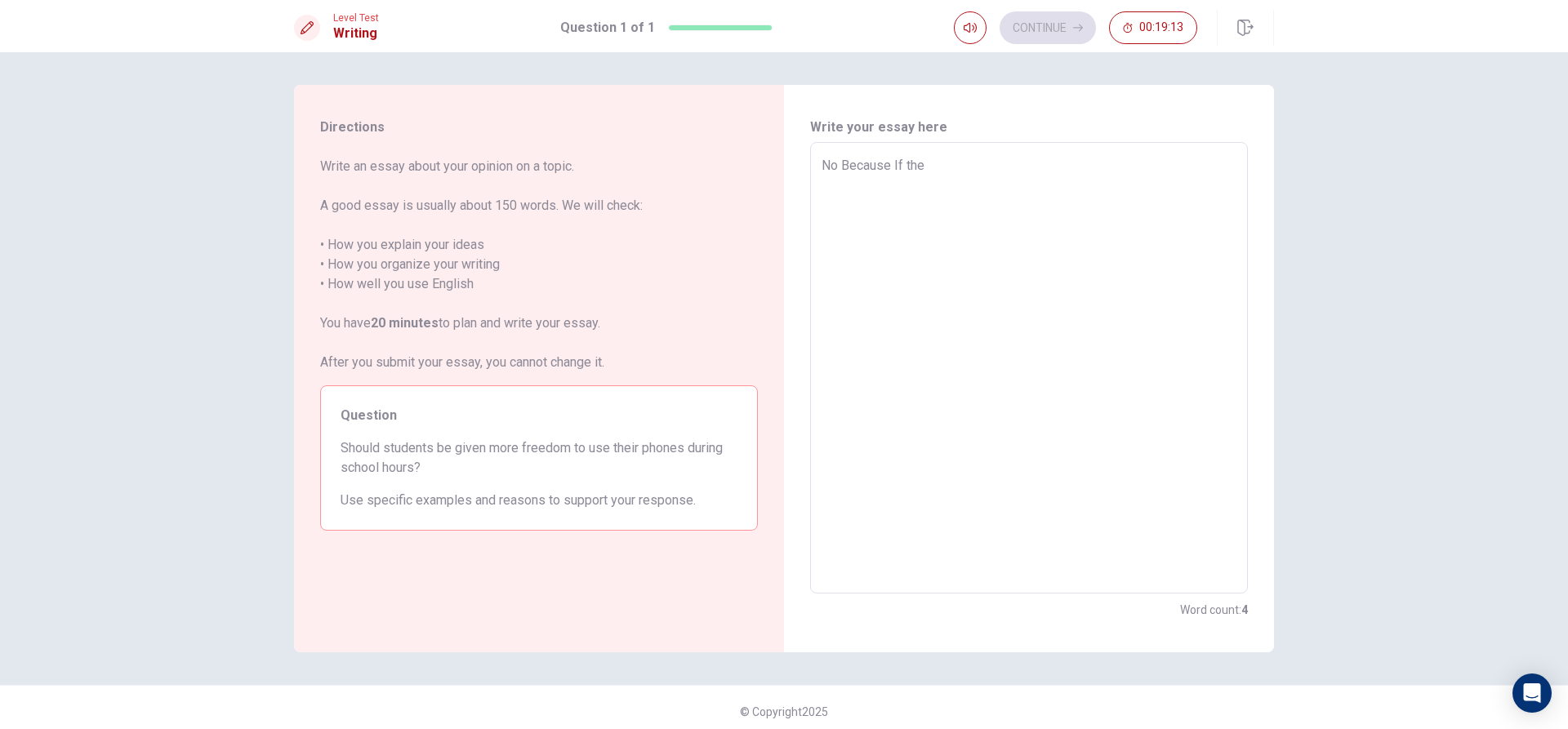
type textarea "x"
type textarea "No Because If they"
type textarea "x"
type textarea "No Because If they"
type textarea "x"
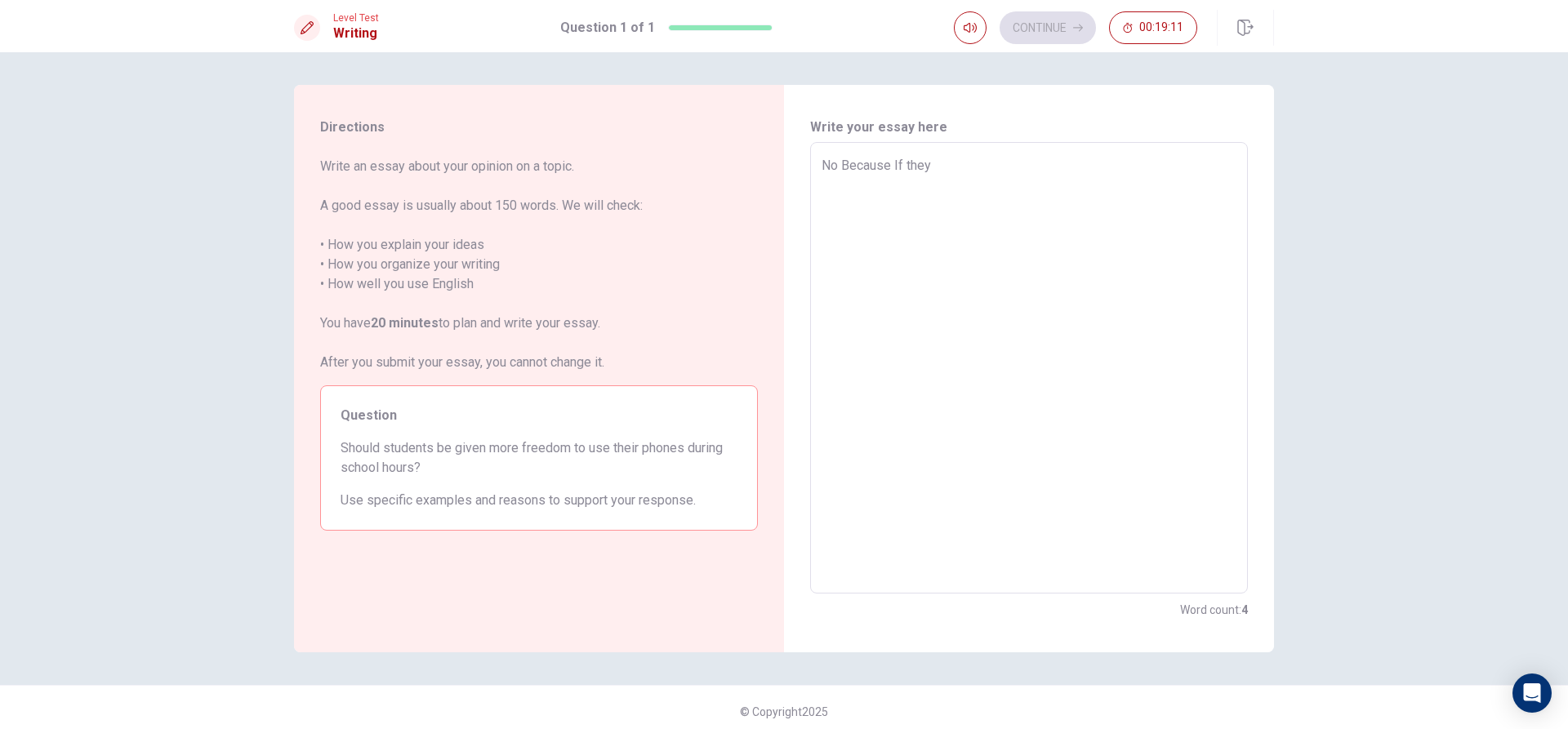
type textarea "No Because If they u"
type textarea "x"
type textarea "No Because If they us"
type textarea "x"
type textarea "No Because If they use"
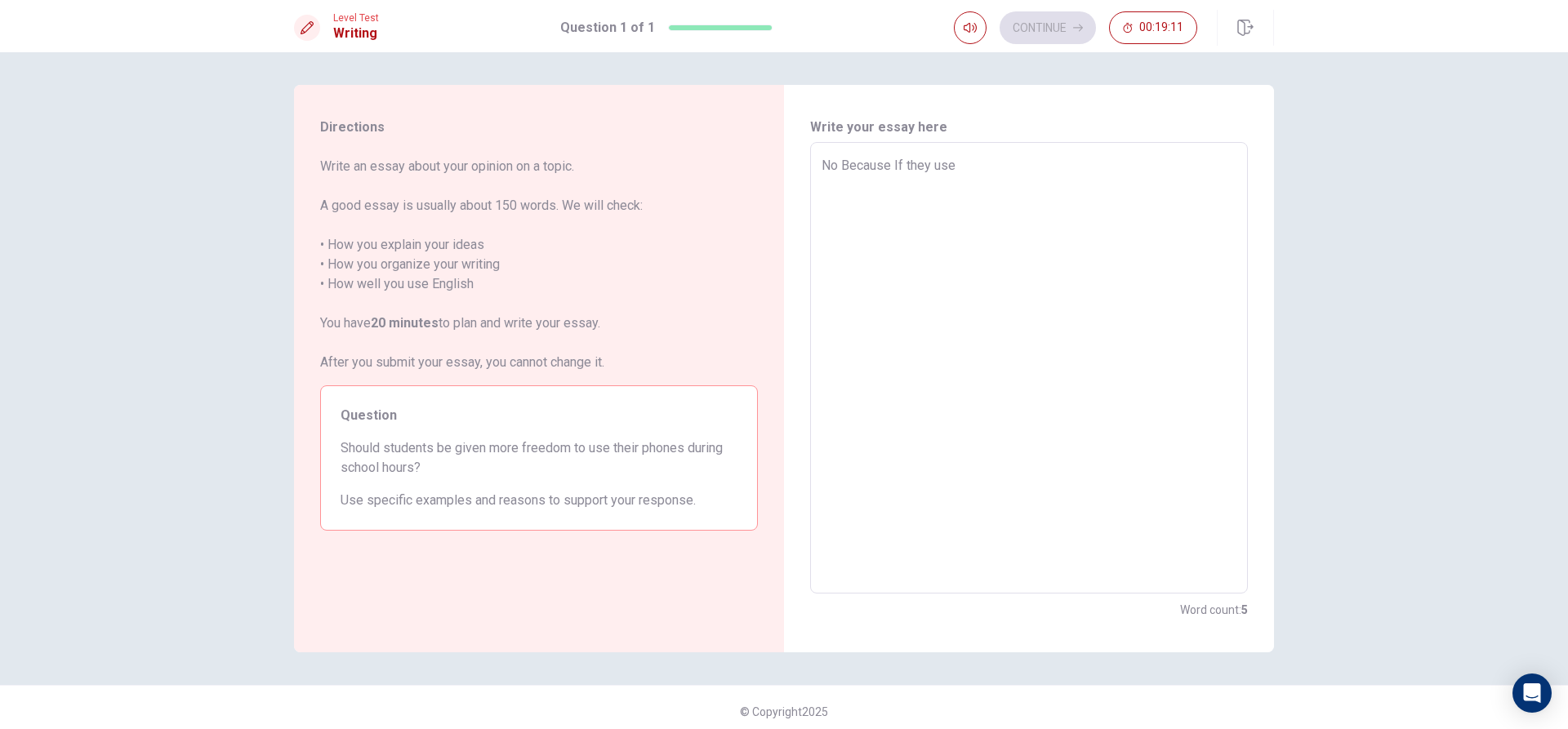
type textarea "x"
type textarea "No Because If they use"
type textarea "x"
type textarea "No Because If they use t"
type textarea "x"
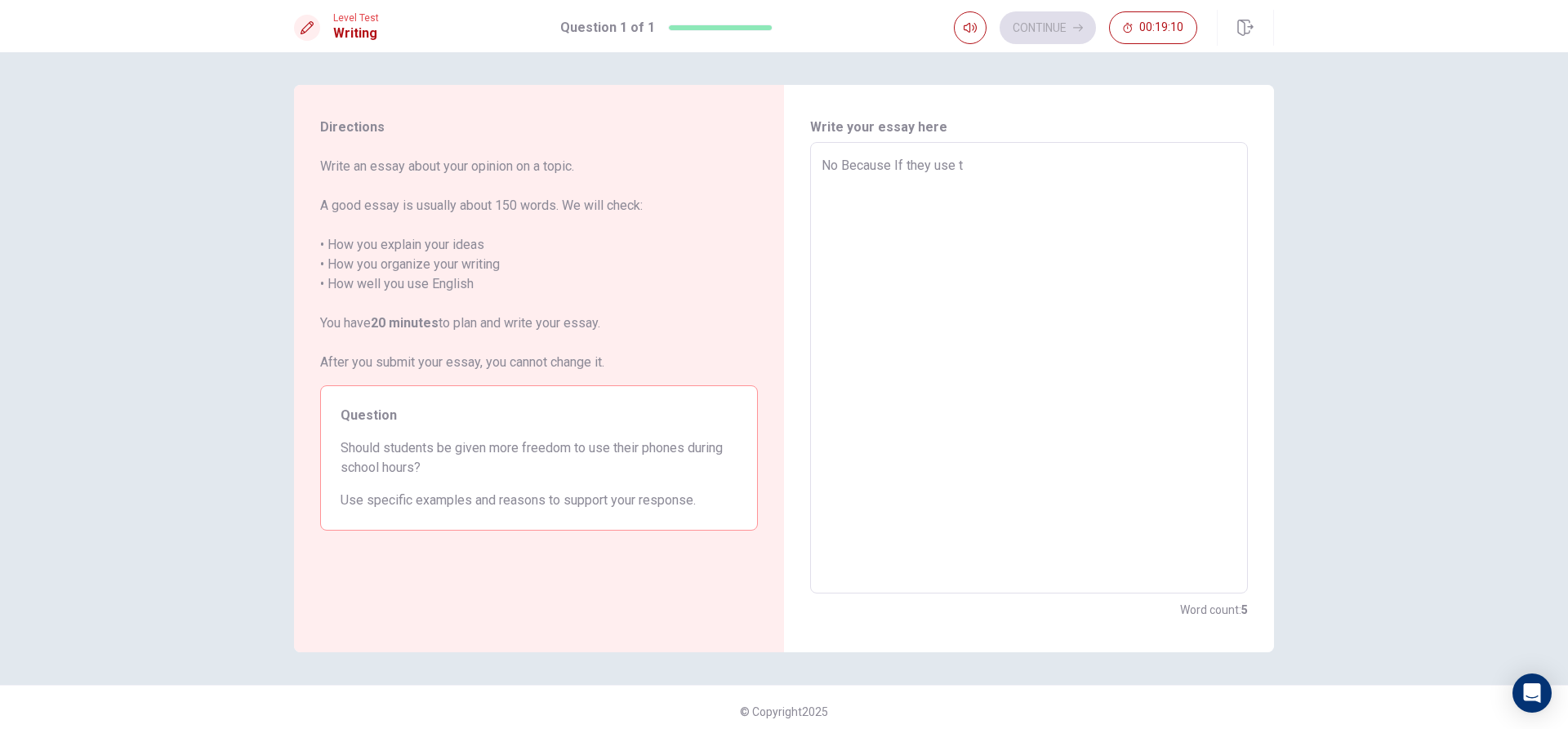
type textarea "No Because If they use th"
type textarea "x"
type textarea "No Because If they use thi"
type textarea "x"
type textarea "No Because If they use thie"
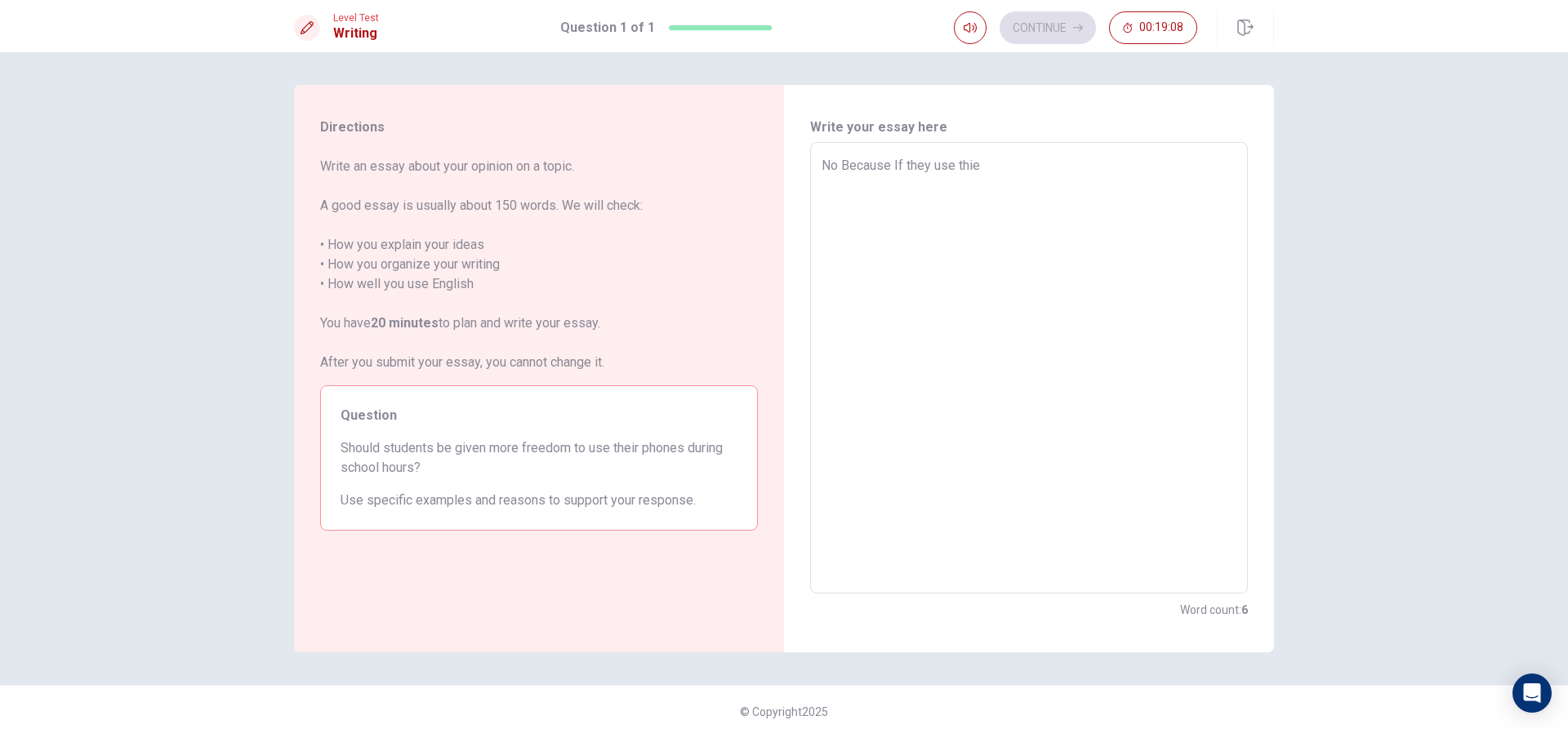
type textarea "x"
type textarea "No Because If they use thier"
type textarea "x"
type textarea "No Because If they use thie"
type textarea "x"
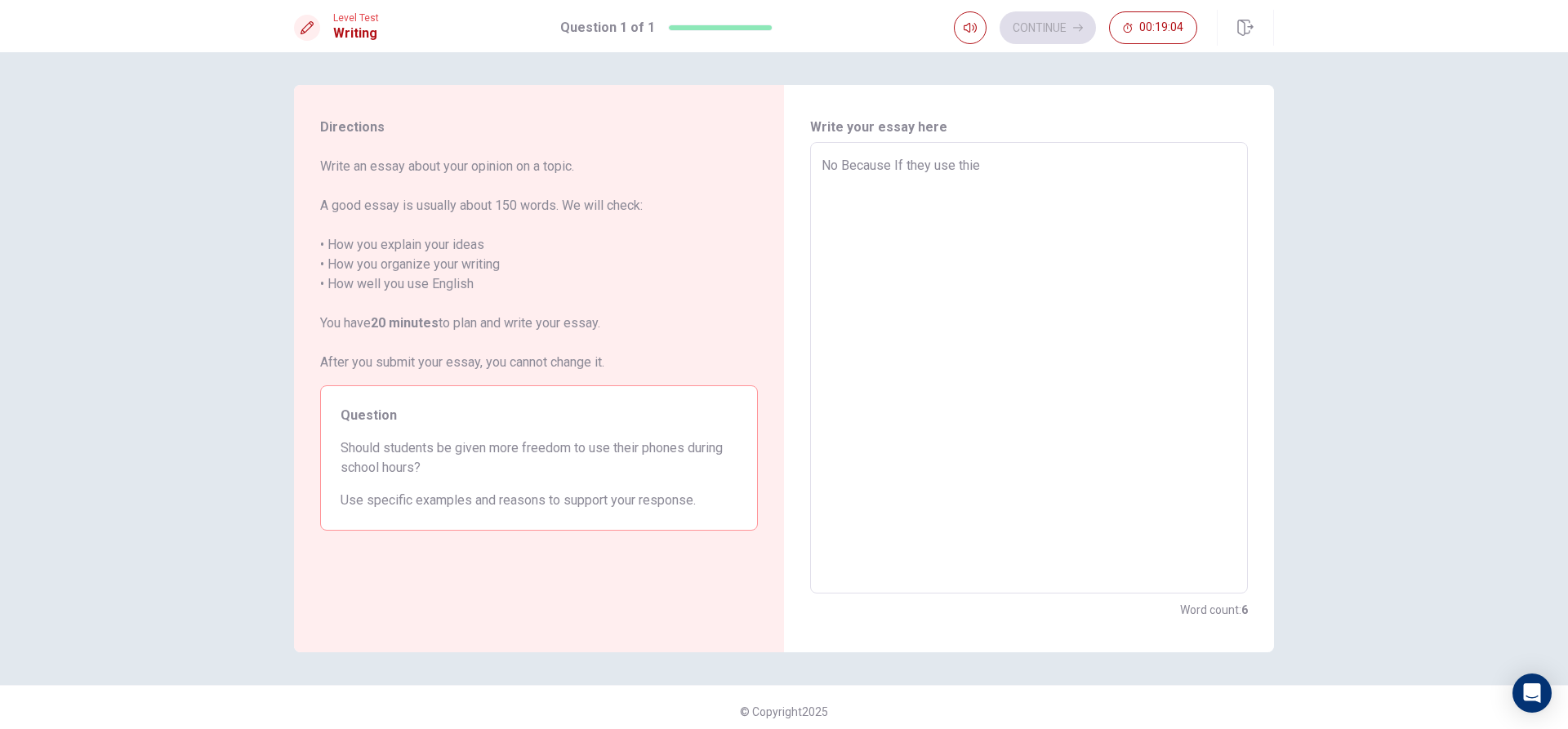
type textarea "No Because If they use thi"
type textarea "x"
type textarea "No Because If they use thir"
type textarea "x"
type textarea "No Because If they use thire"
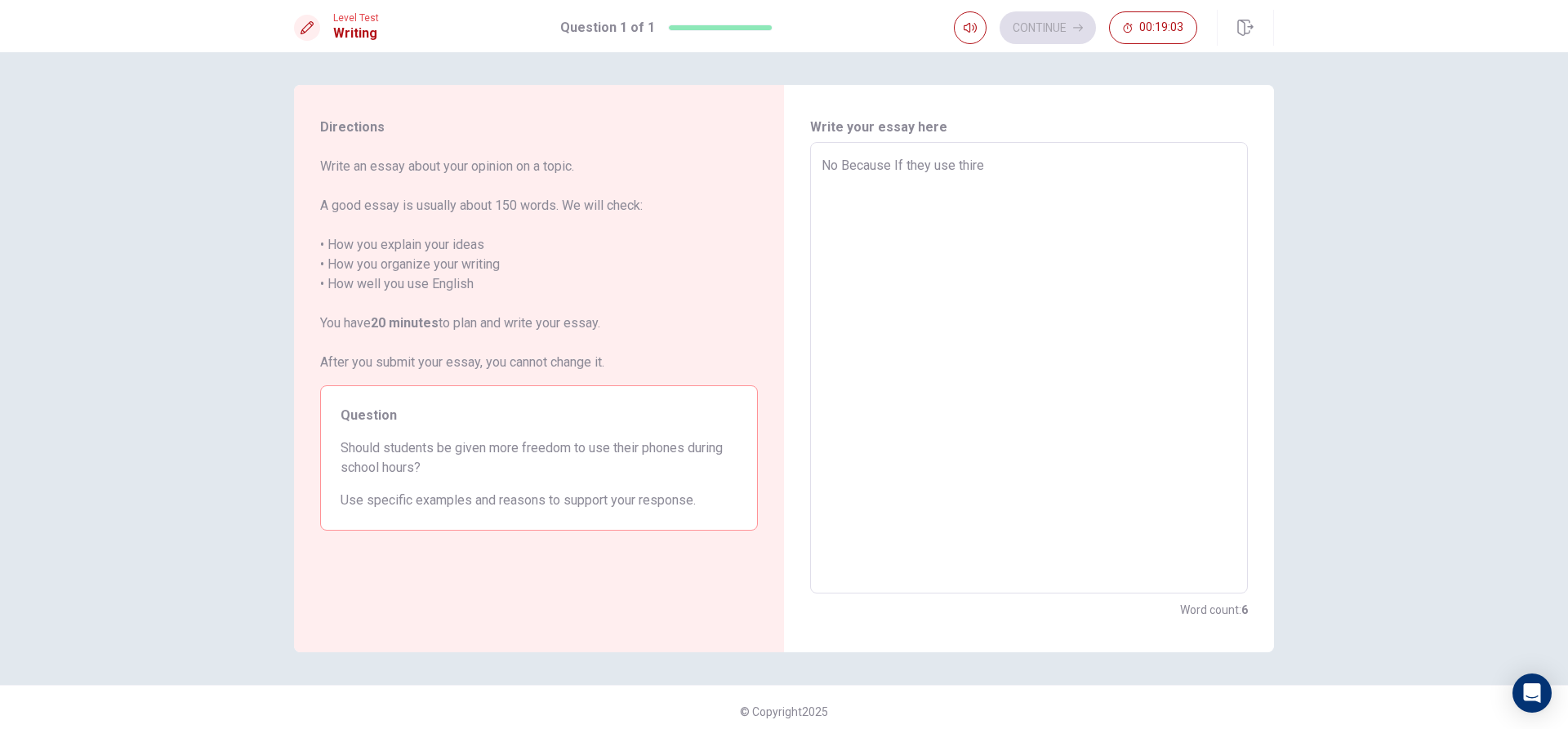
type textarea "x"
type textarea "No Because If they use thir"
type textarea "x"
type textarea "No Because If they use thi"
type textarea "x"
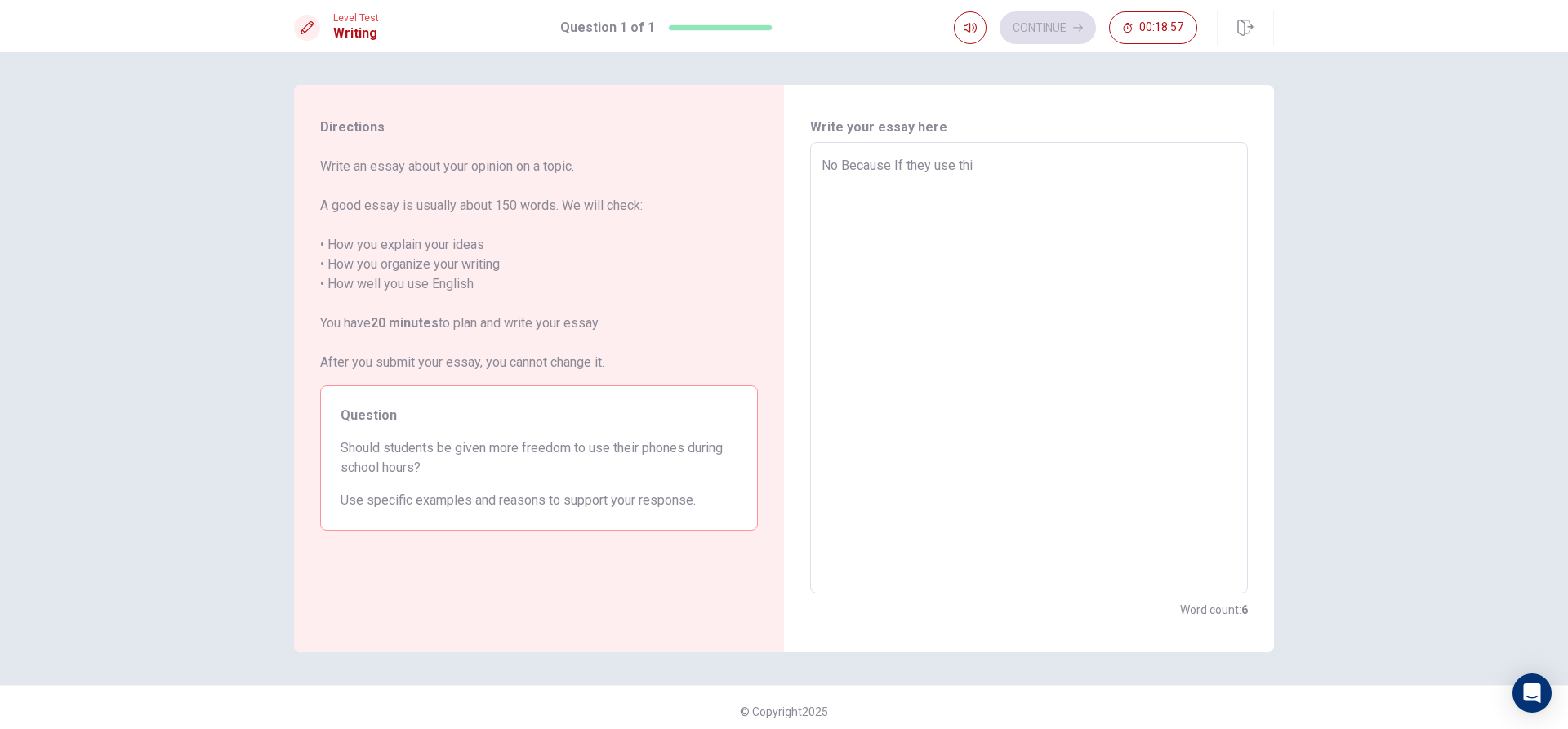
type textarea "No Because If they use thii"
type textarea "x"
type textarea "No Because If they use thiie"
type textarea "x"
type textarea "No Because If they use thiier"
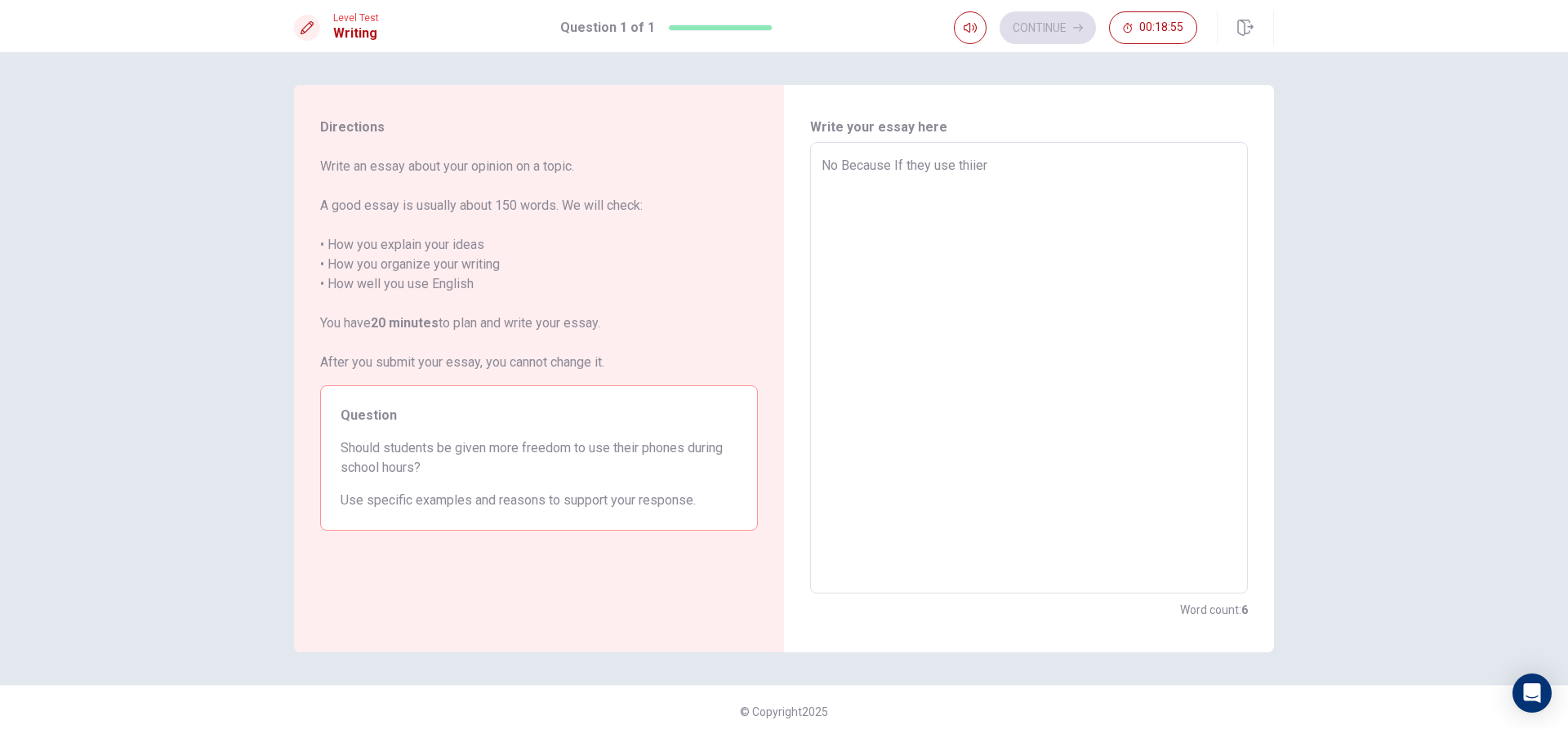
type textarea "x"
type textarea "No Because If they use thiie"
type textarea "x"
type textarea "No Because If they use thii"
type textarea "x"
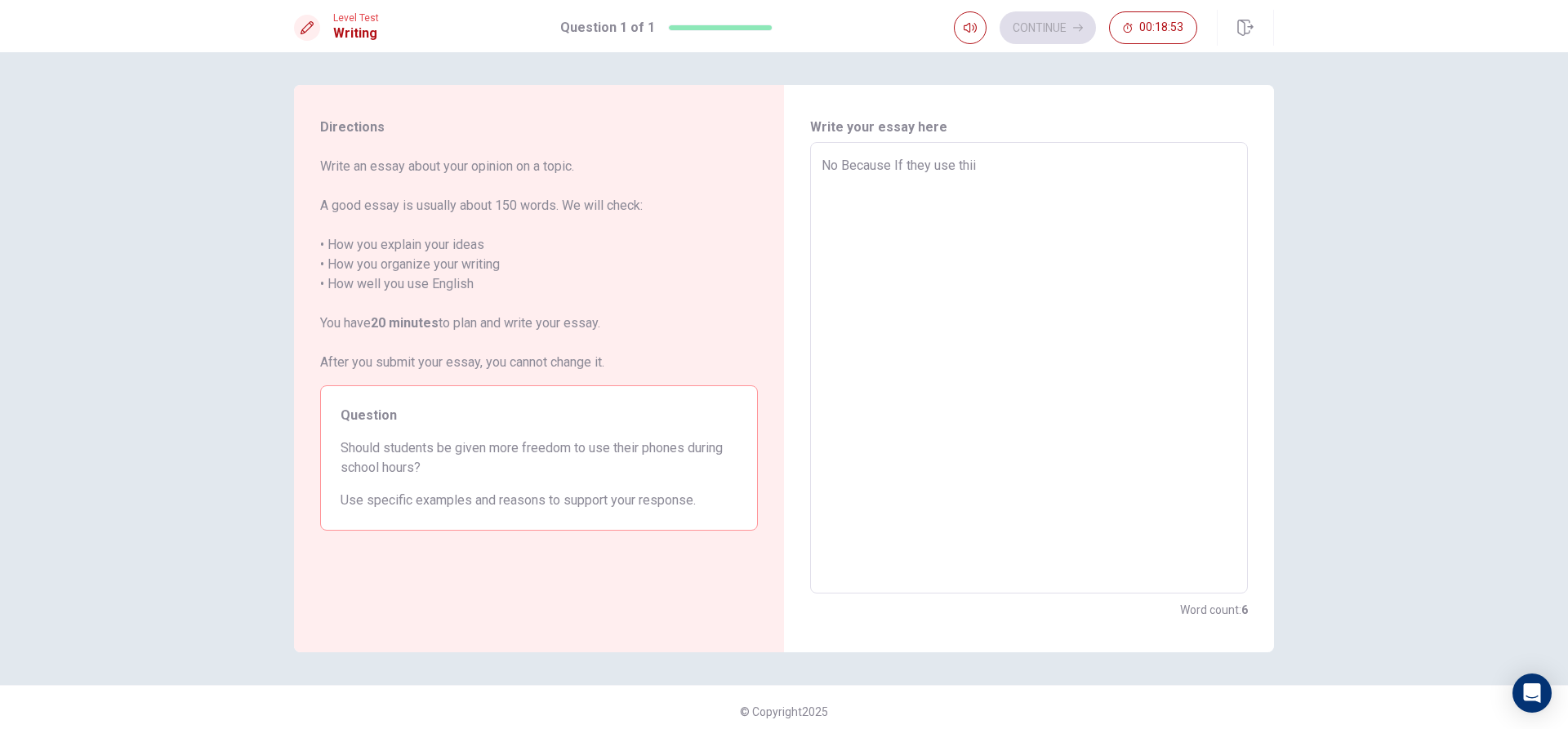
type textarea "No Because If they use thi"
type textarea "x"
type textarea "No Because If they use th"
type textarea "x"
type textarea "No Because If they use the"
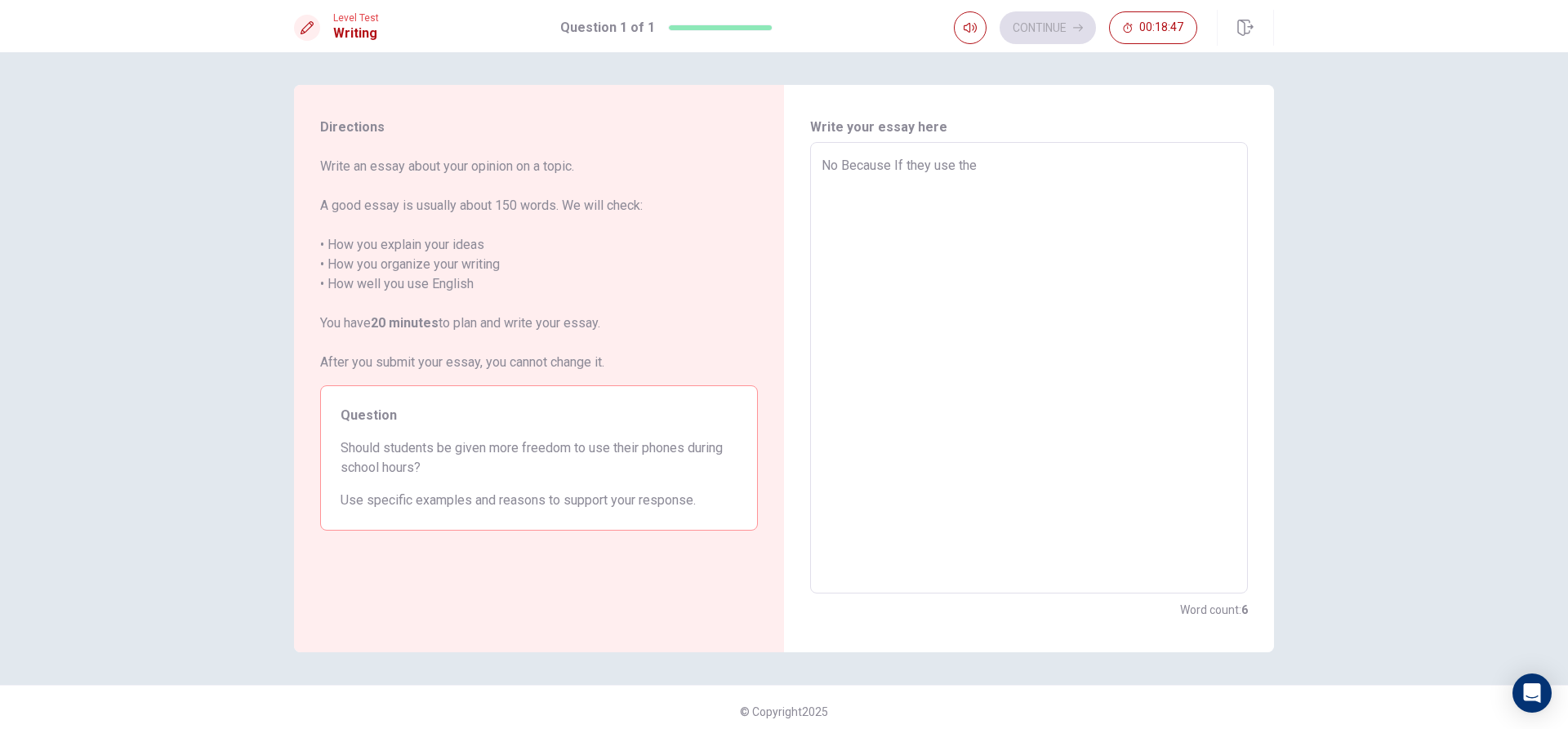
type textarea "x"
type textarea "No Because If they use thei"
type textarea "x"
type textarea "No Because If they use theit"
type textarea "x"
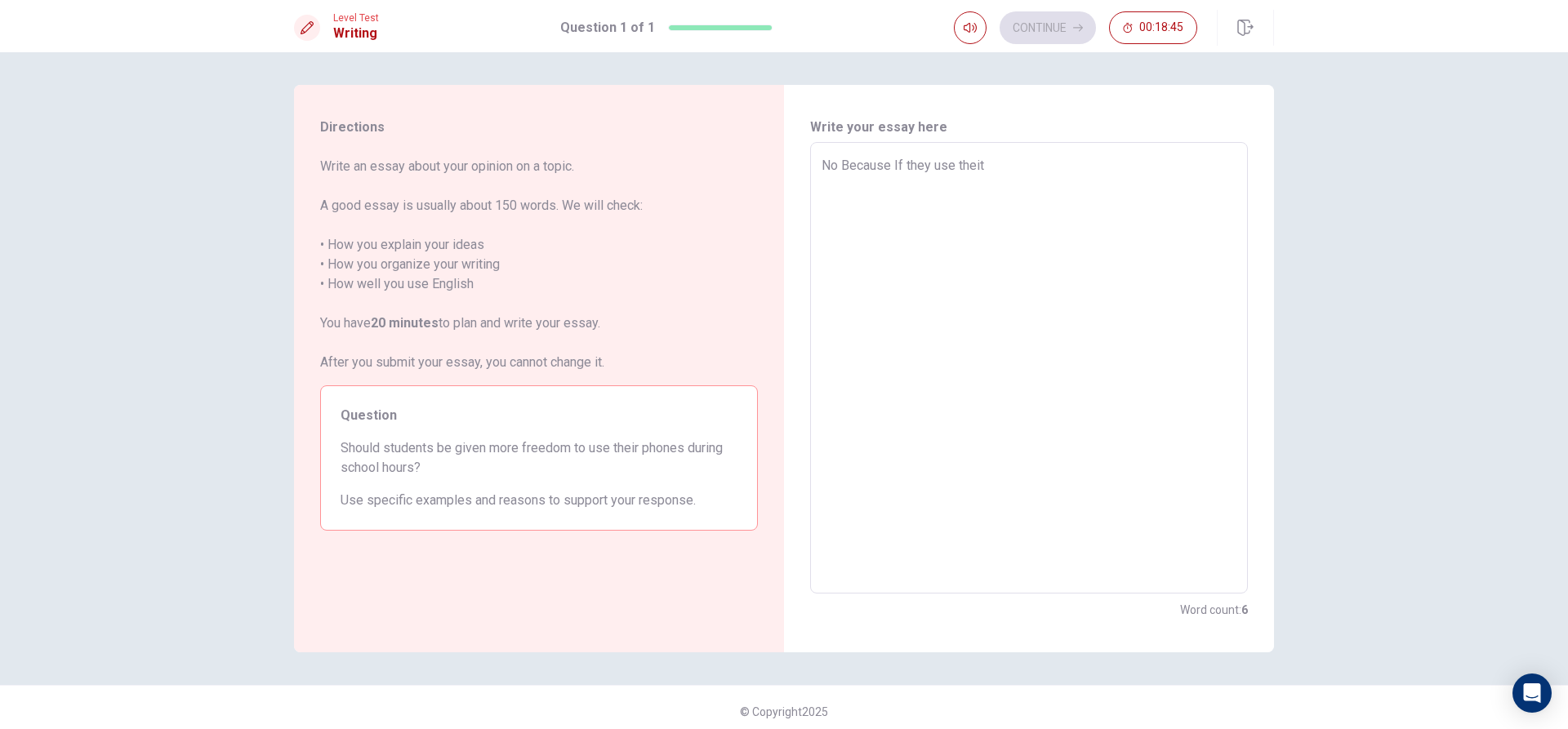
type textarea "No Because If they use thei"
type textarea "x"
type textarea "No Because If they use their"
type textarea "x"
type textarea "No Because If they use their"
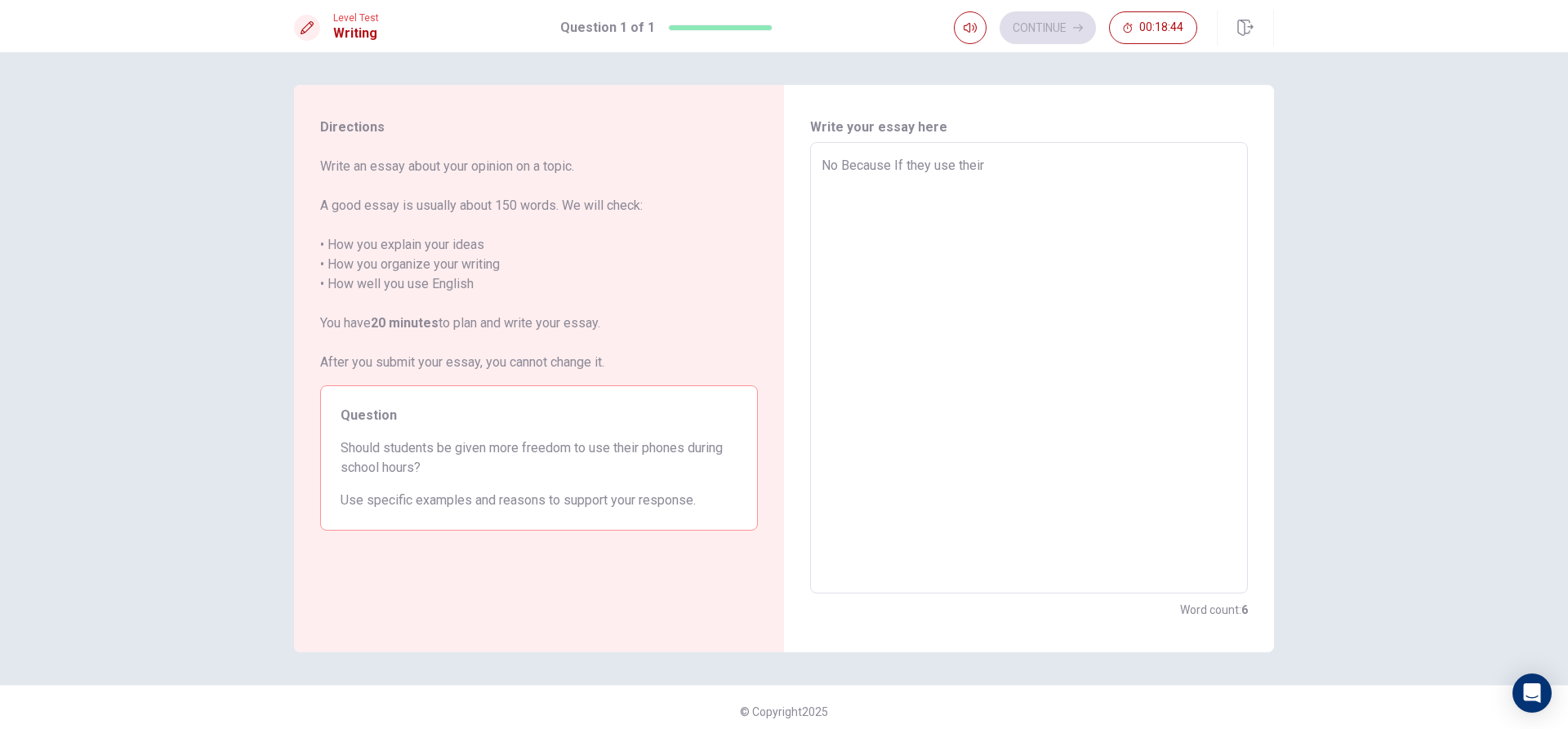
type textarea "x"
type textarea "No Because If they use their P"
type textarea "x"
type textarea "No Because If they use their Ph"
type textarea "x"
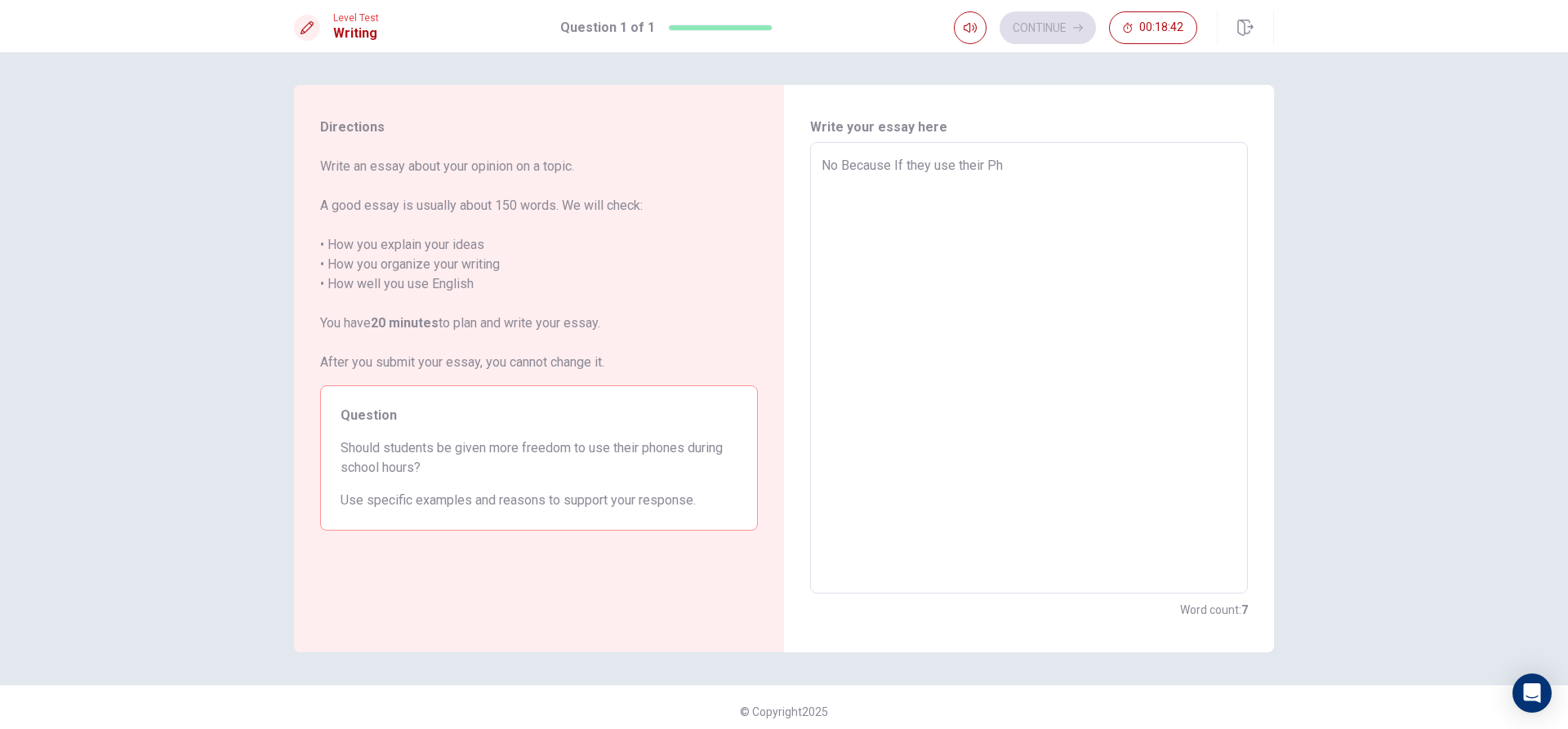
type textarea "No Because If they use their Pho"
type textarea "x"
type textarea "No Because If they use their Phon"
type textarea "x"
type textarea "No Because If they use their Phone"
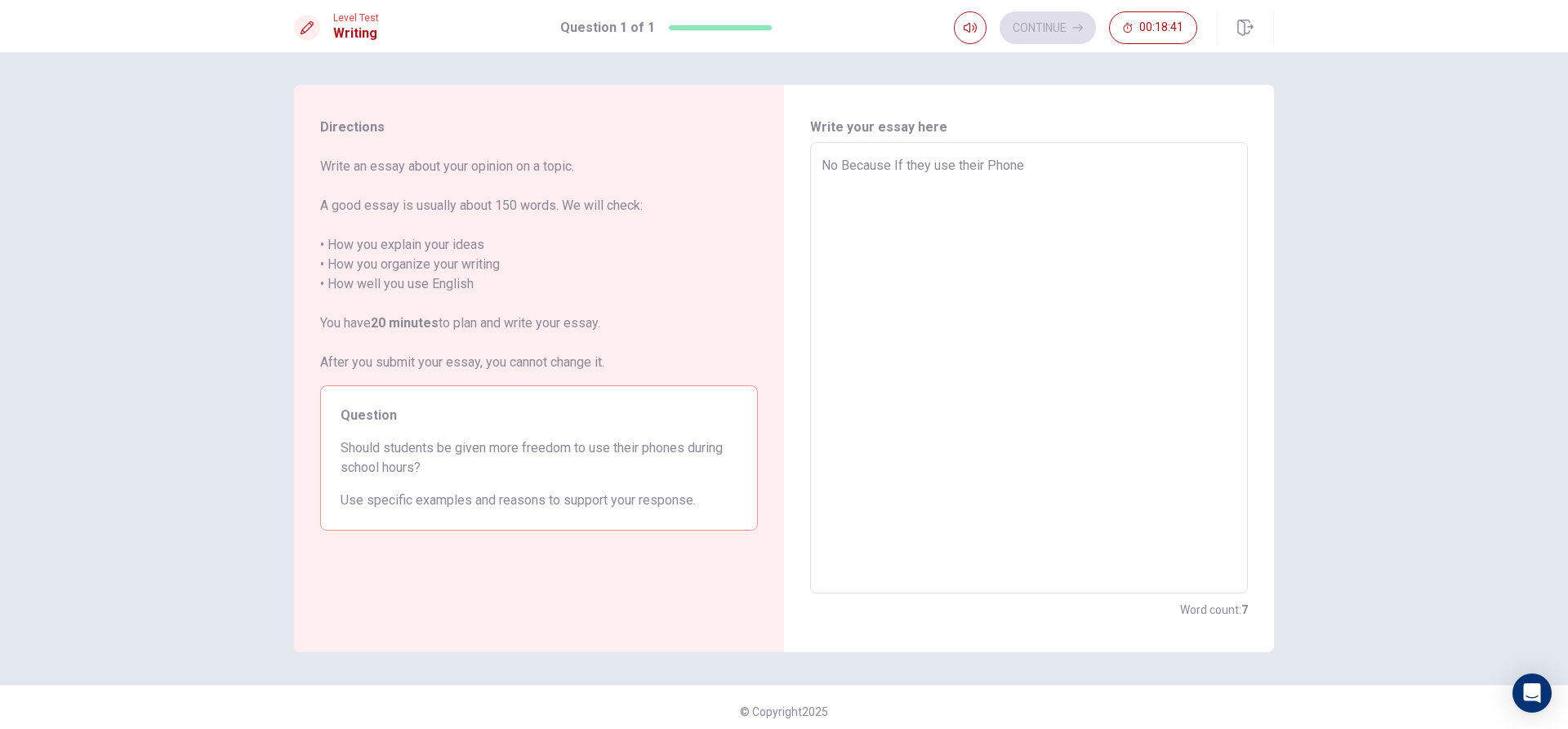
type textarea "x"
type textarea "No Because If they use their Phone"
type textarea "x"
type textarea "No Because If they use their Phone t"
type textarea "x"
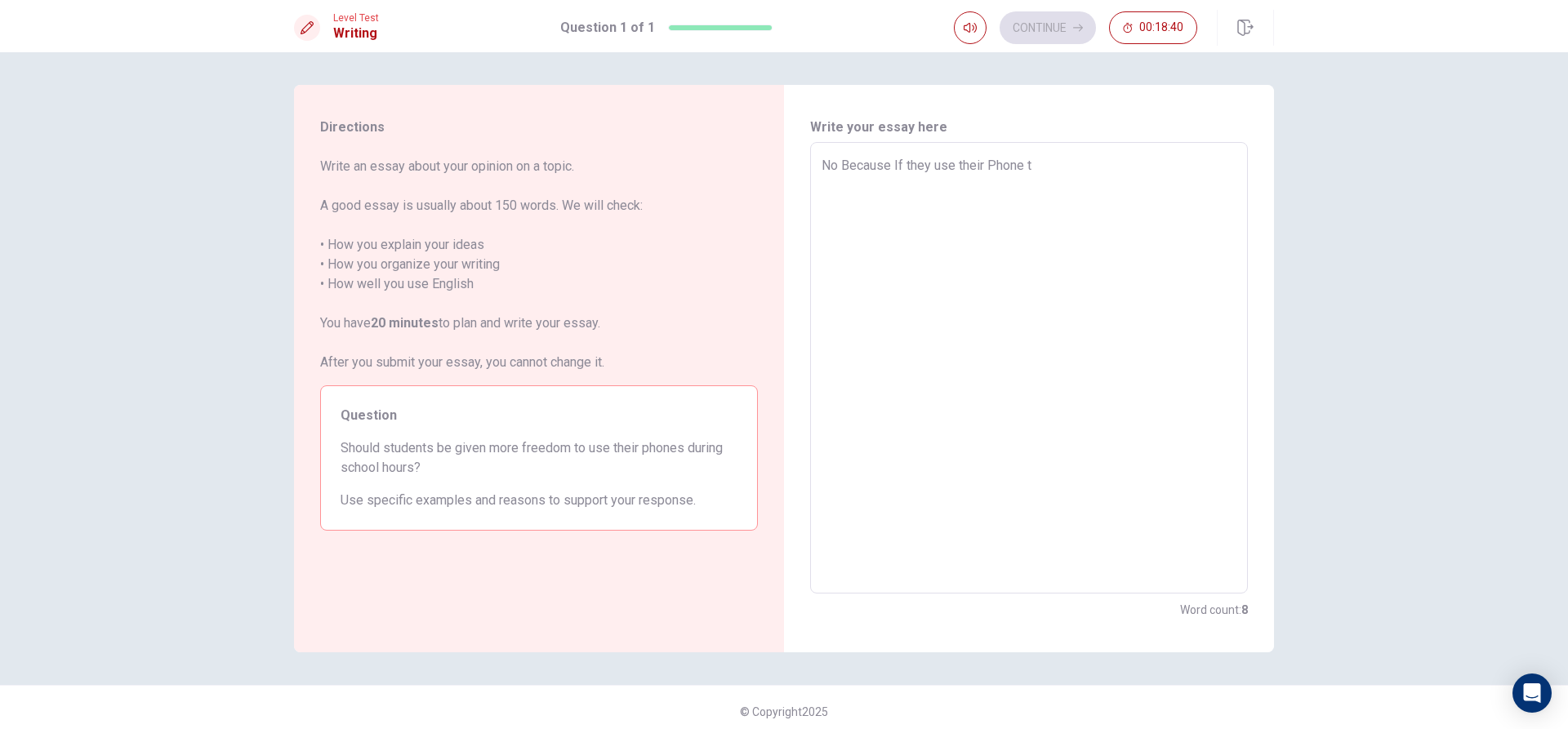
type textarea "No Because If they use their Phone to"
type textarea "x"
type textarea "No Because If they use their Phone too"
type textarea "x"
type textarea "No Because If they use their Phone too"
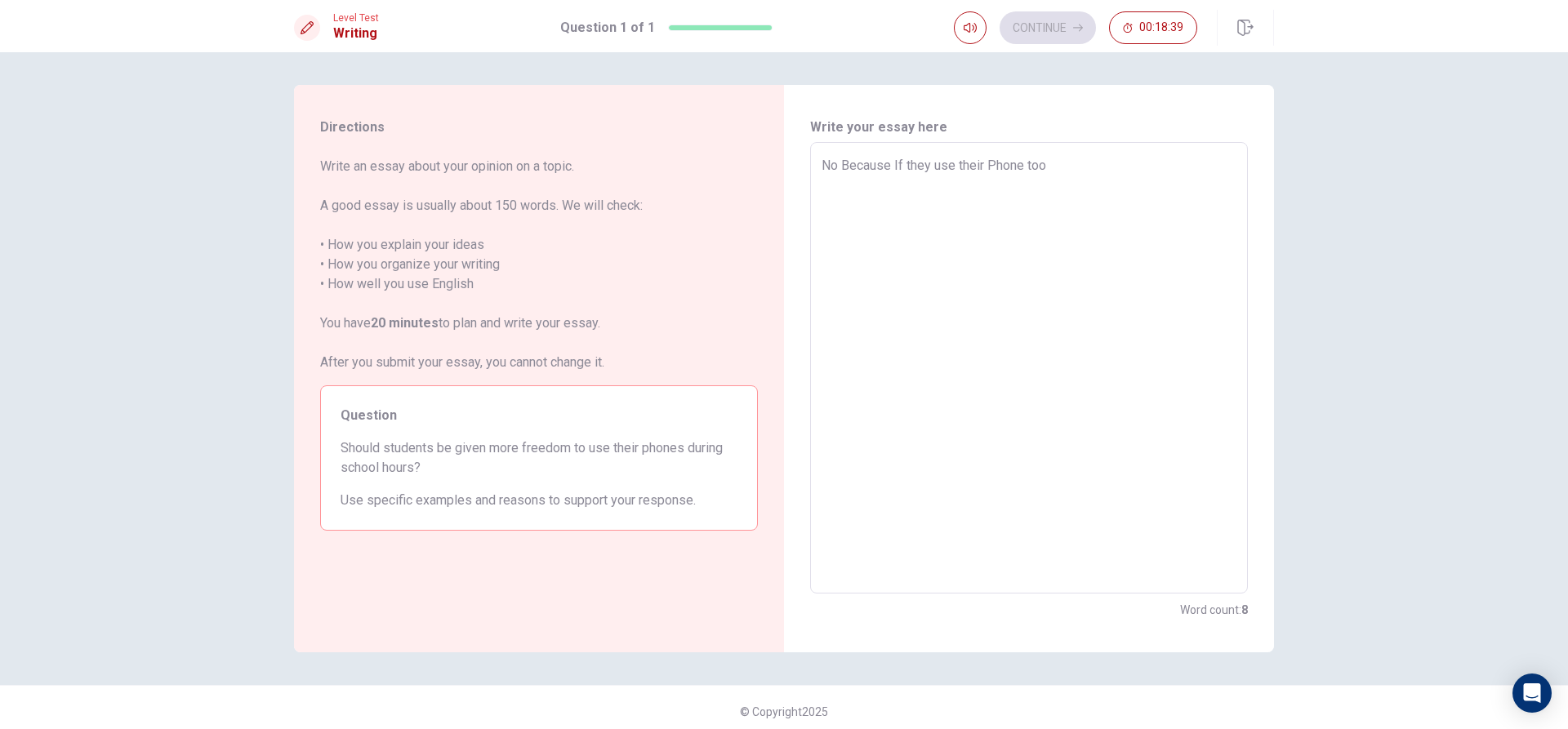
type textarea "x"
type textarea "No Because If they use their Phone too m"
type textarea "x"
type textarea "No Because If they use their Phone too mu"
type textarea "x"
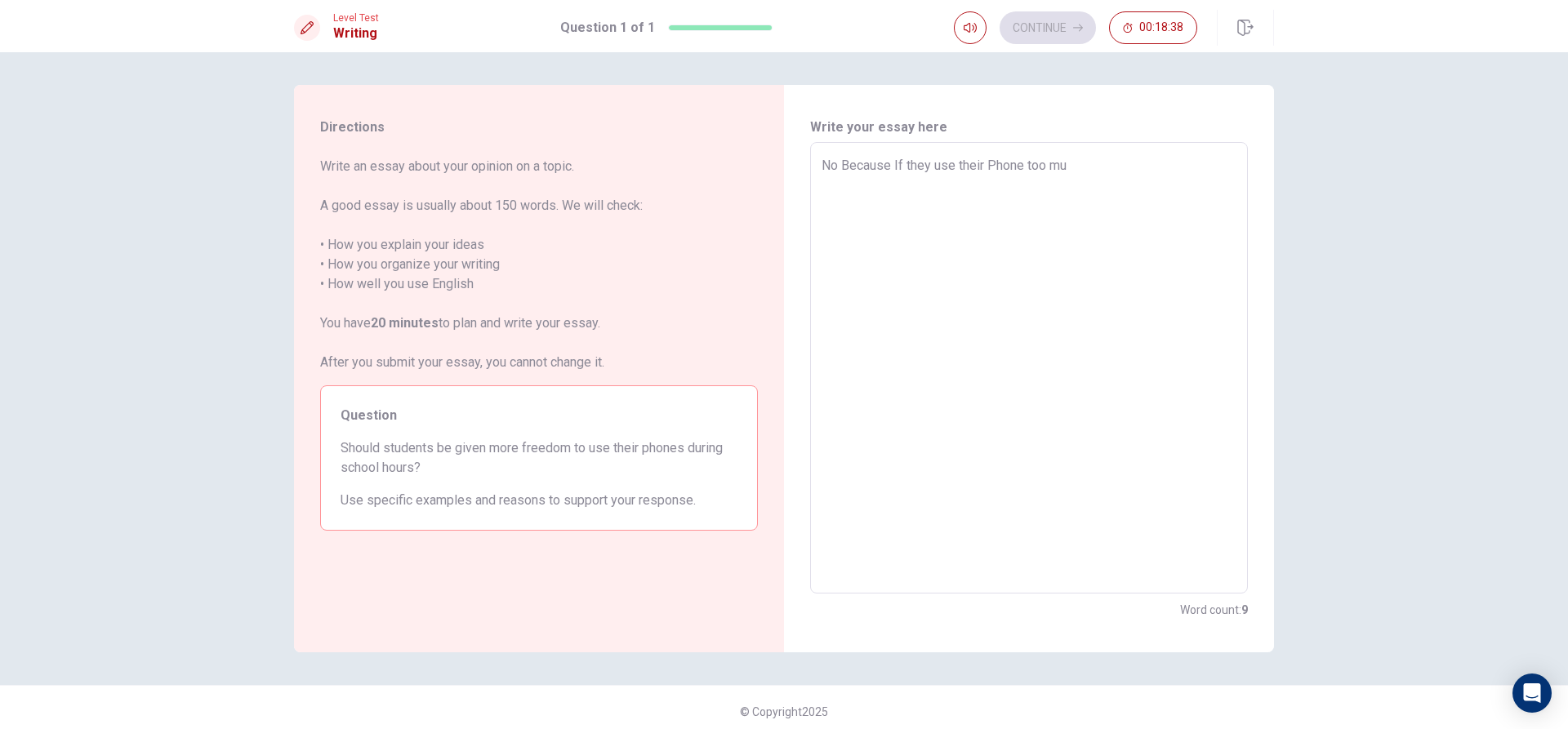
type textarea "No Because If they use their Phone too muc"
type textarea "x"
type textarea "No Because If they use their Phone too much"
click at [886, 163] on textarea "No Because If they use their Phone too much" at bounding box center [1028, 367] width 414 height 424
type textarea "x"
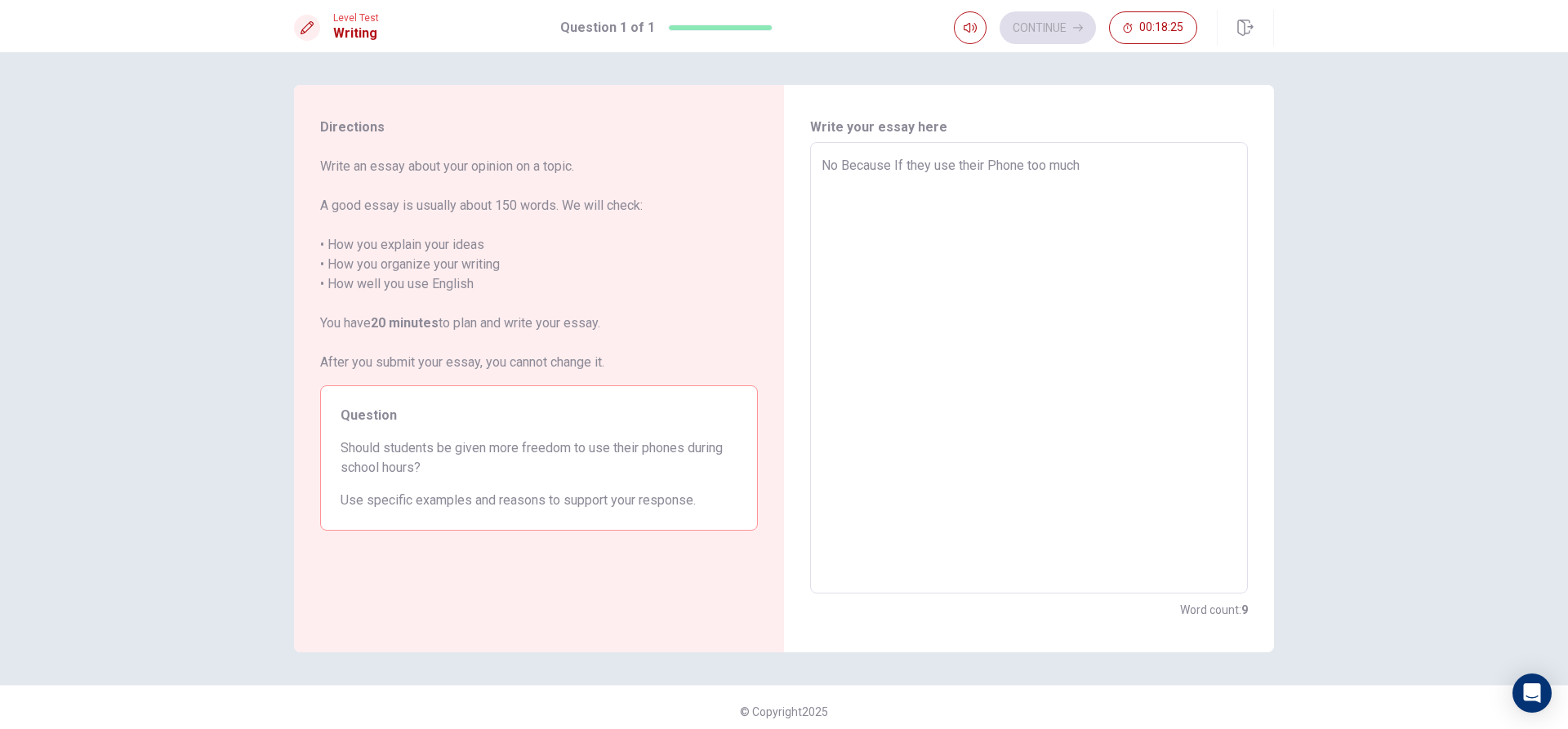
type textarea "No Because. If they use their Phone too much"
click at [1082, 168] on textarea "No Because. If they use their Phone too much" at bounding box center [1028, 367] width 414 height 424
type textarea "x"
type textarea "No Because. If they use their Phone too much"
type textarea "x"
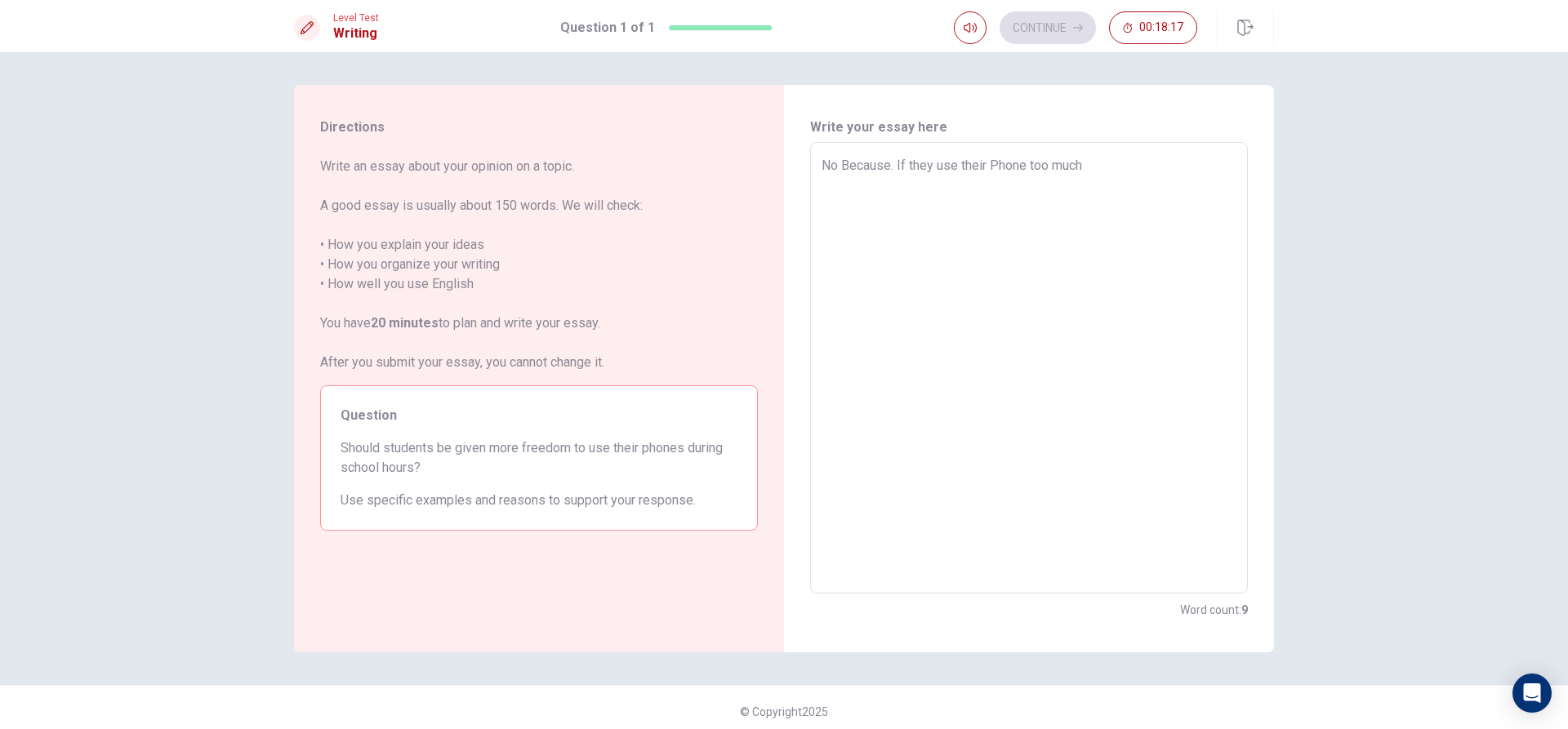
type textarea "No Because. If they use their Phone too much"
type textarea "x"
type textarea "No Because. If they use their Phone too much i"
type textarea "x"
type textarea "No Because. If they use their Phone too much it"
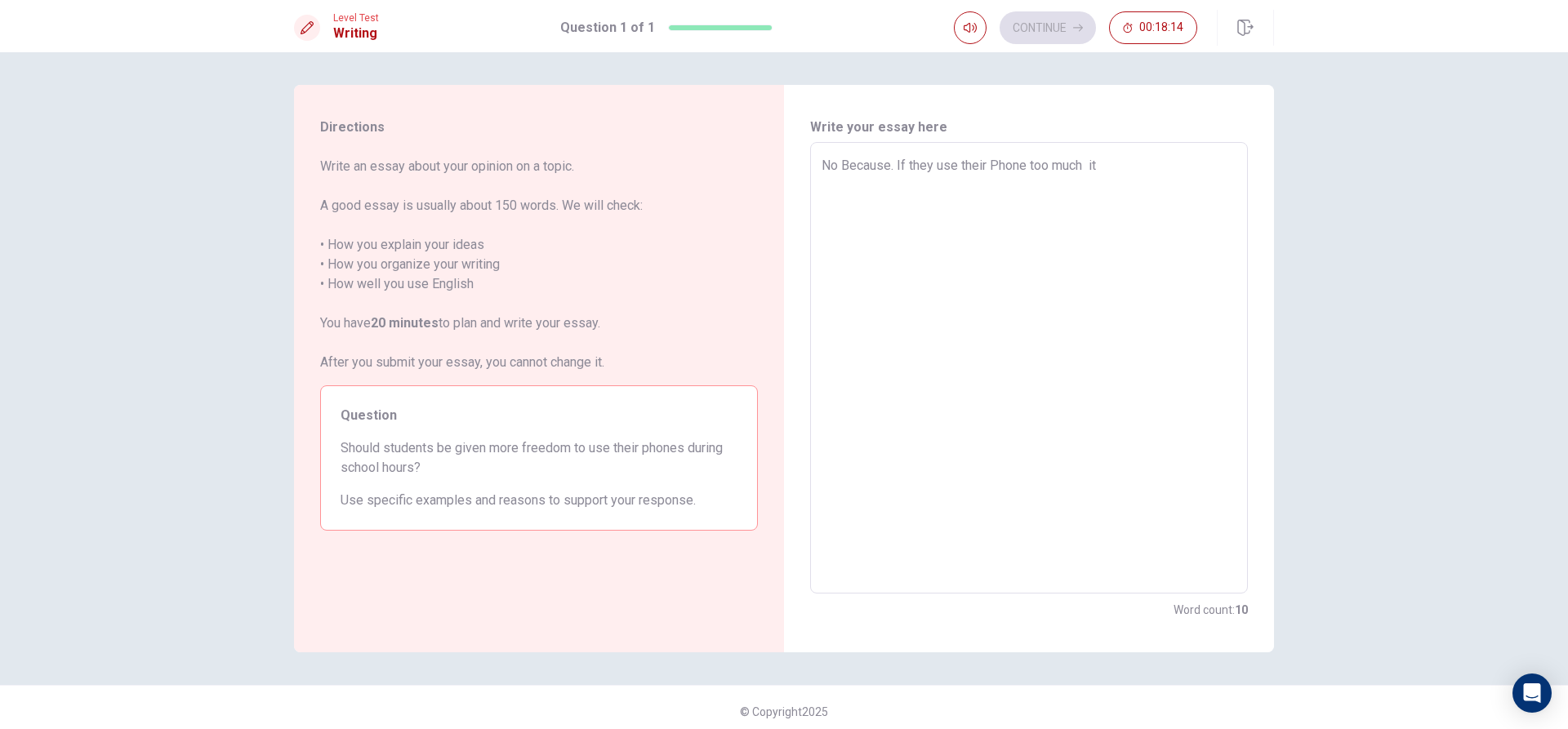
type textarea "x"
type textarea "No Because. If they use their Phone too much it"
type textarea "x"
type textarea "No Because. If they use their Phone too much it c"
type textarea "x"
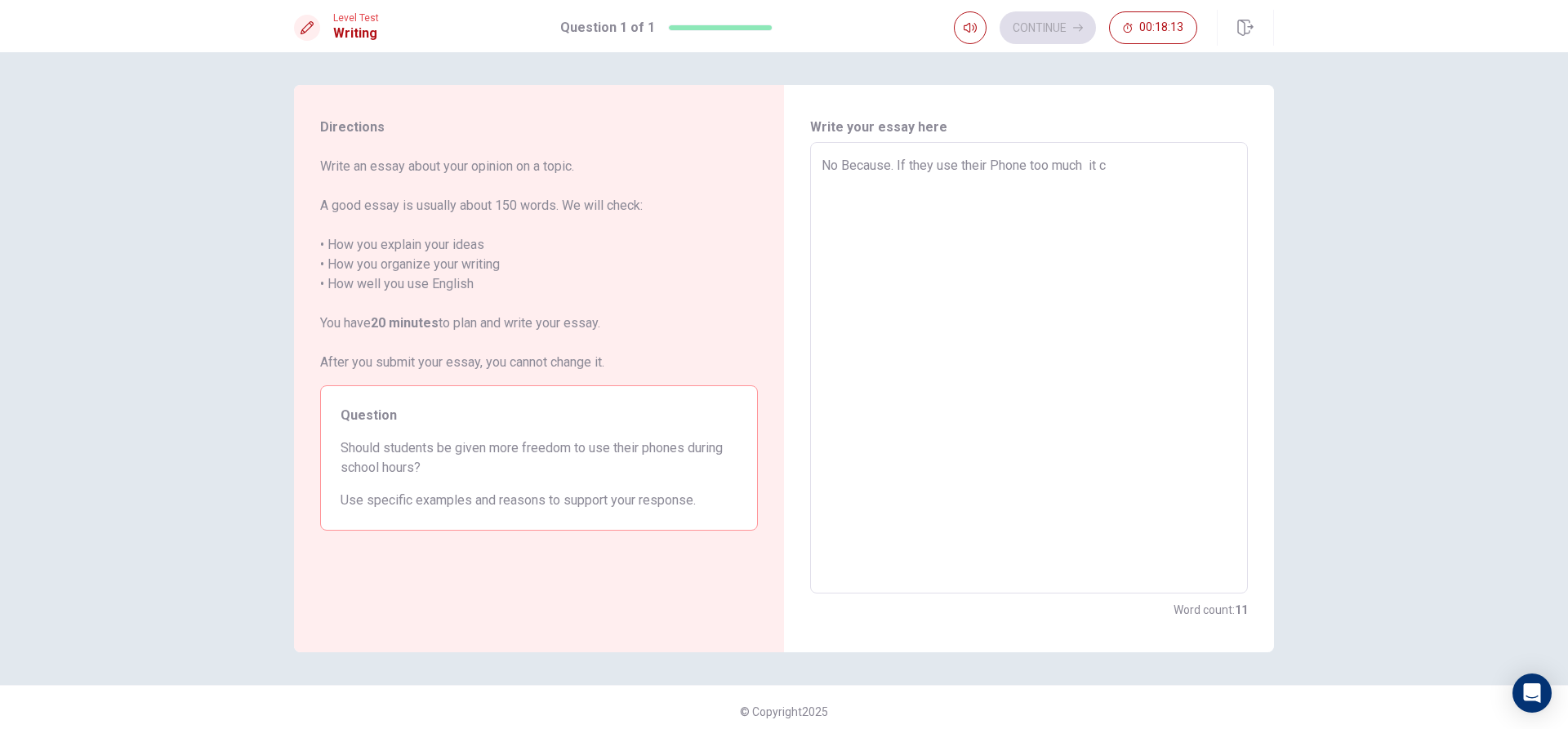
type textarea "No Because. If they use their Phone too much it ca"
type textarea "x"
type textarea "No Because. If they use their Phone too much it can"
type textarea "x"
type textarea "No Because. If they use their Phone too much it can"
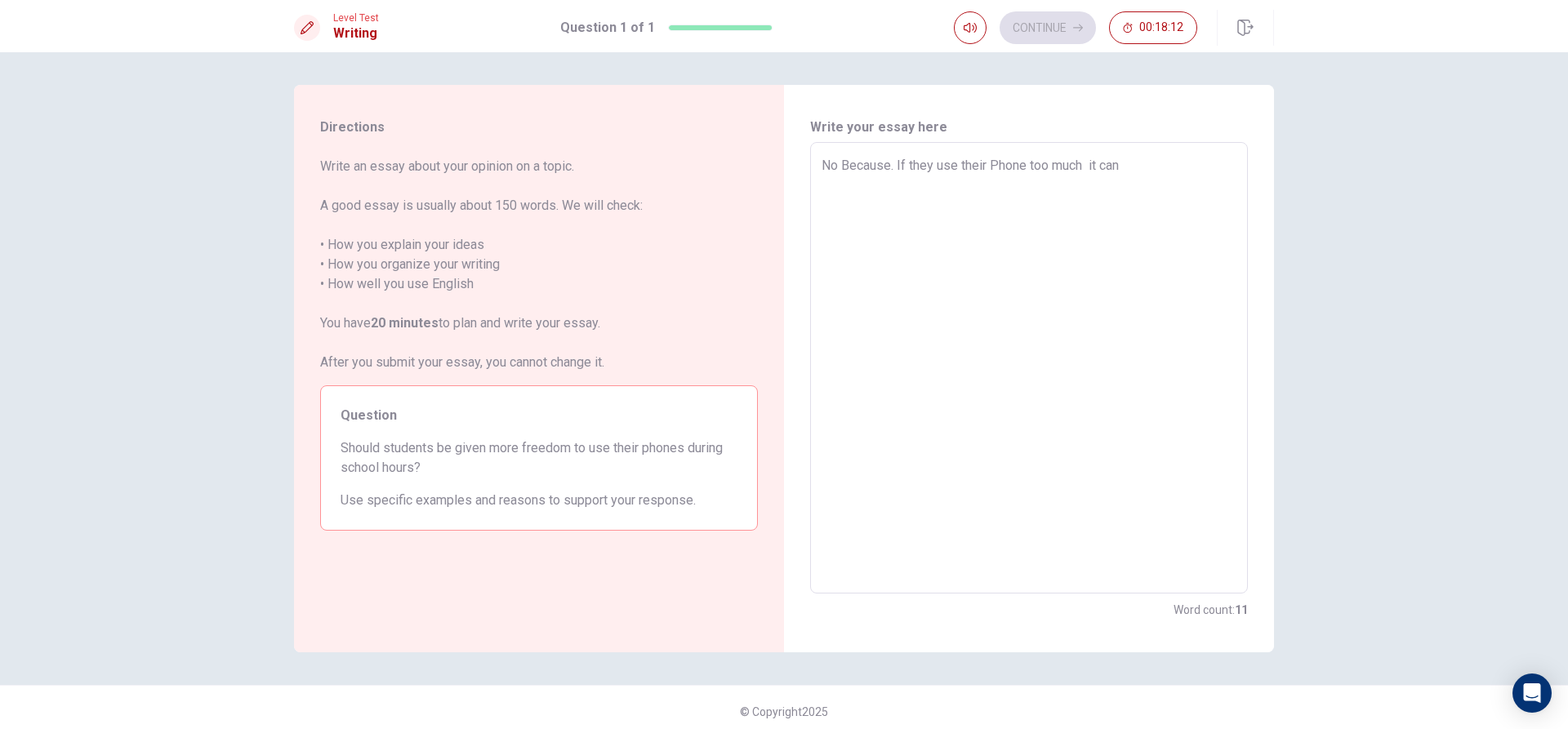
type textarea "x"
type textarea "No Because. If they use their Phone too much it can c"
type textarea "x"
type textarea "No Because. If they use their Phone too much it can ca"
type textarea "x"
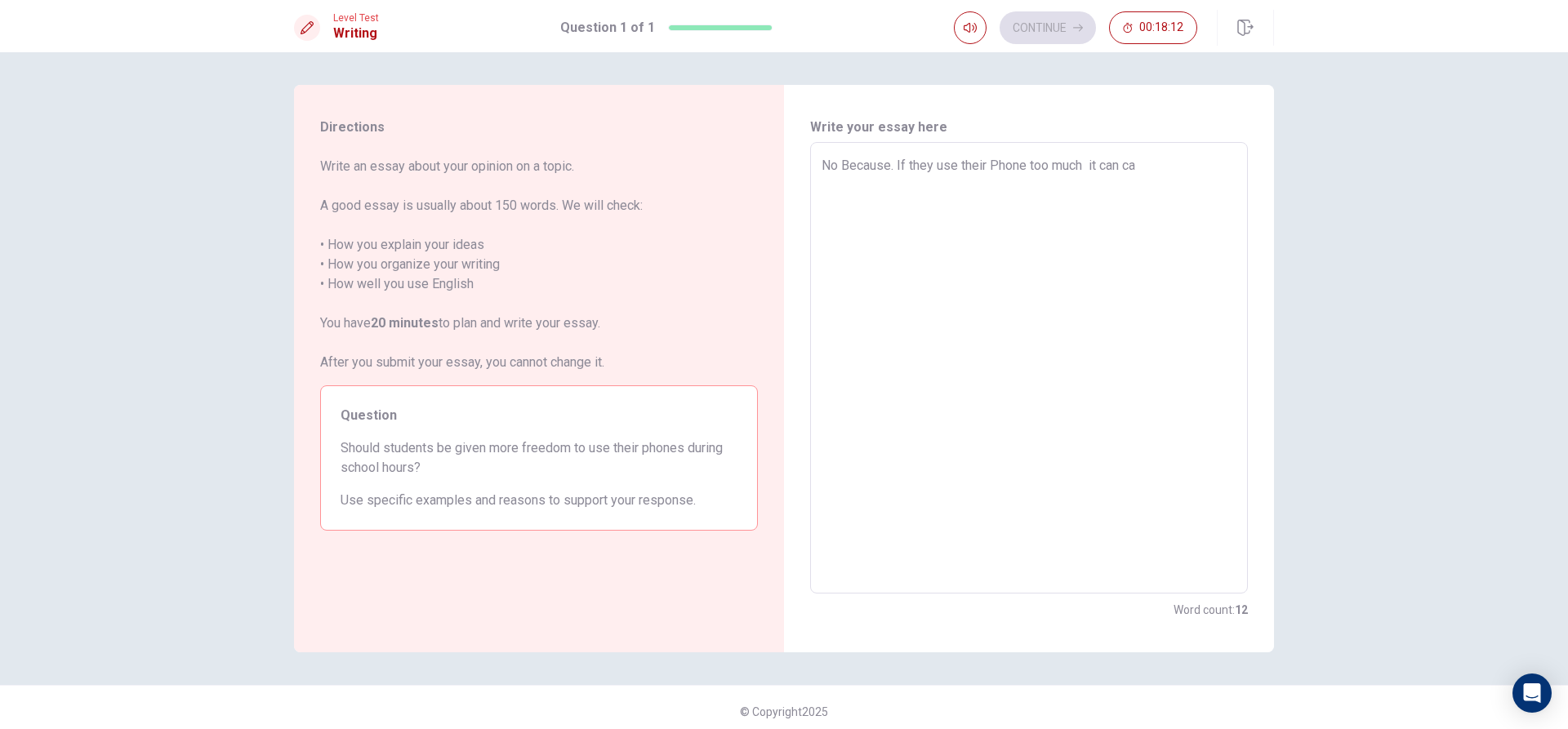
type textarea "No Because. If they use their Phone too much it can cau"
type textarea "x"
type textarea "No Because. If they use their Phone too much it can caus"
type textarea "x"
type textarea "No Because. If they use their Phone too much it can cause"
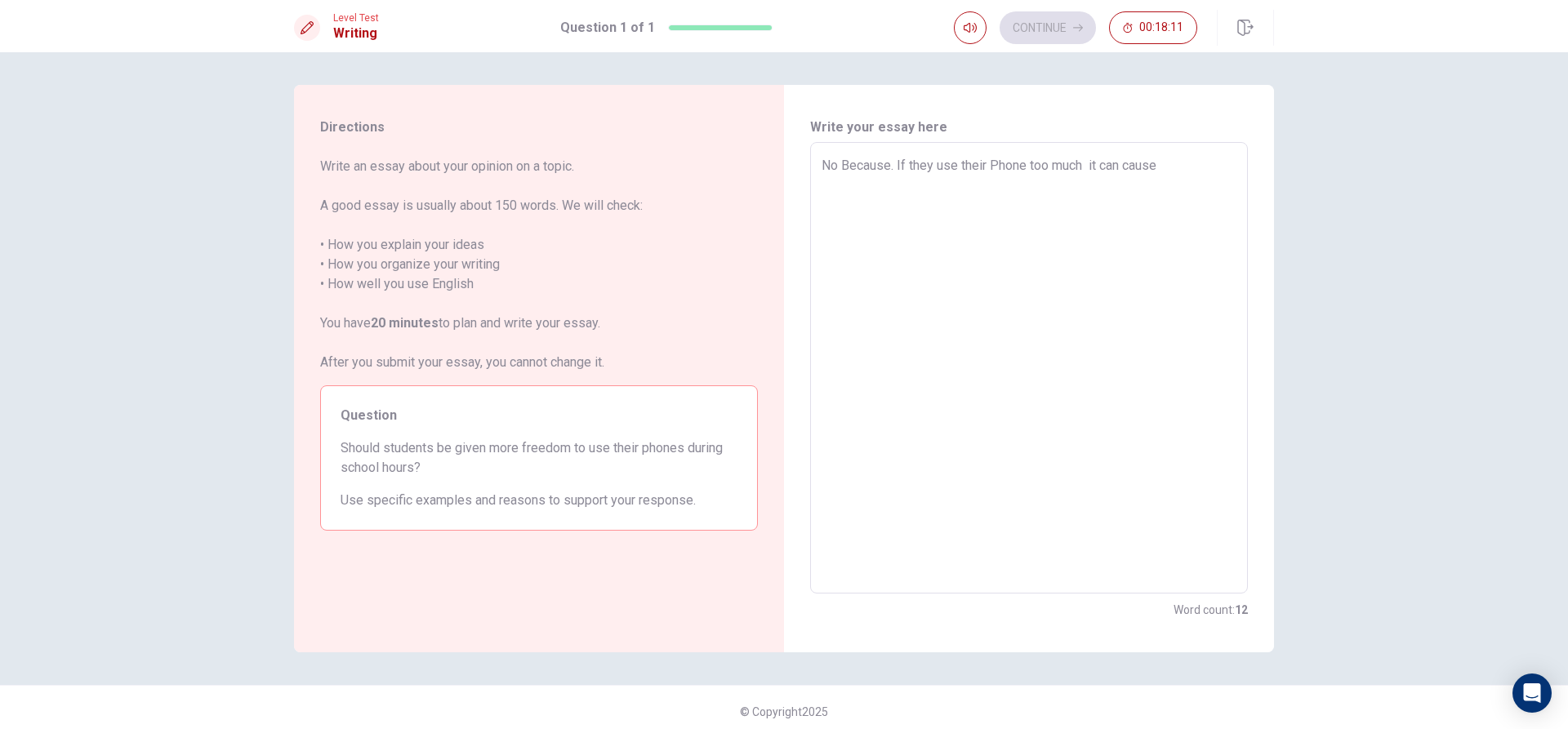
type textarea "x"
type textarea "No Because. If they use their Phone too much it can cause"
type textarea "x"
type textarea "No Because. If they use their Phone too much it can cause t"
type textarea "x"
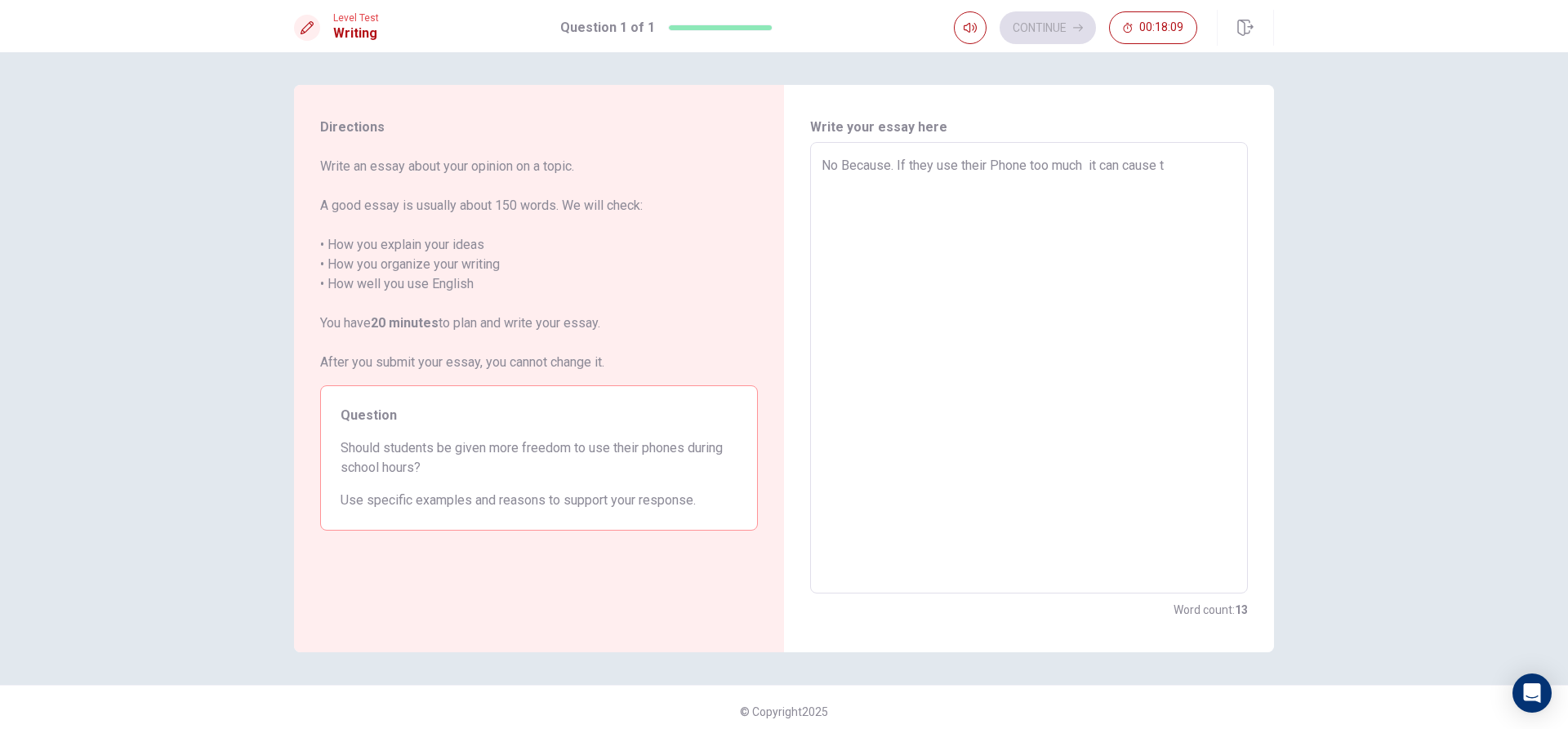
type textarea "No Because. If they use their Phone too much it can cause th"
type textarea "x"
type textarea "No Because. If they use their Phone too much it can cause the"
type textarea "x"
type textarea "No Because. If they use their Phone too much it can cause them"
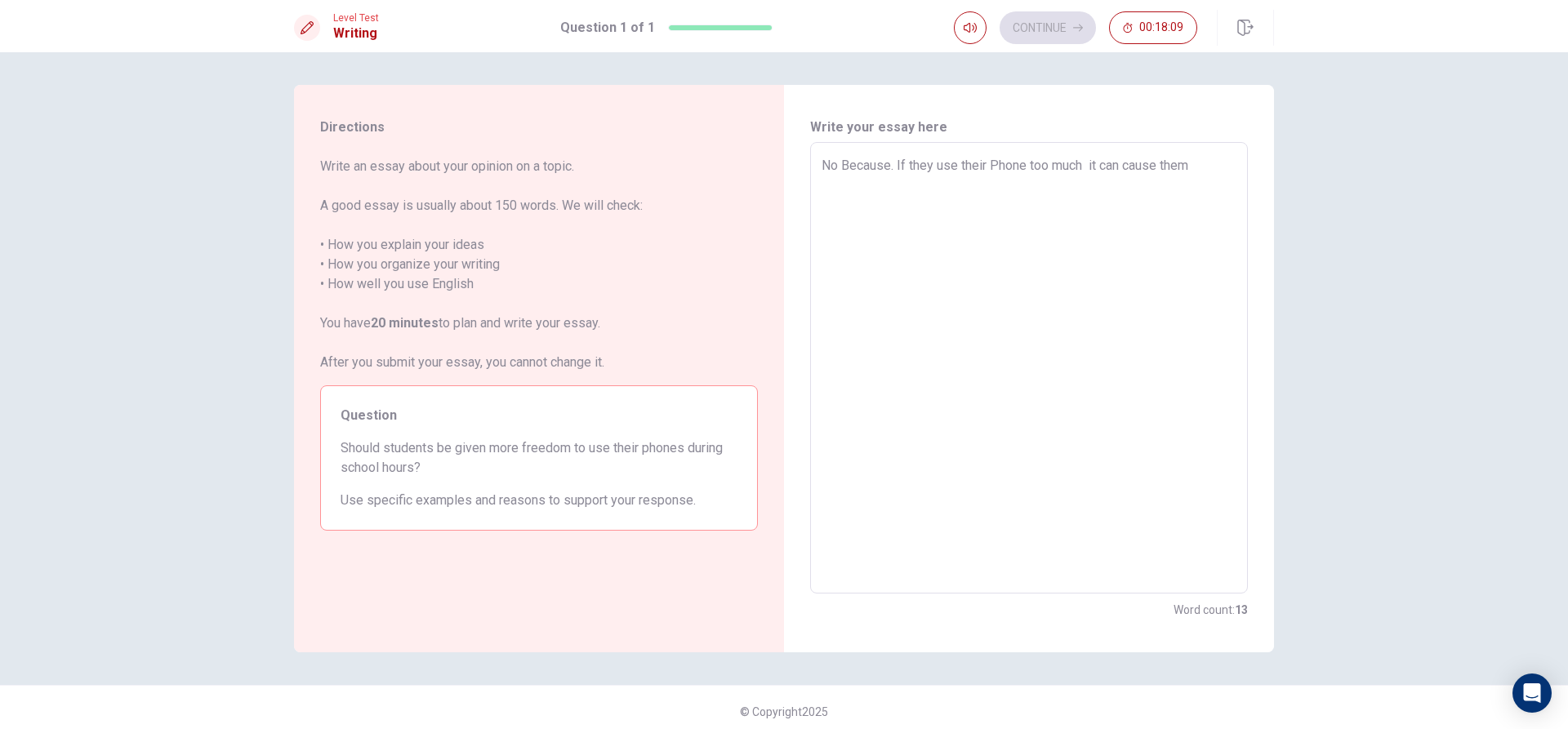
type textarea "x"
type textarea "No Because. If they use their Phone too much it can cause them"
type textarea "x"
type textarea "No Because. If they use their Phone too much it can cause them t"
type textarea "x"
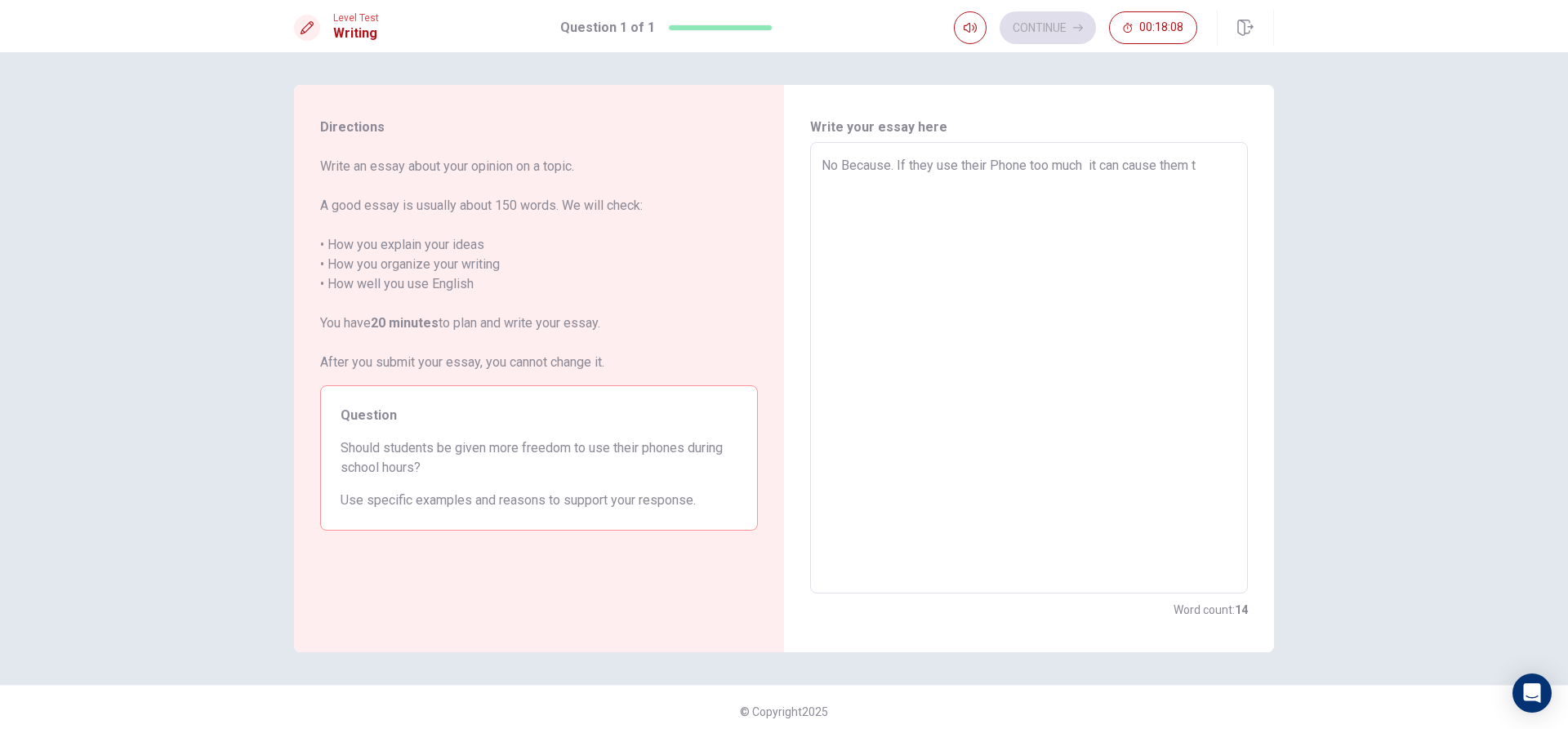
type textarea "No Because. If they use their Phone too much it can cause them to"
type textarea "x"
type textarea "No Because. If they use their Phone too much it can cause them to"
type textarea "x"
type textarea "No Because. If they use their Phone too much it can cause them to n"
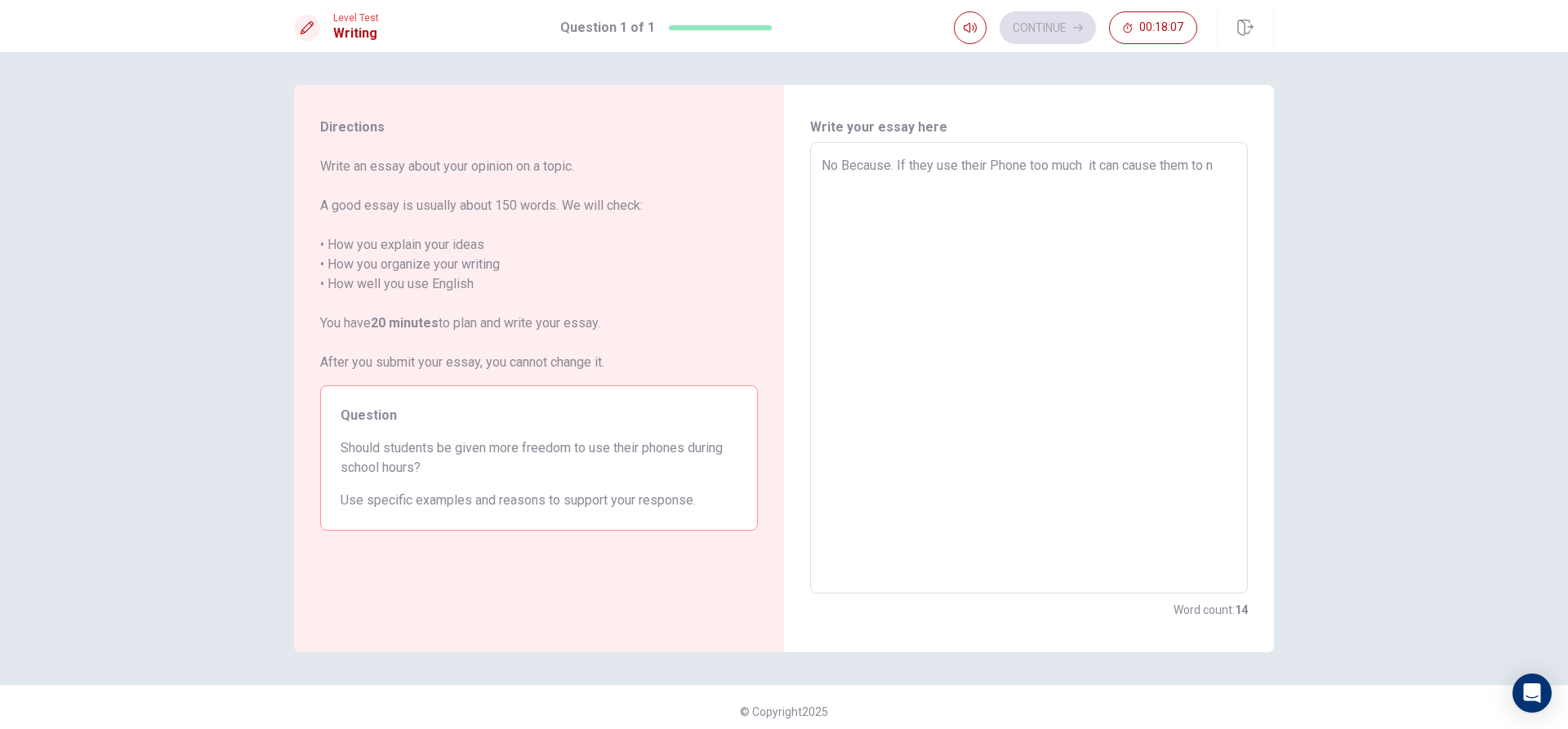
type textarea "x"
type textarea "No Because. If they use their Phone too much it can cause them to no"
type textarea "x"
type textarea "No Because. If they use their Phone too much it can cause them to not"
type textarea "x"
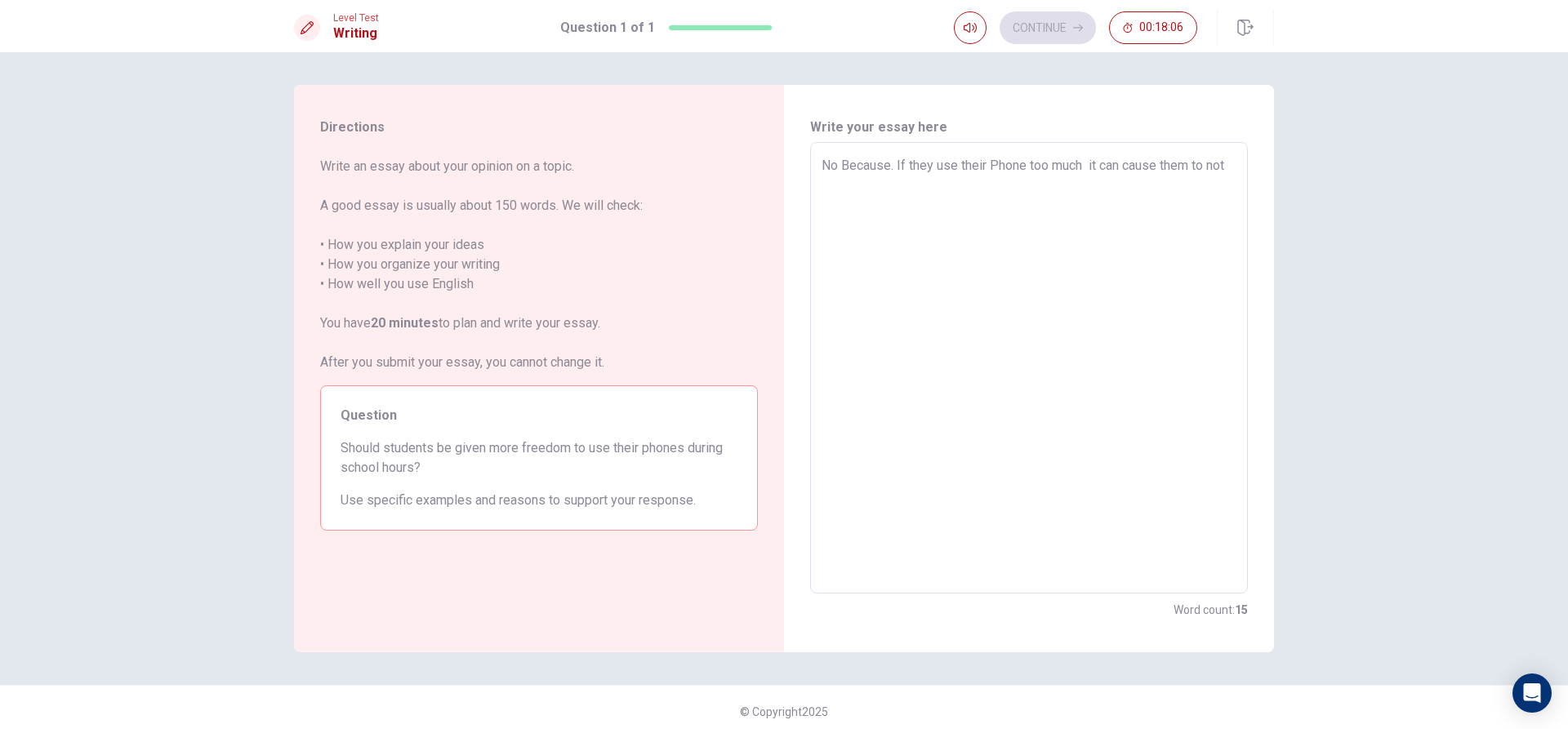
type textarea "No Because. If they use their Phone too much it can cause them to not"
type textarea "x"
type textarea "No Because. If they use their Phone too much it can cause them to not f"
type textarea "x"
type textarea "No Because. If they use their Phone too much it can cause them to not fo"
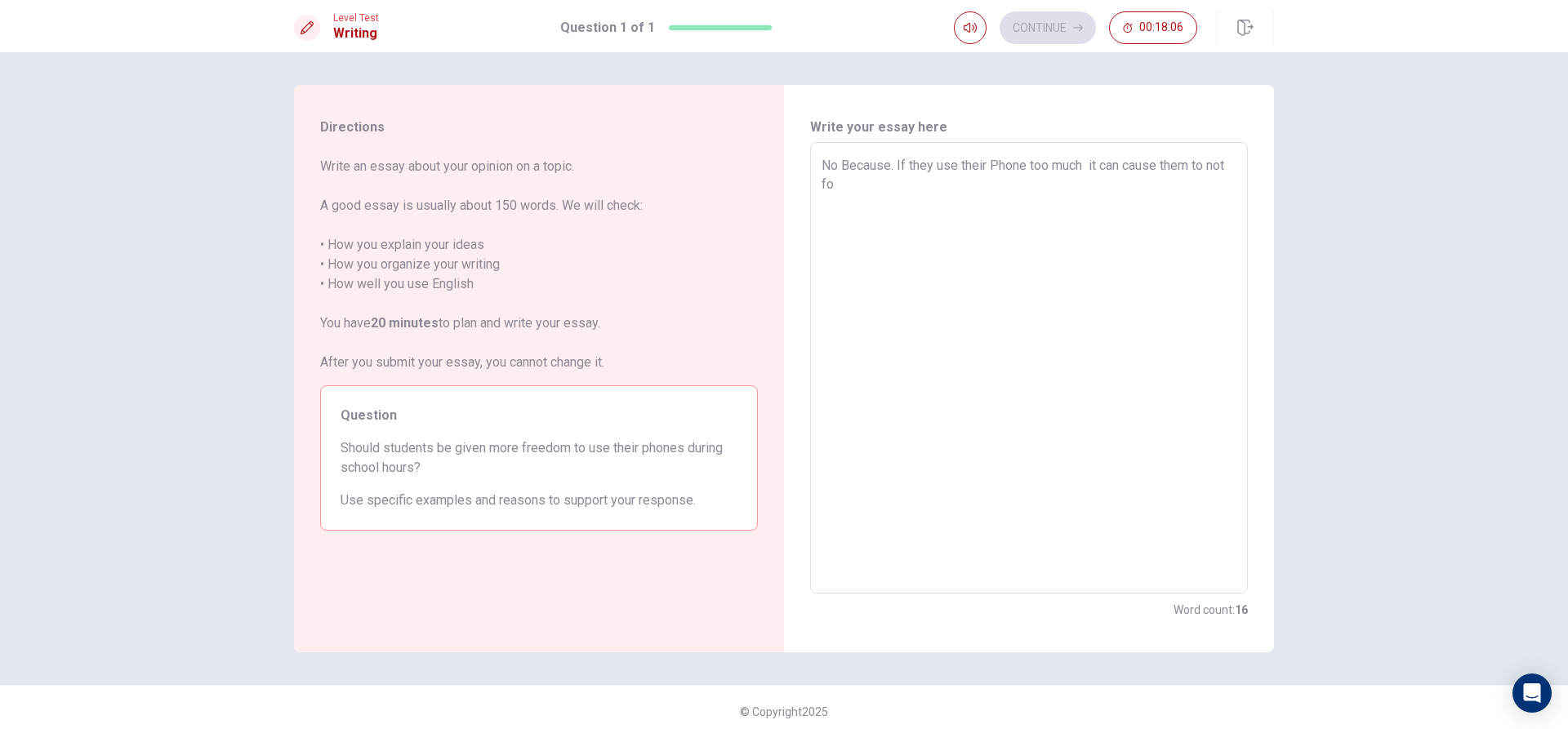
type textarea "x"
type textarea "No Because. If they use their Phone too much it can cause them to not foc"
type textarea "x"
type textarea "No Because. If they use their Phone too much it can cause them to not focu"
type textarea "x"
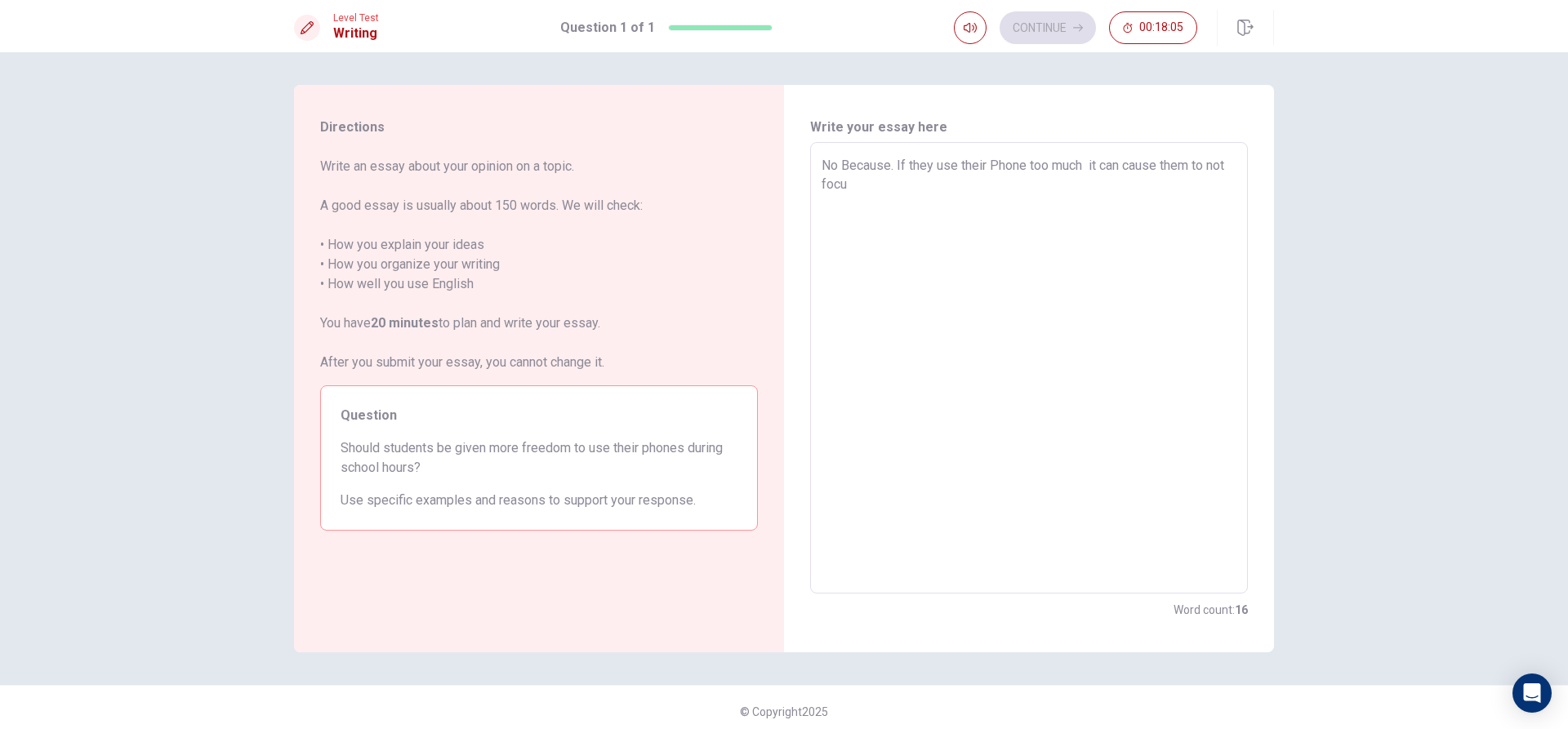
type textarea "No Because. If they use their Phone too much it can cause them to not focus"
type textarea "x"
type textarea "No Because. If they use their Phone too much it can cause them to not focus"
type textarea "x"
type textarea "No Because. If they use their Phone too much it can cause them to not focus o"
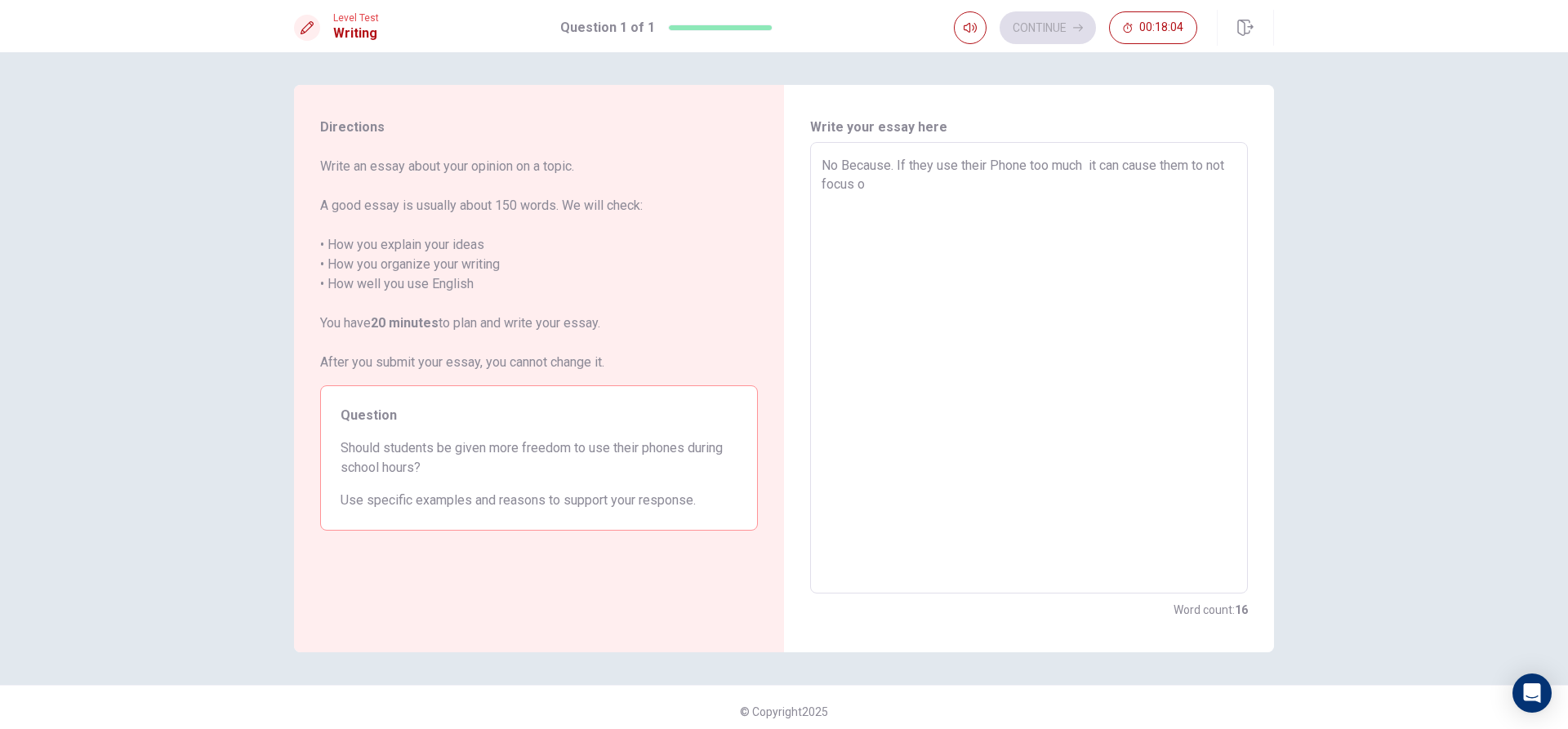
type textarea "x"
type textarea "No Because. If they use their Phone too much it can cause them to not focus on"
type textarea "x"
type textarea "No Because. If they use their Phone too much it can cause them to not focus on"
click at [1031, 25] on button "Continue" at bounding box center [1048, 27] width 96 height 33
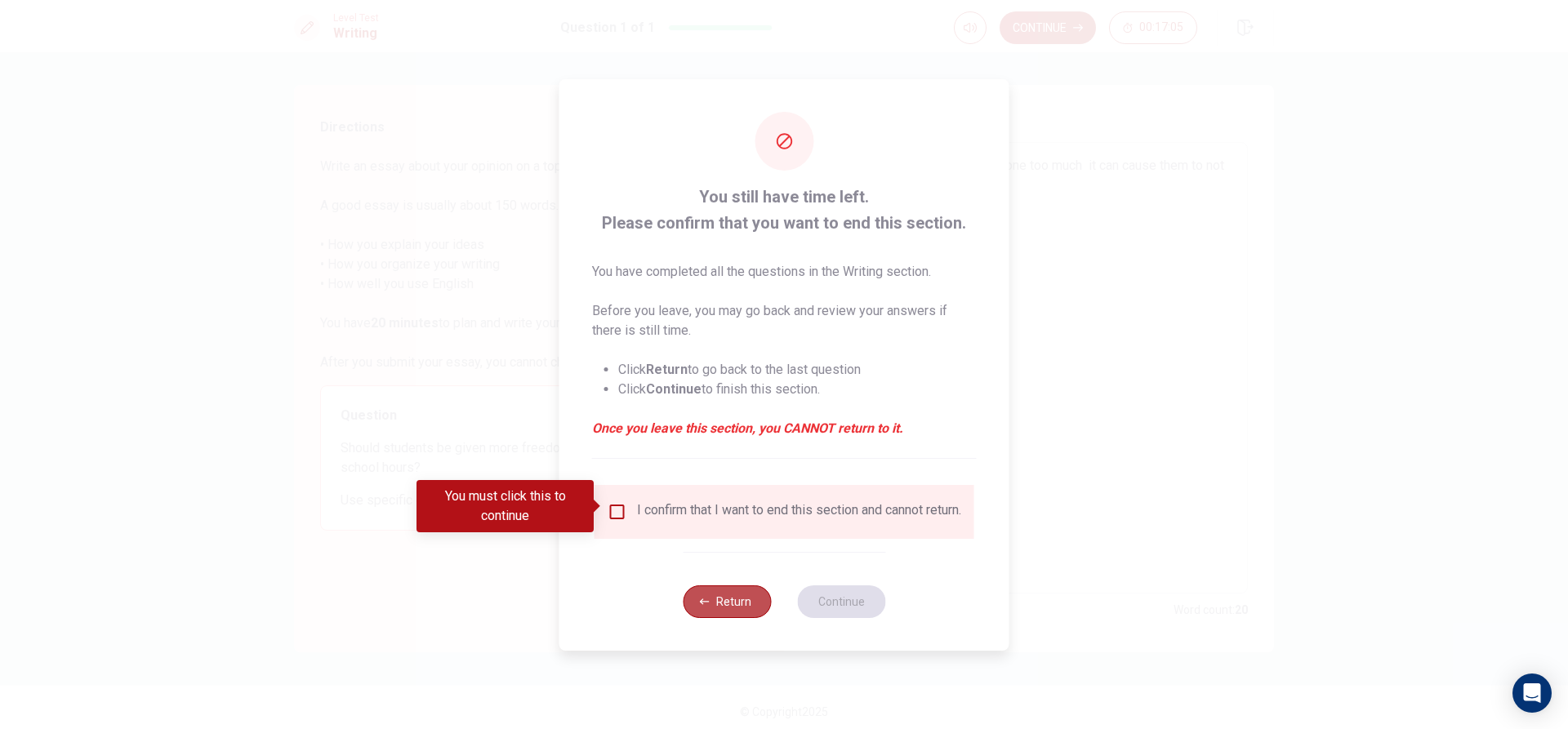
click at [720, 605] on button "Return" at bounding box center [726, 601] width 88 height 33
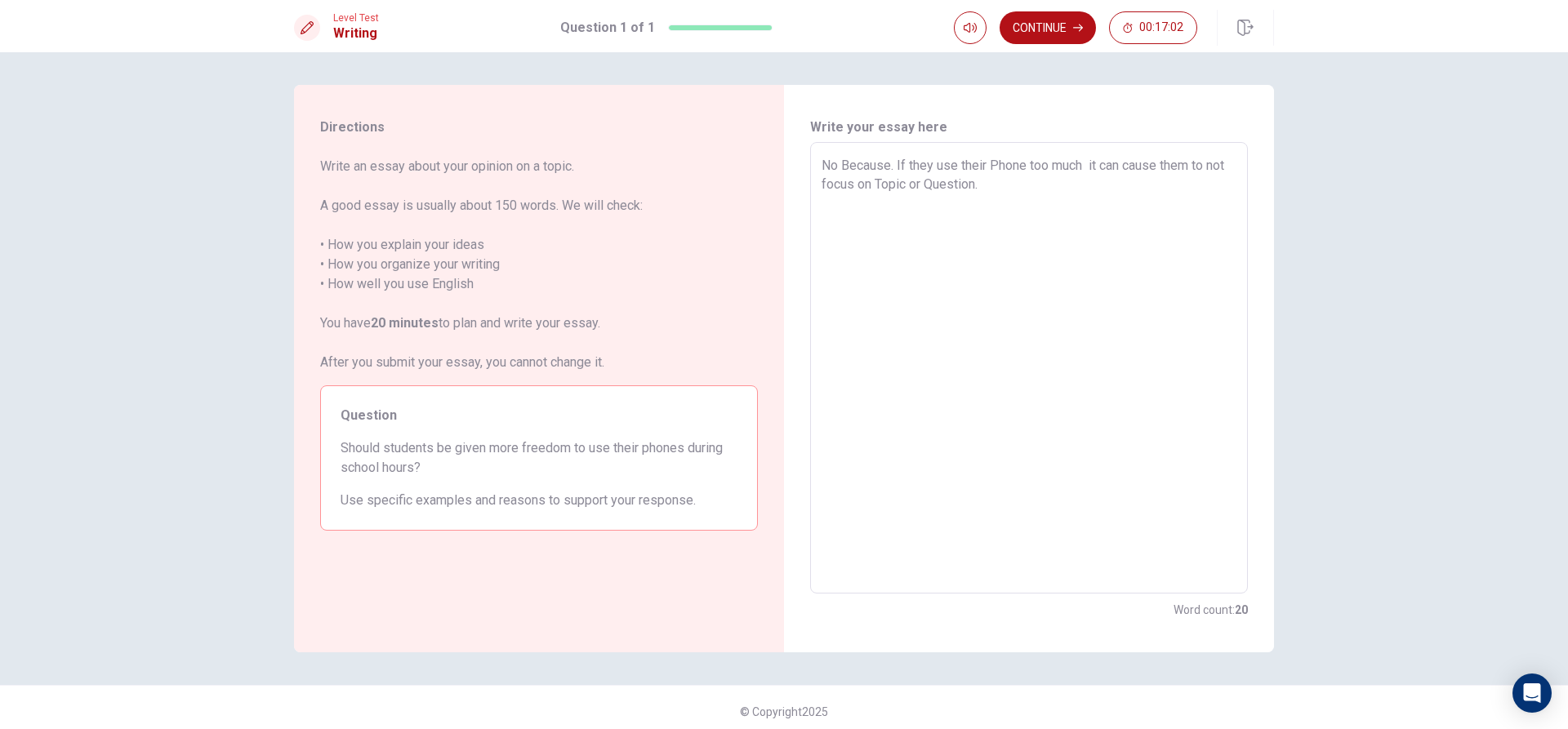
click at [1014, 186] on textarea "No Because. If they use their Phone too much it can cause them to not focus on …" at bounding box center [1028, 367] width 414 height 424
click at [1022, 186] on textarea "No Because. If they use their Phone too much it can cause them to not focus on …" at bounding box center [1028, 367] width 414 height 424
click at [885, 205] on textarea "No Because. If they use their Phone too much it can cause them to not focus on …" at bounding box center [1028, 367] width 414 height 424
click at [1029, 208] on textarea "No Because. If they use their Phone too much it can cause them to not focus on …" at bounding box center [1028, 367] width 414 height 424
click at [1025, 32] on button "Continue" at bounding box center [1048, 27] width 96 height 33
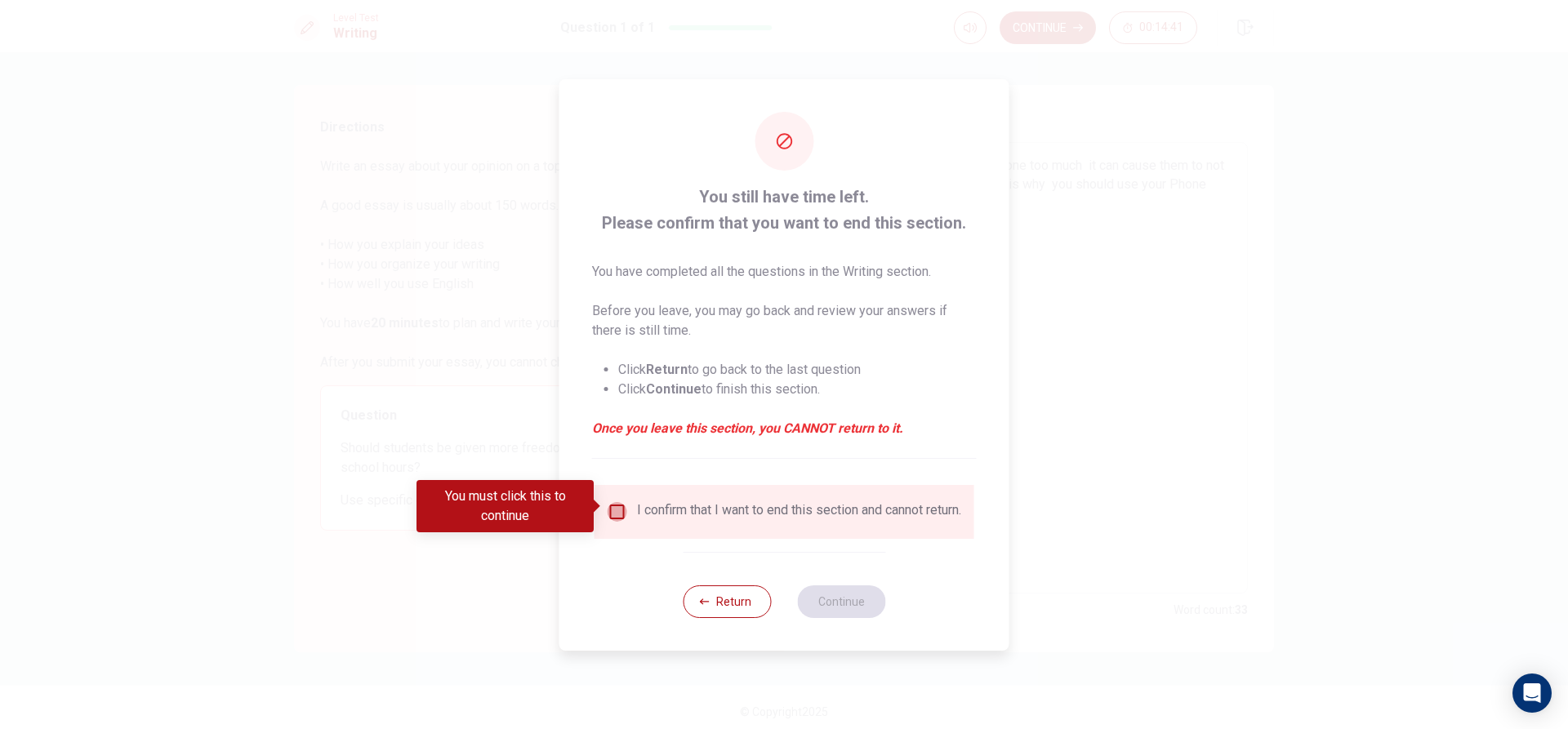
click at [615, 510] on input "You must click this to continue" at bounding box center [617, 512] width 20 height 20
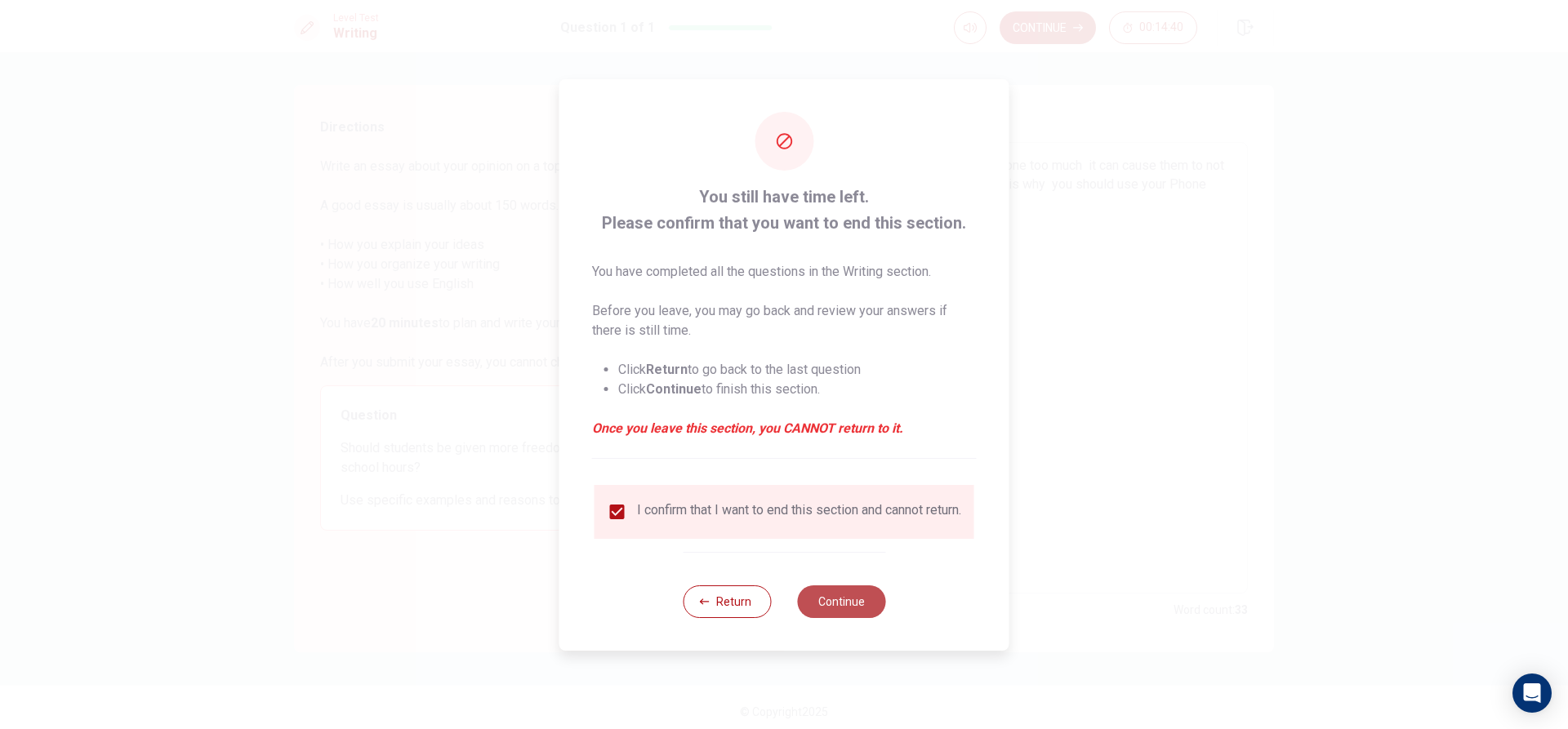
click at [830, 603] on button "Continue" at bounding box center [841, 601] width 88 height 33
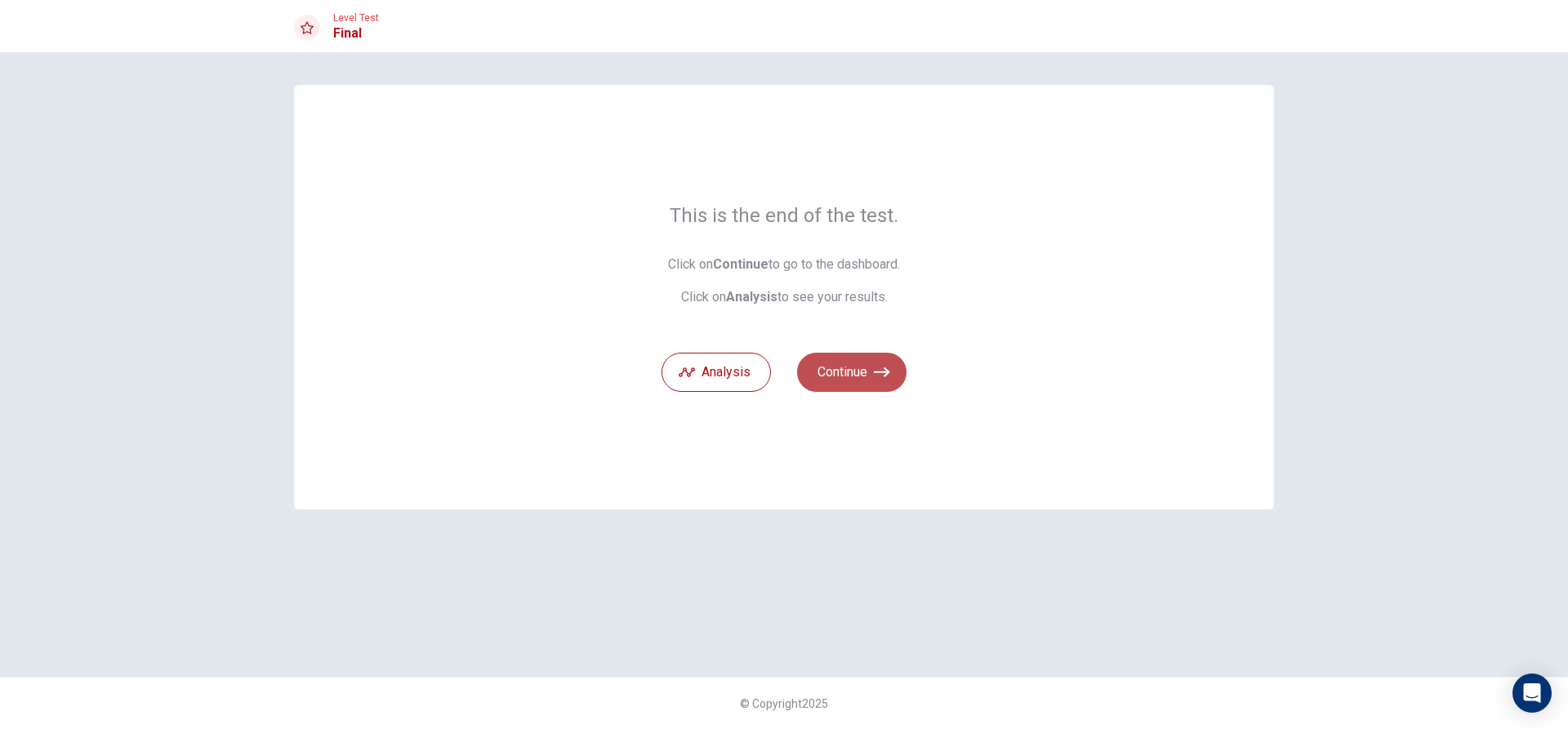
click at [857, 371] on button "Continue" at bounding box center [852, 371] width 110 height 39
